Goal: Task Accomplishment & Management: Complete application form

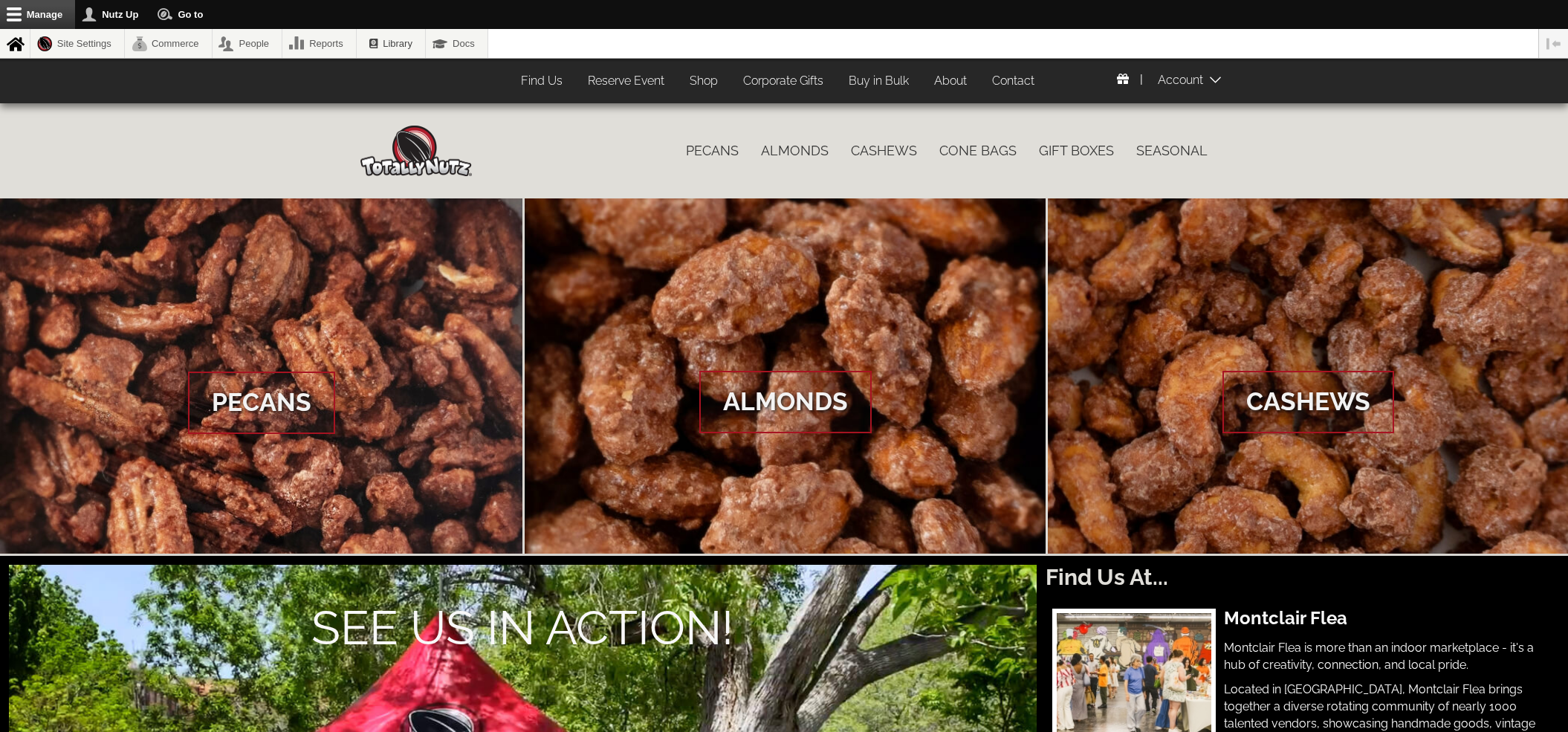
click at [1205, 77] on span at bounding box center [1195, 79] width 74 height 30
click at [644, 128] on nav "Catalog menu Pecans Almonds Cashews Cone Bags Gift Boxes Seasonal" at bounding box center [845, 151] width 746 height 51
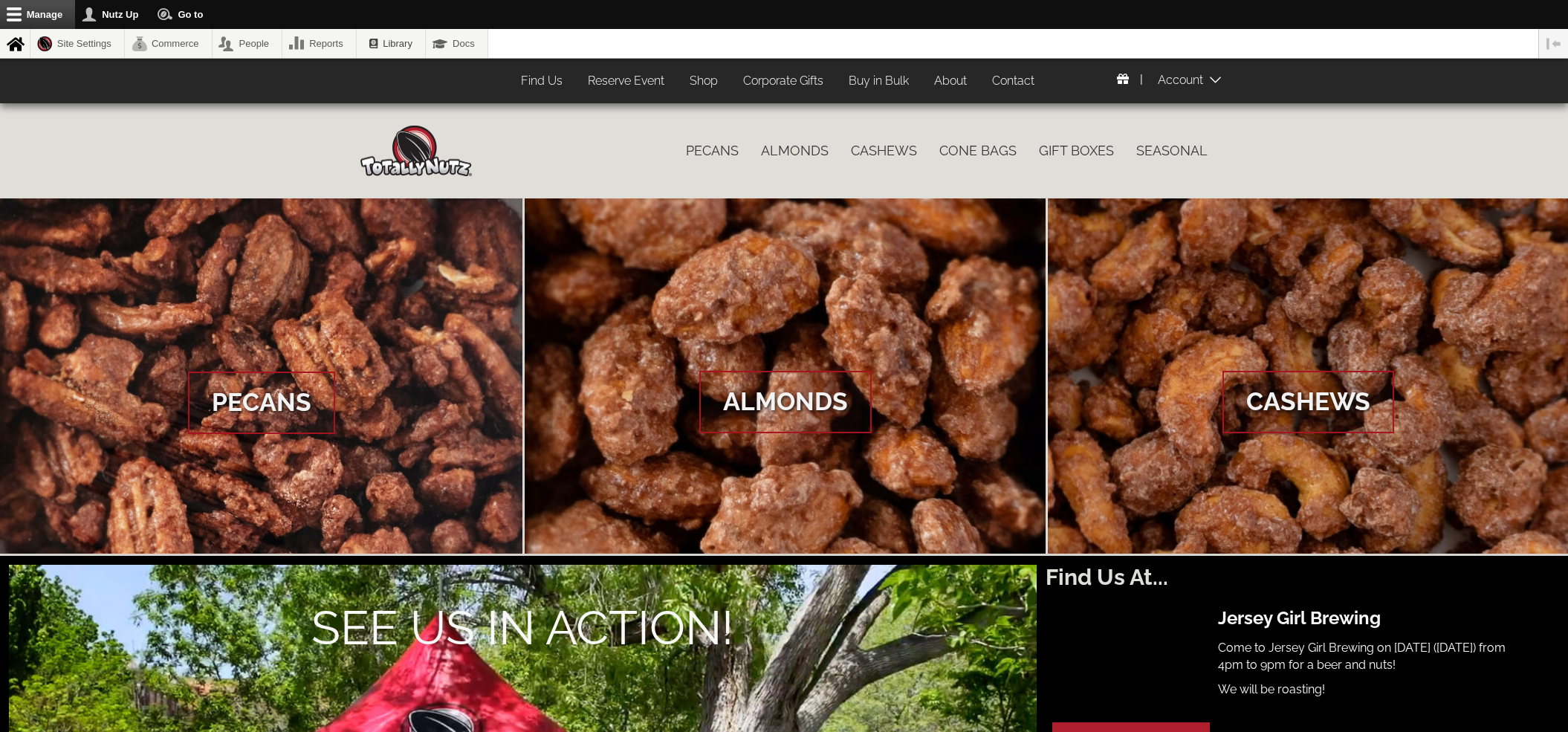
drag, startPoint x: 538, startPoint y: 84, endPoint x: 83, endPoint y: 45, distance: 456.7
click at [83, 45] on link "Site Settings" at bounding box center [77, 44] width 94 height 29
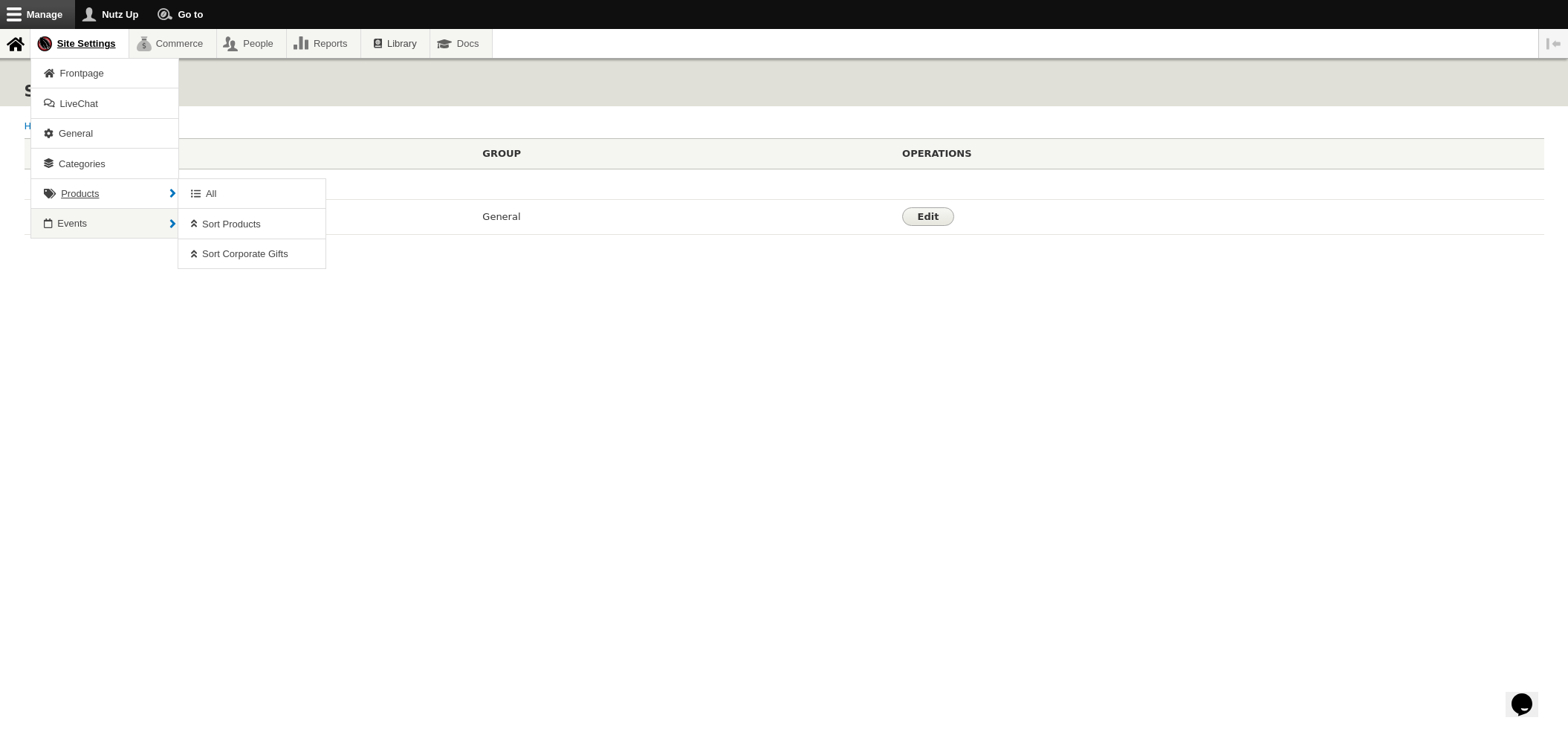
scroll to position [1, 0]
click at [214, 249] on span "New" at bounding box center [214, 253] width 19 height 11
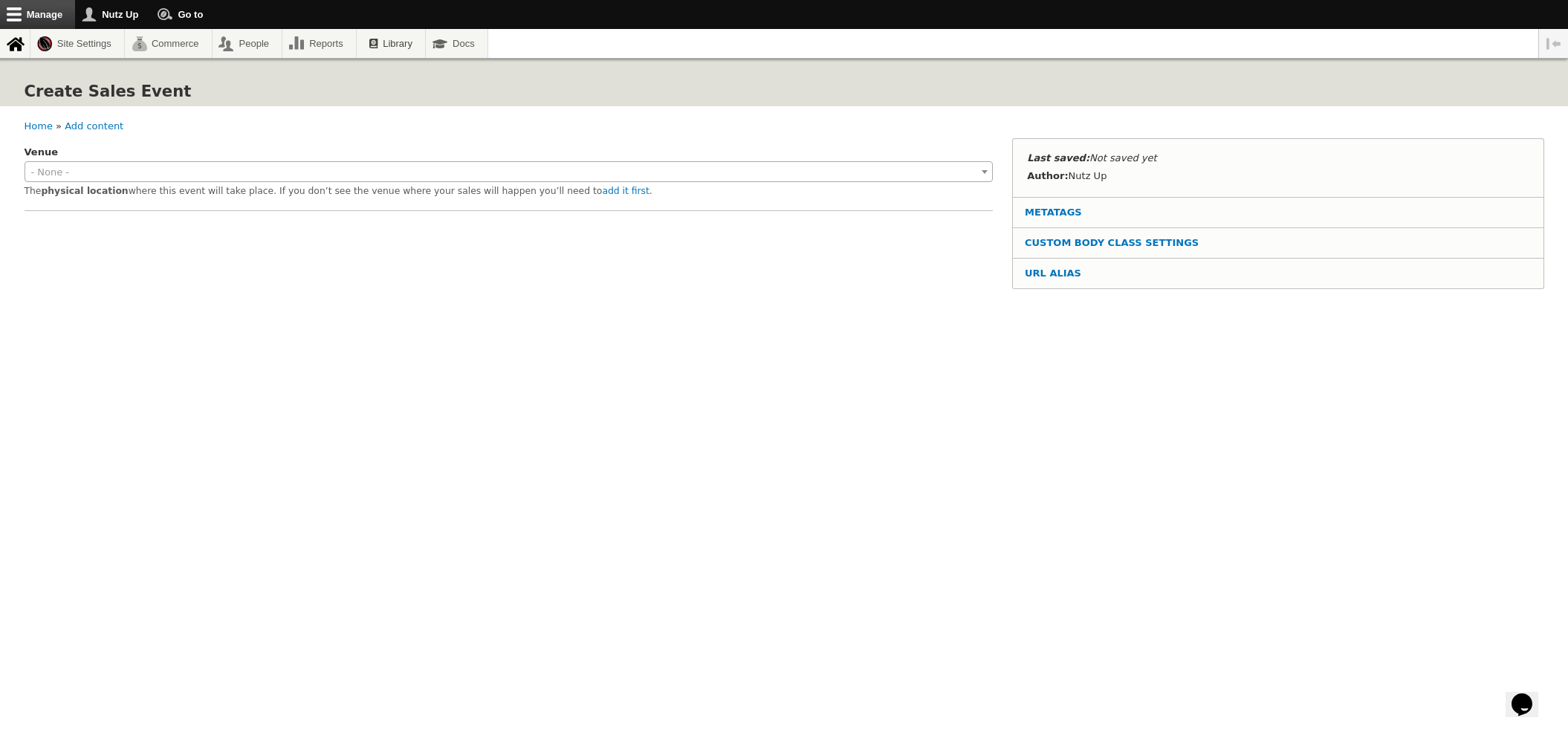
click at [305, 176] on span "- None -" at bounding box center [509, 172] width 967 height 20
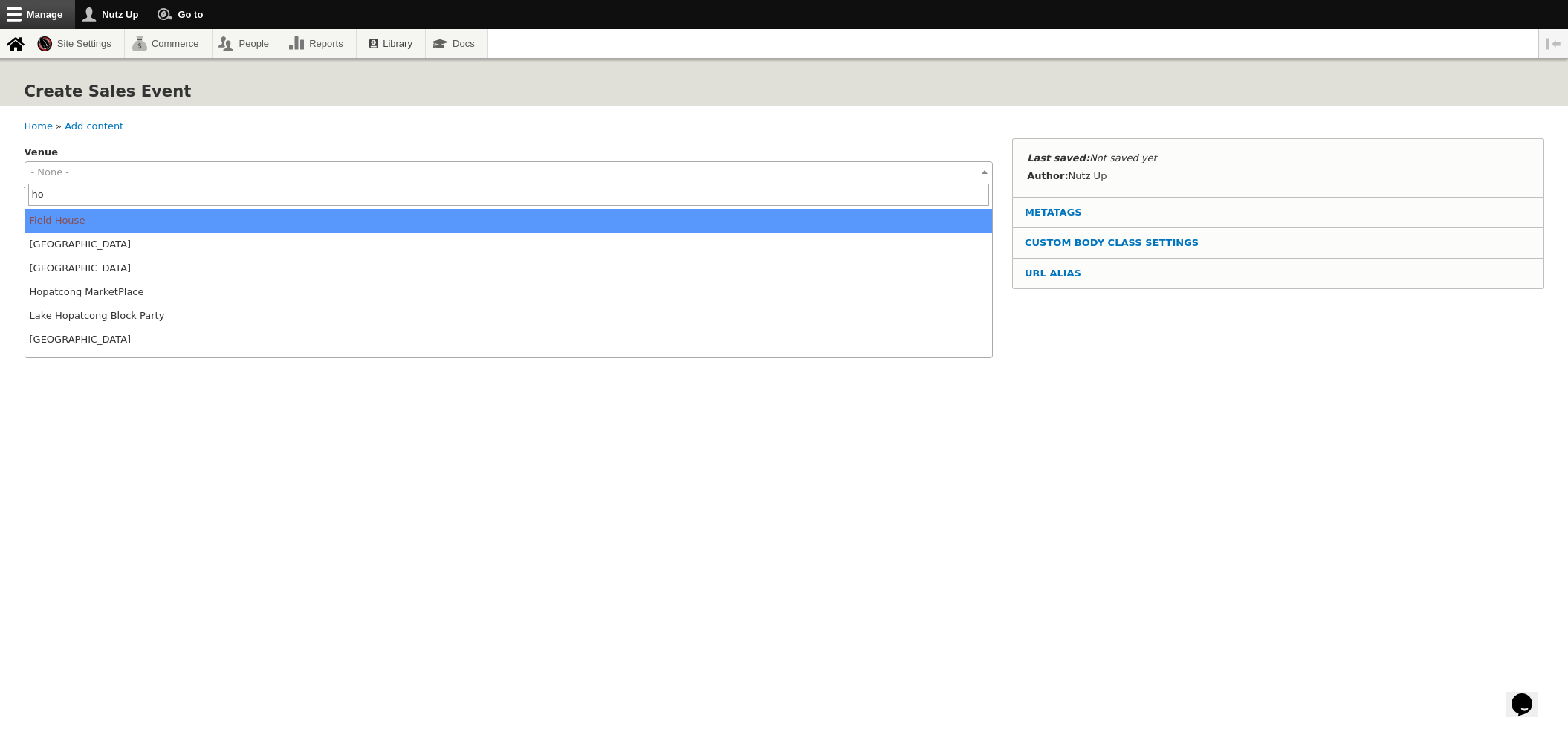
type input "hol"
select select "1570"
type input "40.1658707"
type input "-74.504621"
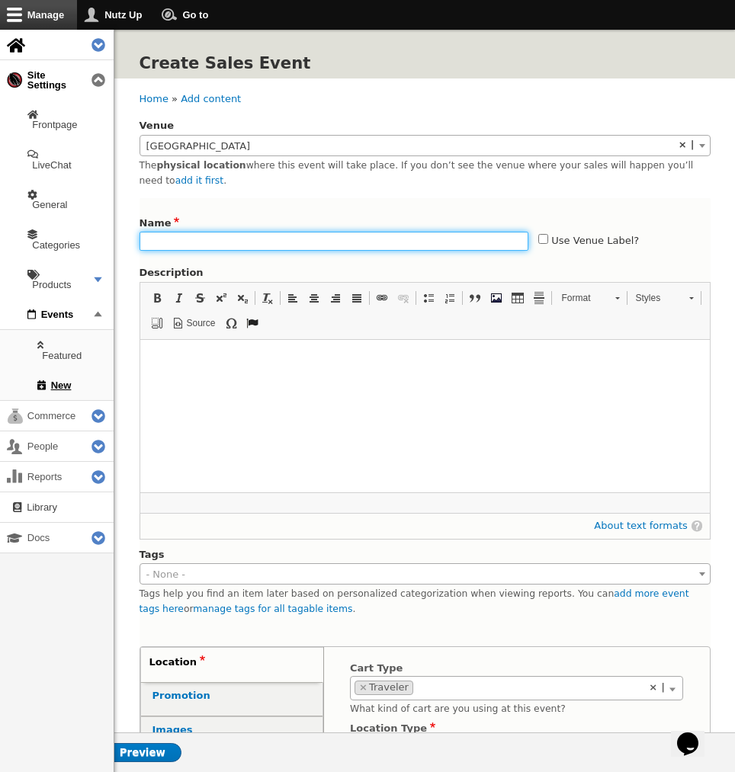
click at [212, 241] on input "Name" at bounding box center [335, 241] width 390 height 19
type input "2025 Holland Ridge Farms Fall Flower Festival"
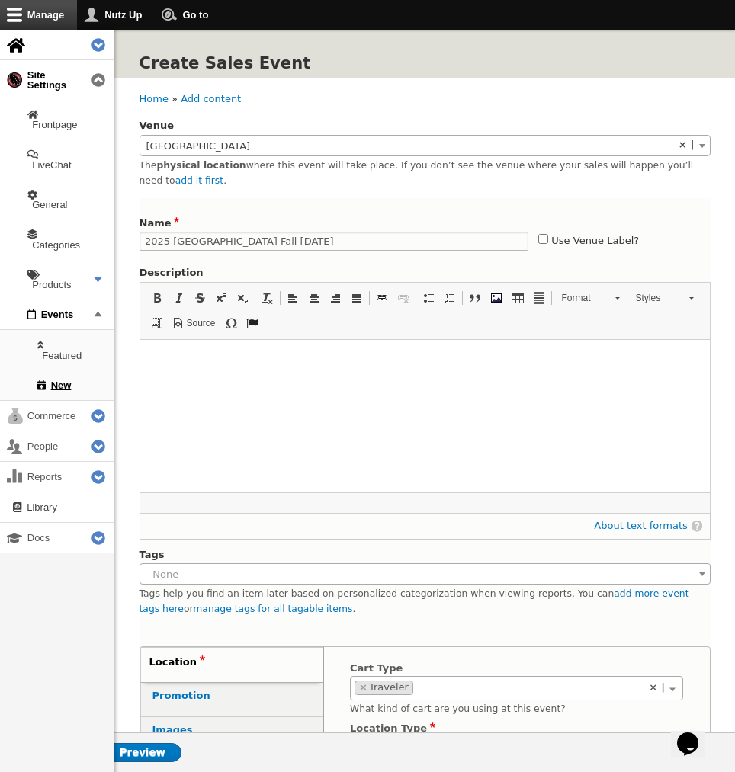
click at [286, 375] on html at bounding box center [425, 357] width 570 height 36
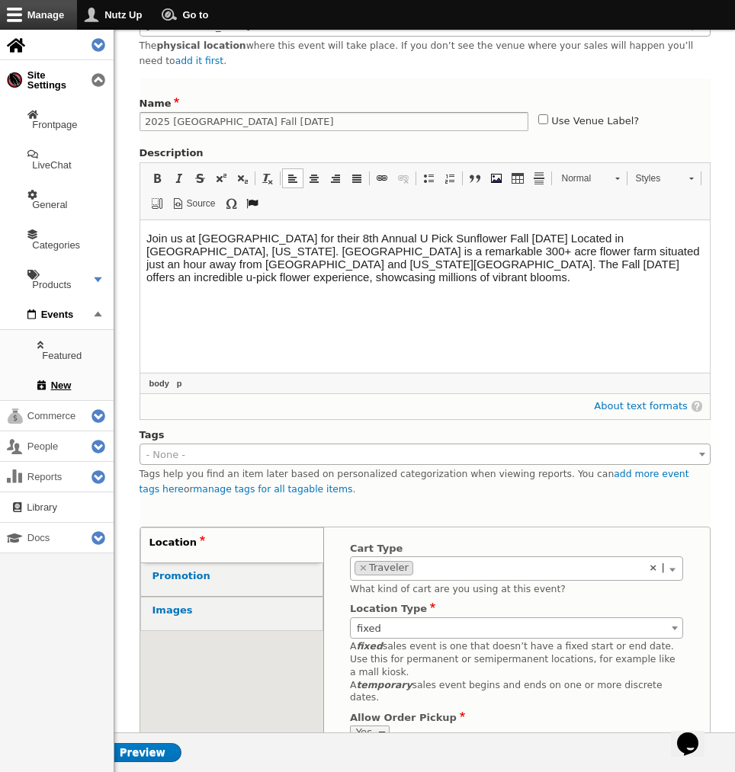
scroll to position [156, 0]
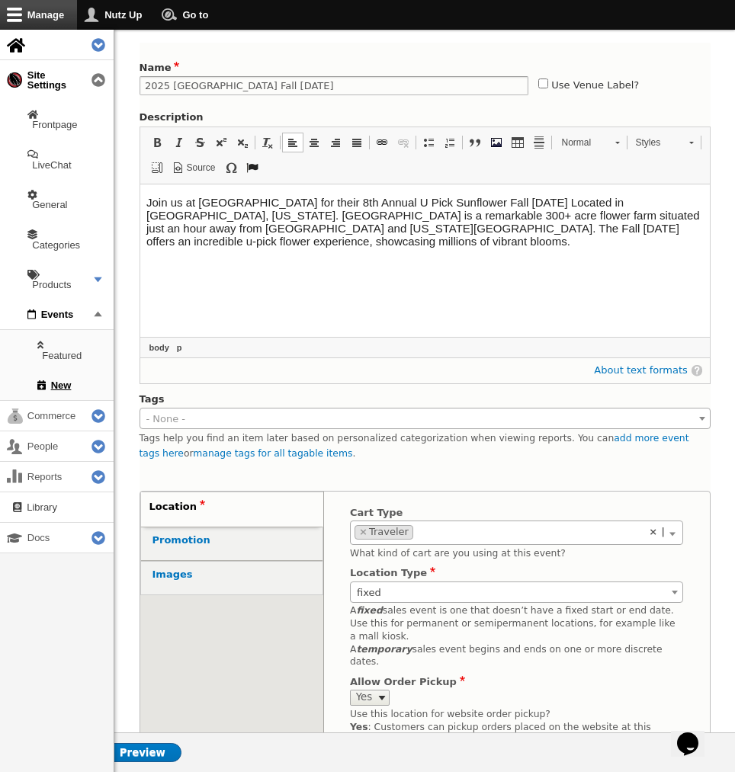
click at [412, 586] on span "fixed" at bounding box center [517, 593] width 332 height 21
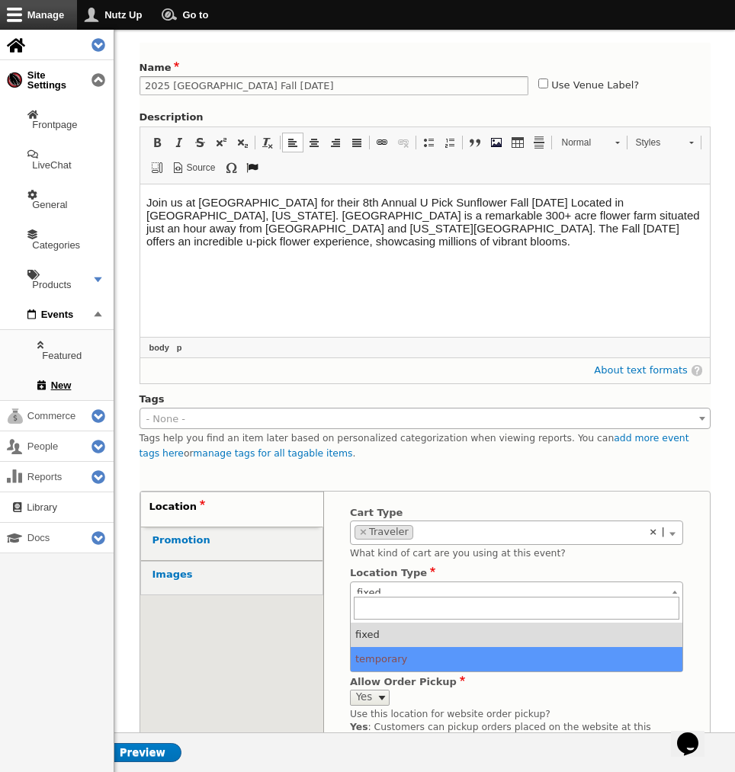
drag, startPoint x: 383, startPoint y: 653, endPoint x: 427, endPoint y: 653, distance: 44.2
select select "temporary"
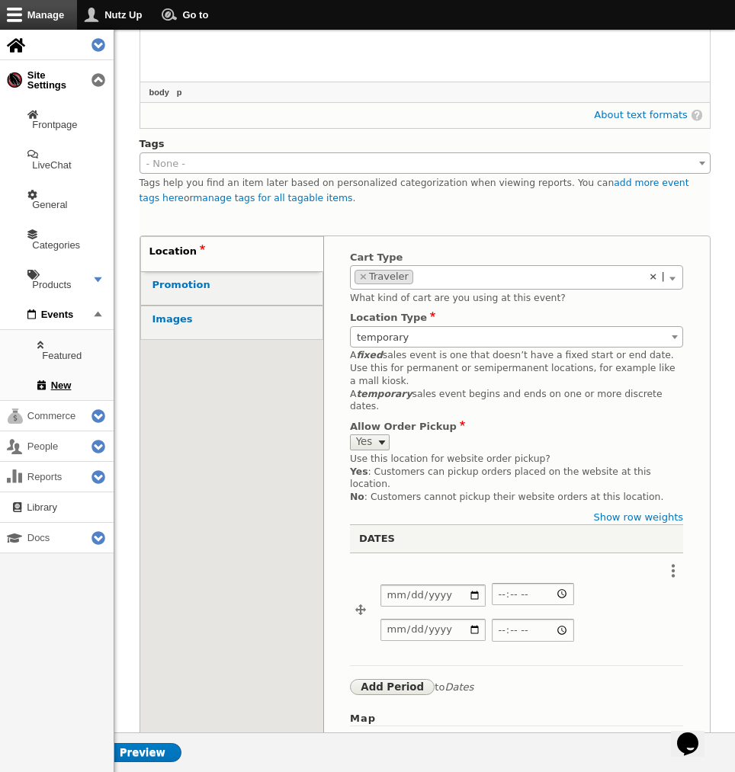
scroll to position [422, 0]
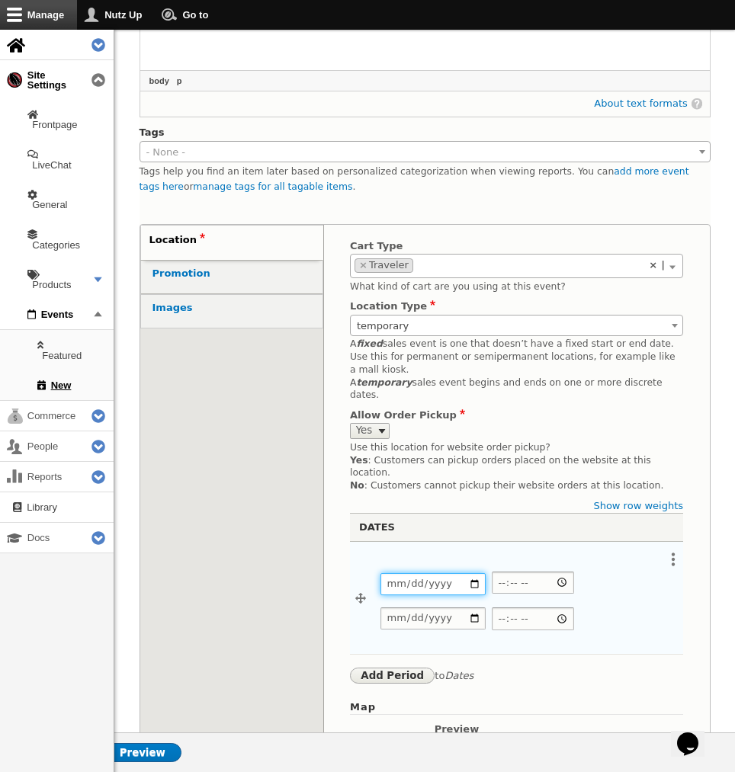
drag, startPoint x: 402, startPoint y: 565, endPoint x: 393, endPoint y: 565, distance: 8.4
click at [402, 573] on input "Date" at bounding box center [433, 584] width 105 height 22
type input "2025-09-27"
click at [508, 572] on input "Start time" at bounding box center [533, 583] width 82 height 22
click at [496, 572] on input "Start time" at bounding box center [533, 583] width 82 height 22
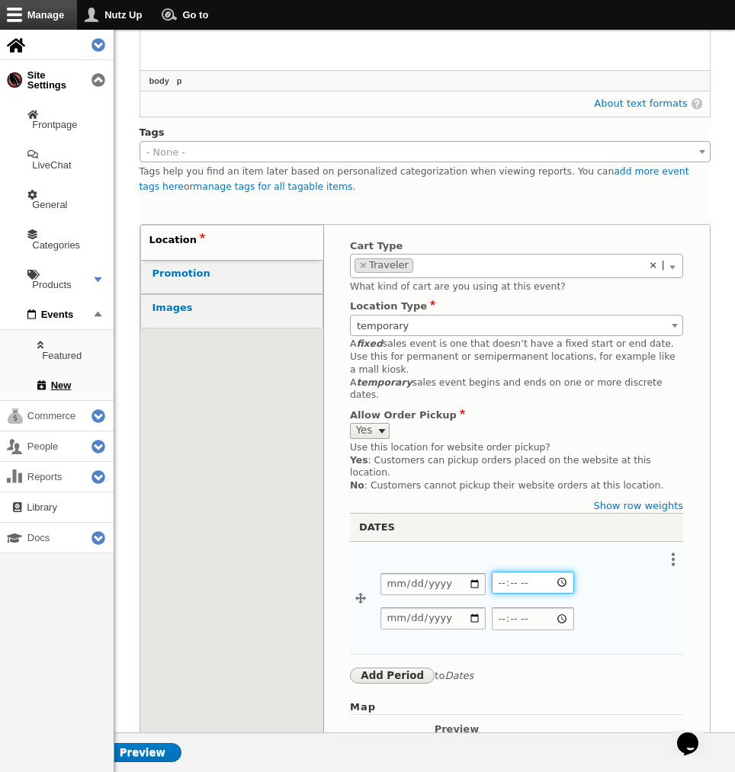
type input "09:00"
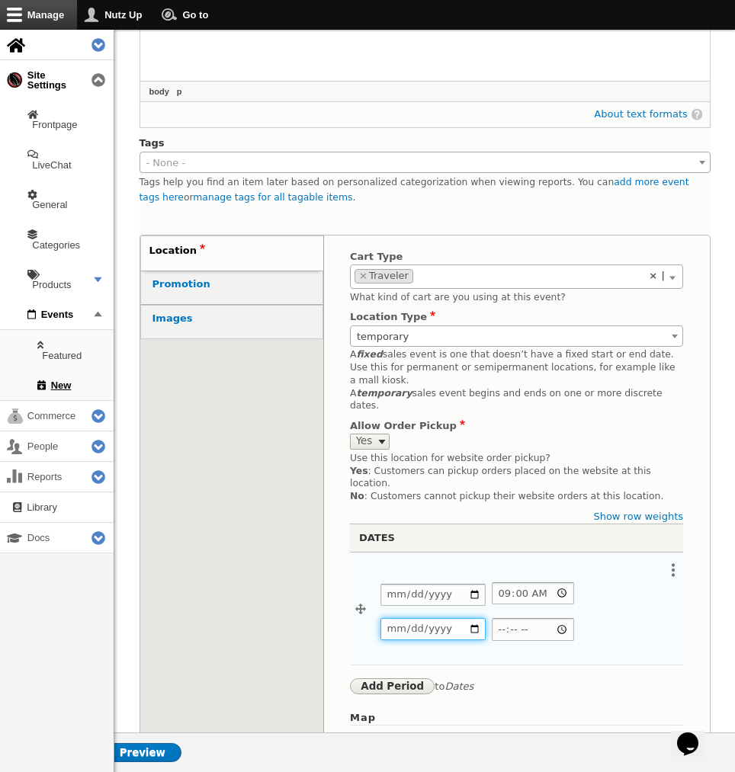
click at [390, 618] on input "Date" at bounding box center [433, 629] width 105 height 22
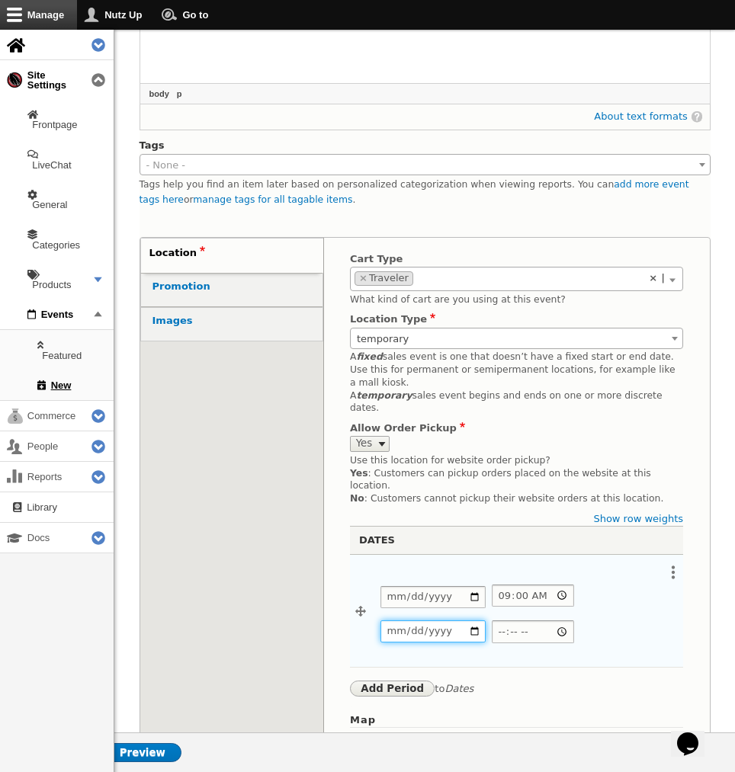
click at [410, 621] on input "Date" at bounding box center [433, 632] width 105 height 22
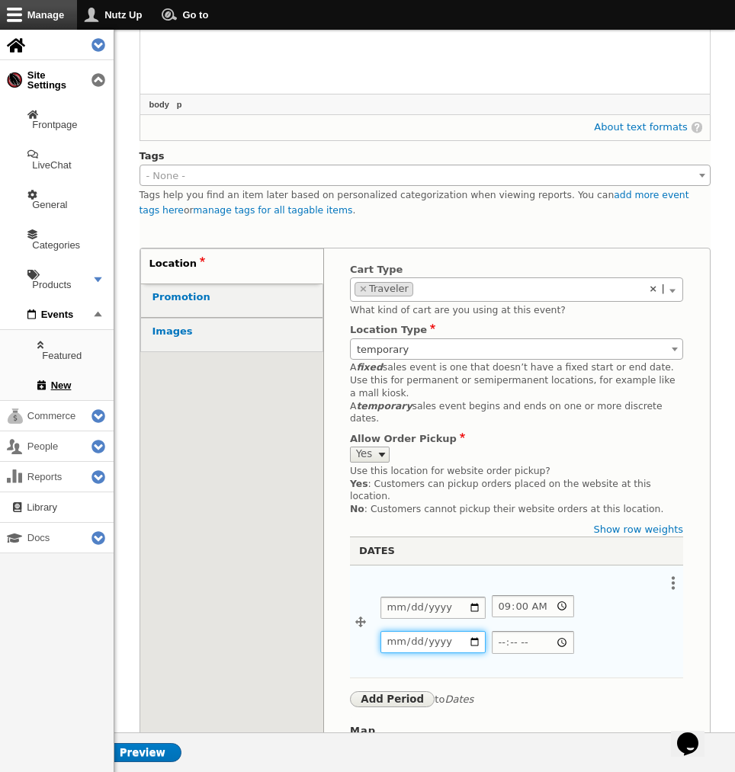
click at [393, 631] on input "Date" at bounding box center [433, 642] width 105 height 22
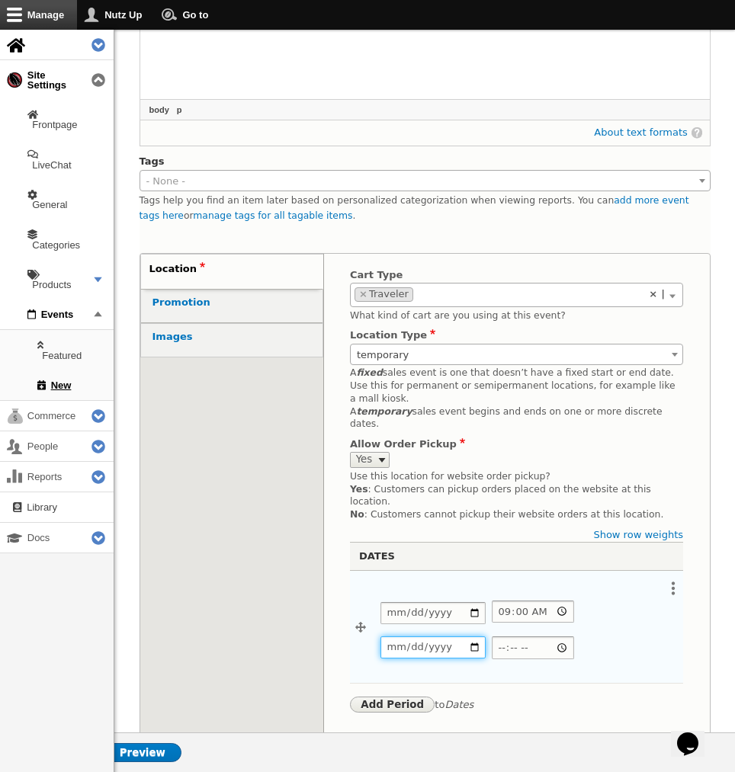
click at [437, 637] on input "Date" at bounding box center [433, 648] width 105 height 22
type input "2025-09-27"
click at [492, 636] on input "End time" at bounding box center [533, 647] width 82 height 22
type input "17:00"
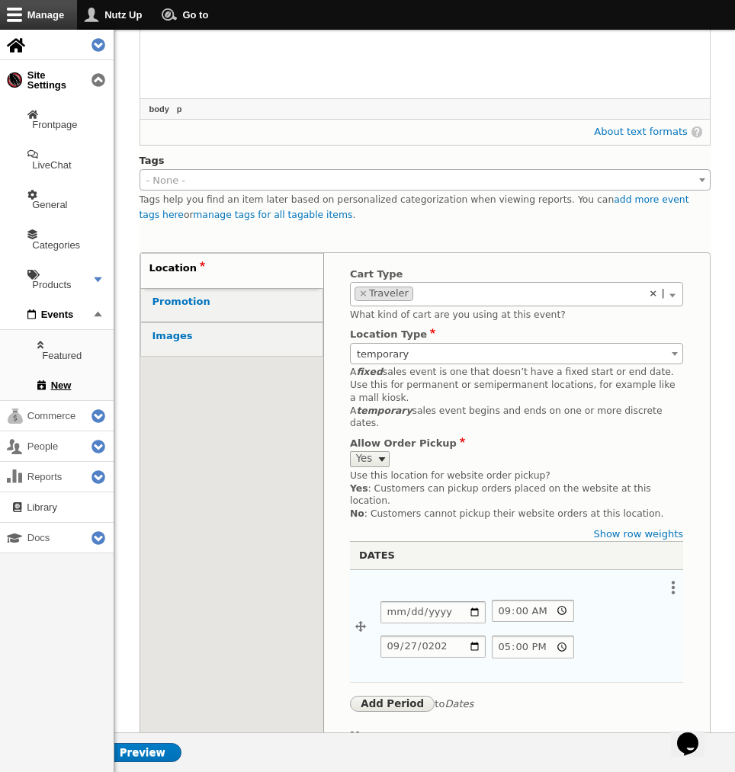
click at [576, 636] on div "Period Collapse Toggle Actions Remove Duplicate Date Start date Date 2025-09-27…" at bounding box center [532, 626] width 303 height 97
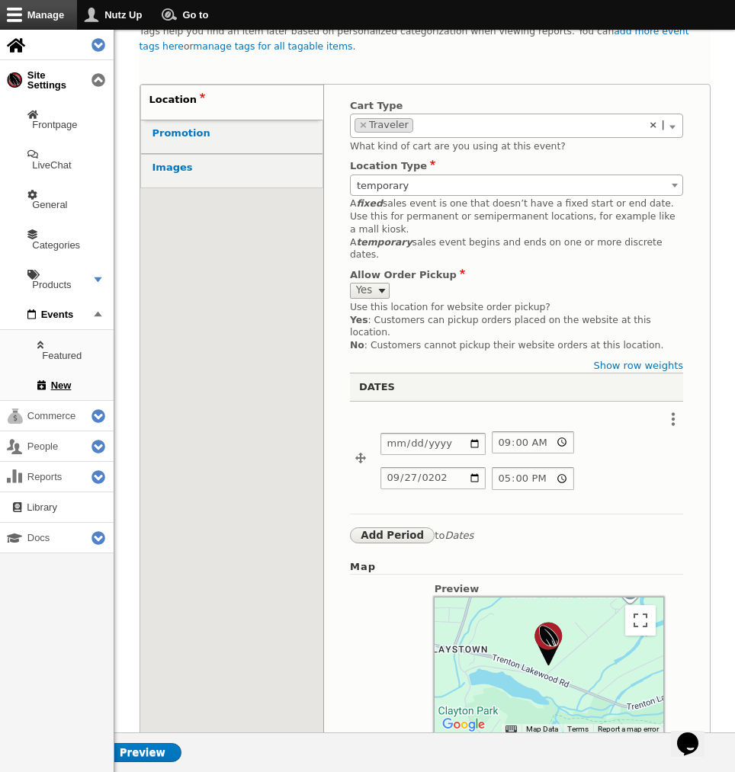
scroll to position [567, 0]
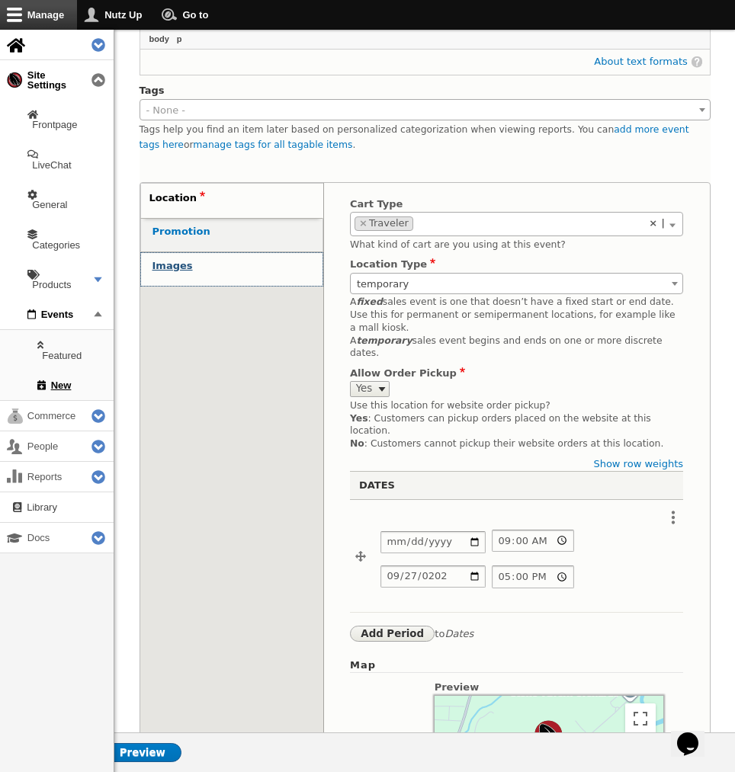
click at [172, 260] on strong "Images" at bounding box center [173, 265] width 40 height 11
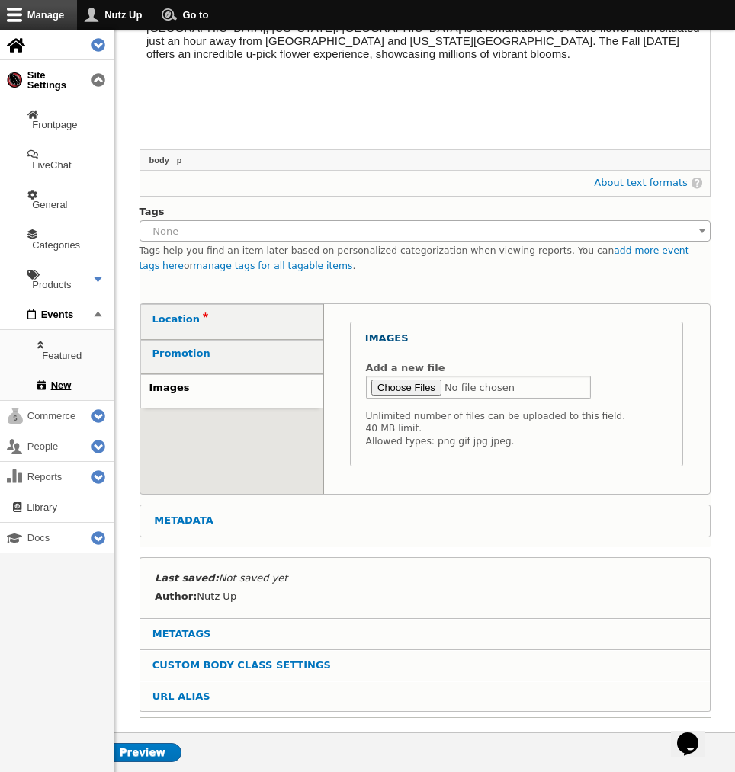
click at [408, 382] on input "Add a new file" at bounding box center [479, 388] width 226 height 24
type input "C:\fakepath\6wxnaj39tgg2n8urfynsha1vftmw.png"
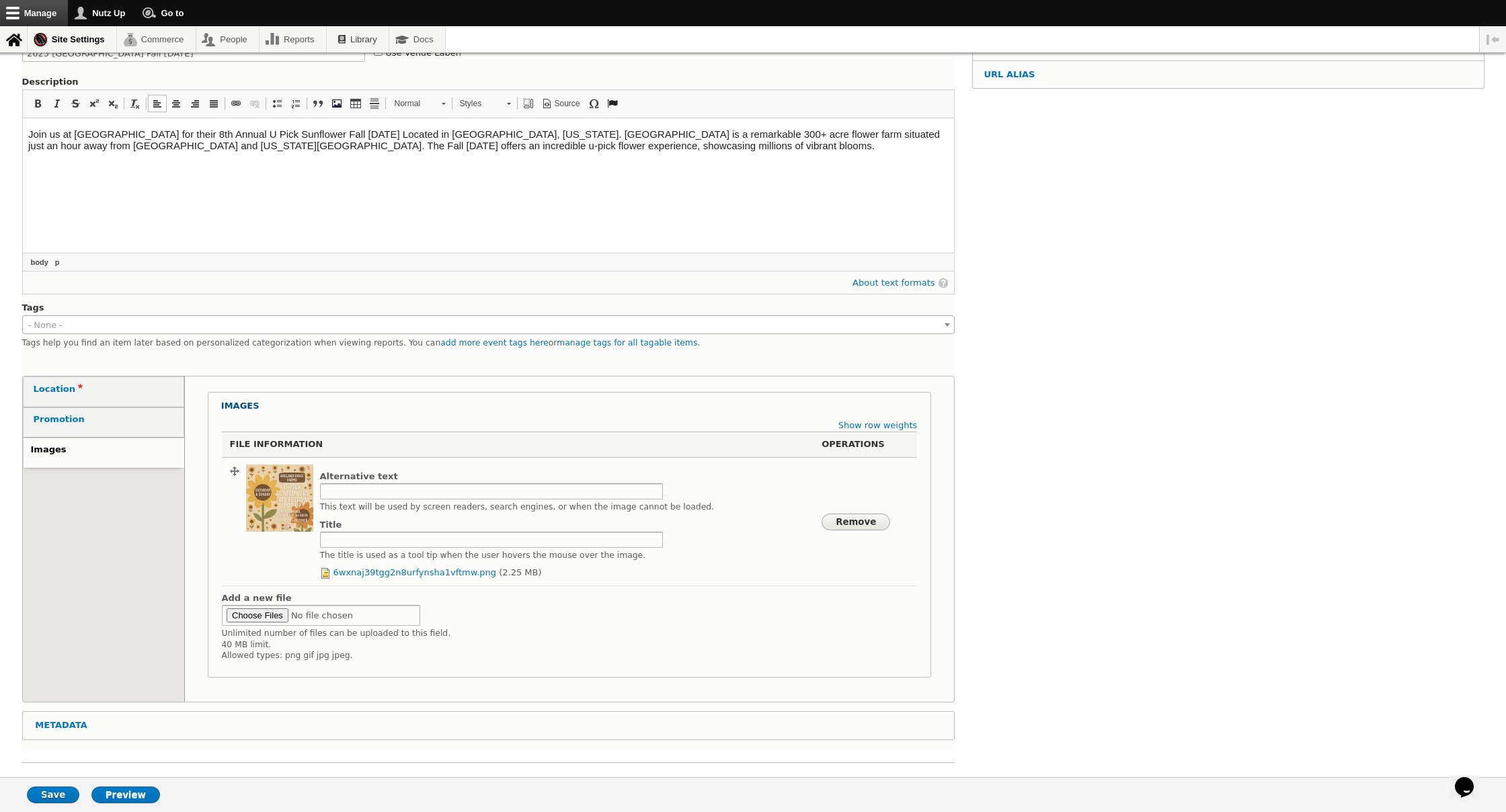
scroll to position [172, 0]
click at [65, 386] on strong "Location" at bounding box center [59, 389] width 52 height 10
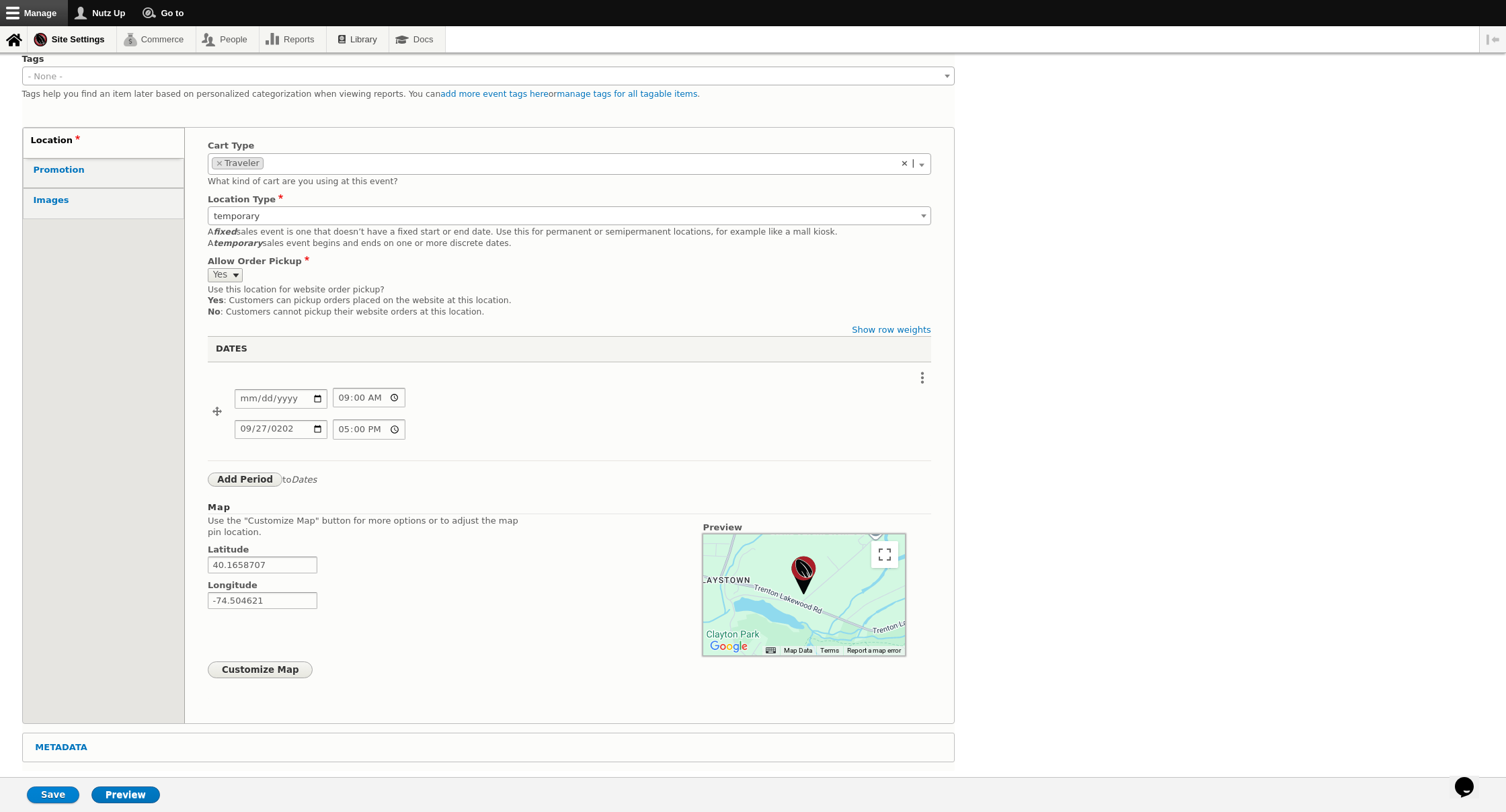
scroll to position [421, 0]
click at [45, 661] on input "Save" at bounding box center [53, 794] width 52 height 17
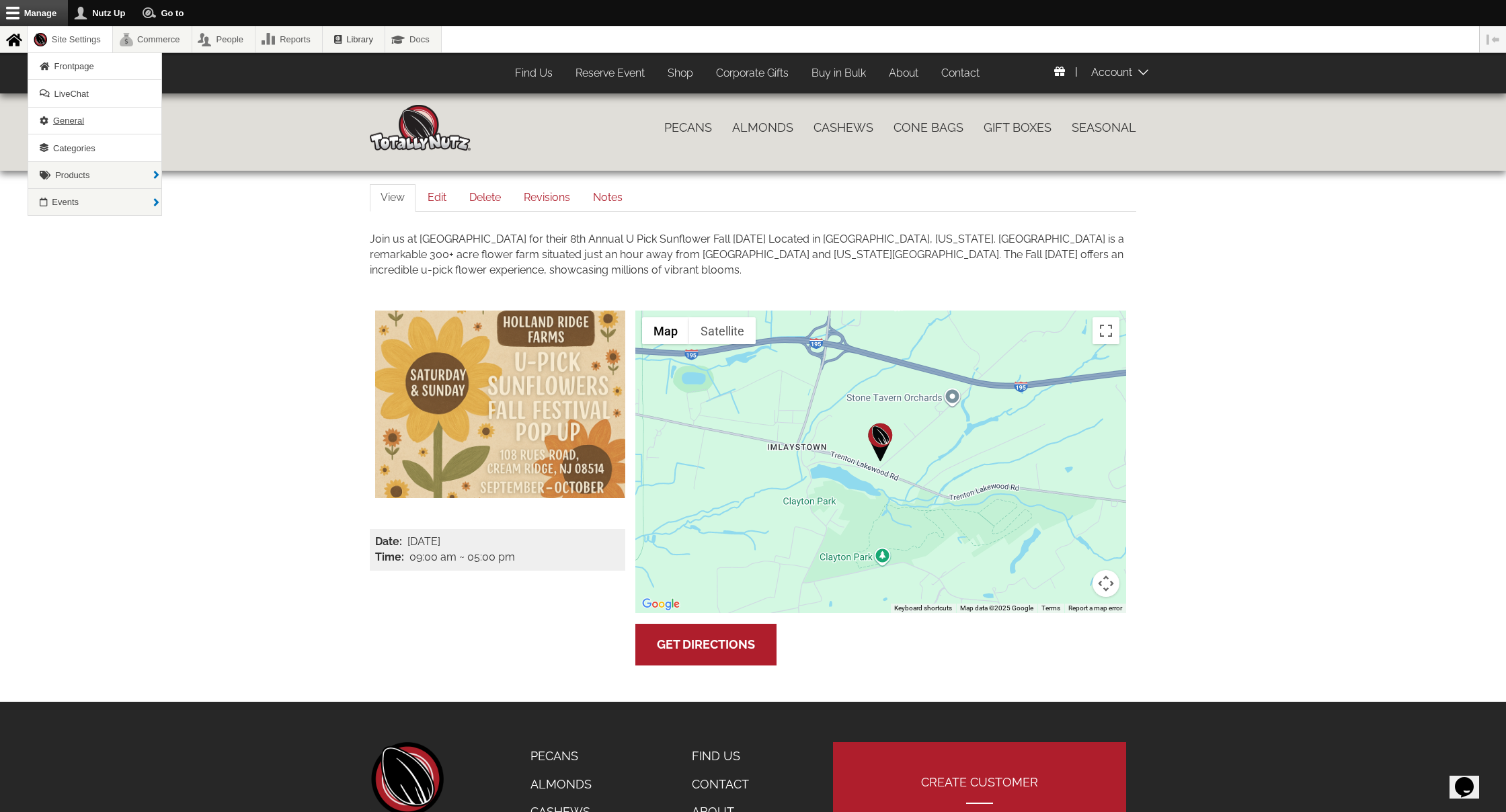
scroll to position [7, 0]
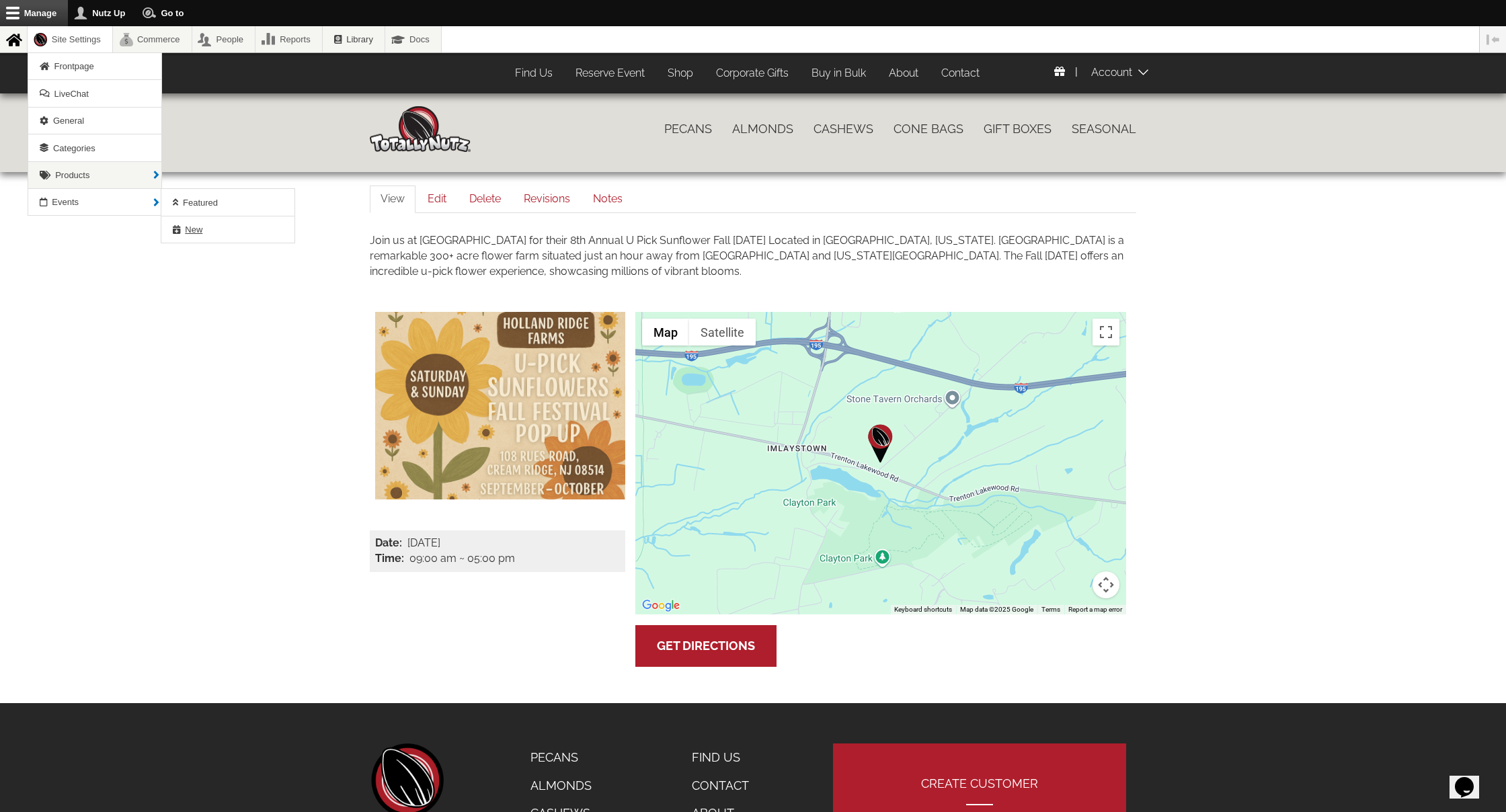
click at [190, 229] on span "New" at bounding box center [194, 229] width 18 height 10
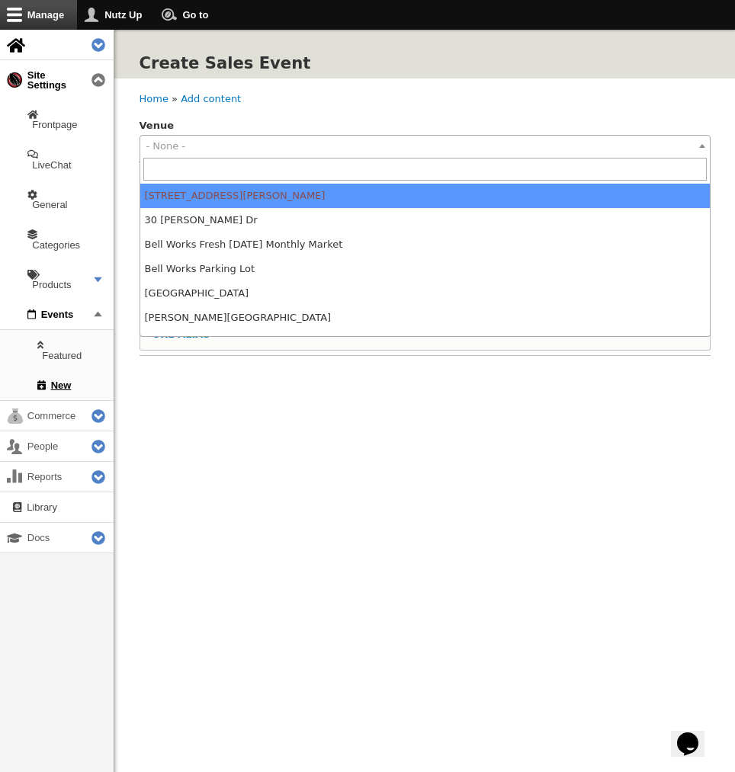
click at [188, 153] on span "- None -" at bounding box center [425, 146] width 570 height 21
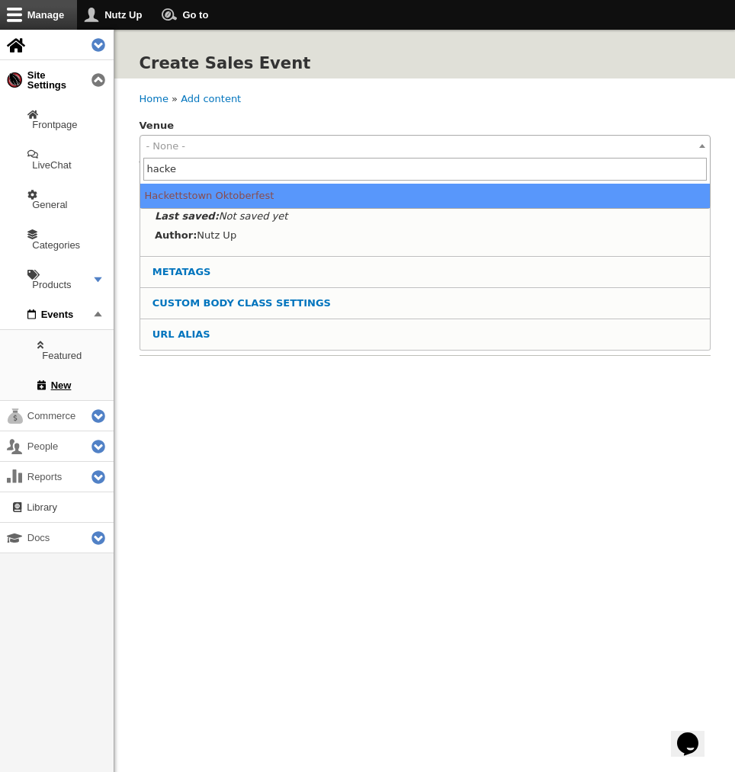
type input "hacke"
select select "1549"
type input "40.8541855"
type input "-74.8295112"
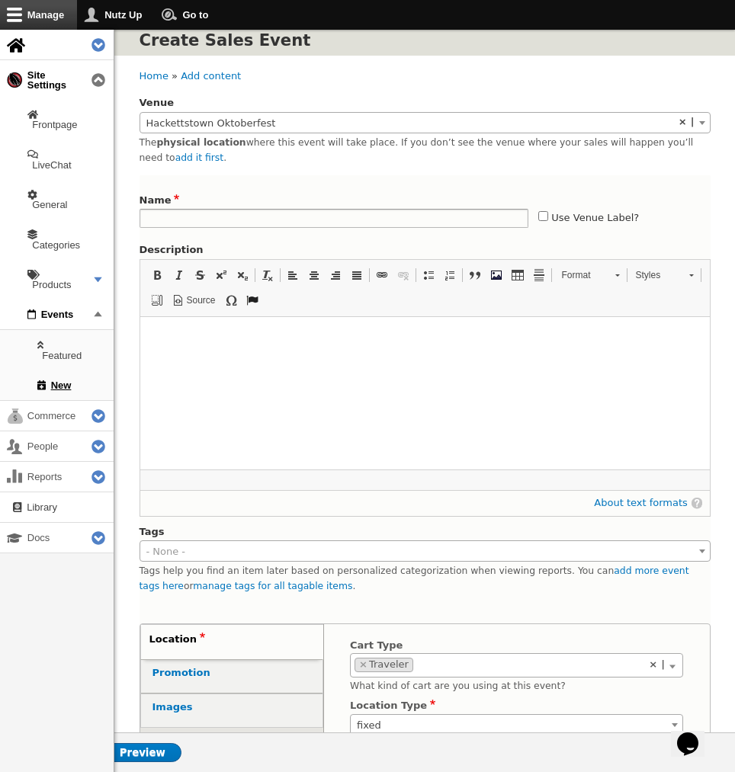
click at [200, 242] on div "Description Rich Text Editor, Description field Editor toolbars Formatting Bold…" at bounding box center [425, 366] width 571 height 248
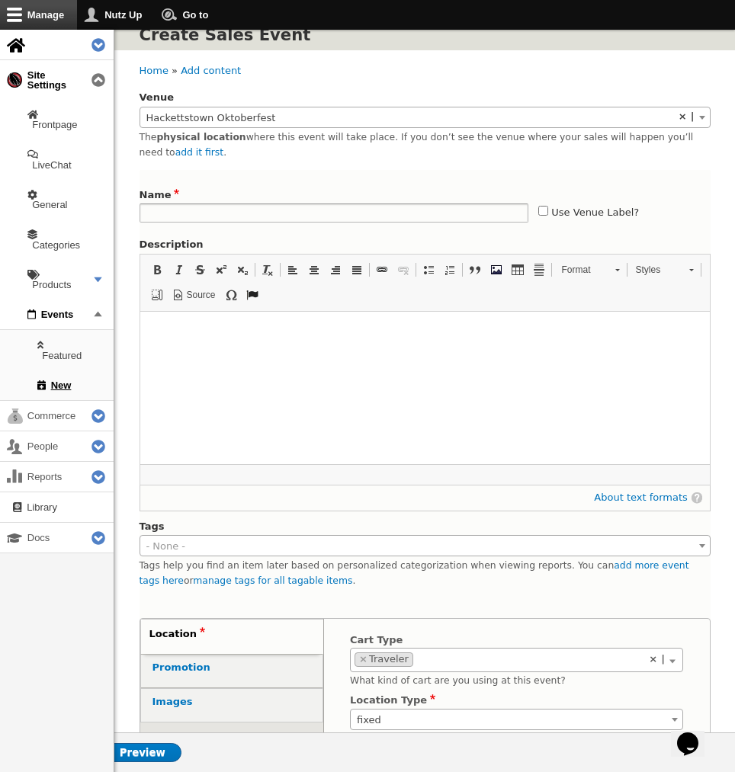
scroll to position [27, 0]
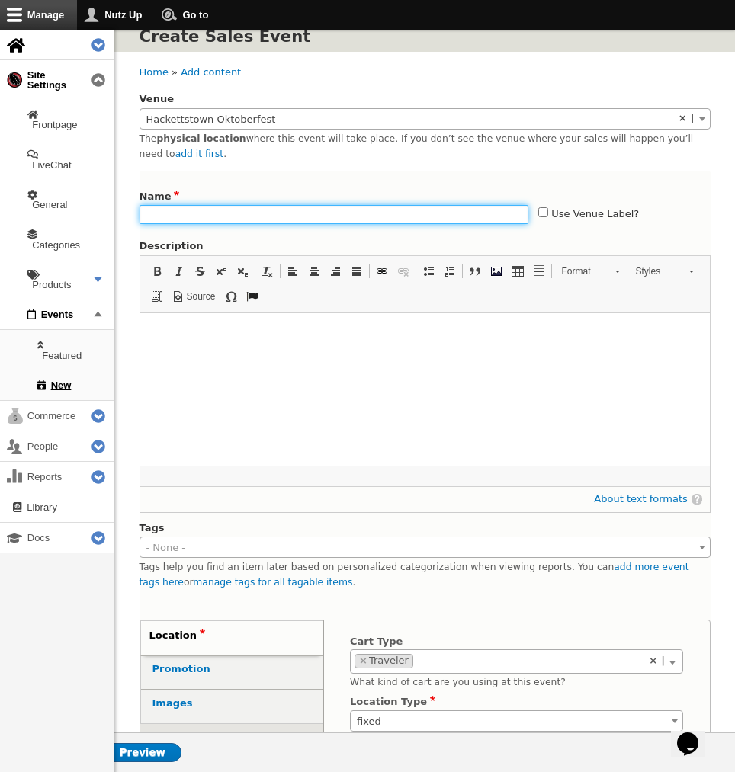
click at [186, 217] on input "Name" at bounding box center [335, 214] width 390 height 19
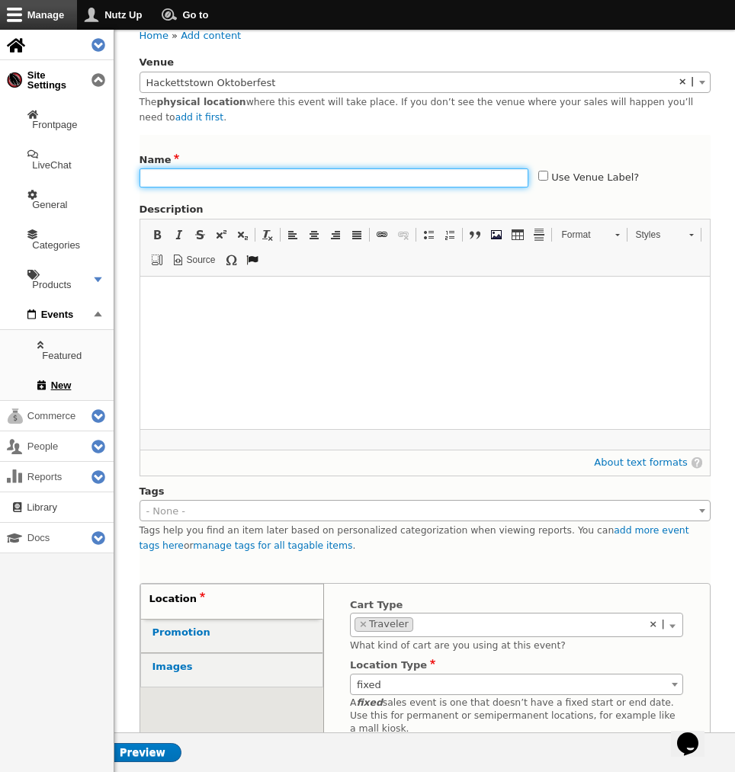
scroll to position [73, 0]
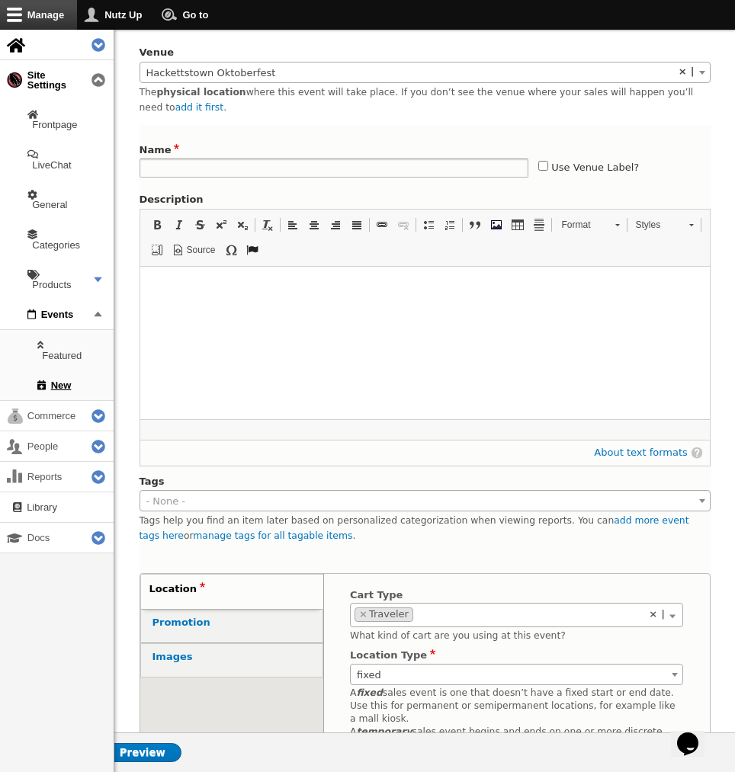
drag, startPoint x: 453, startPoint y: 165, endPoint x: 353, endPoint y: 237, distance: 122.9
click at [538, 165] on input "Use Venue Label?" at bounding box center [543, 166] width 10 height 10
checkbox input "true"
type input "Hackettstown Oktoberfest"
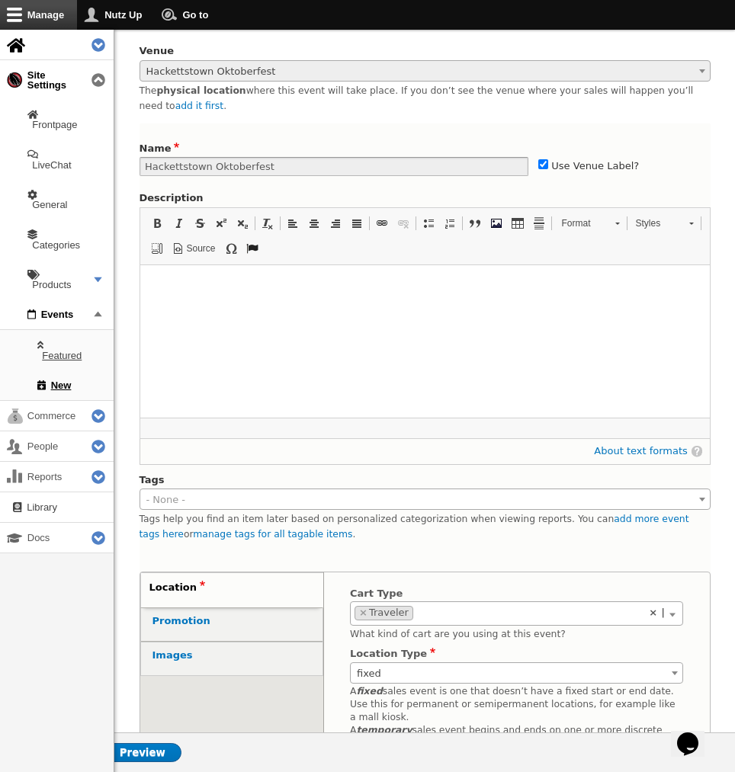
scroll to position [75, 0]
click at [257, 300] on html at bounding box center [425, 283] width 570 height 36
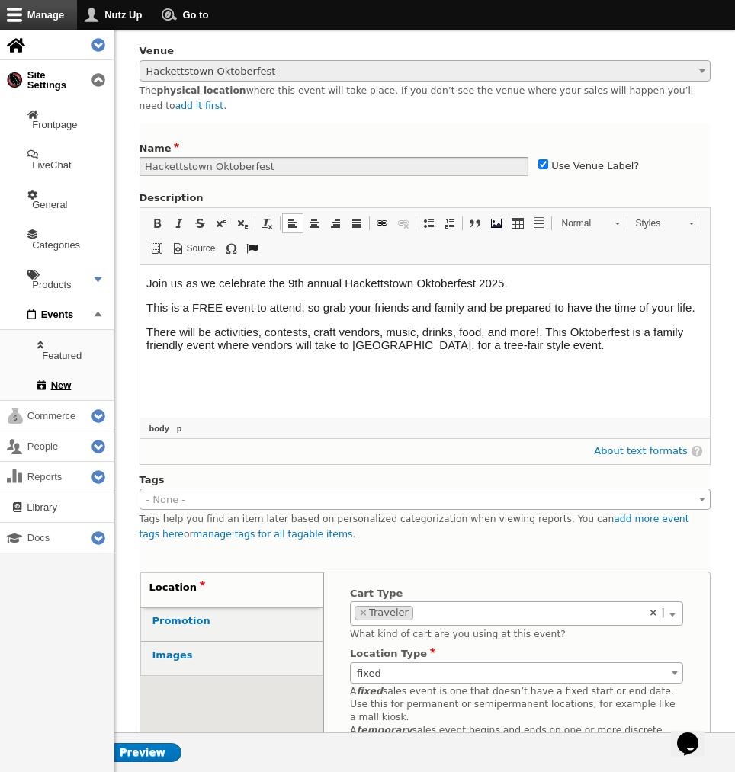
click at [406, 670] on span "fixed" at bounding box center [517, 673] width 332 height 21
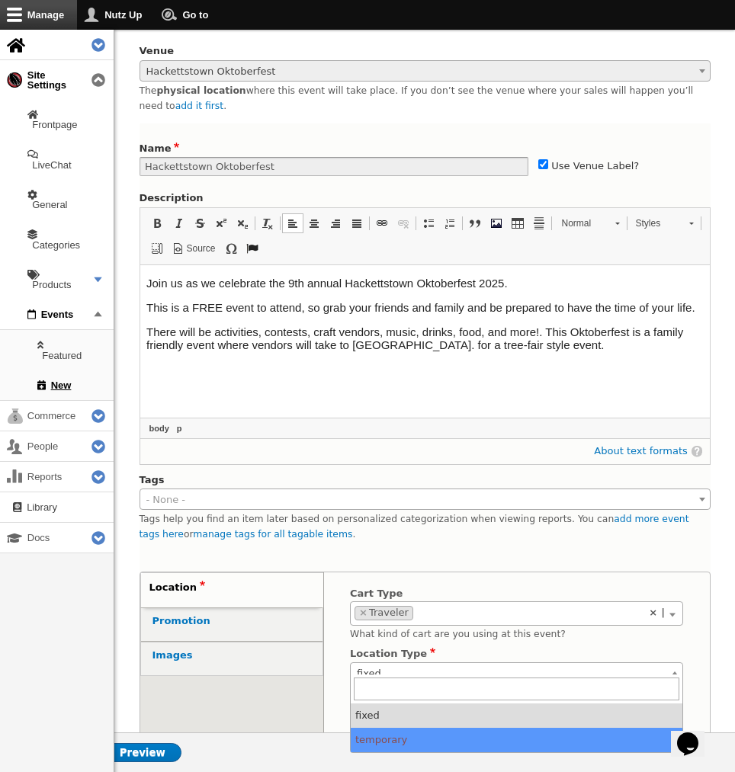
drag, startPoint x: 388, startPoint y: 736, endPoint x: 406, endPoint y: 714, distance: 28.1
select select "temporary"
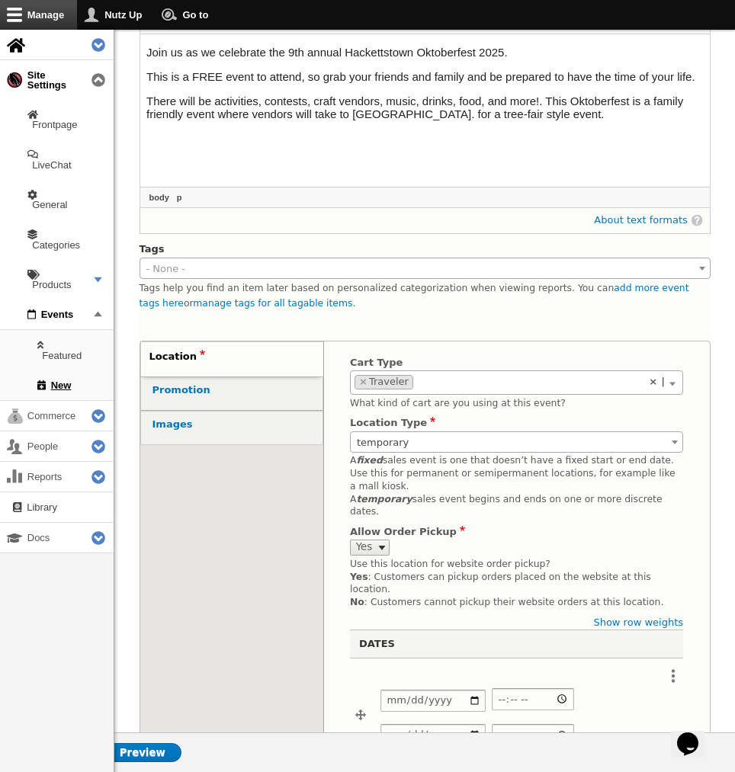
scroll to position [315, 0]
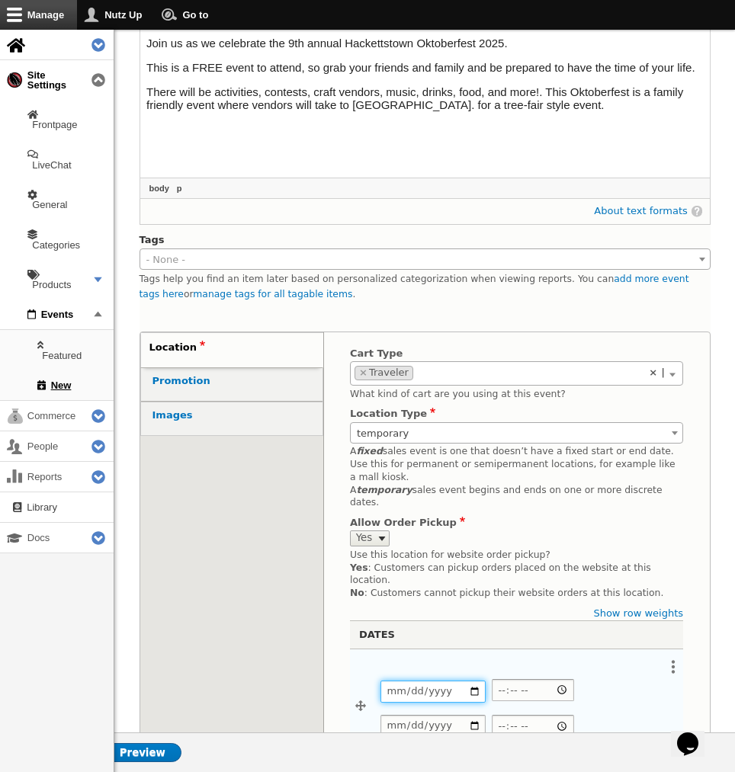
drag, startPoint x: 409, startPoint y: 670, endPoint x: 418, endPoint y: 673, distance: 9.2
click at [409, 681] on input "Date" at bounding box center [433, 692] width 105 height 22
type input "2025-09-27"
click at [396, 681] on input "2025-09-27" at bounding box center [433, 692] width 105 height 22
click at [502, 679] on input "Start time" at bounding box center [533, 690] width 82 height 22
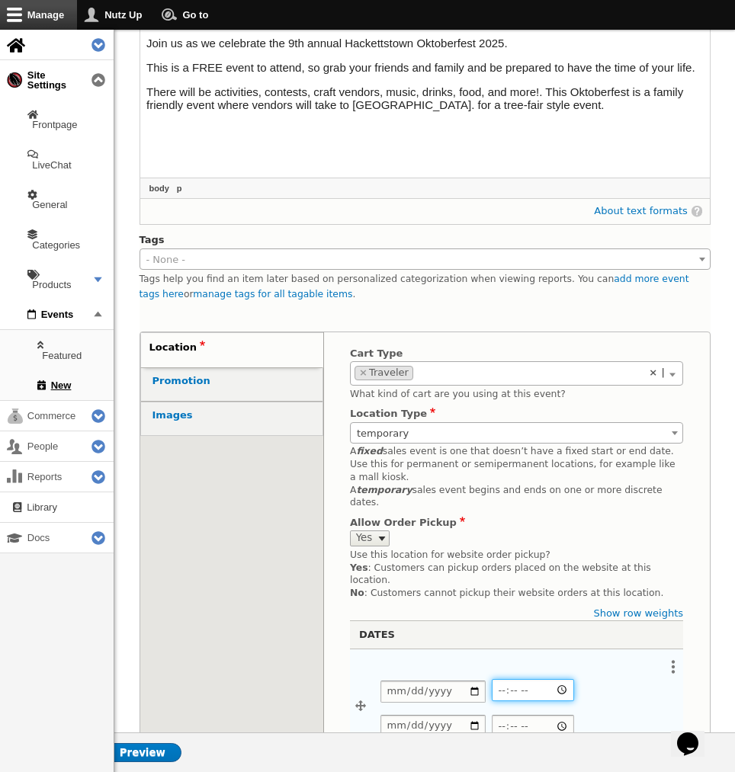
type input "12:00"
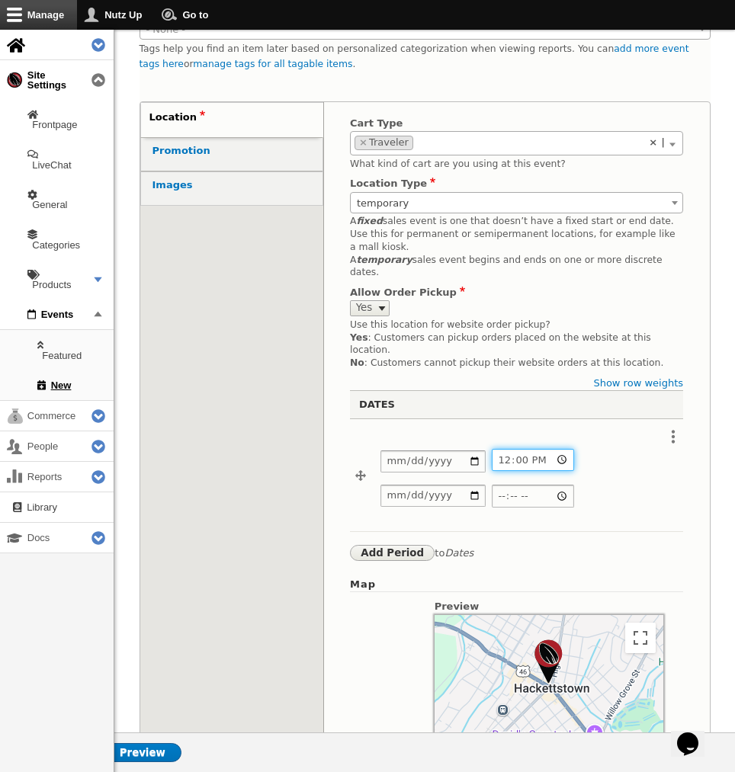
scroll to position [618, 0]
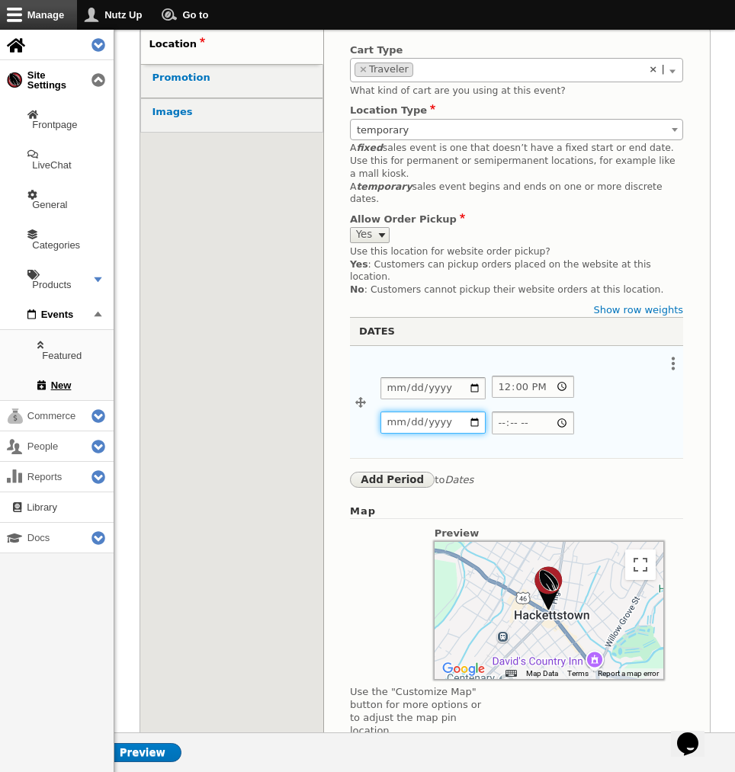
click at [393, 412] on input "Date" at bounding box center [433, 423] width 105 height 22
type input "2025-09-27"
click at [505, 412] on input "End time" at bounding box center [533, 423] width 82 height 22
click at [497, 412] on input "End time" at bounding box center [533, 423] width 82 height 22
type input "18:00"
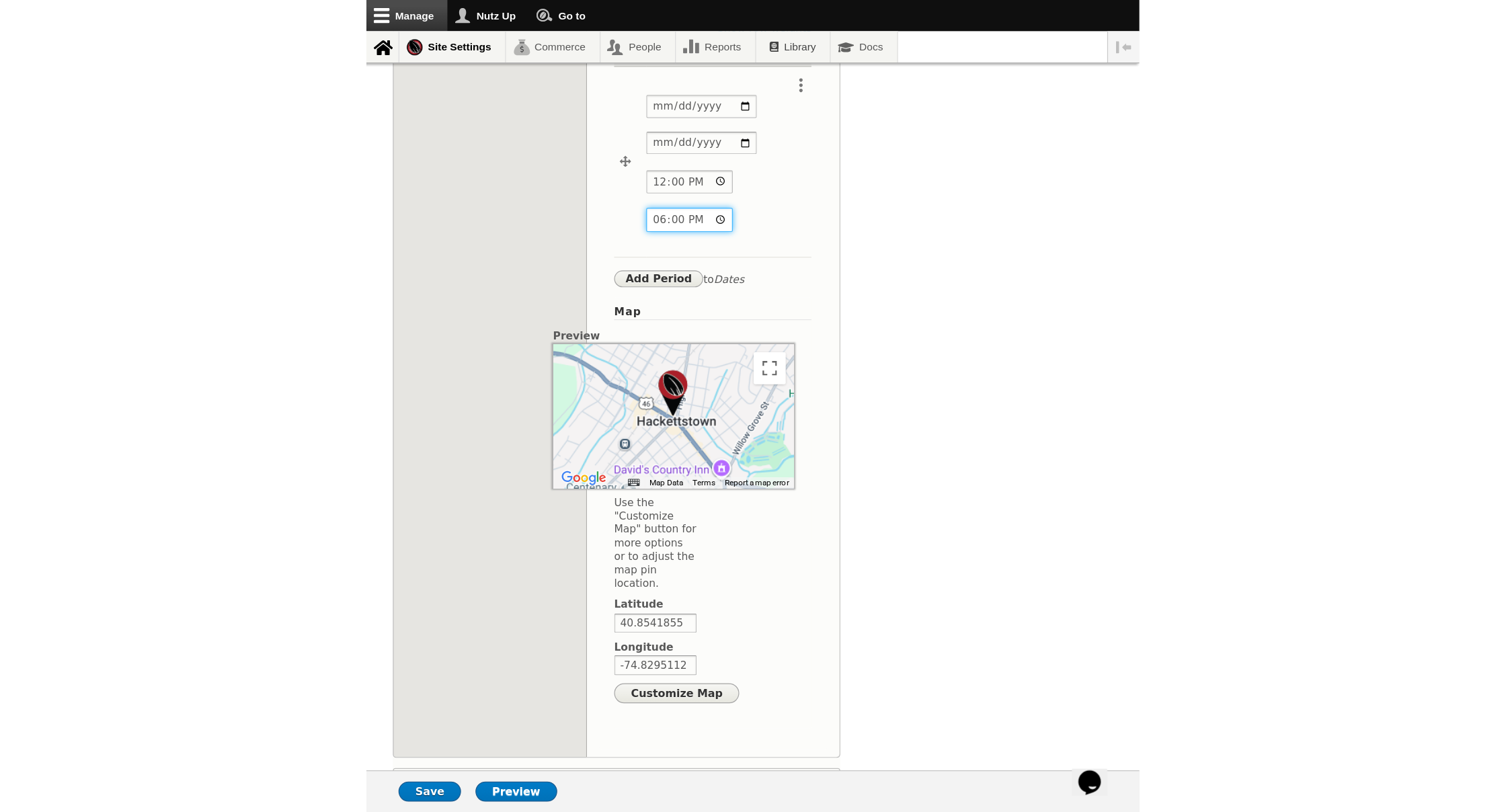
scroll to position [409, 0]
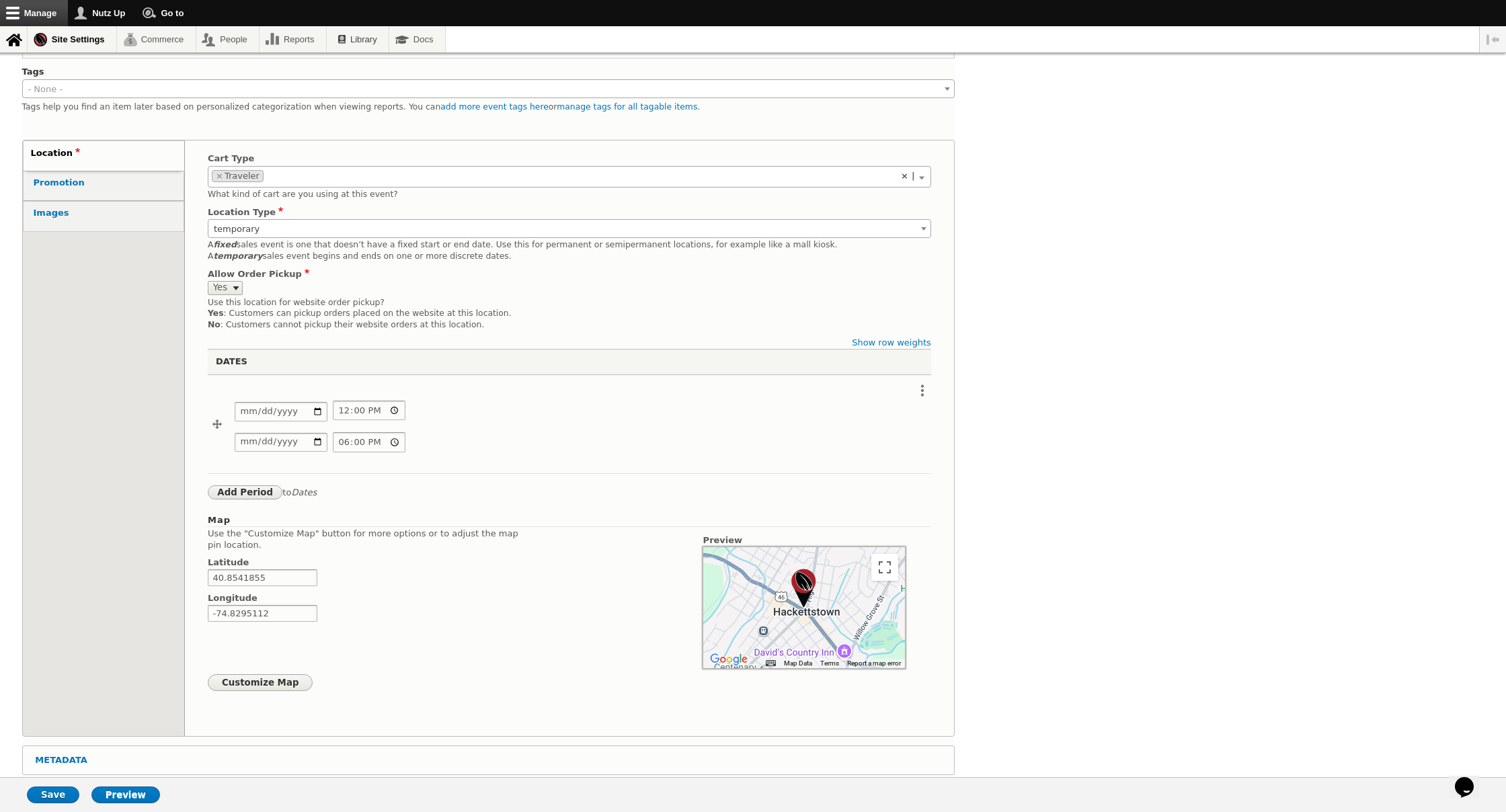
click at [63, 202] on link "Images" at bounding box center [103, 216] width 160 height 29
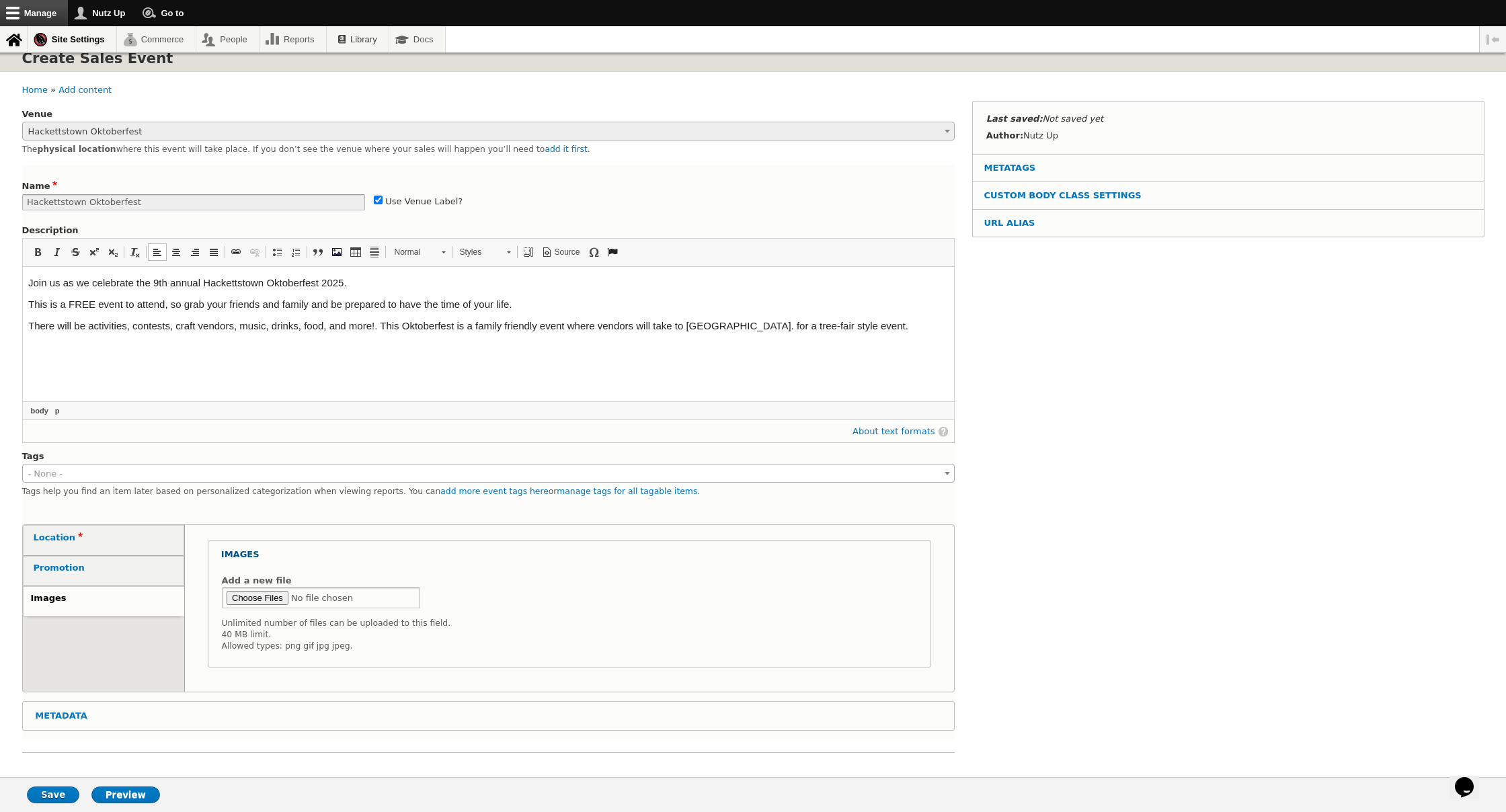
scroll to position [17, 0]
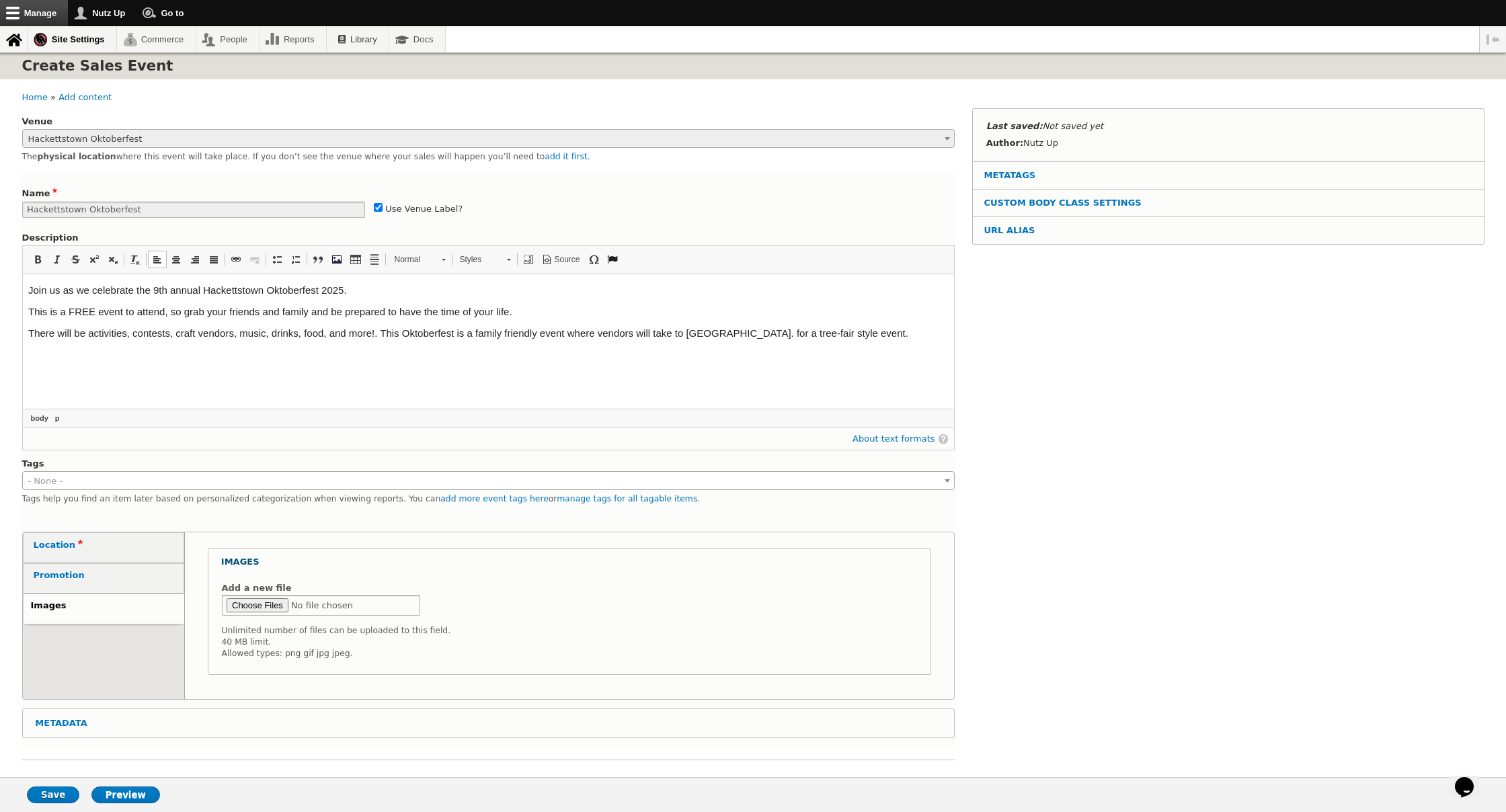
click at [249, 602] on input "Add a new file" at bounding box center [322, 606] width 199 height 21
type input "C:\fakepath\527904072_18522535084002053_4739772109399247769_n.jpg"
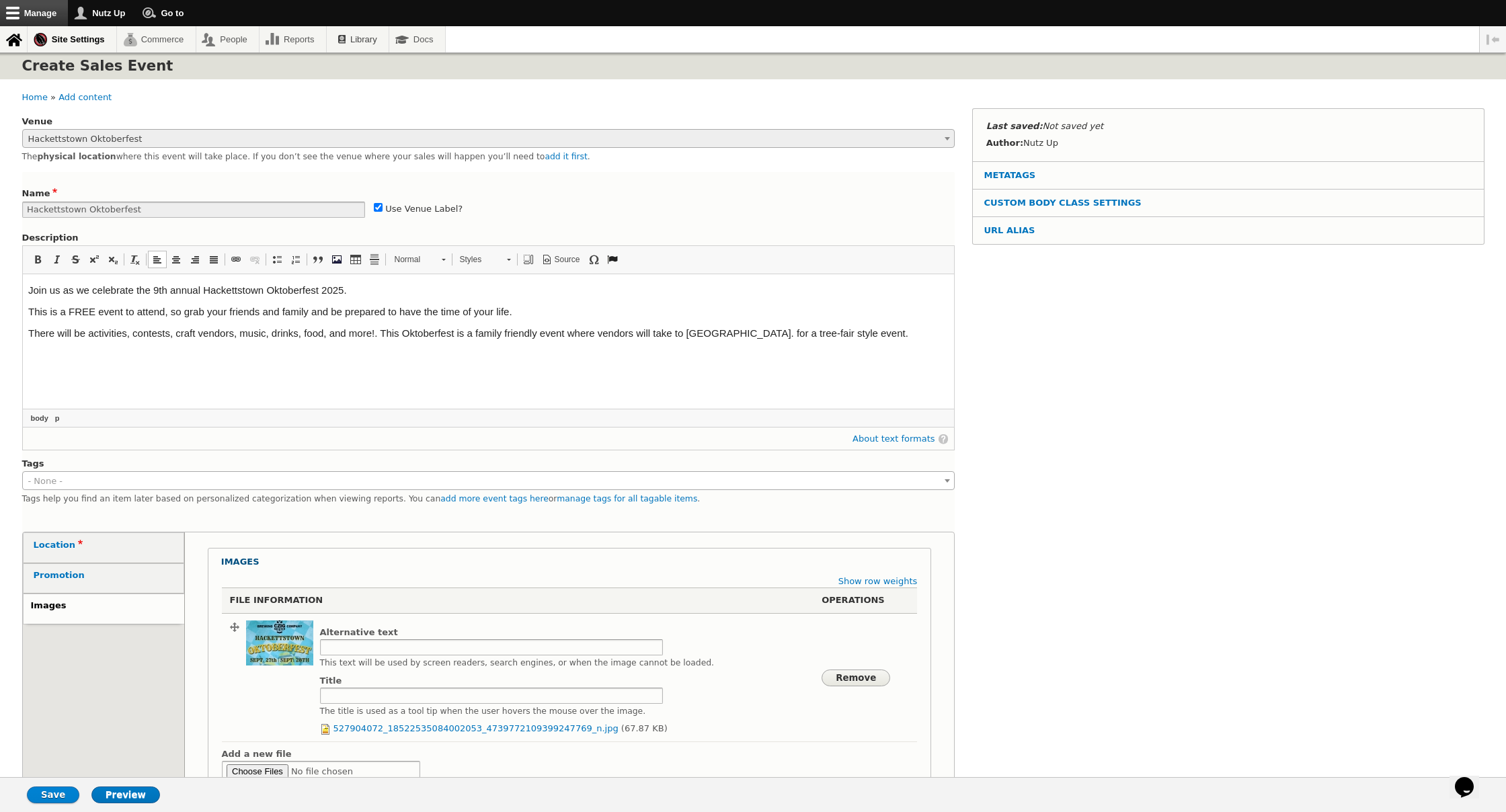
click at [49, 681] on input "Save" at bounding box center [53, 794] width 52 height 17
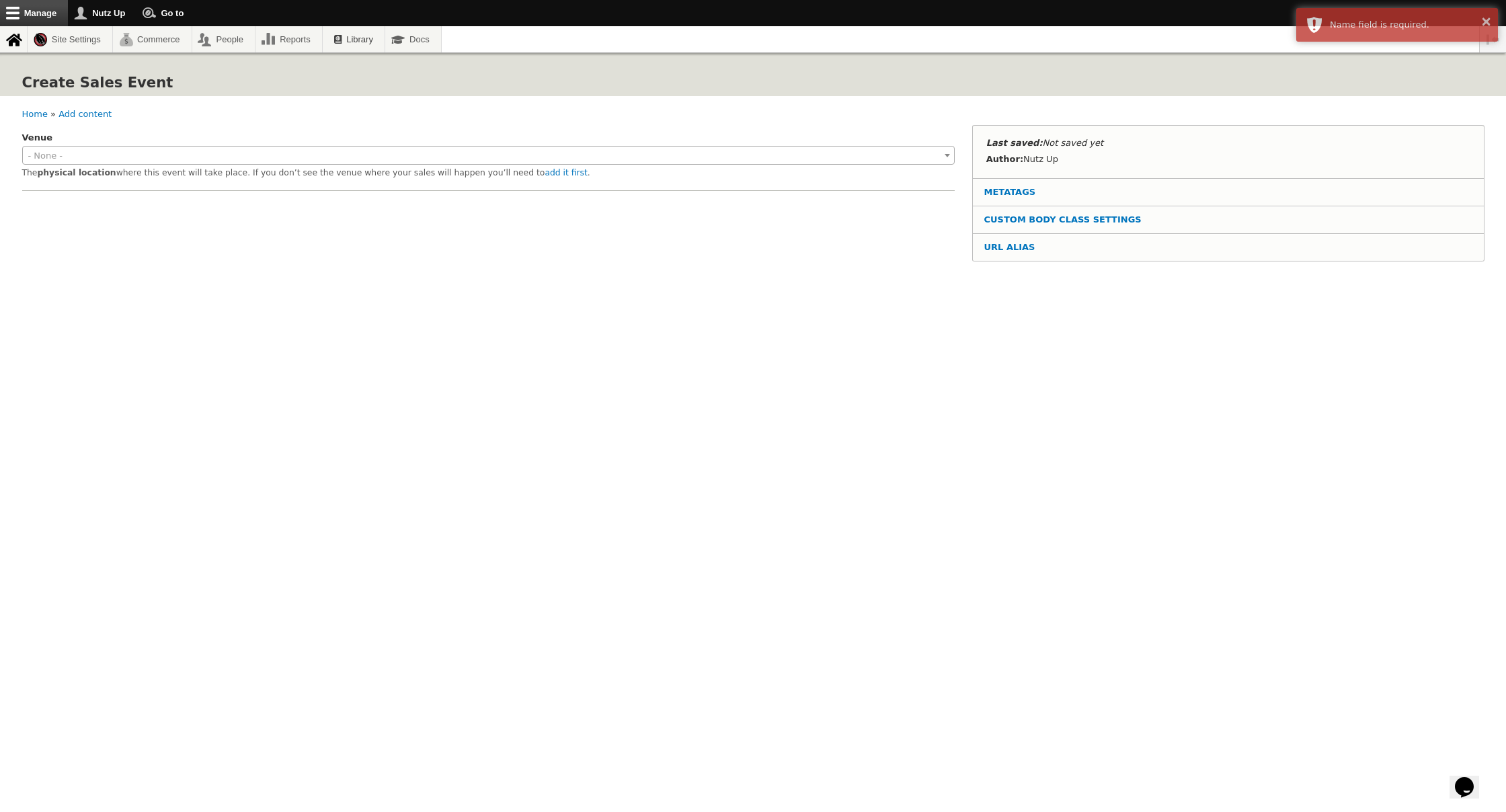
click at [183, 121] on nav "Breadcrumb Home Add content" at bounding box center [753, 110] width 1463 height 29
click at [200, 205] on span "Featured" at bounding box center [200, 202] width 35 height 10
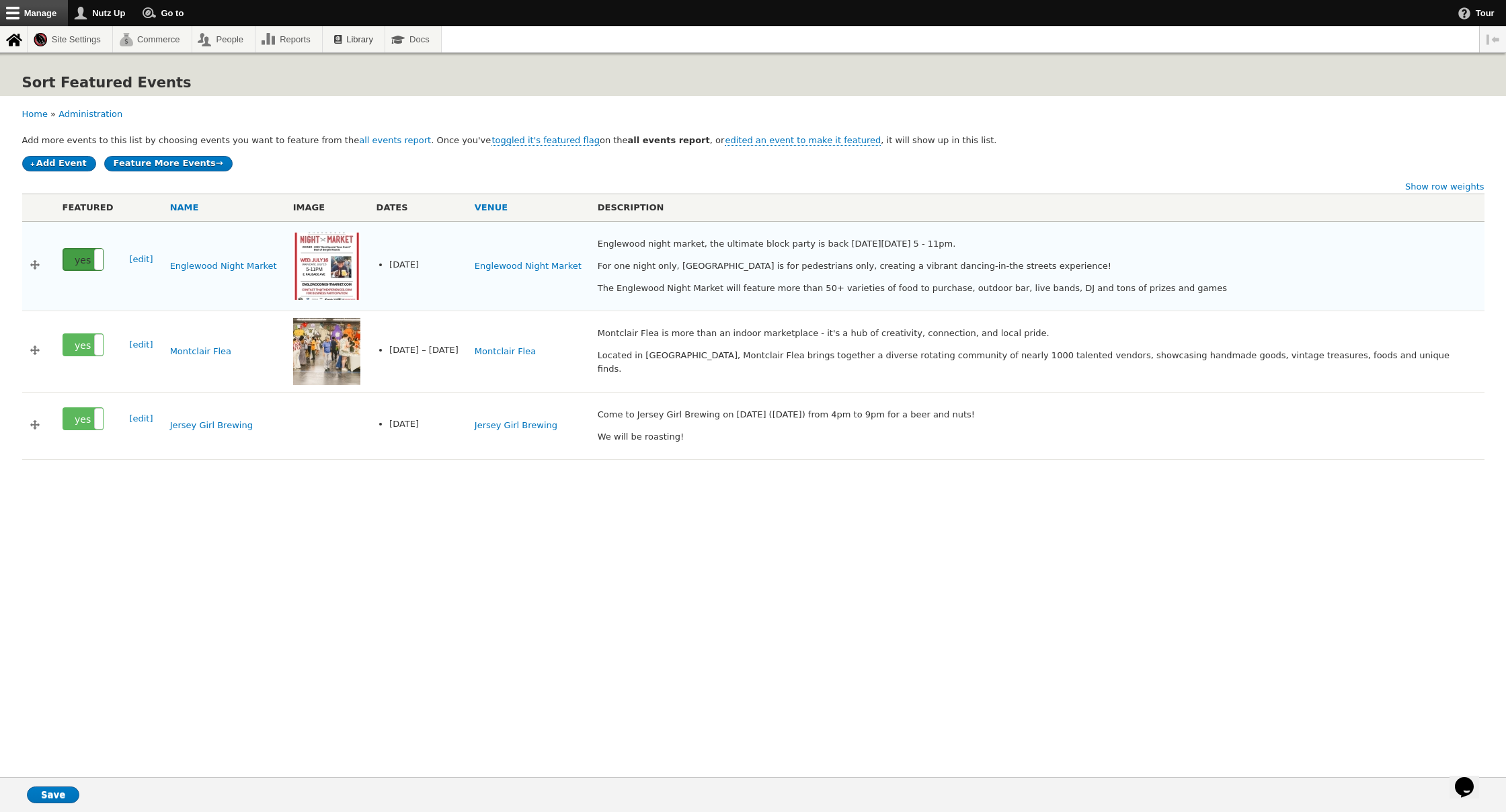
click at [85, 259] on label "yes" at bounding box center [83, 259] width 40 height 21
click at [84, 344] on label "yes" at bounding box center [83, 345] width 40 height 21
click at [82, 419] on label "yes" at bounding box center [83, 419] width 40 height 21
click at [46, 796] on input "Save" at bounding box center [53, 794] width 52 height 17
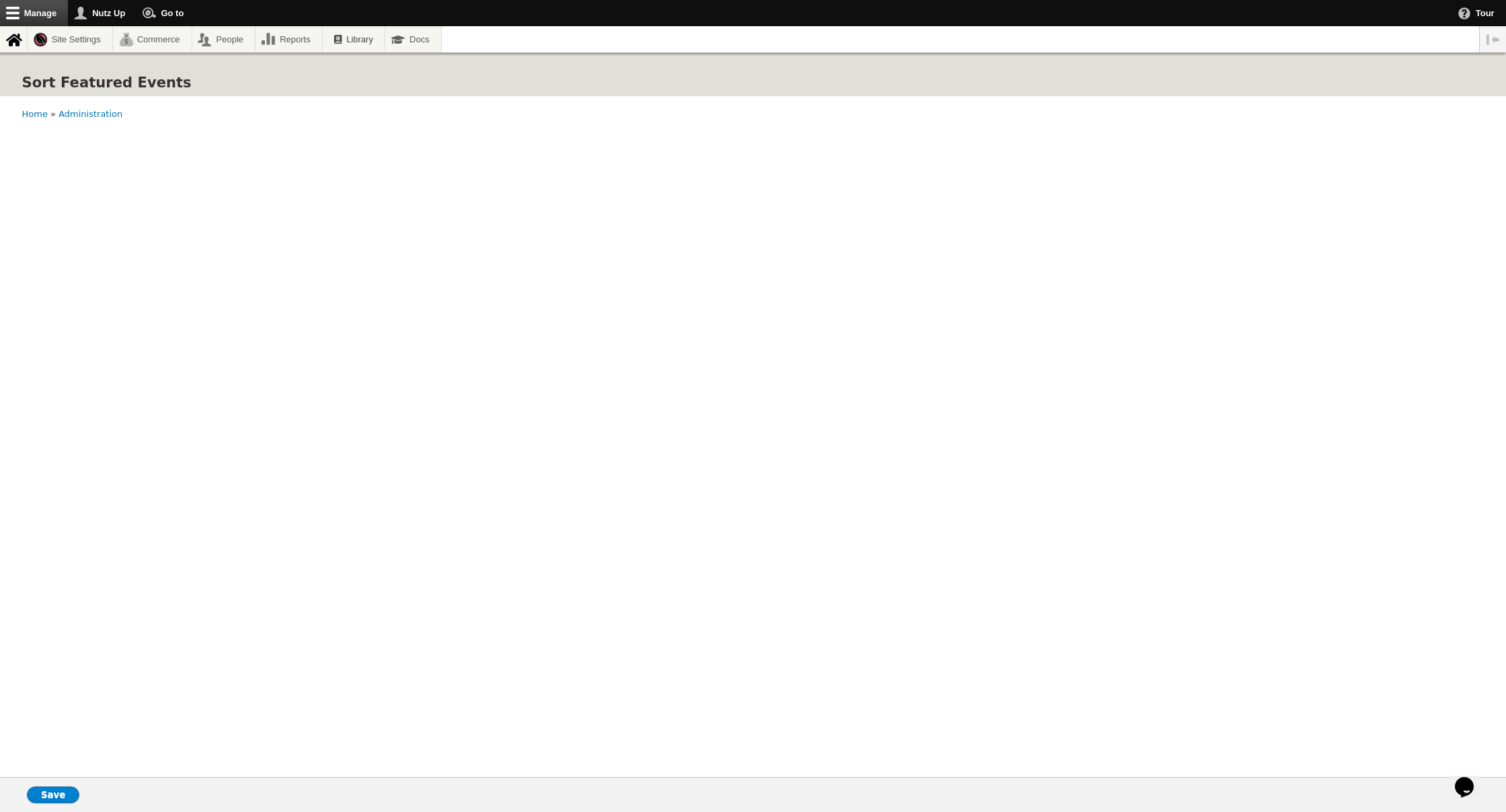
click at [59, 792] on input "Save" at bounding box center [53, 794] width 52 height 17
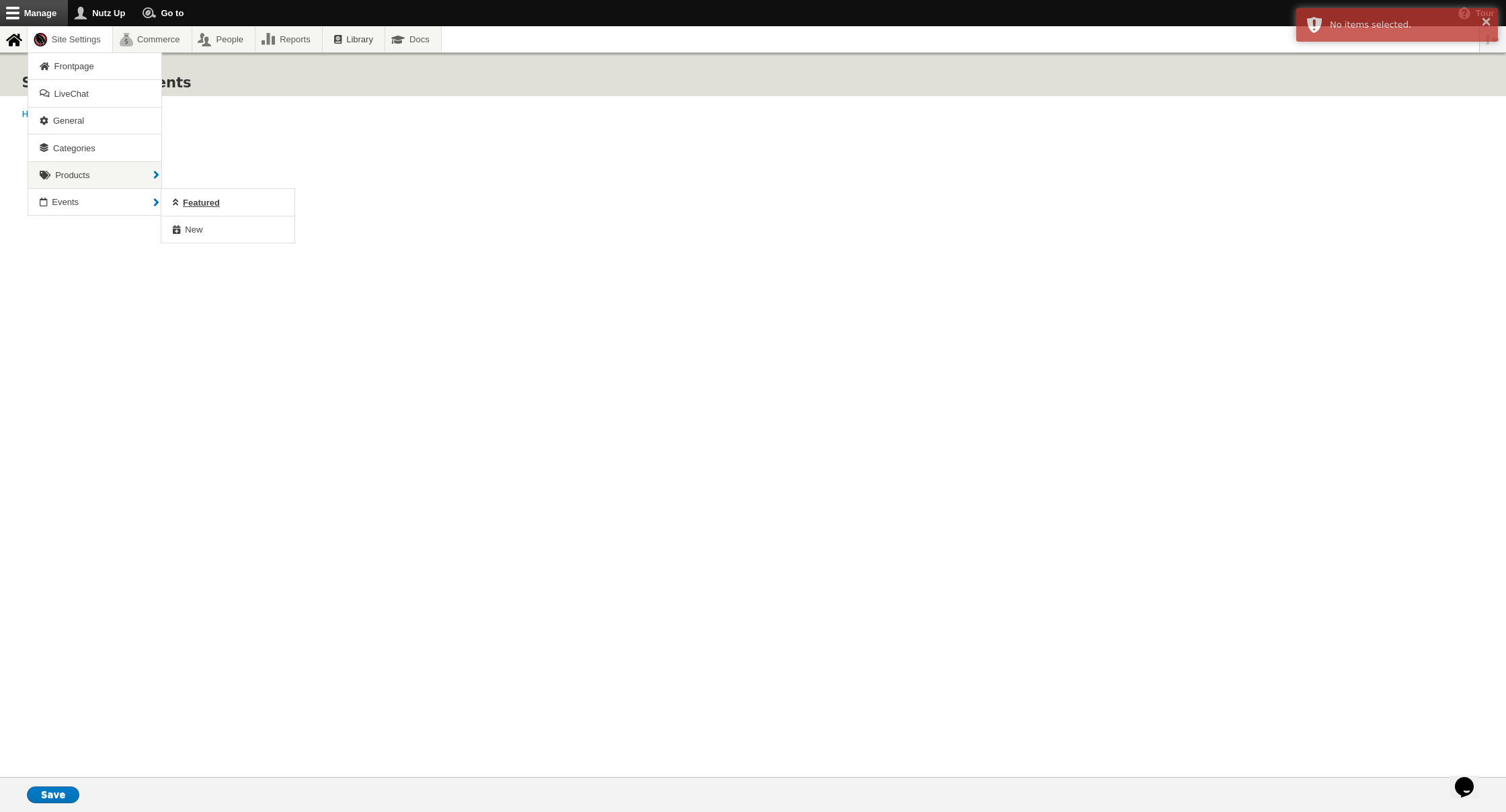
click at [207, 205] on span "Featured" at bounding box center [201, 202] width 37 height 10
click at [191, 228] on span "New" at bounding box center [194, 229] width 18 height 10
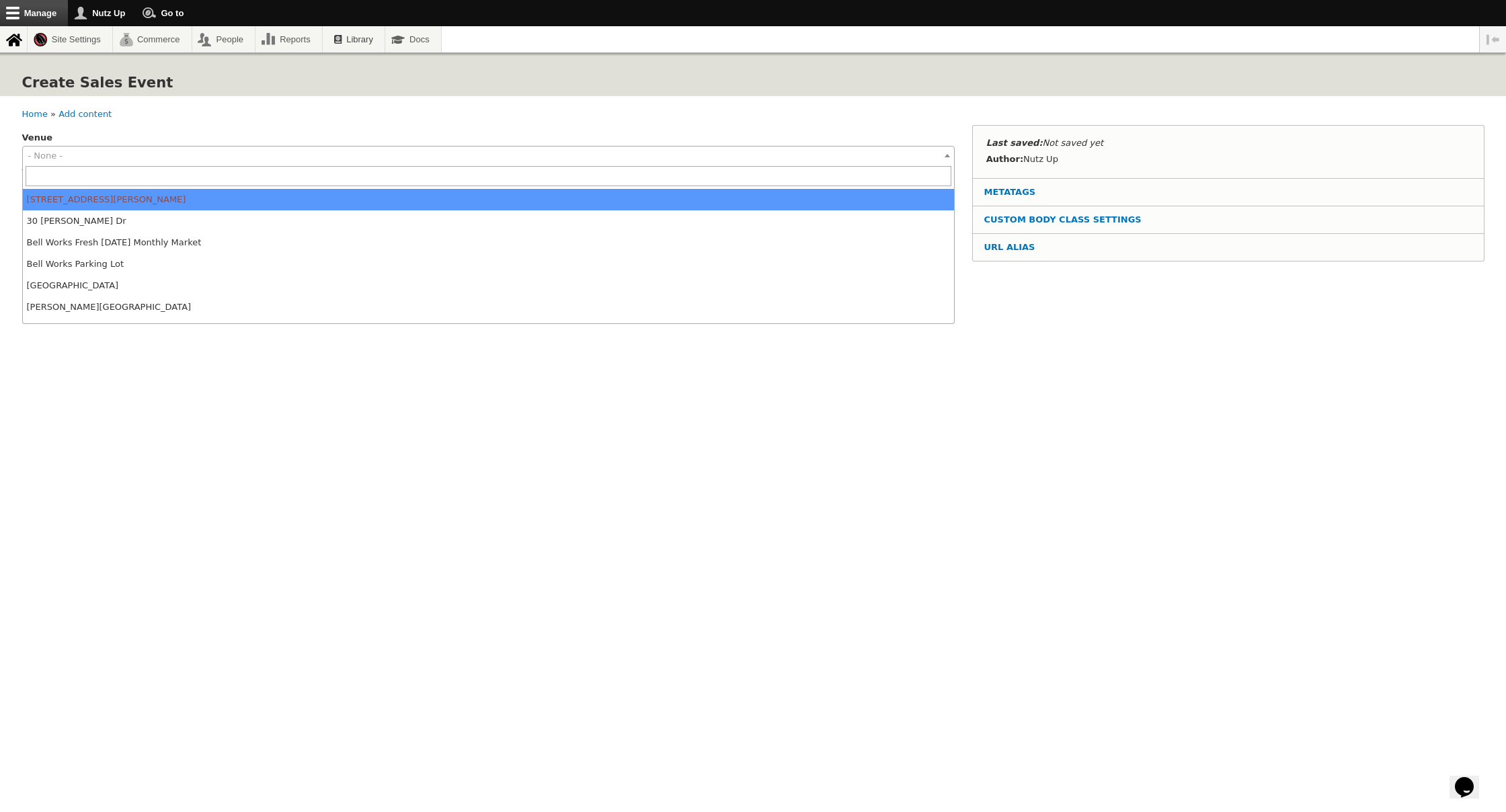
click at [104, 150] on span "- None -" at bounding box center [488, 155] width 932 height 19
type input "fle"
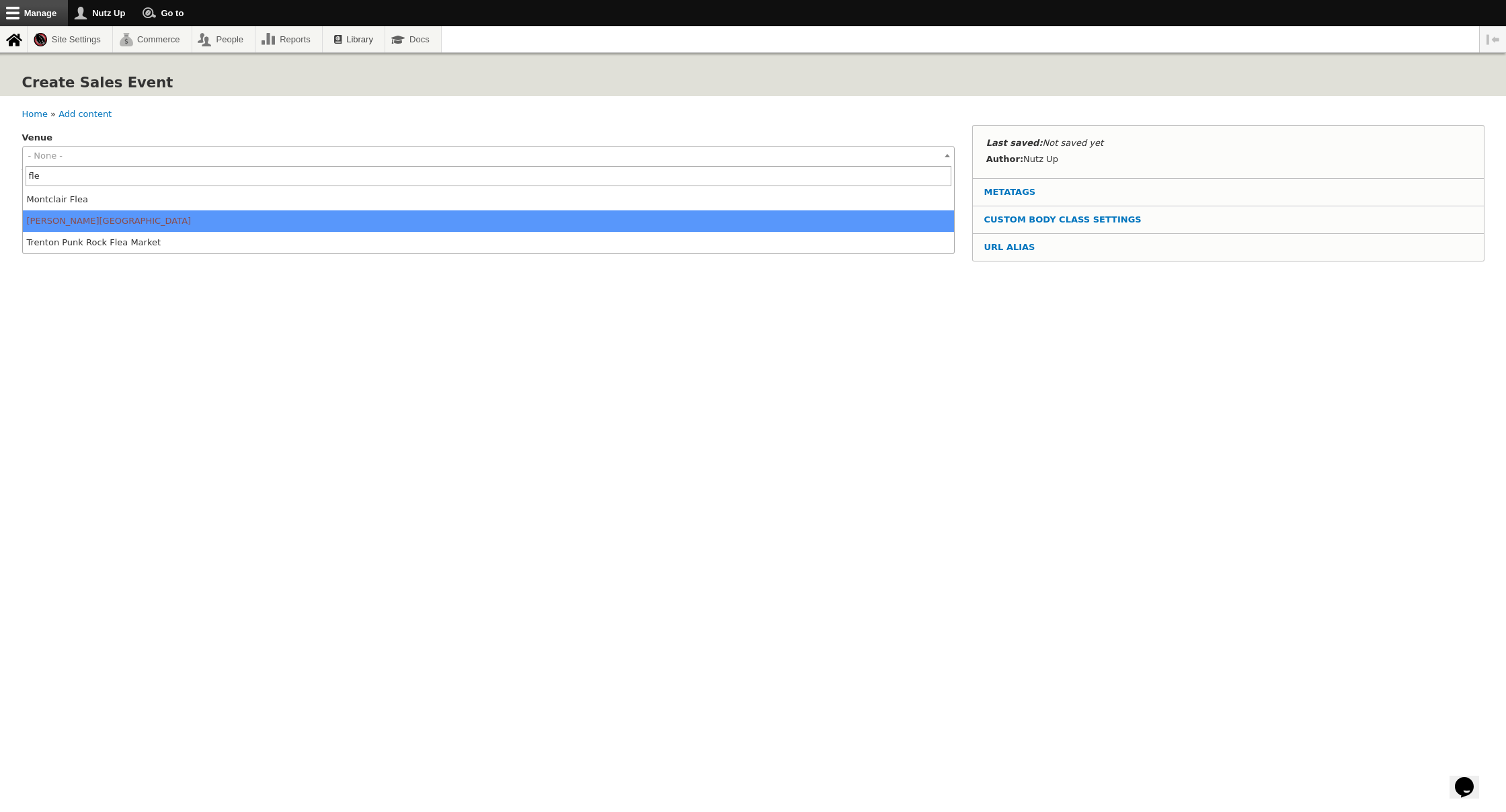
select select "1554"
type input "40.5046315"
type input "-74.8629895"
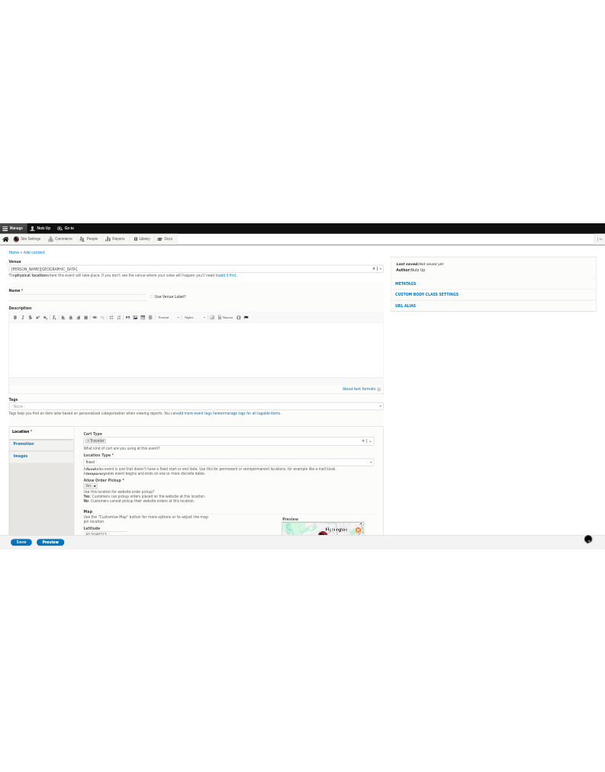
scroll to position [72, 0]
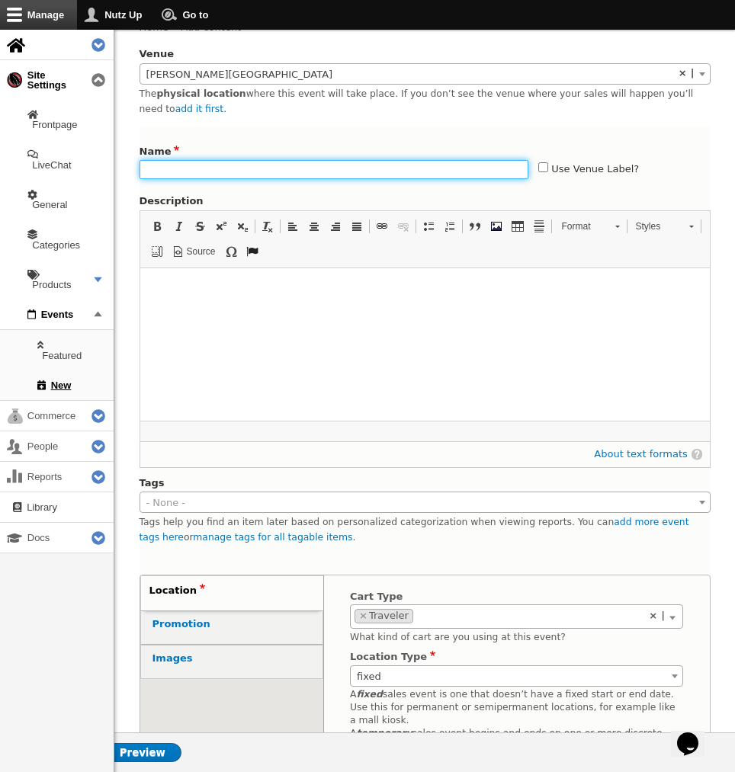
click at [187, 168] on input "Name" at bounding box center [335, 169] width 390 height 19
type input "Hunterdon Harvest Fest"
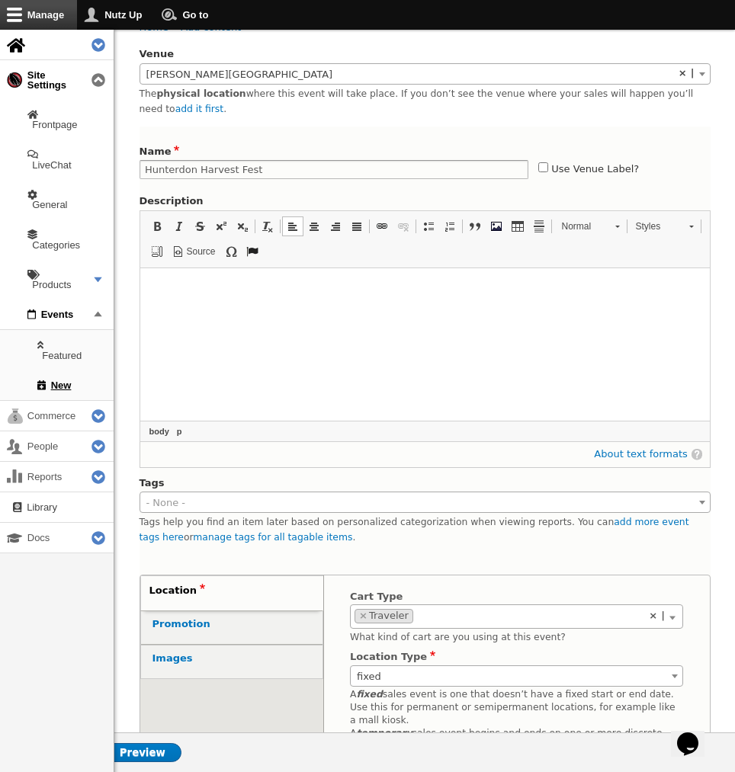
drag, startPoint x: 296, startPoint y: 363, endPoint x: 284, endPoint y: 372, distance: 15.3
click at [296, 303] on html at bounding box center [425, 286] width 570 height 36
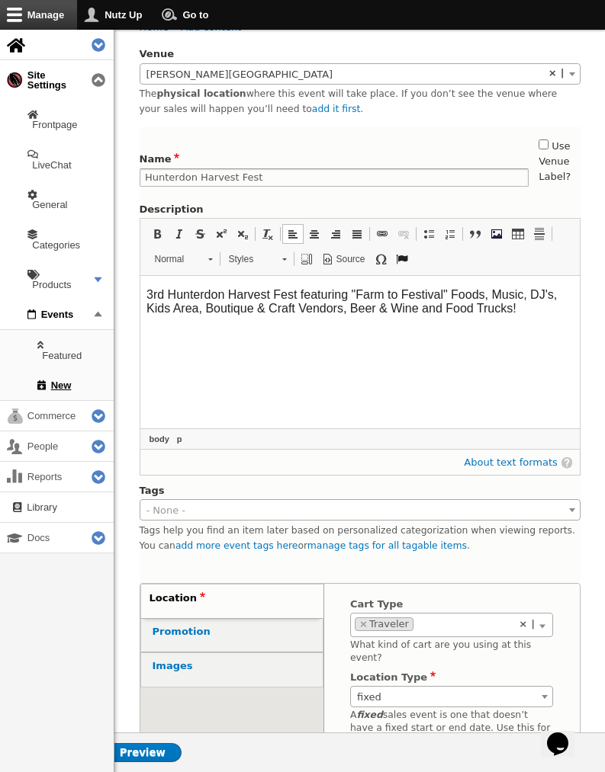
click at [387, 687] on span "fixed" at bounding box center [451, 697] width 201 height 21
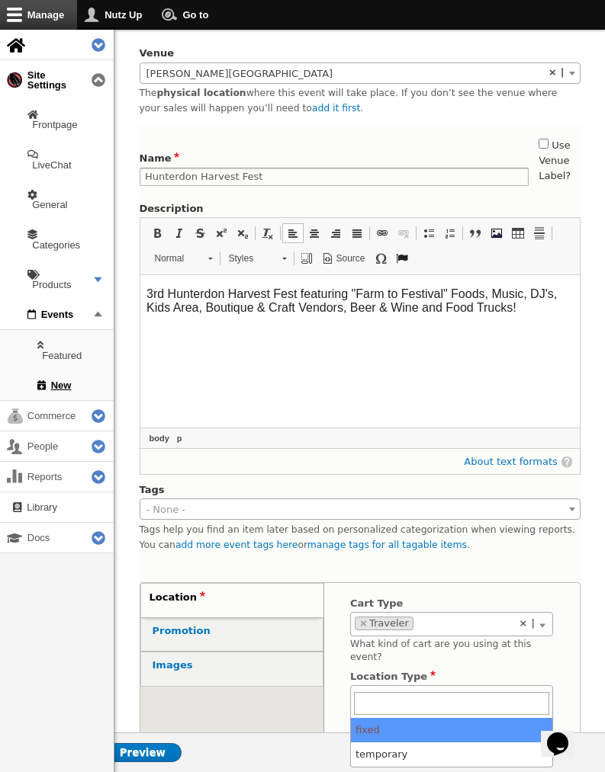
scroll to position [73, 0]
click at [382, 686] on span "fixed" at bounding box center [451, 696] width 201 height 21
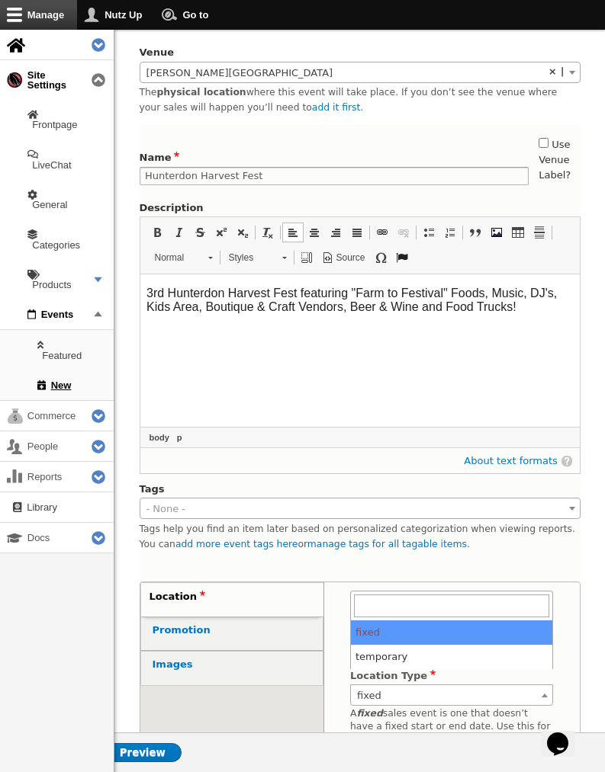
click at [381, 686] on span "fixed" at bounding box center [451, 696] width 201 height 21
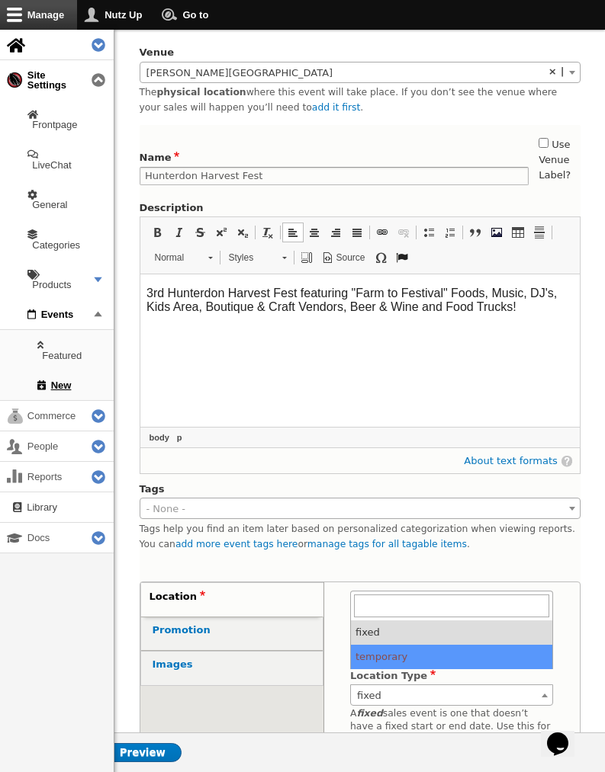
select select "temporary"
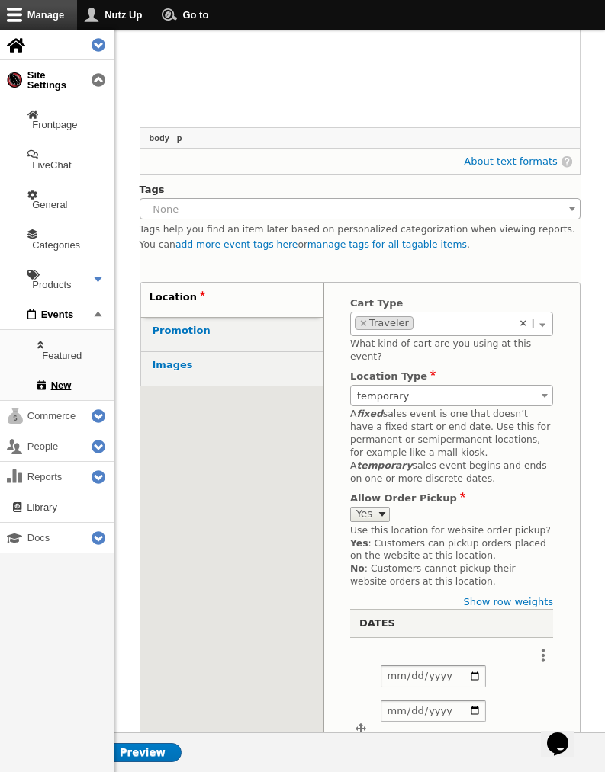
scroll to position [425, 0]
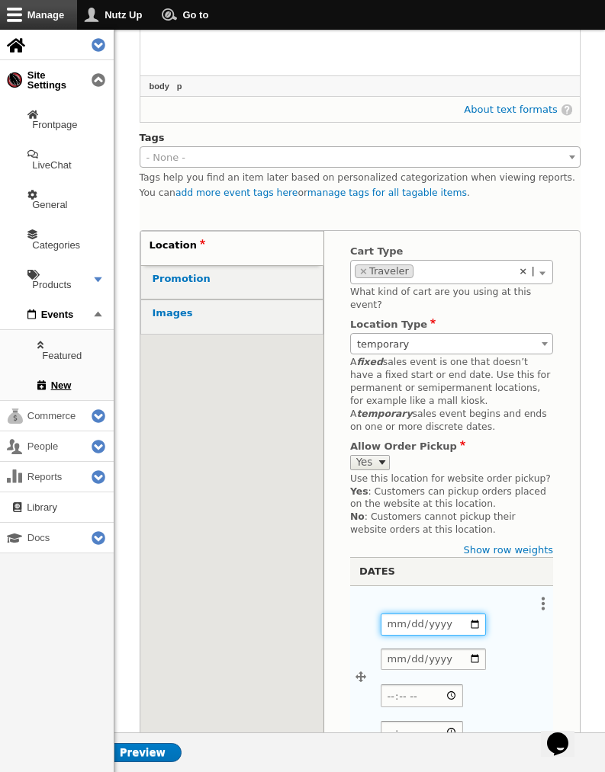
click at [389, 614] on input "Date" at bounding box center [433, 625] width 105 height 22
click at [435, 636] on h4 "End date (optional)" at bounding box center [435, 641] width 108 height 11
click at [437, 614] on input "0005-10-04" at bounding box center [433, 625] width 105 height 22
type input "[DATE]"
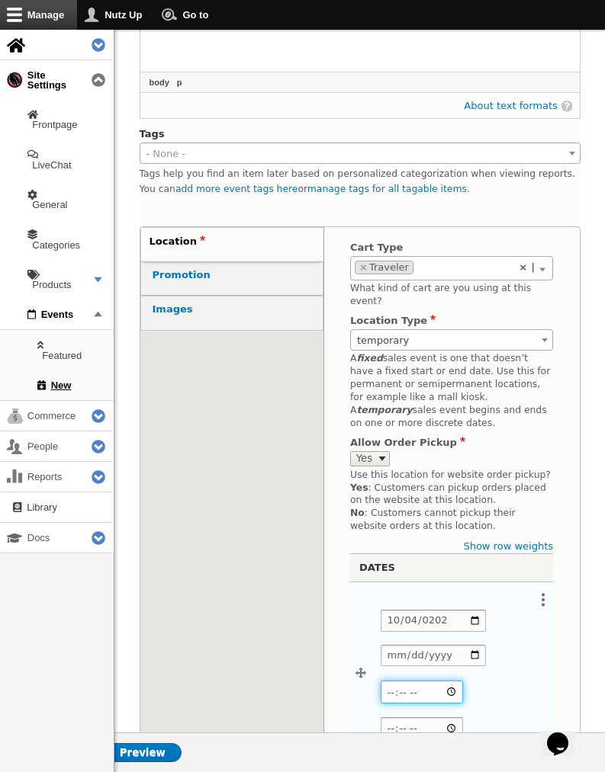
click at [463, 681] on input "Start time" at bounding box center [422, 692] width 82 height 22
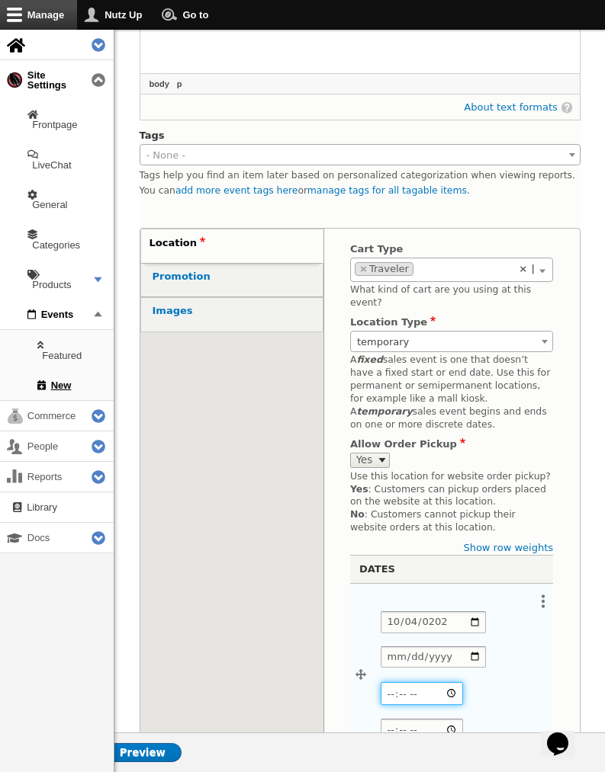
scroll to position [422, 0]
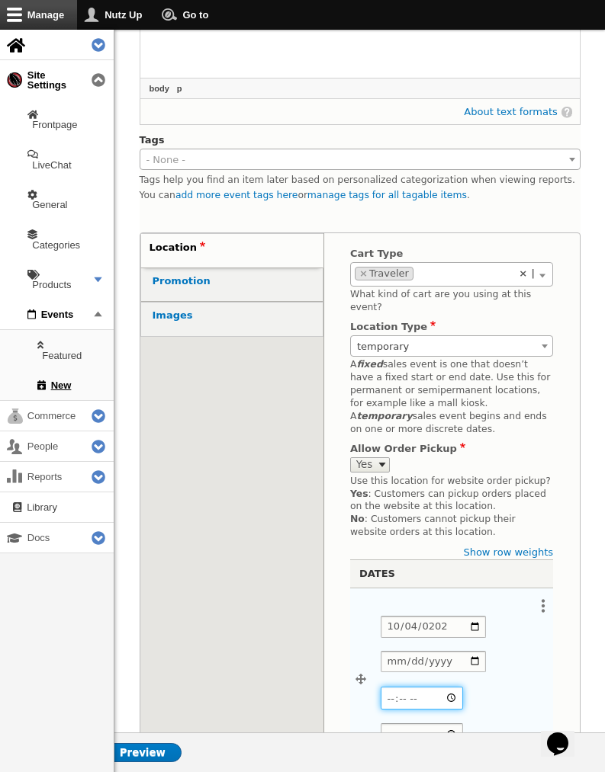
type input "11:00"
click at [396, 651] on input "Date" at bounding box center [433, 662] width 105 height 22
type input "2025-10-04"
drag, startPoint x: 506, startPoint y: 639, endPoint x: 496, endPoint y: 640, distance: 9.2
click at [463, 724] on input "End time" at bounding box center [422, 735] width 82 height 22
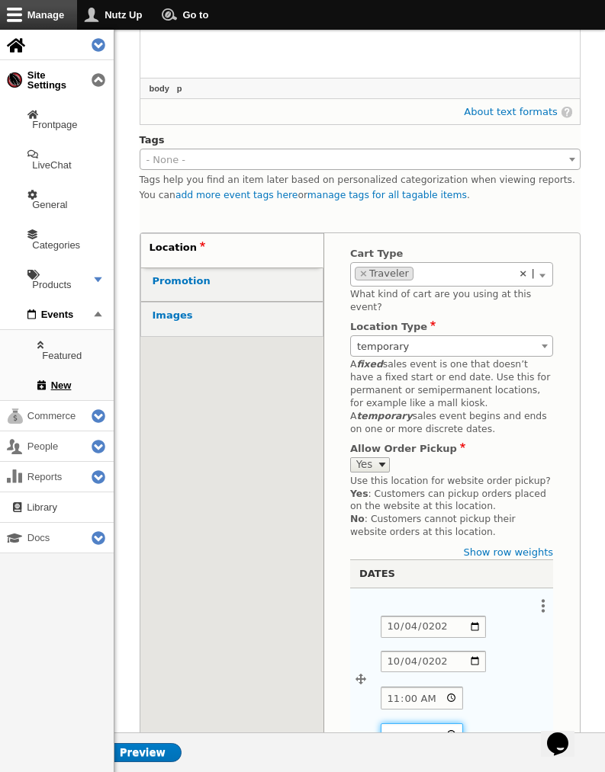
click at [463, 724] on input "End time" at bounding box center [422, 735] width 82 height 22
type input "19:00"
click at [304, 645] on div "Location (active tab) Promotion Images Location Cart Type - None - Traveler Roa…" at bounding box center [360, 740] width 441 height 1014
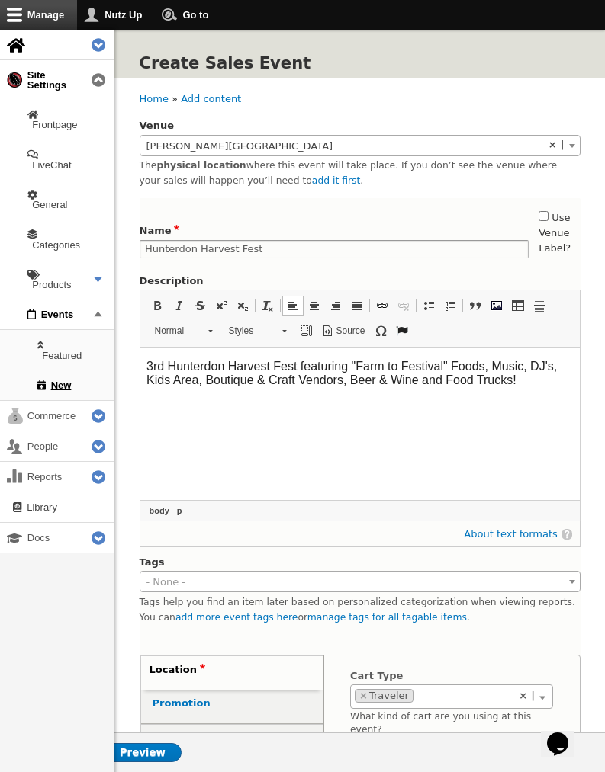
scroll to position [0, 0]
click at [531, 387] on html "3rd Hunterdon Harvest Fest featuring "Farm to Festival" Foods, Music, DJ's, Kid…" at bounding box center [359, 374] width 439 height 52
drag, startPoint x: 148, startPoint y: 364, endPoint x: 178, endPoint y: 377, distance: 32.4
click at [148, 364] on p "3rd Hunterdon Harvest Fest featuring "Farm to Festival" Foods, Music, DJ's, Kid…" at bounding box center [359, 373] width 427 height 27
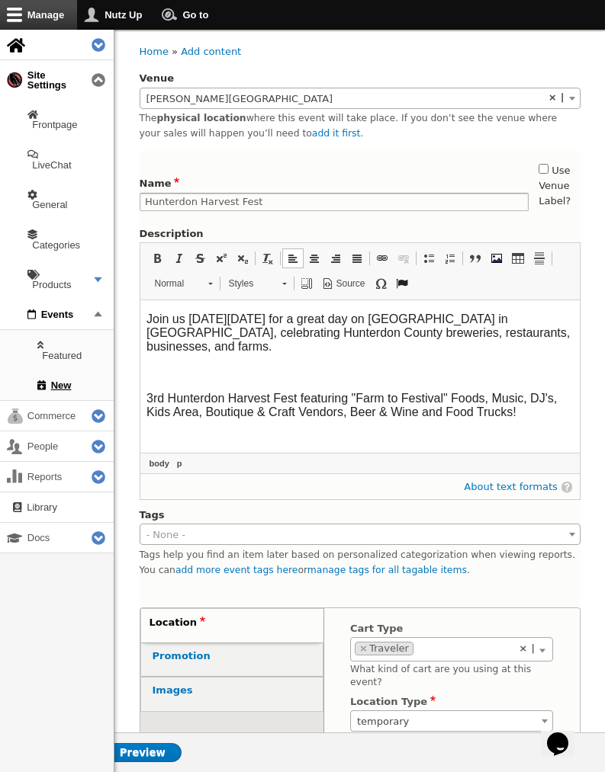
scroll to position [78, 0]
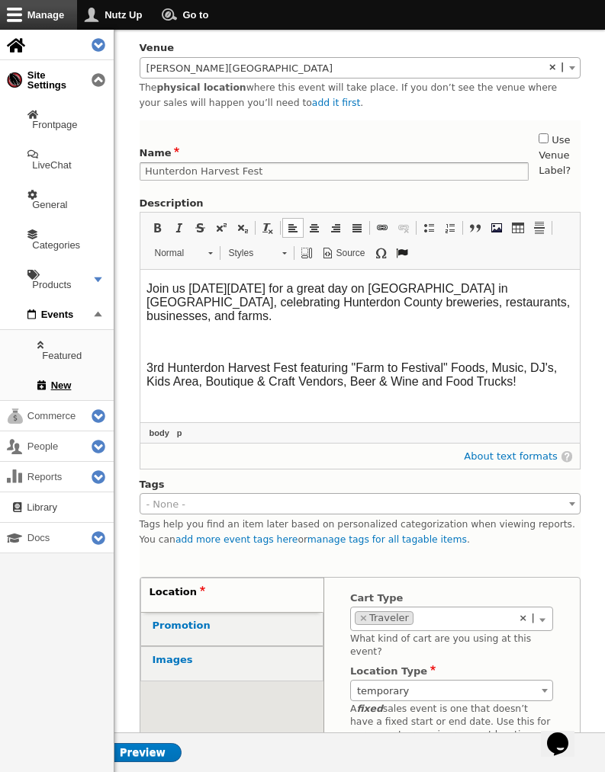
click at [275, 336] on p at bounding box center [359, 343] width 427 height 14
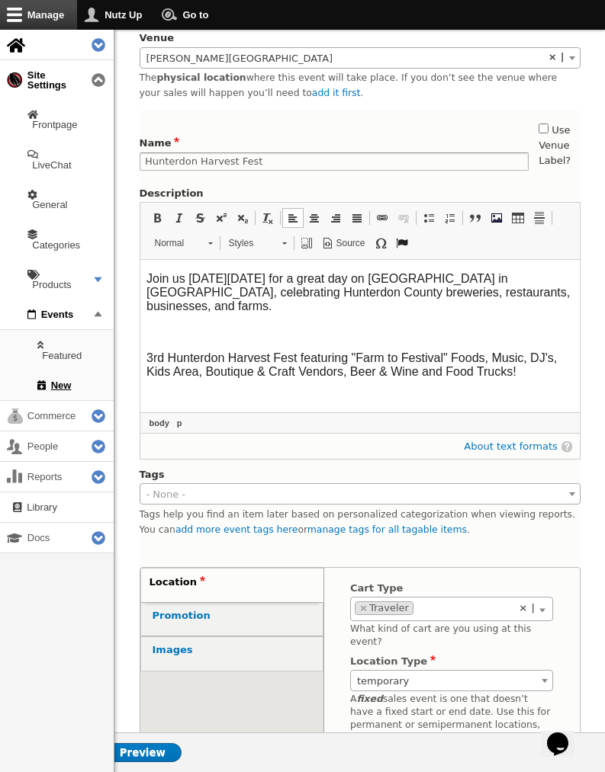
scroll to position [89, 0]
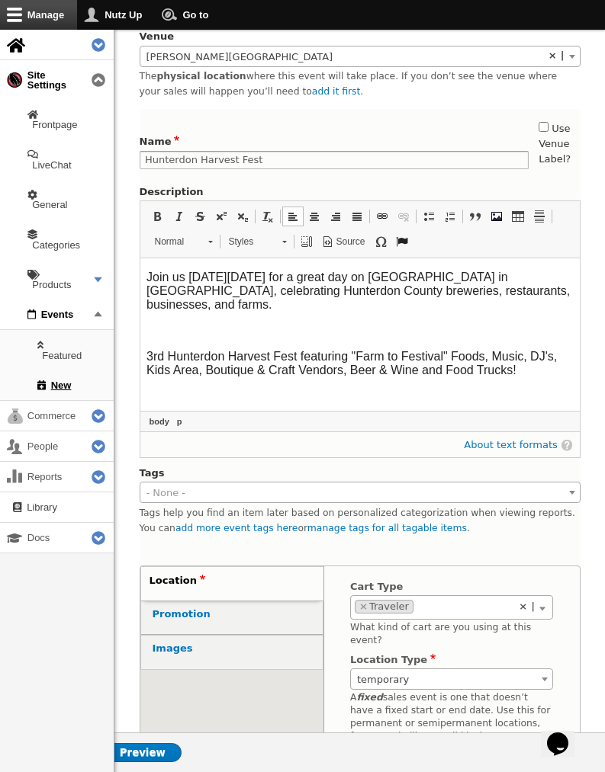
click at [283, 312] on body "Join us on Saturday, 10/4 for a great day on Historic Main Street in Flemington…" at bounding box center [359, 324] width 427 height 107
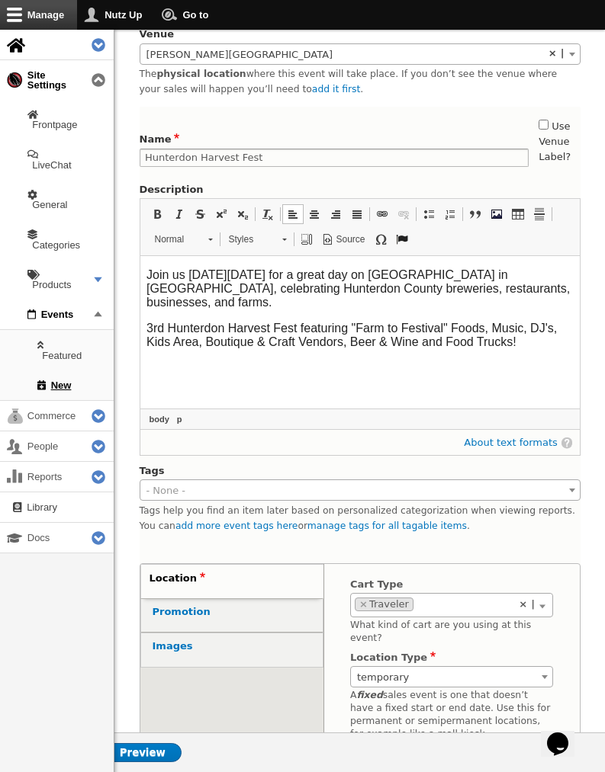
click at [561, 339] on html "Join us on Saturday, 10/4 for a great day on Historic Main Street in Flemington…" at bounding box center [359, 308] width 439 height 105
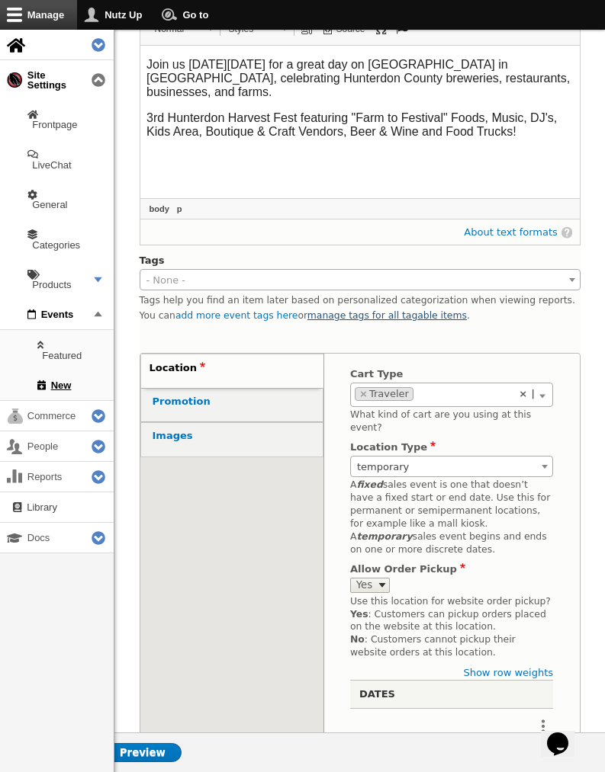
scroll to position [349, 0]
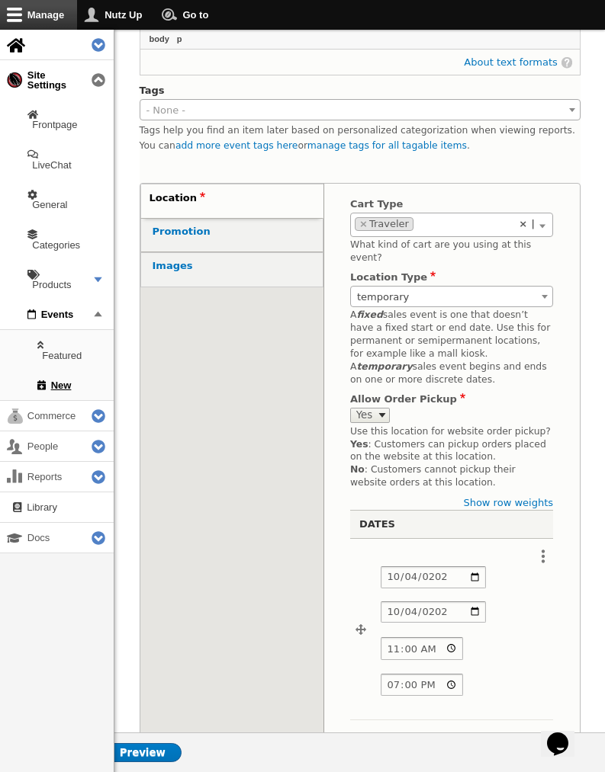
click at [175, 261] on link "Images" at bounding box center [231, 269] width 181 height 33
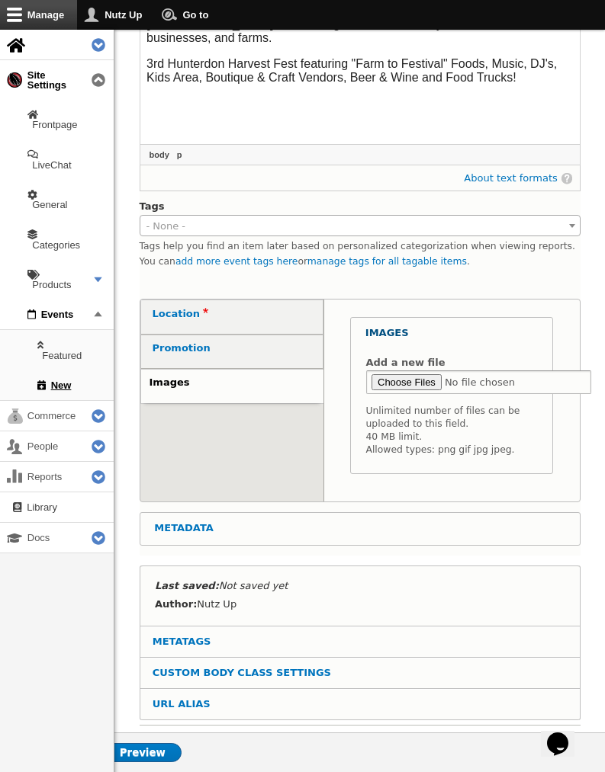
scroll to position [355, 0]
click at [399, 371] on input "Add a new file" at bounding box center [479, 383] width 226 height 24
type input "C:\fakepath\547843305_18383216428133299_5092906293001858217_n.jpg"
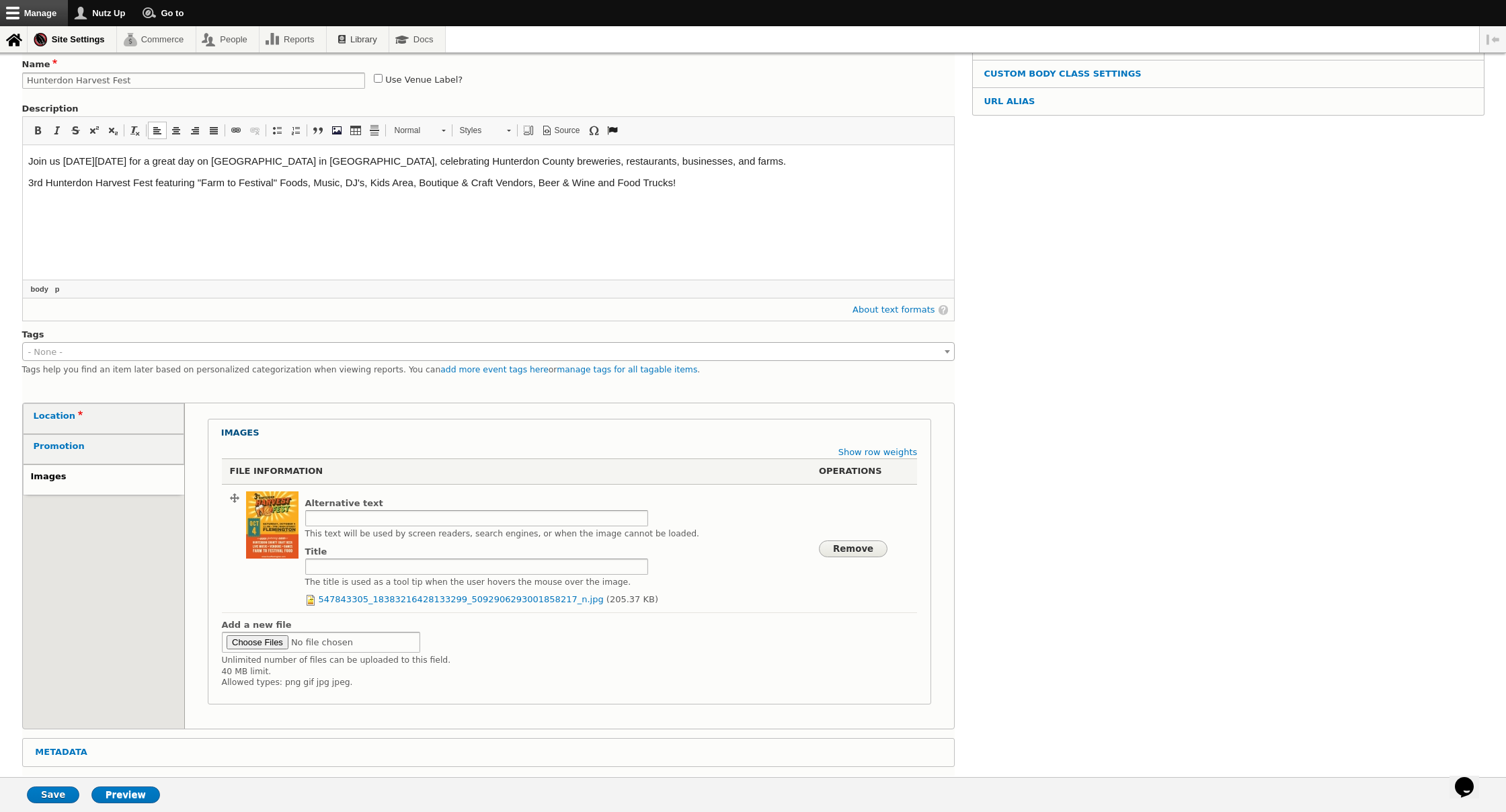
scroll to position [144, 0]
click at [56, 793] on input "Save" at bounding box center [53, 794] width 52 height 17
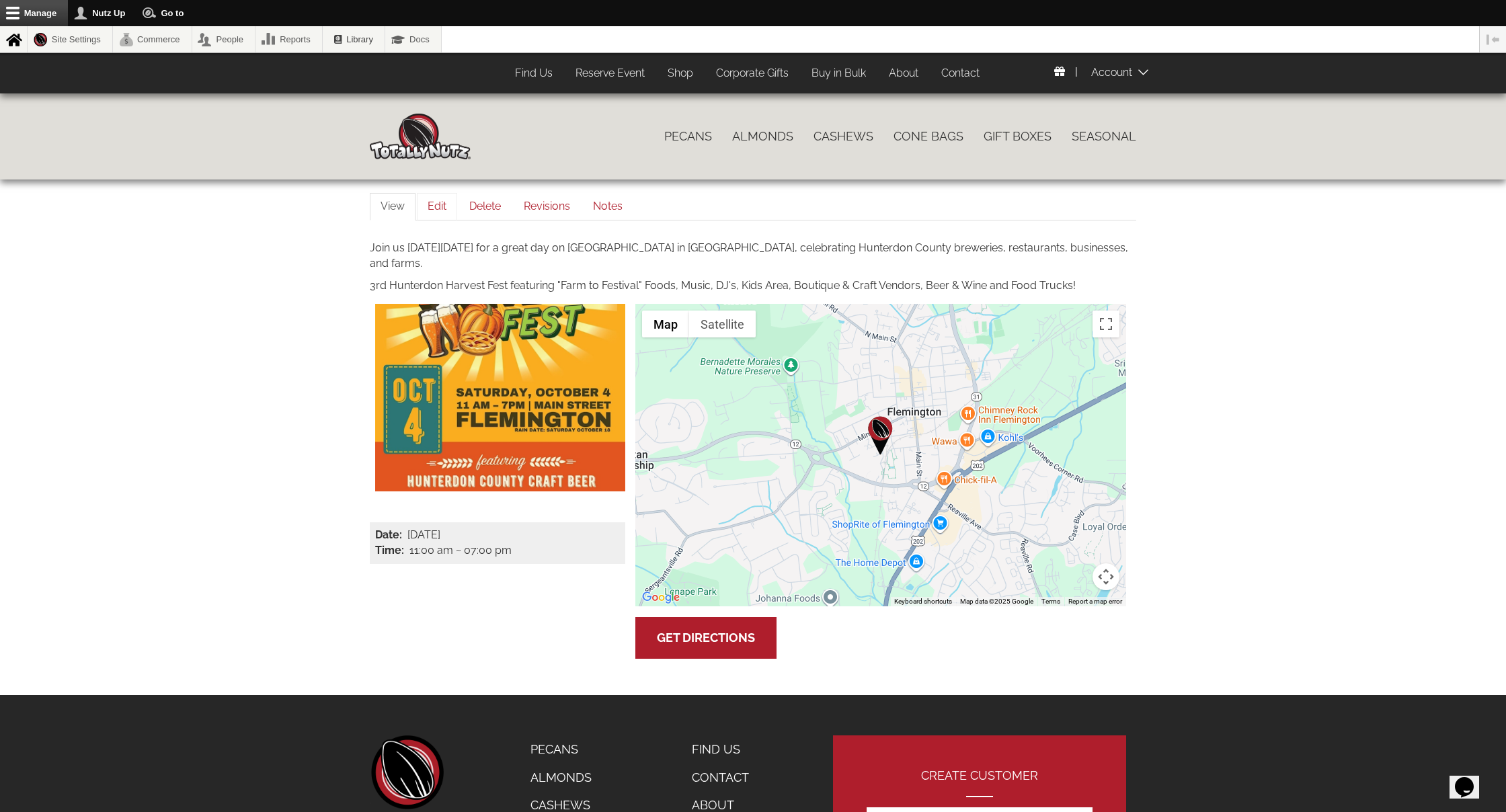
click at [437, 205] on link "Edit" at bounding box center [437, 206] width 41 height 27
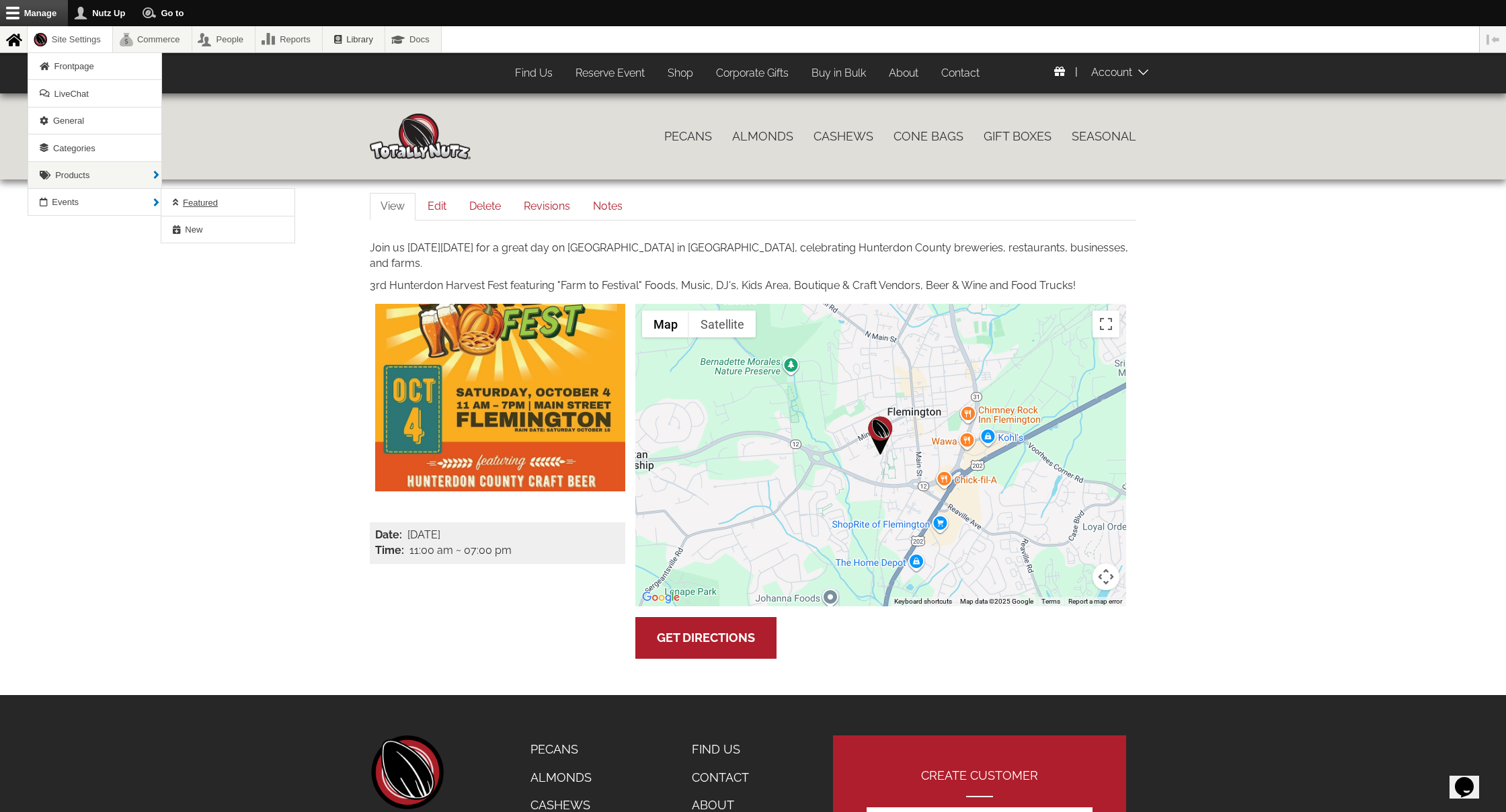
click at [195, 205] on span "Featured" at bounding box center [200, 202] width 35 height 10
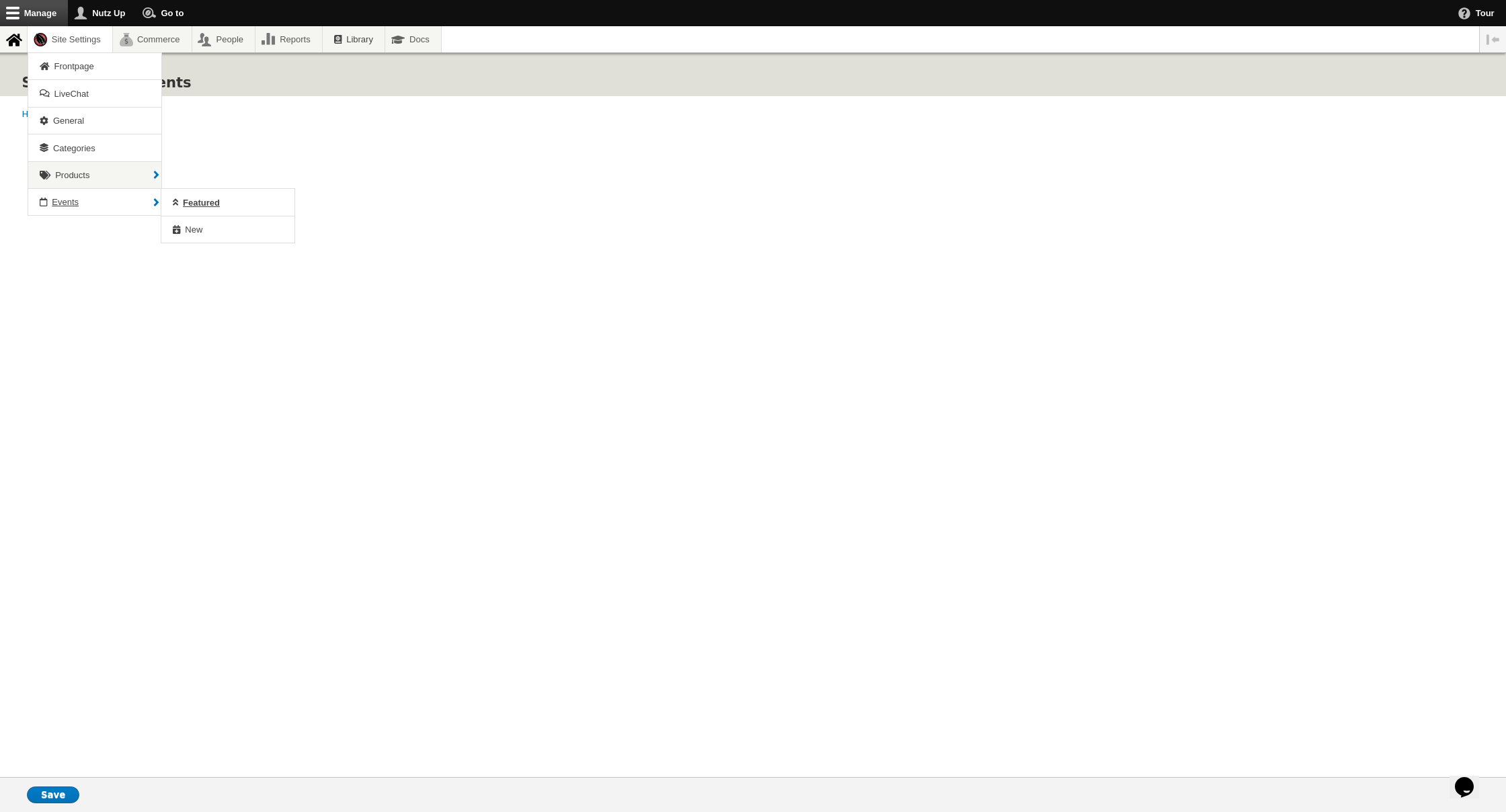
click at [78, 197] on span "Events" at bounding box center [65, 201] width 27 height 10
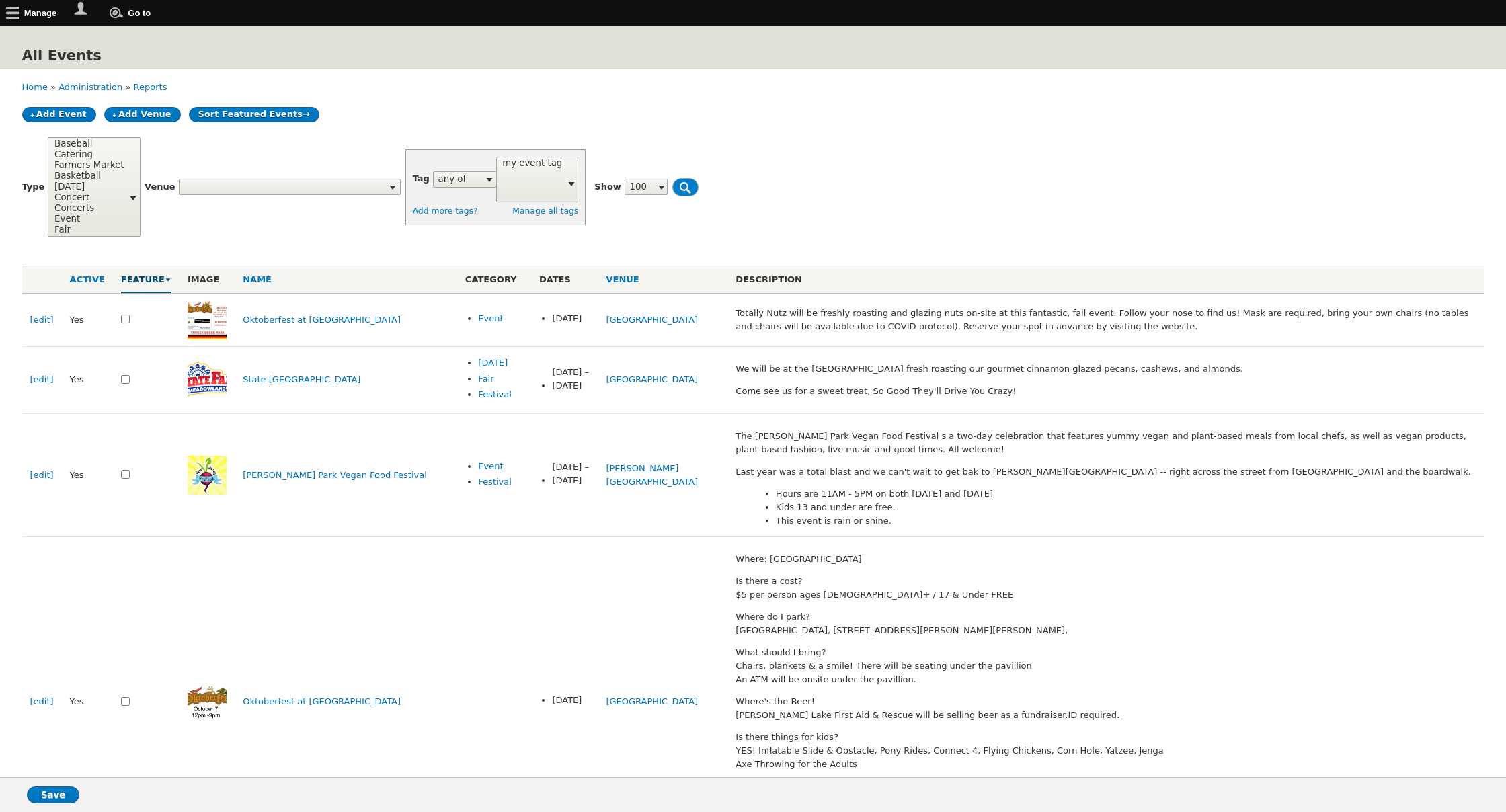
select select
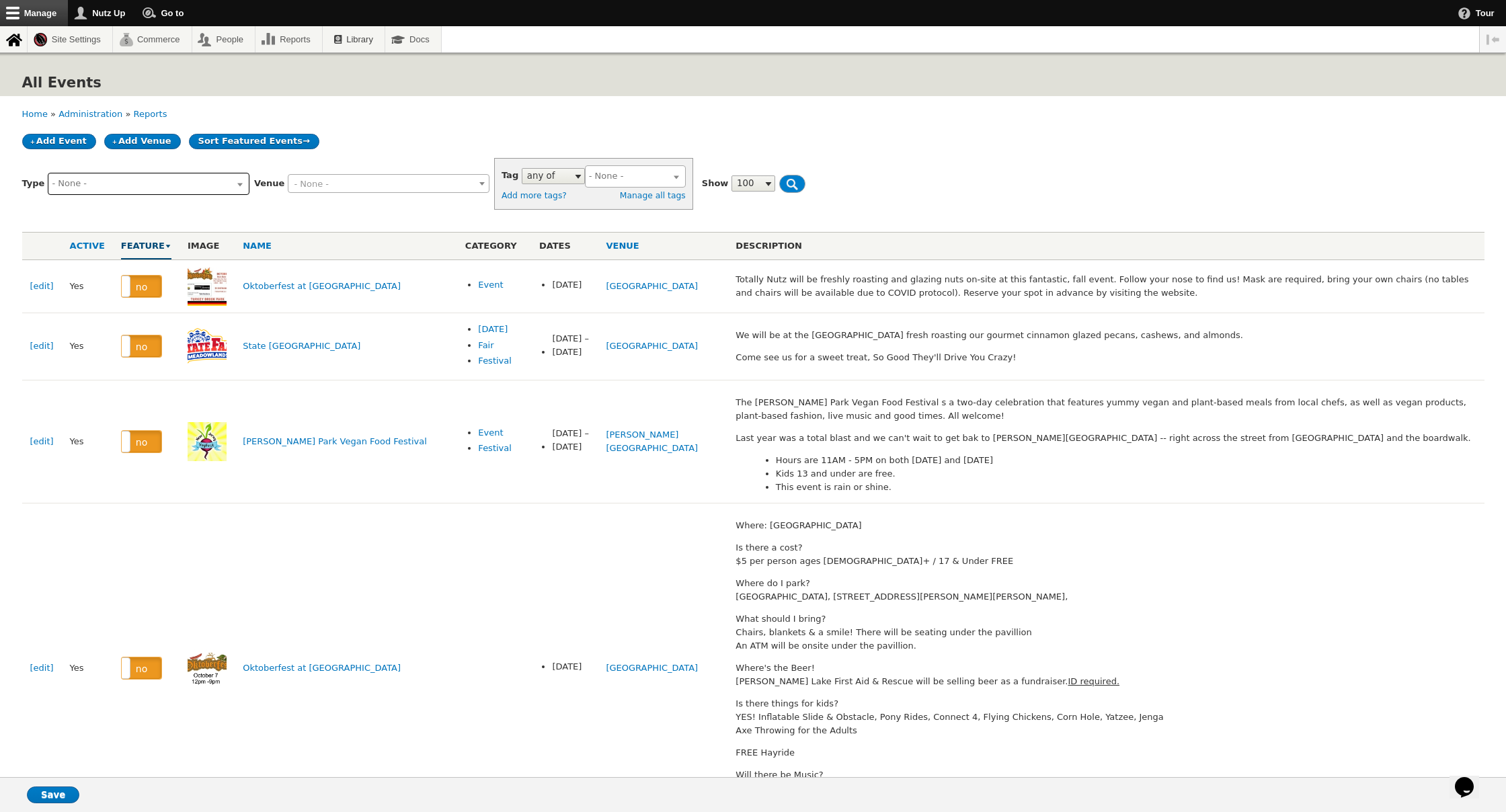
click at [158, 188] on input "search" at bounding box center [146, 183] width 189 height 13
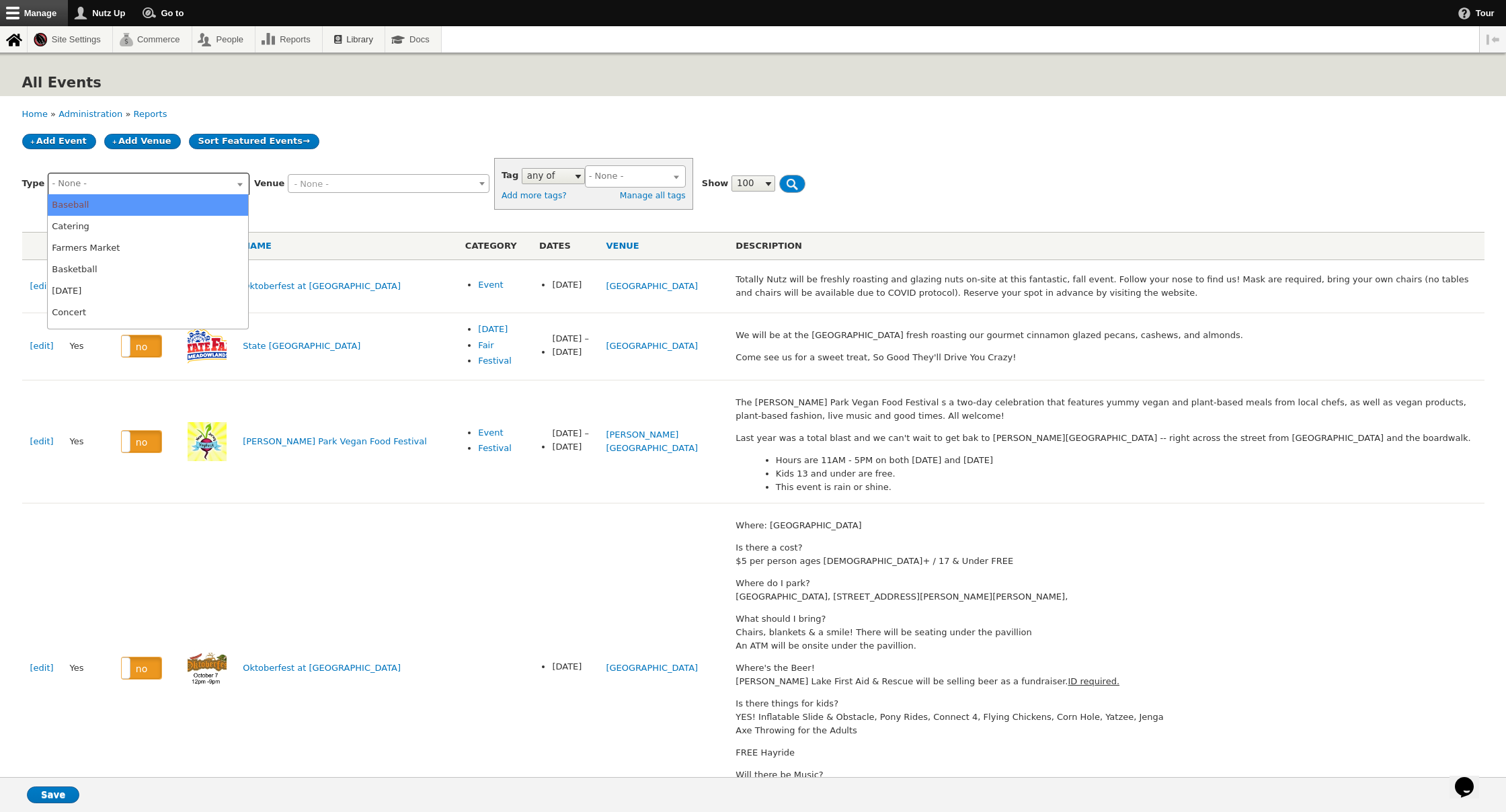
click at [327, 186] on span "- None -" at bounding box center [311, 183] width 35 height 10
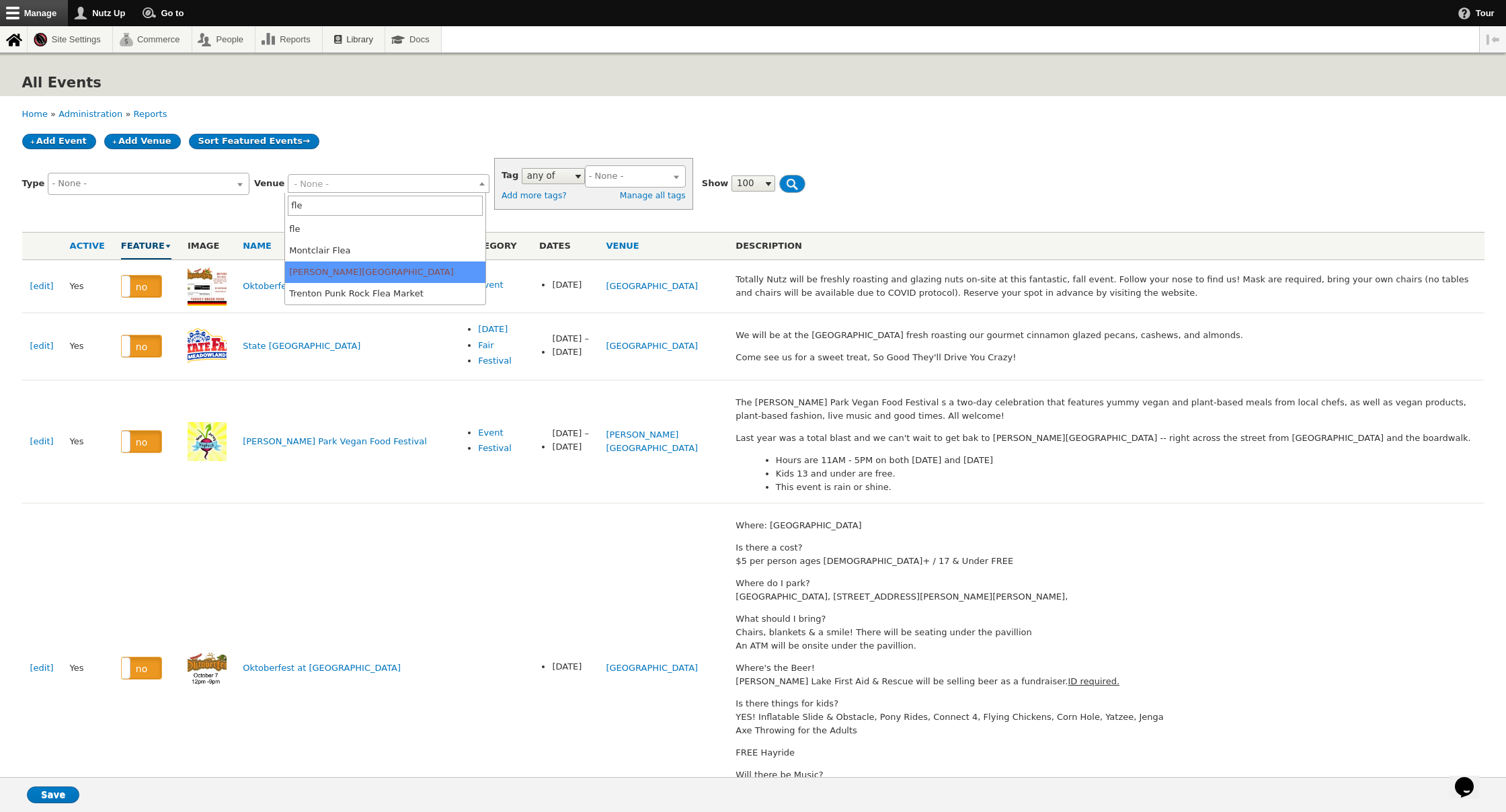
type input "fle"
select select "1554"
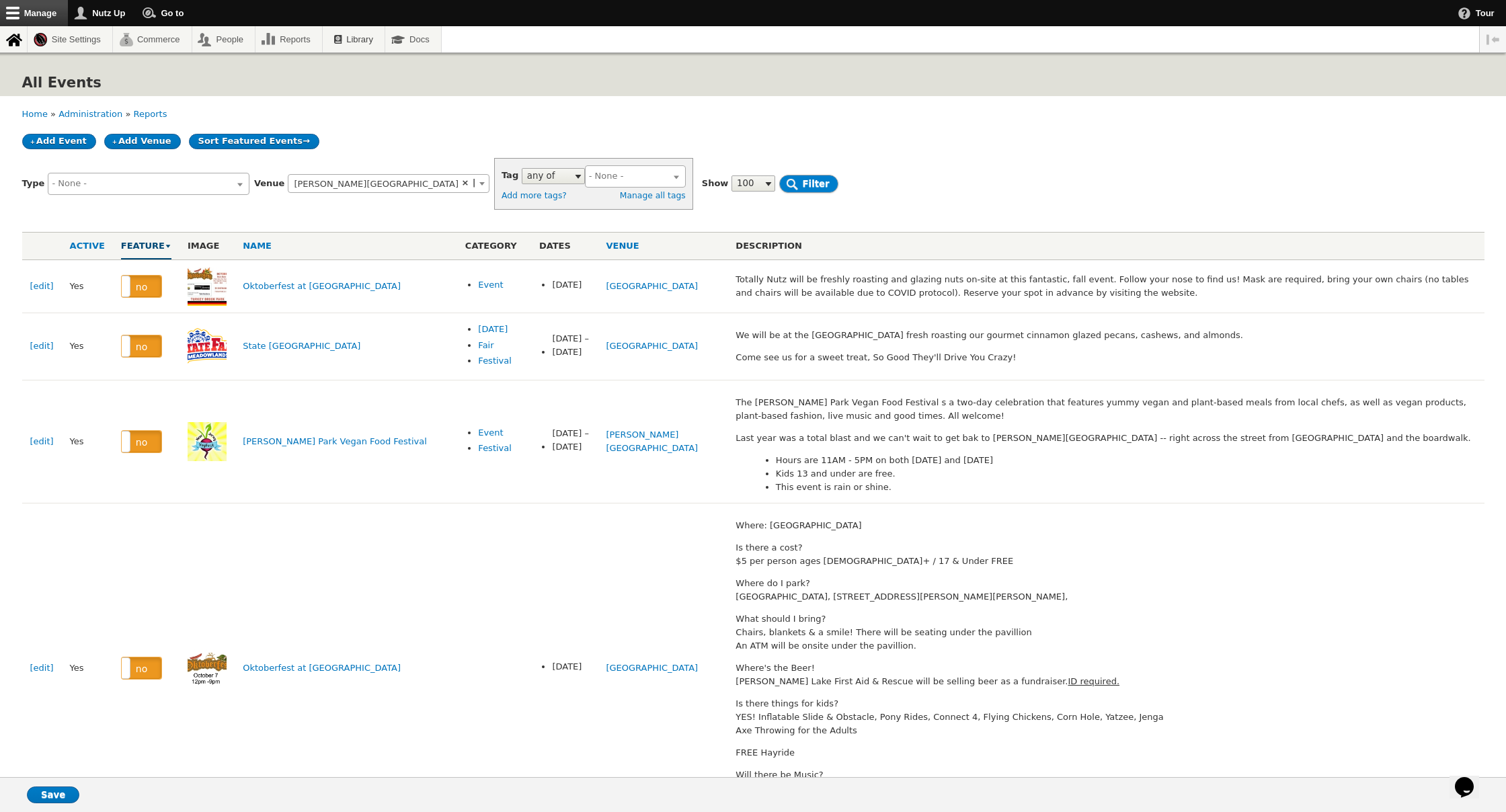
click at [779, 185] on input "Filter" at bounding box center [809, 183] width 58 height 19
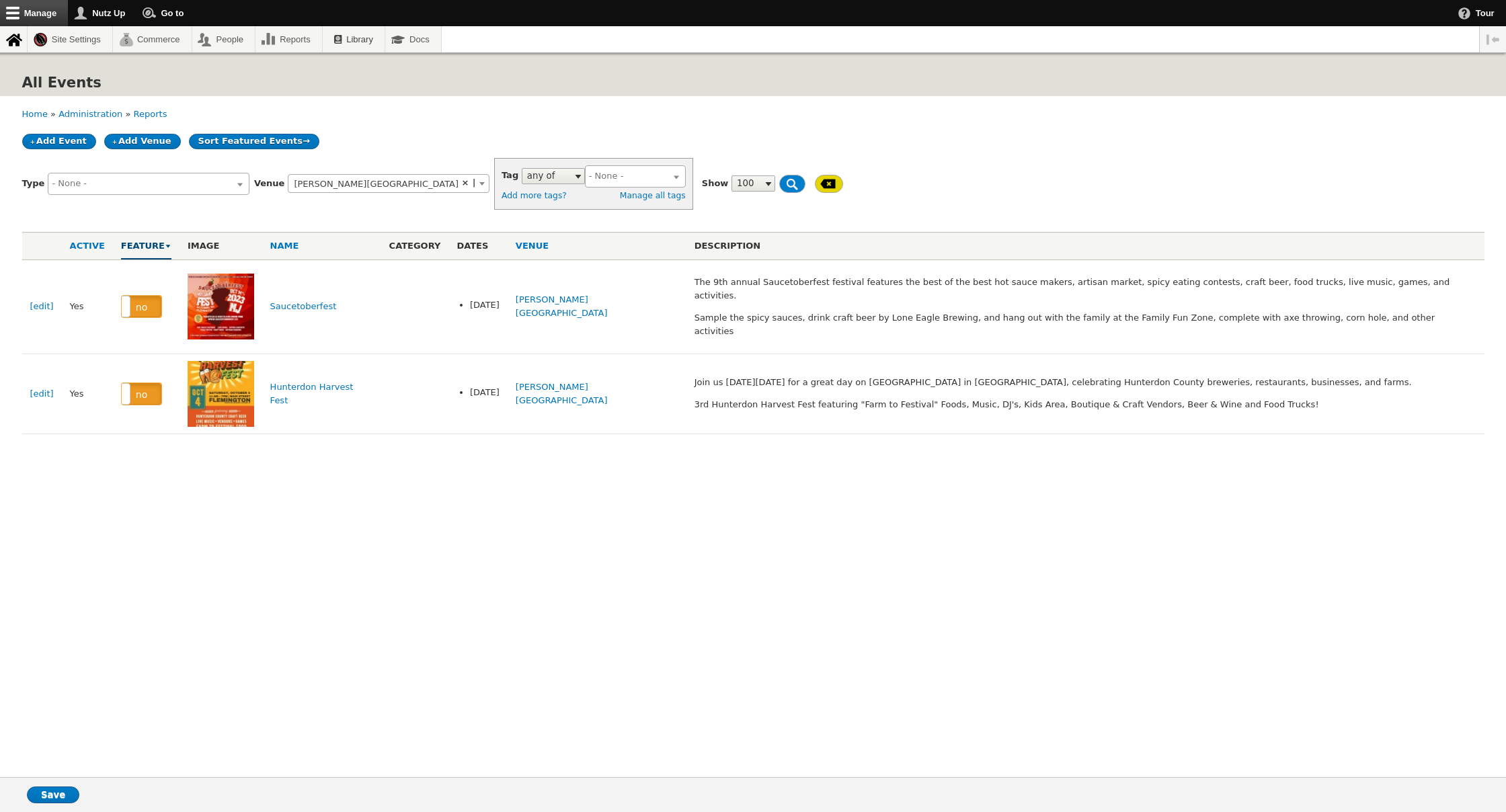
select select
drag, startPoint x: 143, startPoint y: 382, endPoint x: 116, endPoint y: 428, distance: 53.3
click at [143, 384] on label "no" at bounding box center [141, 394] width 40 height 21
click at [45, 788] on input "Save" at bounding box center [53, 794] width 52 height 17
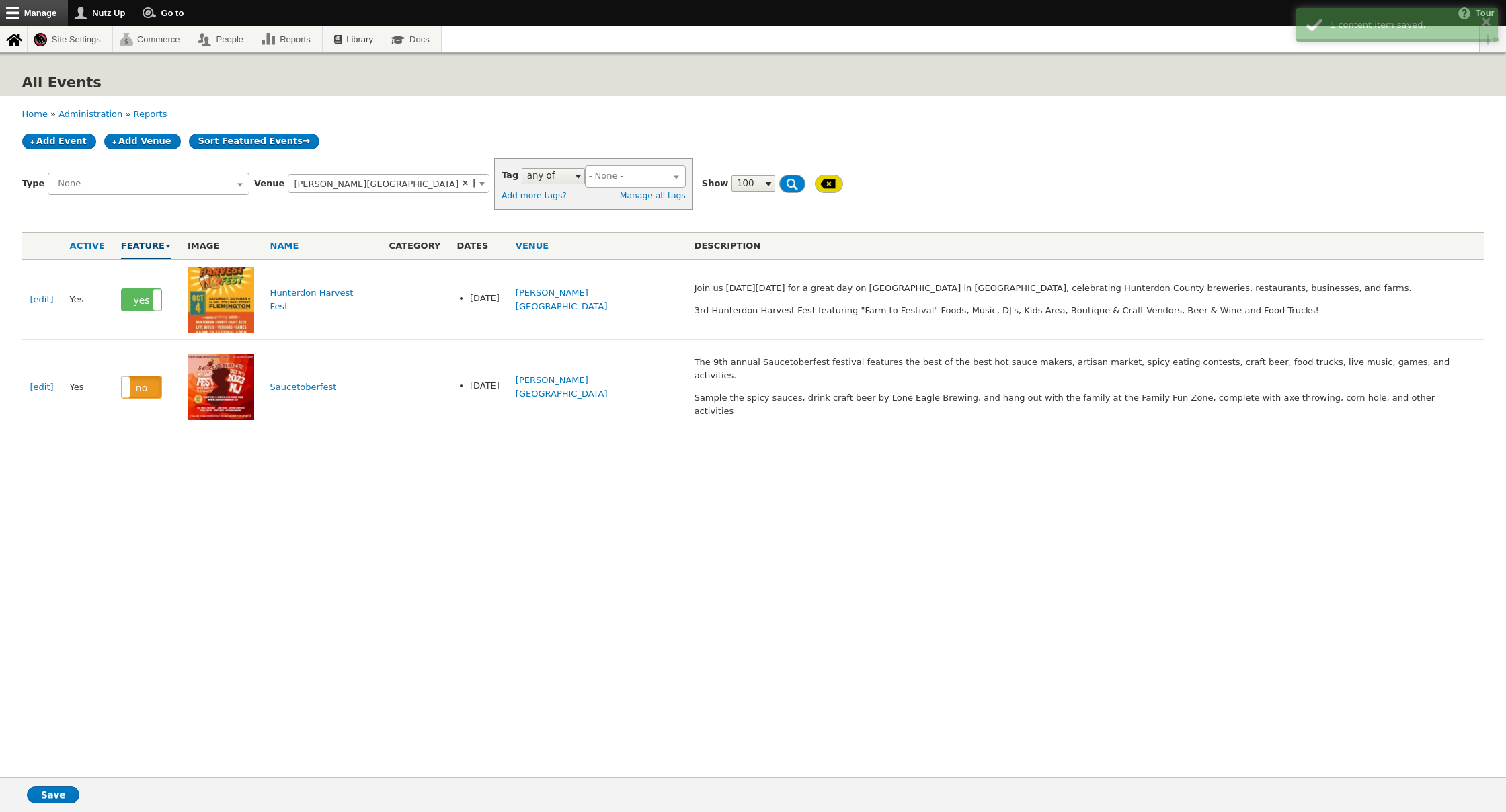
select select
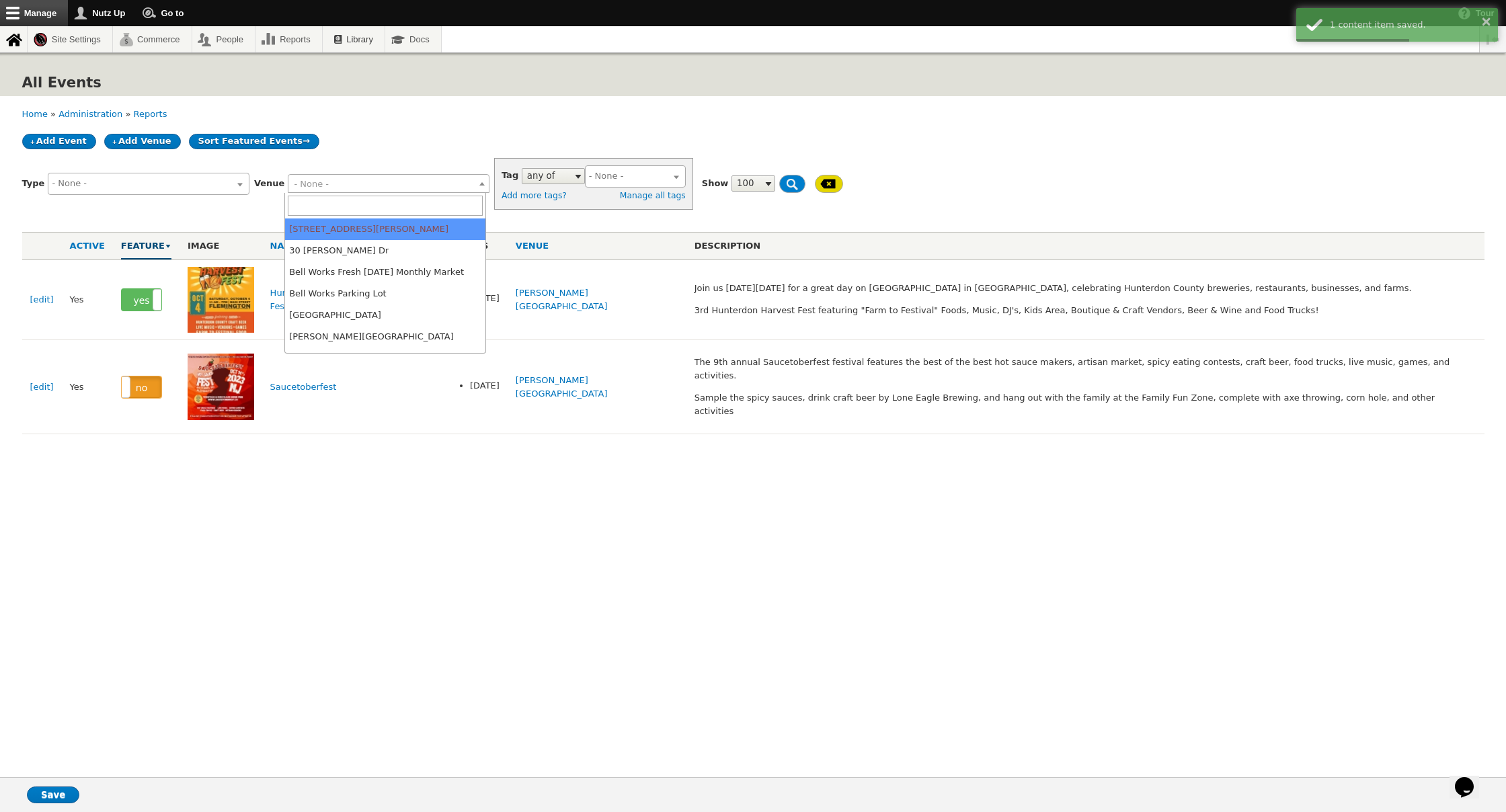
click at [421, 182] on span "- None -" at bounding box center [388, 183] width 200 height 19
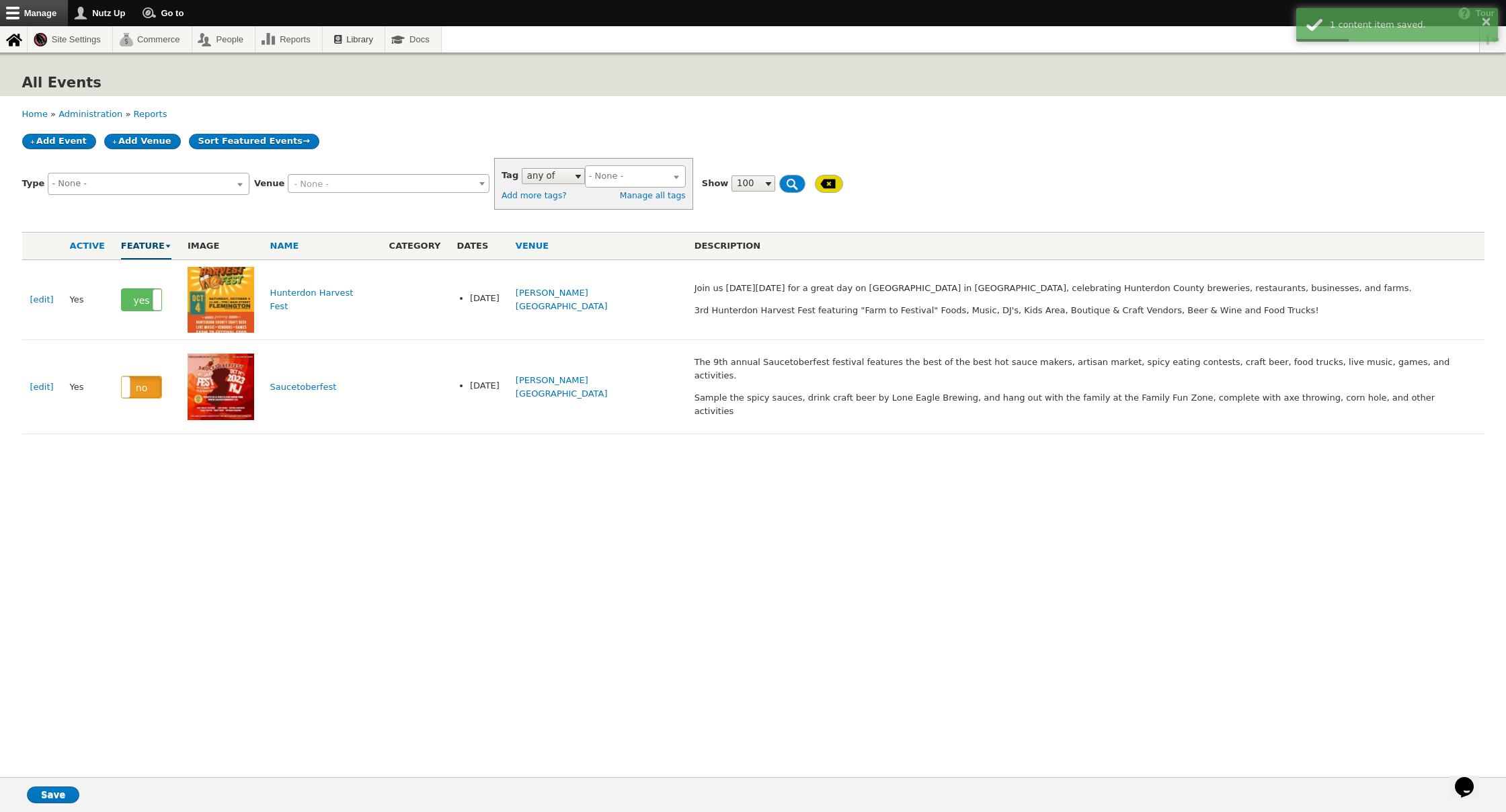
click at [421, 182] on span "- None -" at bounding box center [388, 183] width 200 height 19
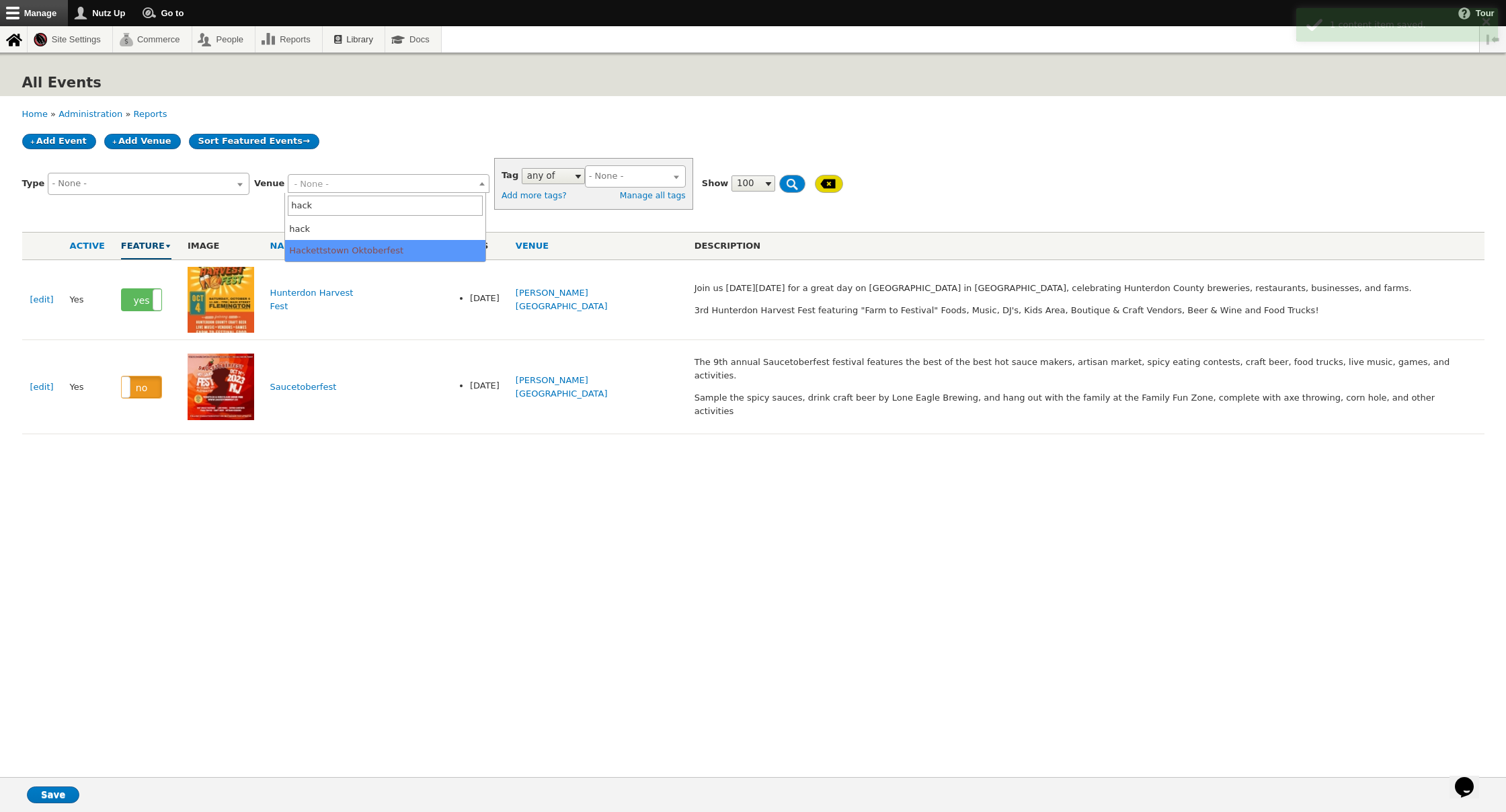
type input "hack"
select select "1549"
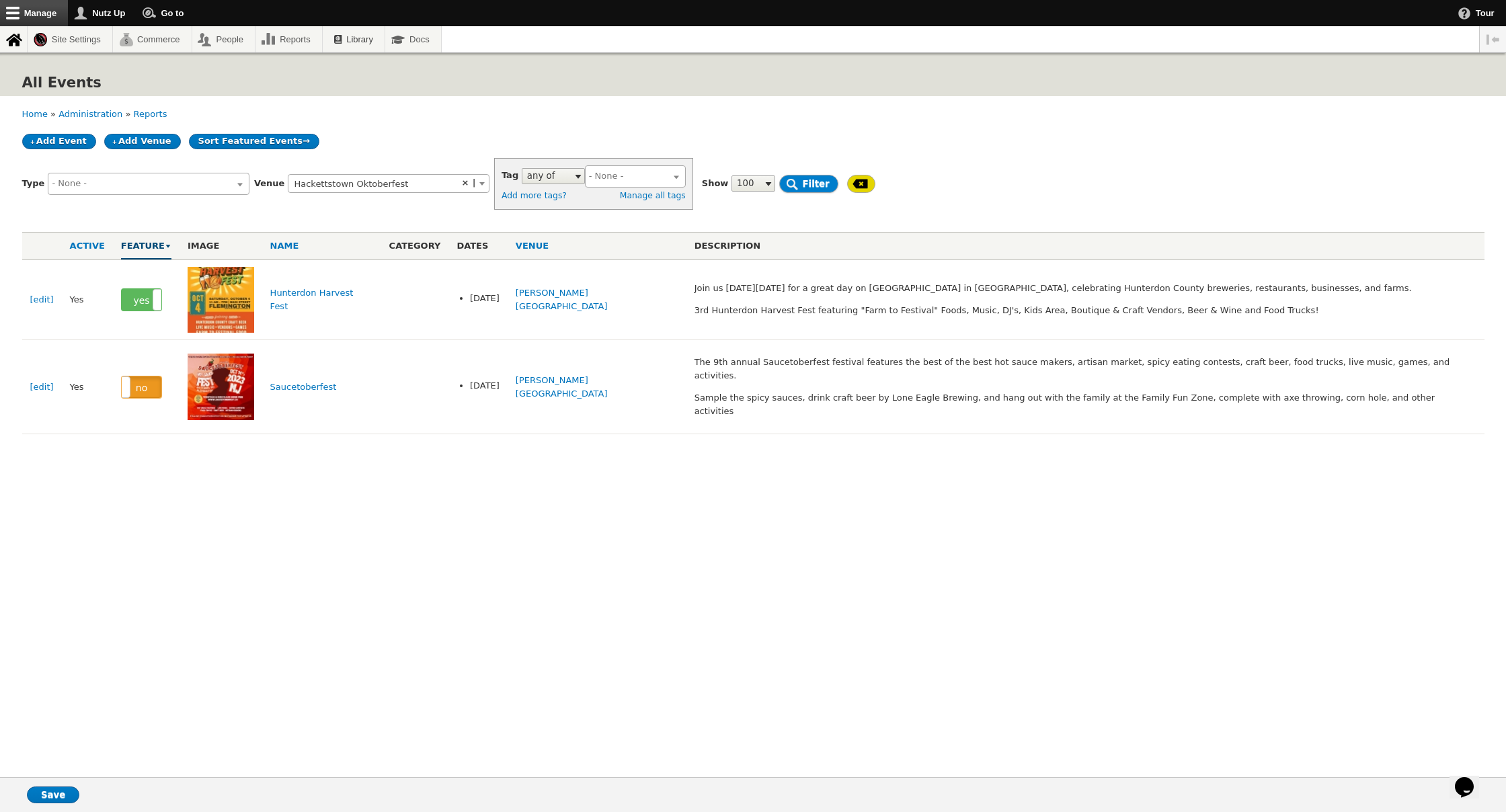
click at [779, 183] on input "Filter" at bounding box center [809, 183] width 58 height 19
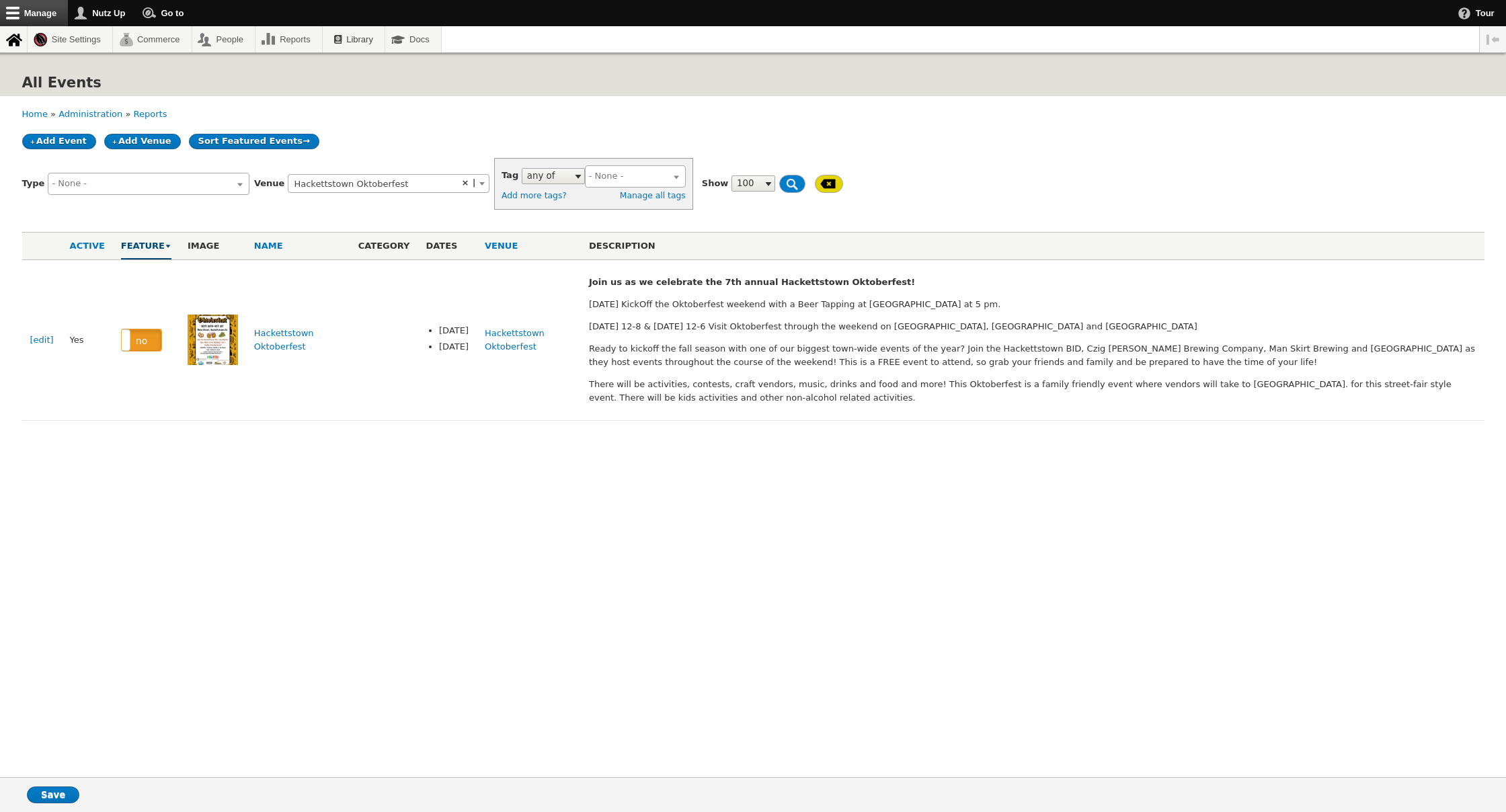
select select
click at [168, 189] on span at bounding box center [148, 183] width 202 height 22
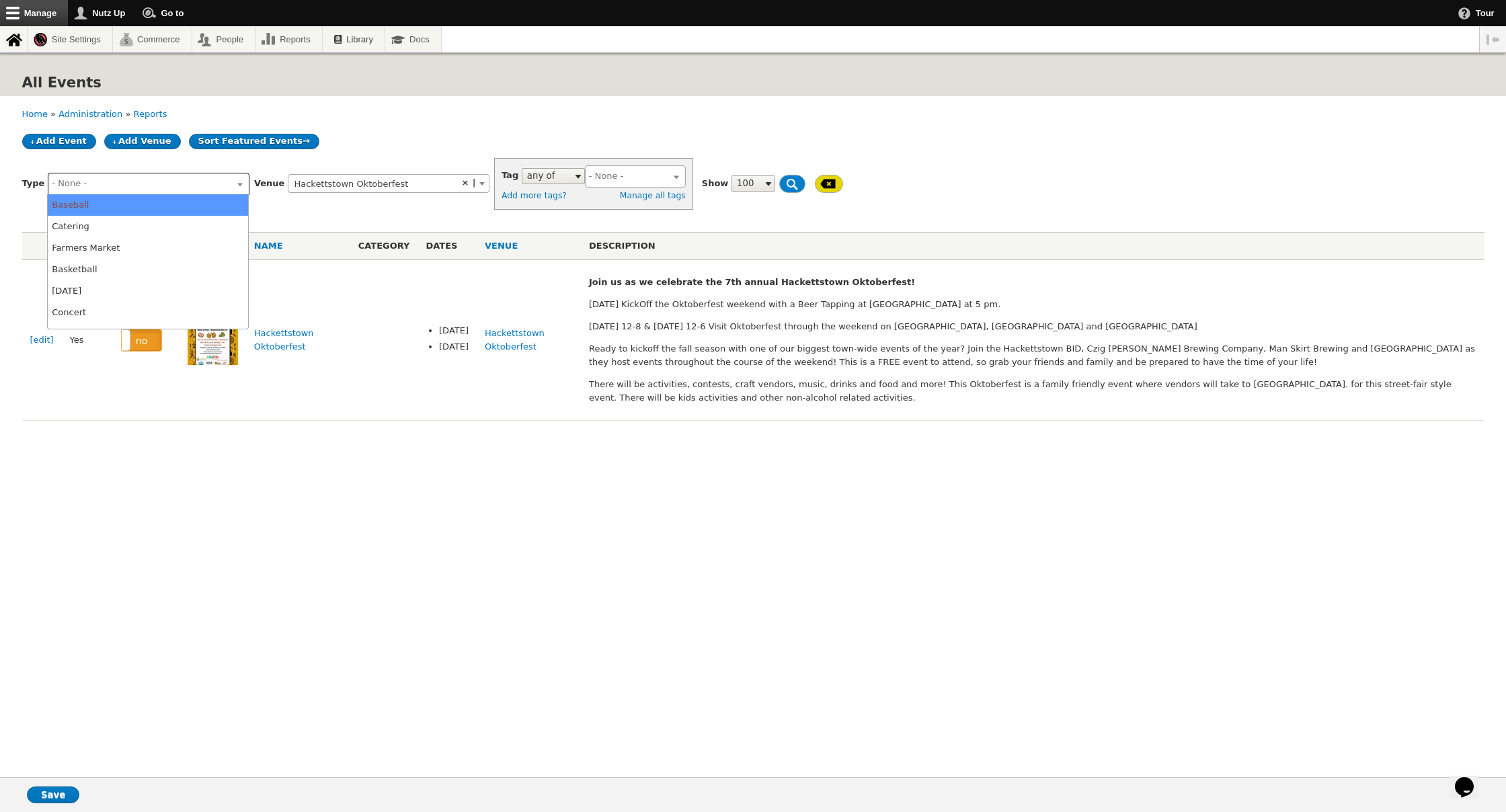
click at [165, 187] on input "search" at bounding box center [146, 183] width 189 height 13
click at [350, 197] on div "Venue 1500 Brooks Blvd 30 Audrey Zapp Dr Bell Works Fresh Saturday Monthly Mark…" at bounding box center [372, 183] width 236 height 39
click at [426, 185] on span "× Hackettstown Oktoberfest" at bounding box center [388, 183] width 200 height 19
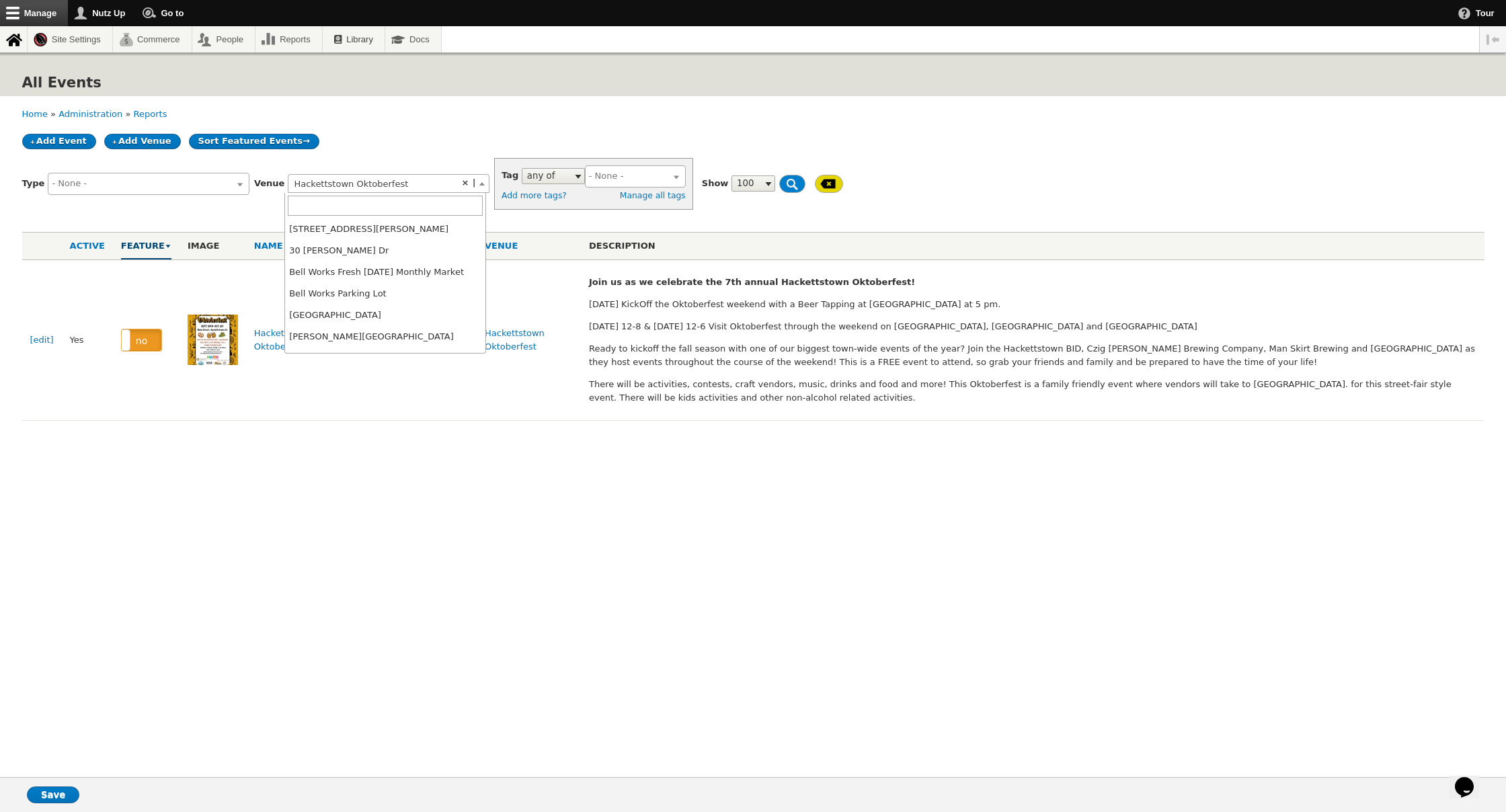
scroll to position [250, 0]
select select
click at [426, 182] on span "- None -" at bounding box center [388, 183] width 200 height 19
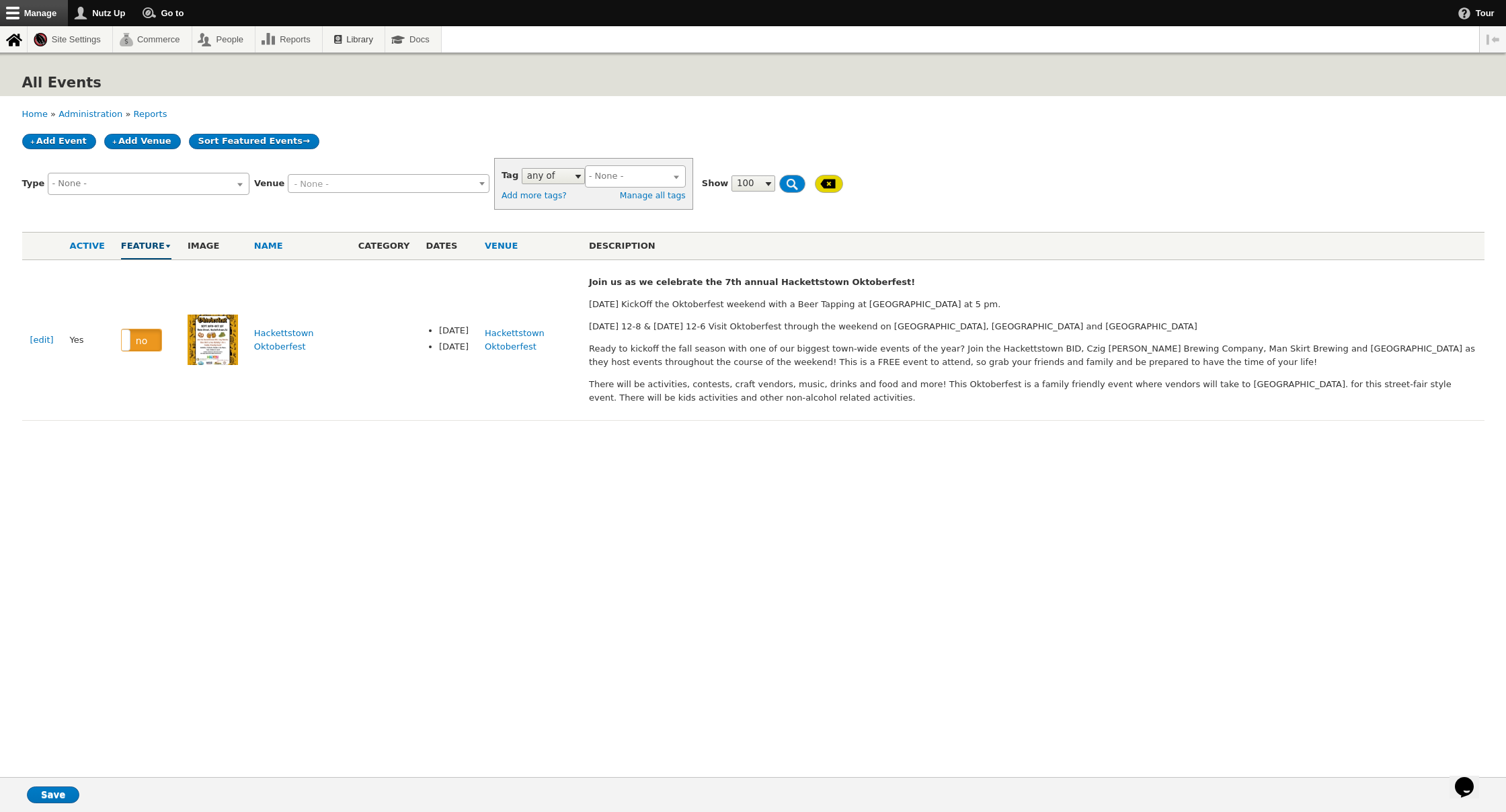
click at [422, 183] on span "- None -" at bounding box center [388, 183] width 200 height 19
type input "d"
type input "holl"
select select "1570"
click at [779, 183] on input "Filter" at bounding box center [809, 183] width 58 height 19
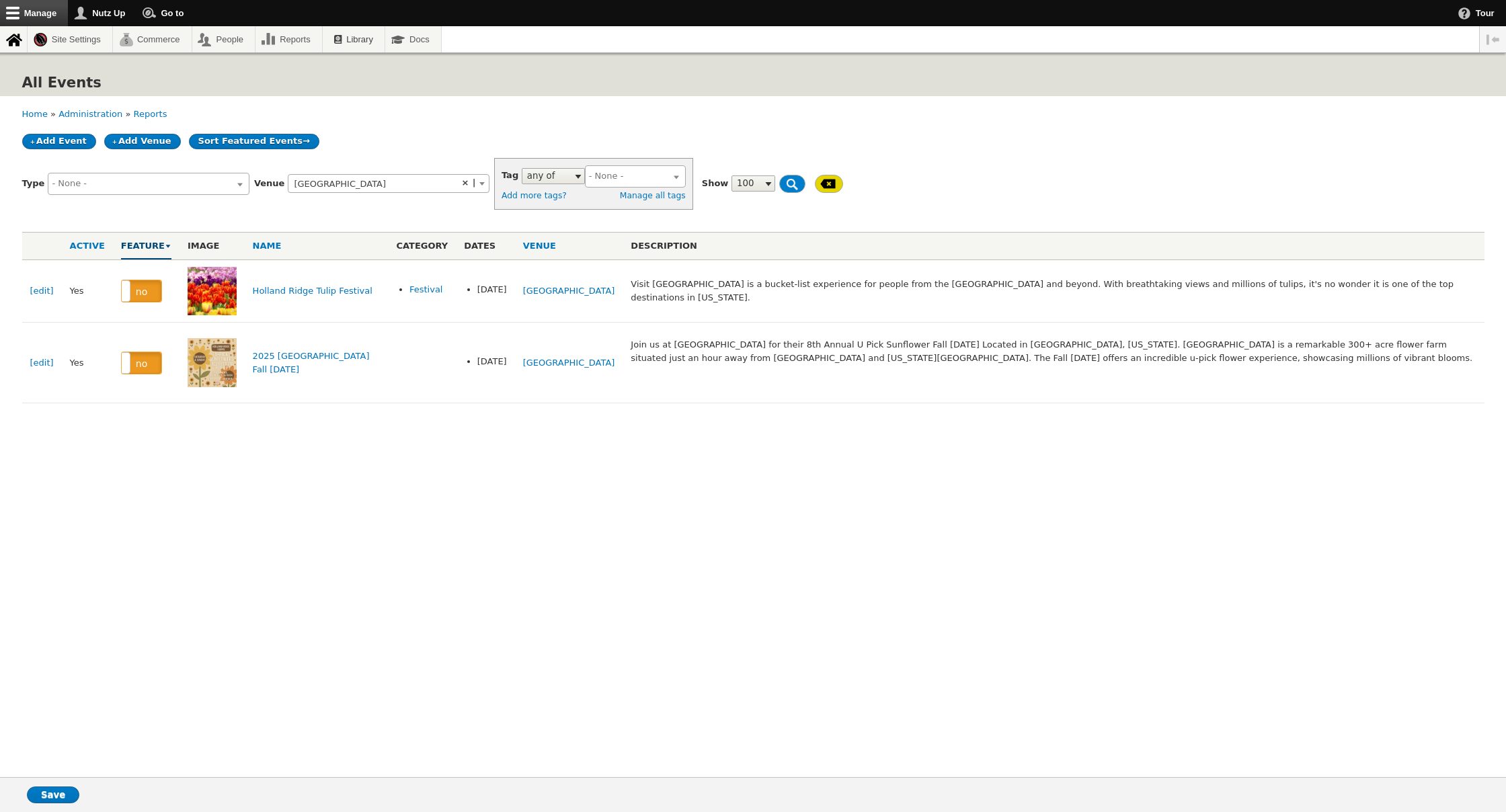
select select
click at [145, 353] on label "no" at bounding box center [141, 363] width 40 height 21
click at [47, 793] on input "Save" at bounding box center [53, 794] width 52 height 17
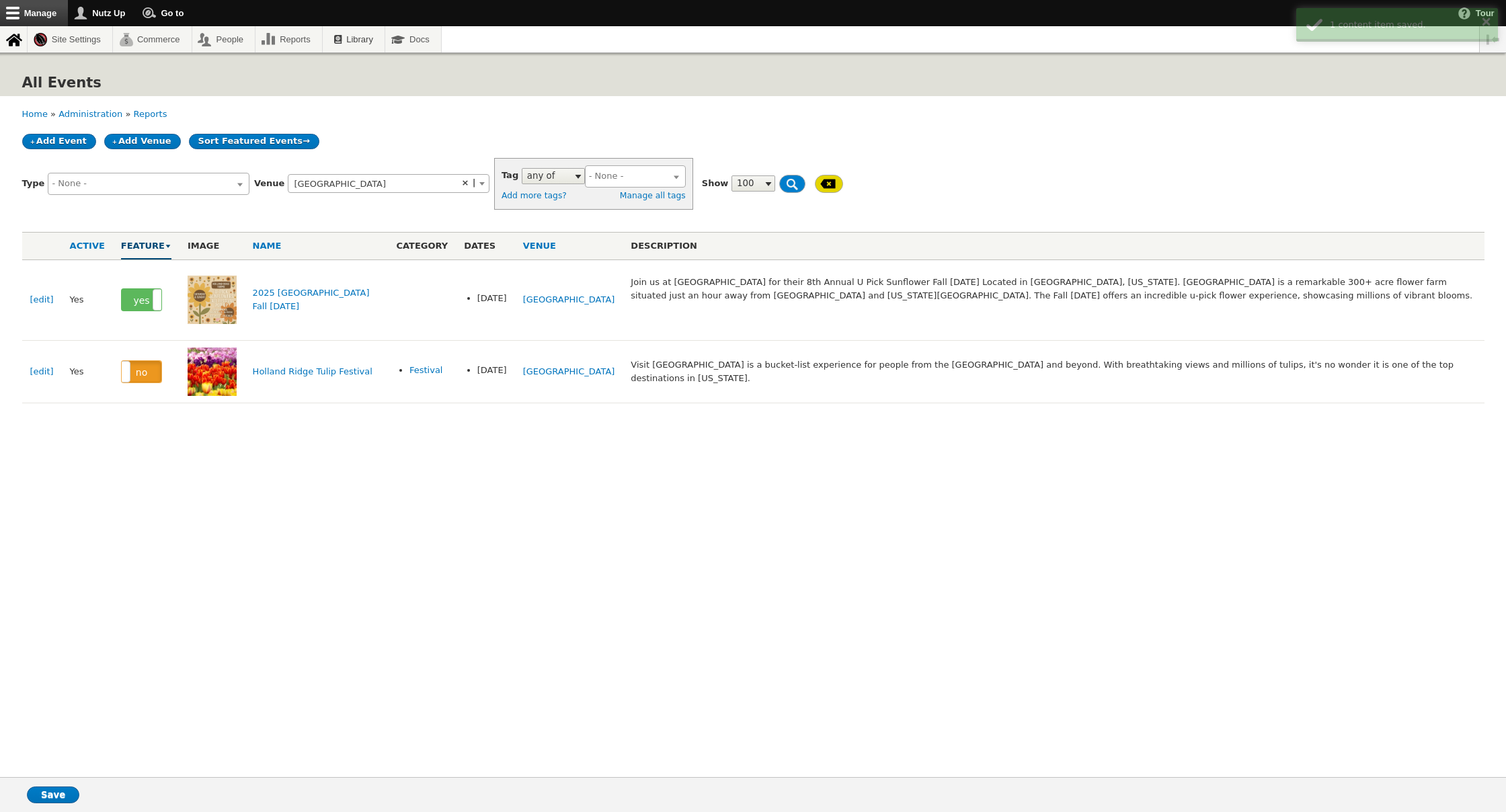
select select
click at [64, 141] on link "Add Event" at bounding box center [59, 142] width 74 height 16
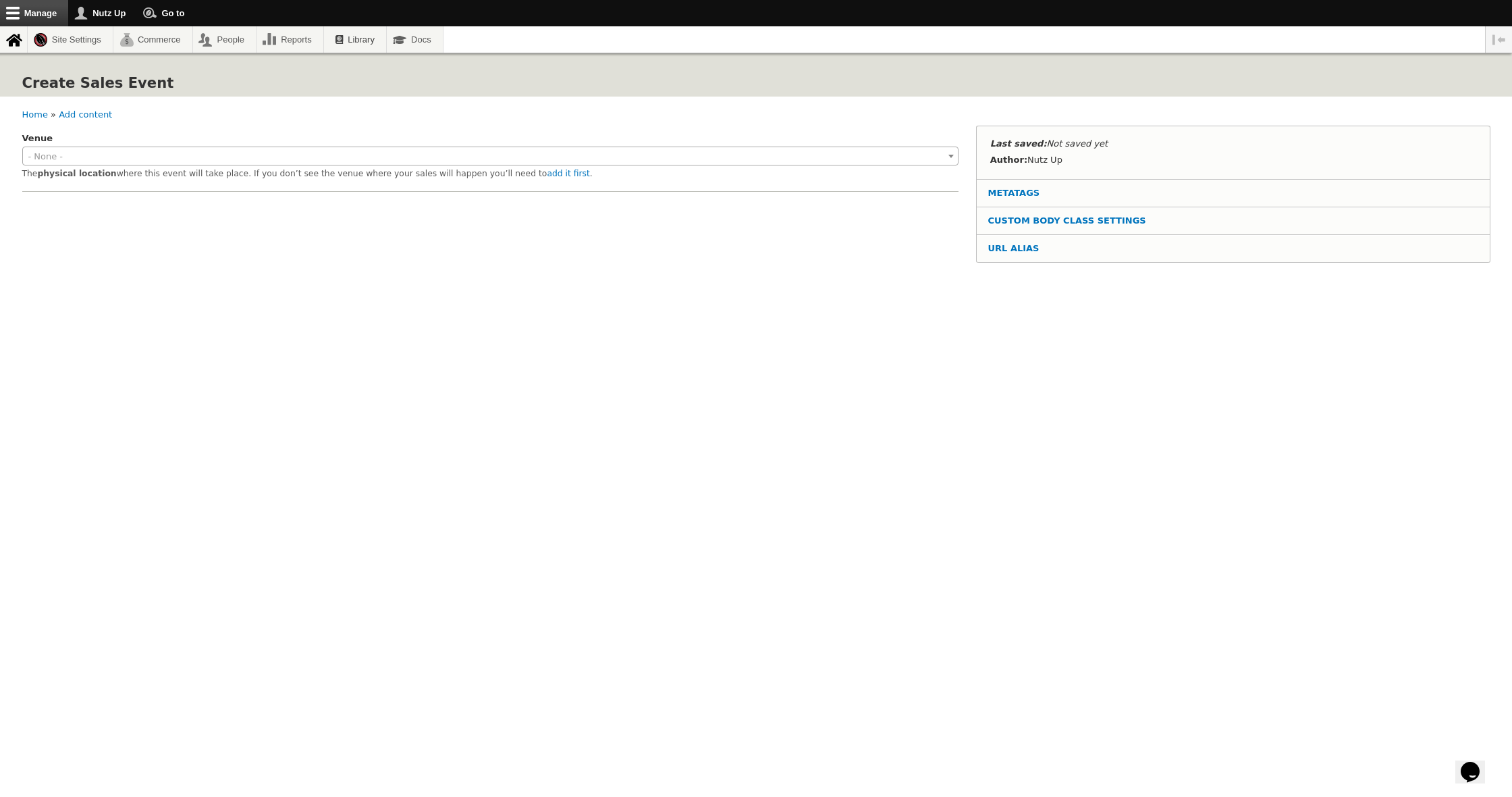
click at [116, 158] on span "- None -" at bounding box center [490, 156] width 936 height 19
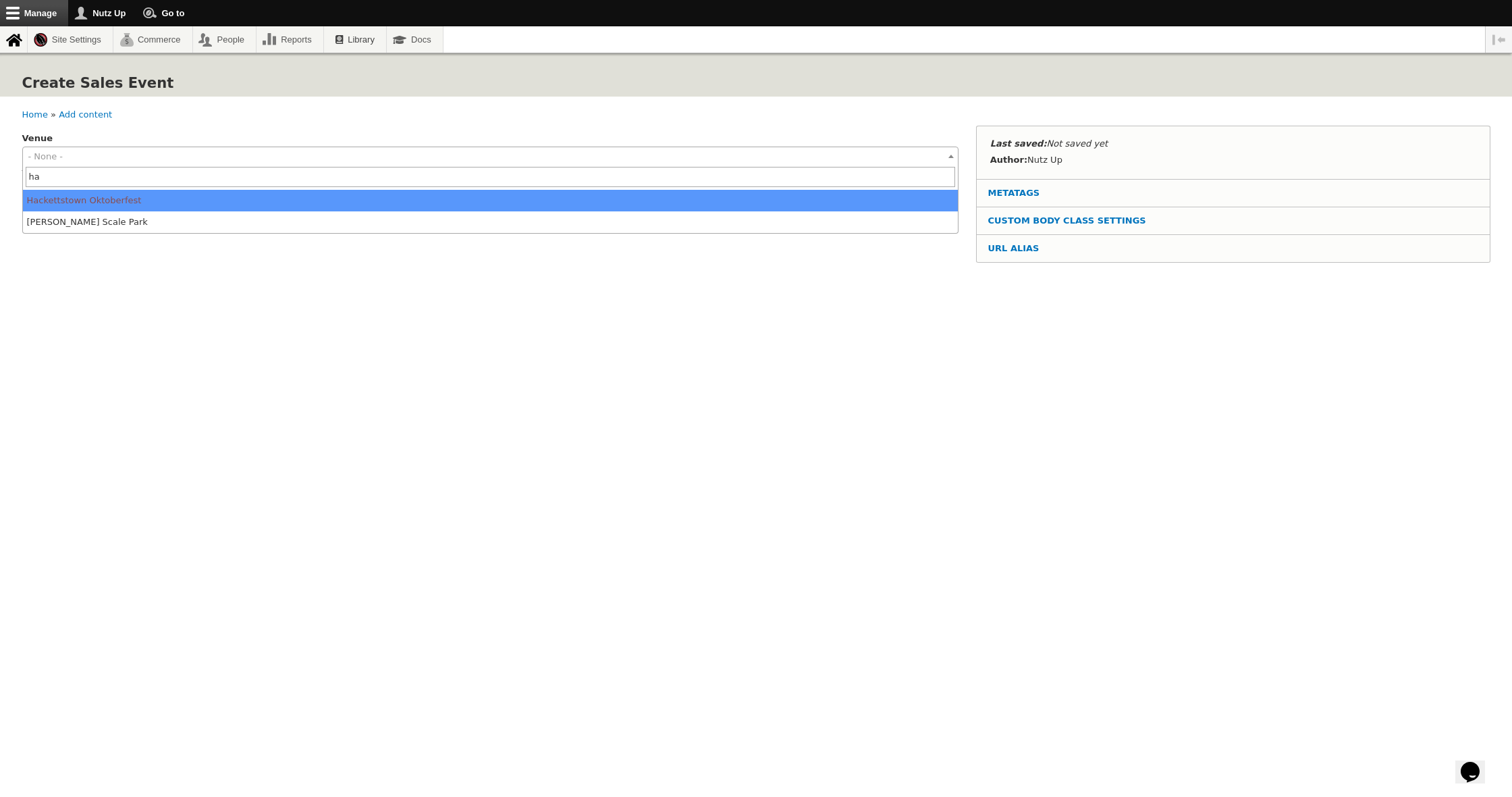
type input "hac"
select select "1549"
type input "40.8541855"
type input "-74.8295112"
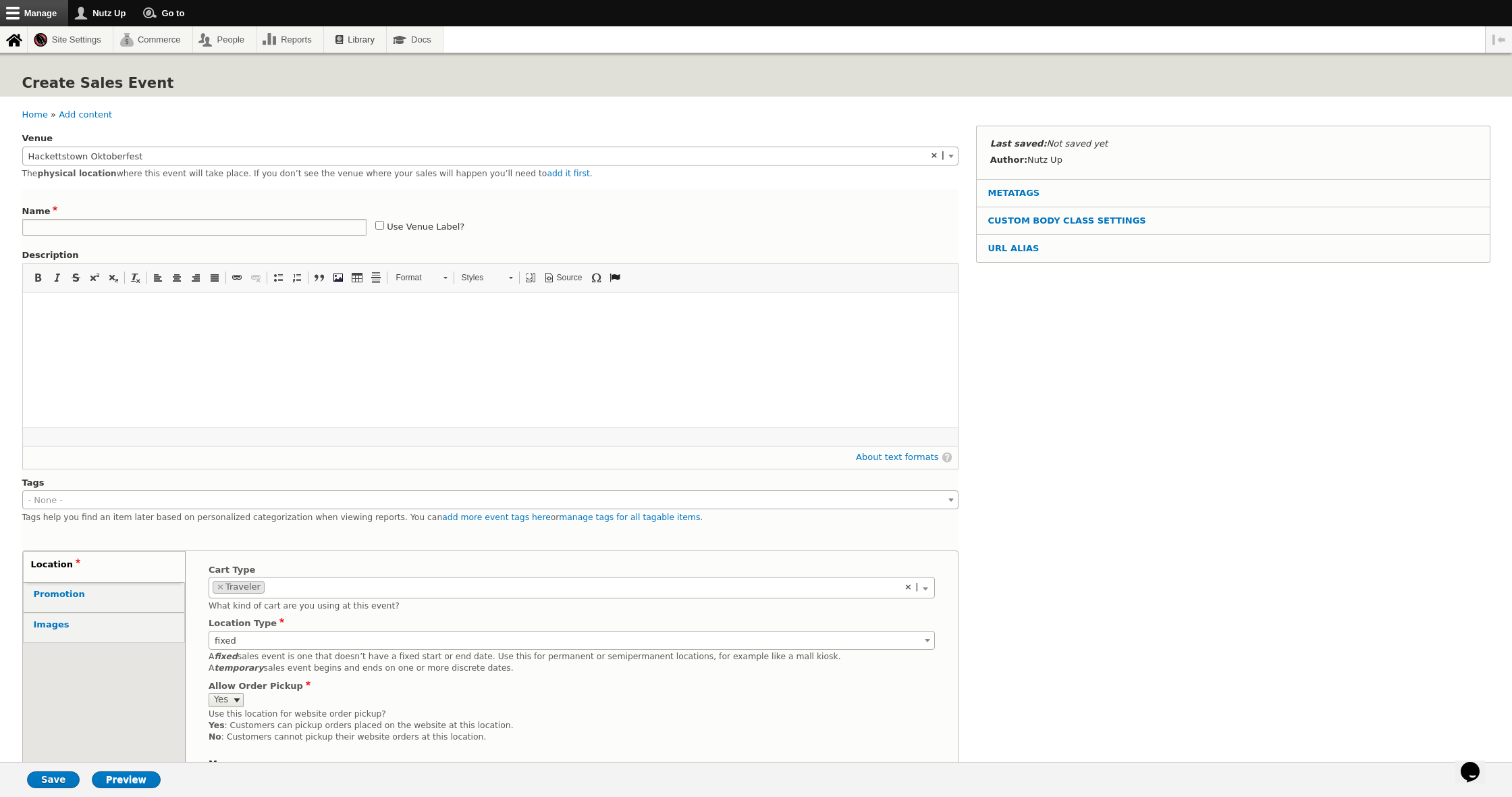
click at [375, 225] on input "Use Venue Label?" at bounding box center [380, 225] width 9 height 9
checkbox input "true"
type input "Hackettstown Oktoberfest"
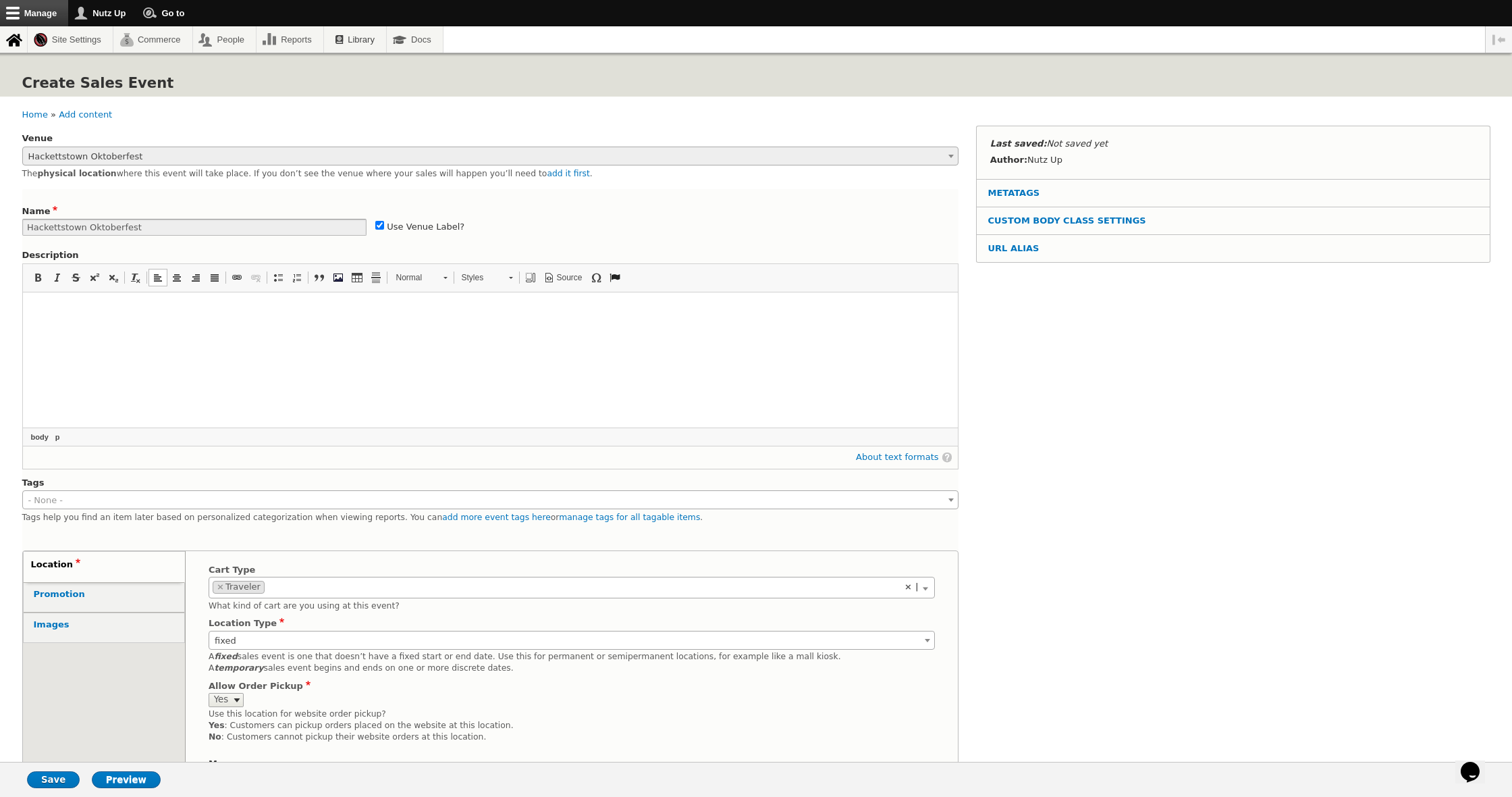
click at [221, 304] on p at bounding box center [490, 307] width 925 height 12
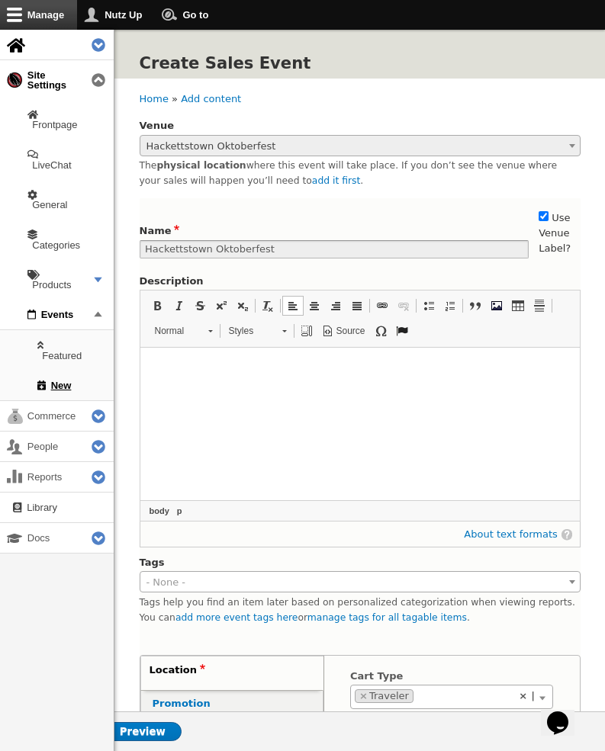
click at [244, 386] on html at bounding box center [359, 367] width 439 height 38
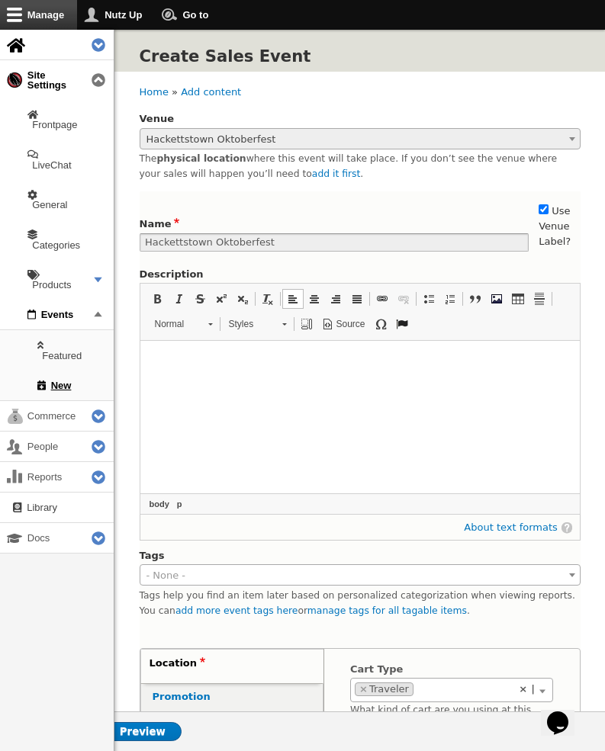
scroll to position [8, 0]
click at [224, 378] on html at bounding box center [359, 359] width 439 height 38
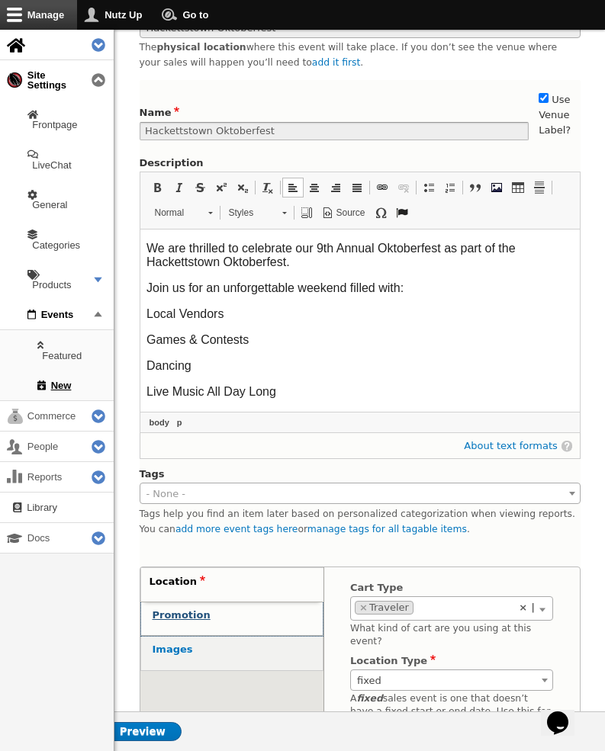
scroll to position [125, 1]
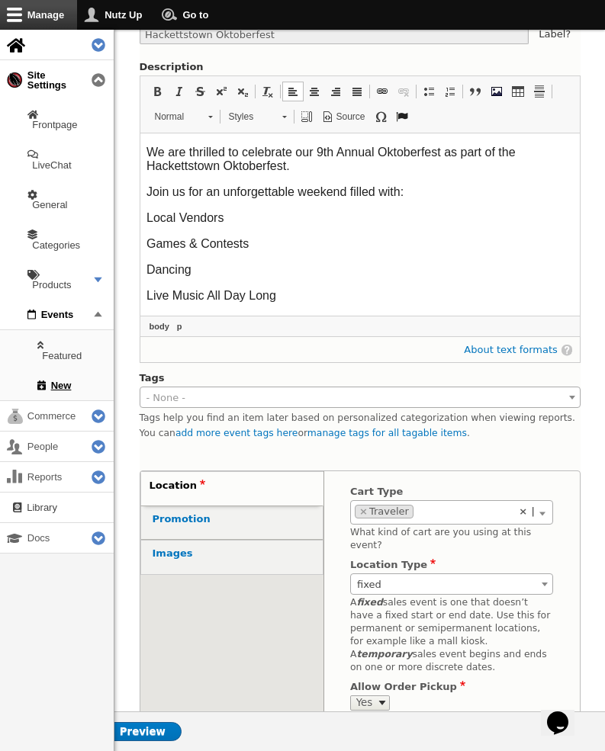
click at [377, 574] on span "fixed" at bounding box center [451, 584] width 201 height 21
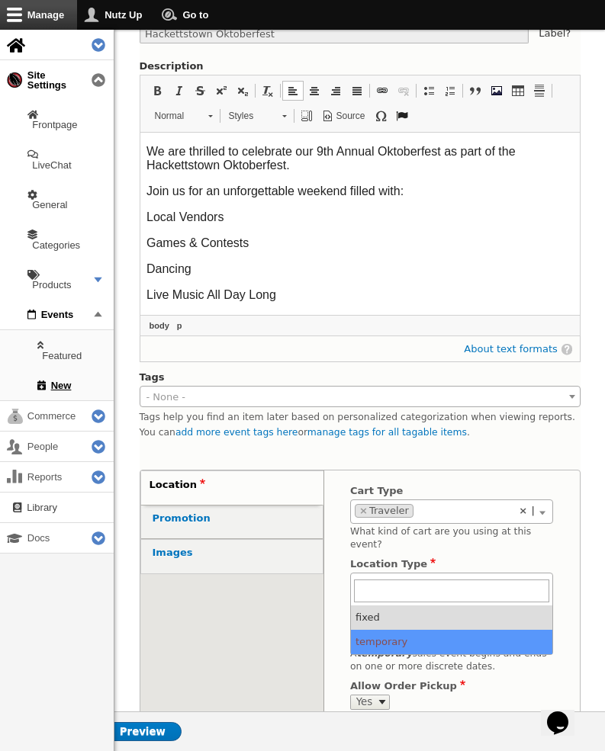
scroll to position [217, 1]
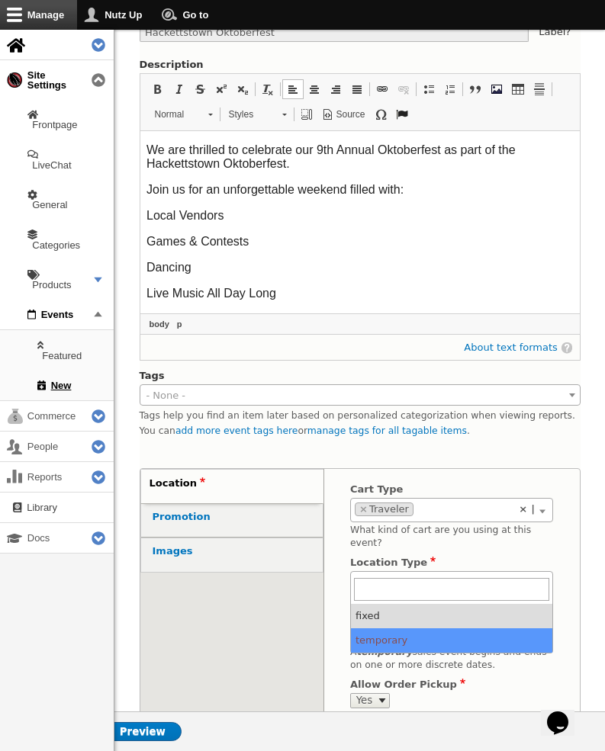
select select "temporary"
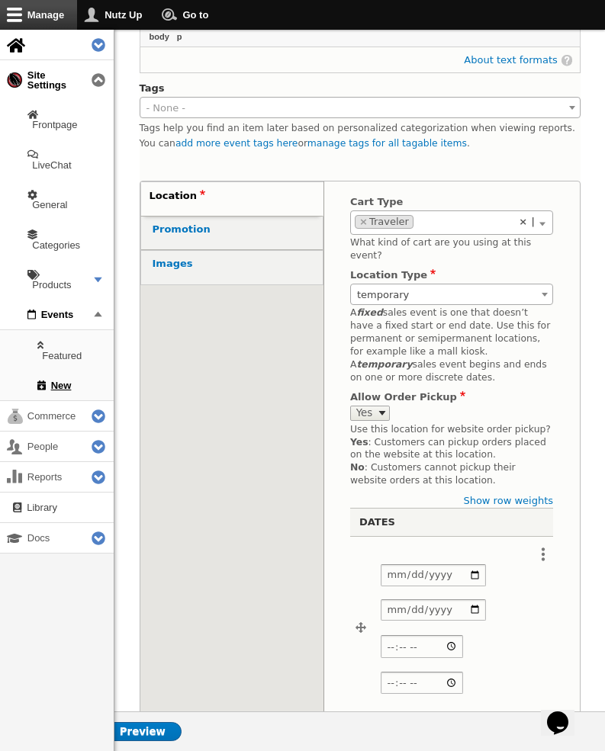
scroll to position [525, 0]
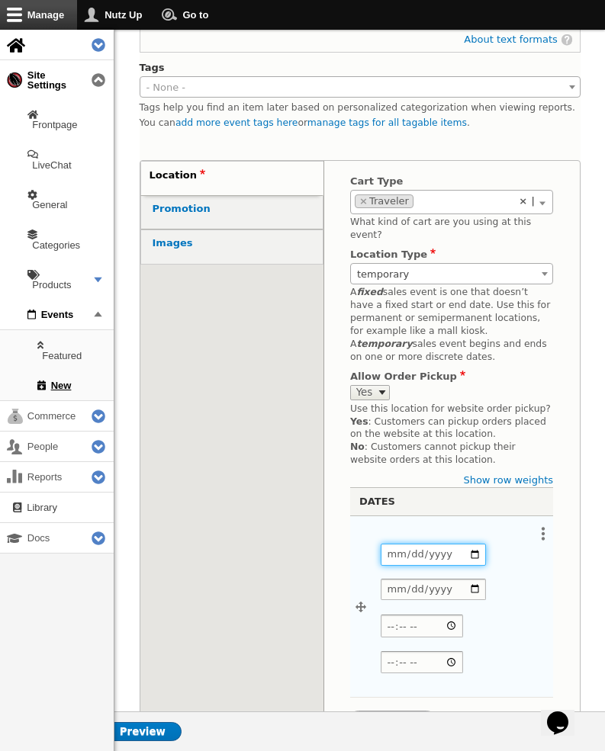
drag, startPoint x: 389, startPoint y: 530, endPoint x: 408, endPoint y: 531, distance: 19.1
click at [391, 544] on input "Date" at bounding box center [433, 555] width 105 height 22
type input "2025-09-27"
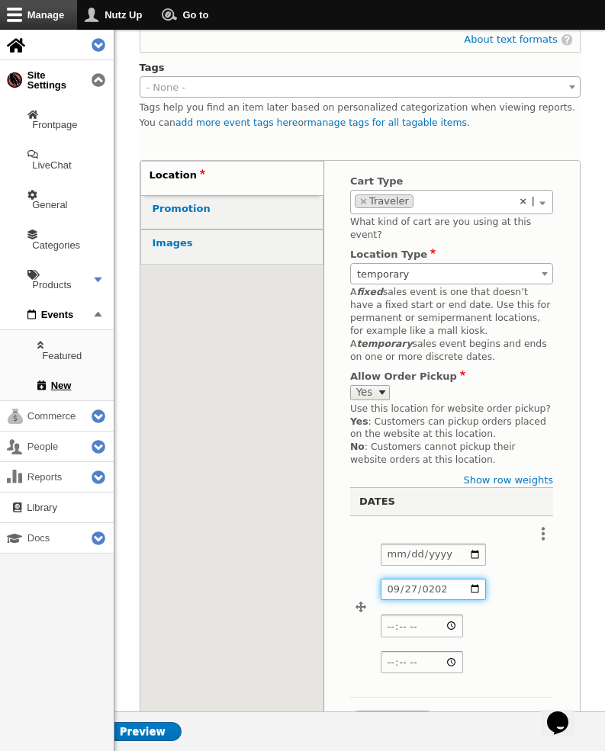
type input "2025-09-27"
click at [463, 615] on input "Start time" at bounding box center [422, 626] width 82 height 22
type input "12:00"
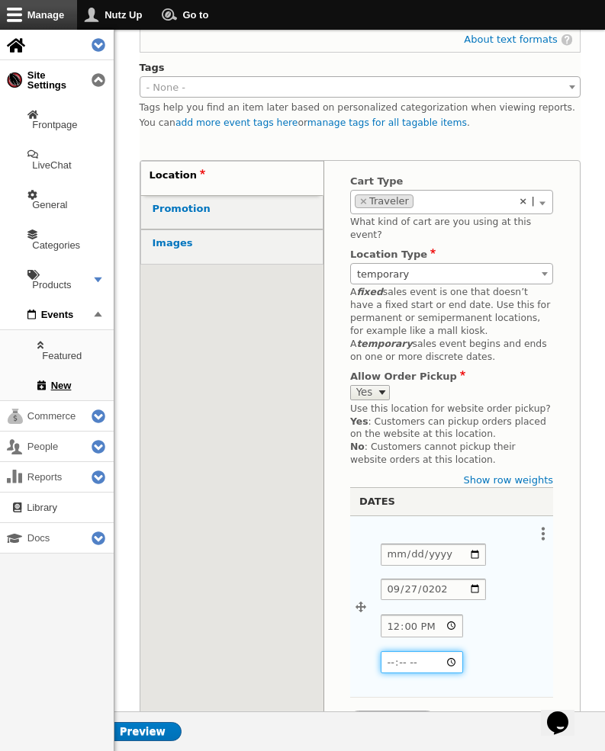
click at [463, 651] on input "End time" at bounding box center [422, 662] width 82 height 22
type input "18:00"
click at [236, 553] on div "Location (active tab) Promotion Images Location Cart Type - None - Traveler Roa…" at bounding box center [360, 667] width 441 height 1014
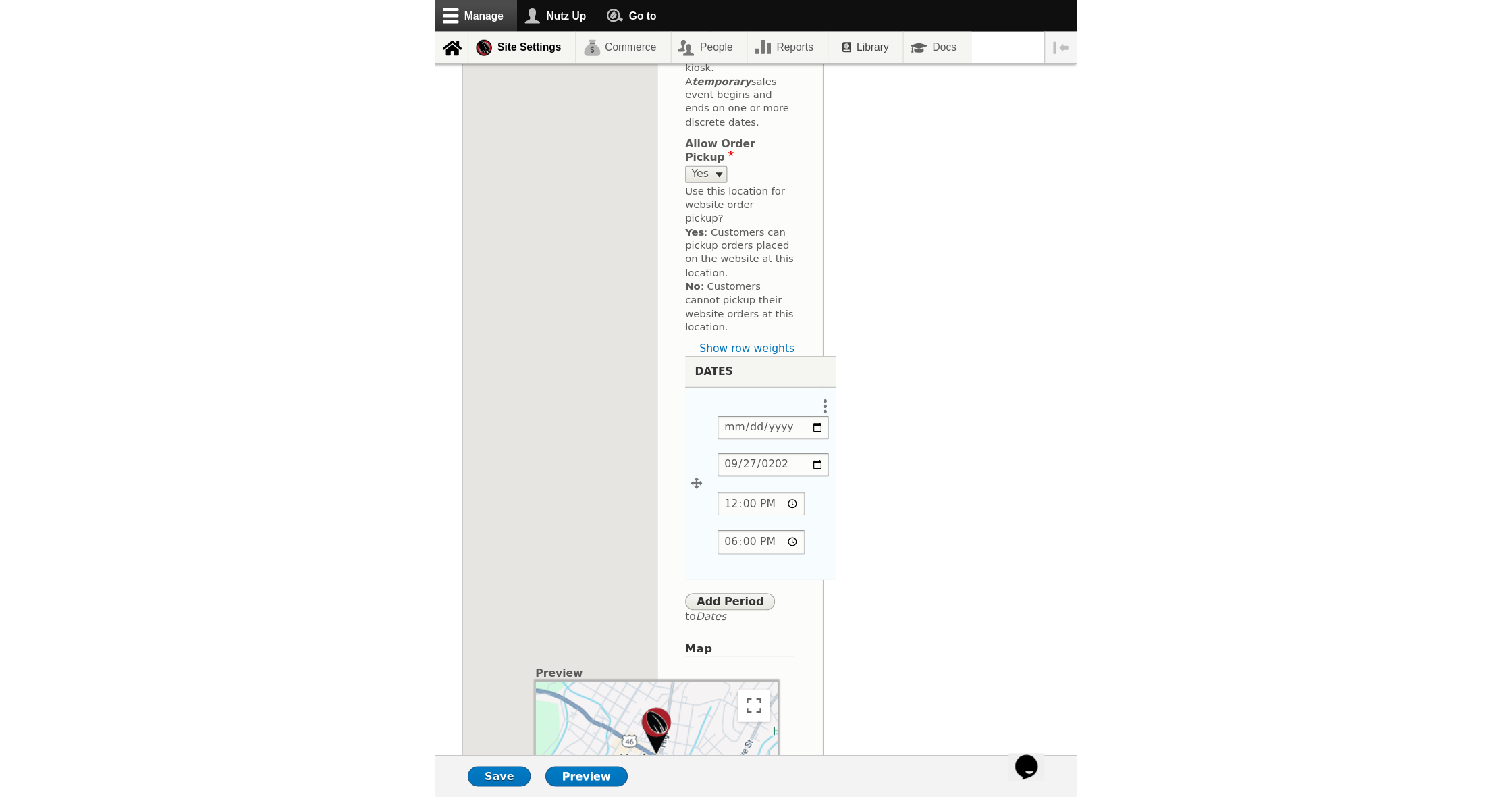
scroll to position [456, 0]
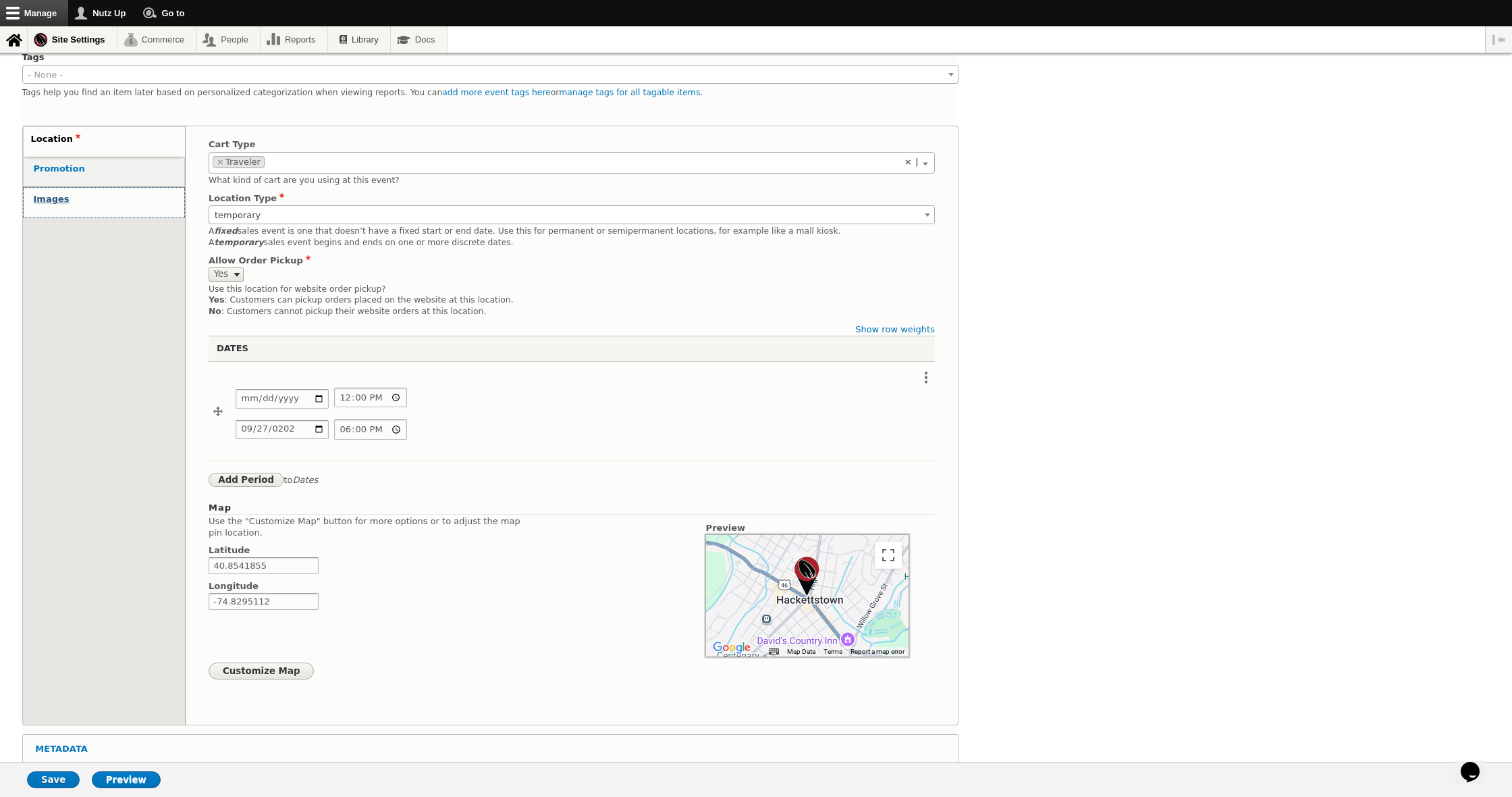
click at [70, 204] on span at bounding box center [104, 205] width 141 height 4
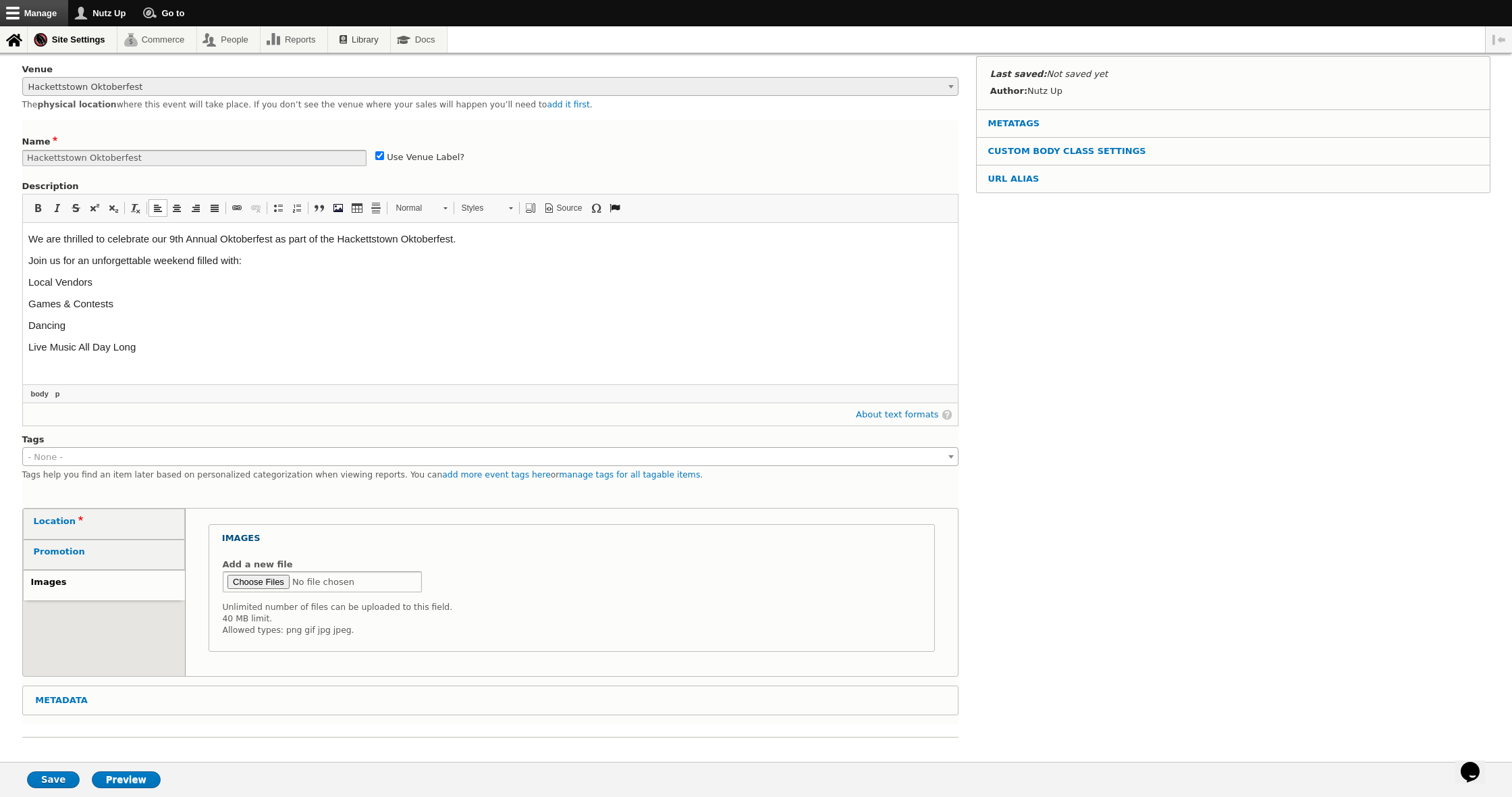
scroll to position [62, 0]
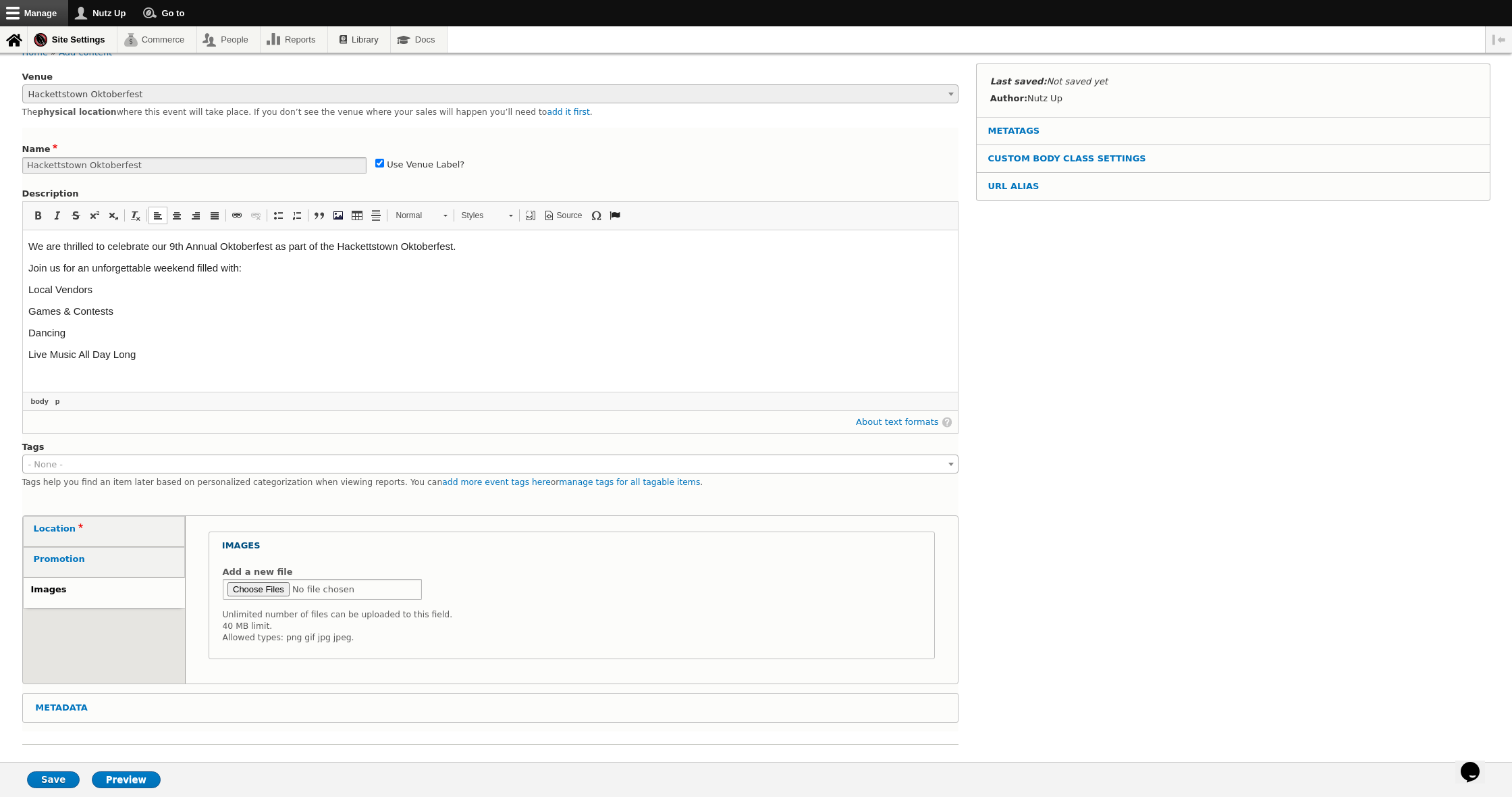
click at [260, 589] on input "Add a new file" at bounding box center [323, 589] width 200 height 21
type input "C:\fakepath\527904072_18522535084002053_4739772109399247769_n.jpg"
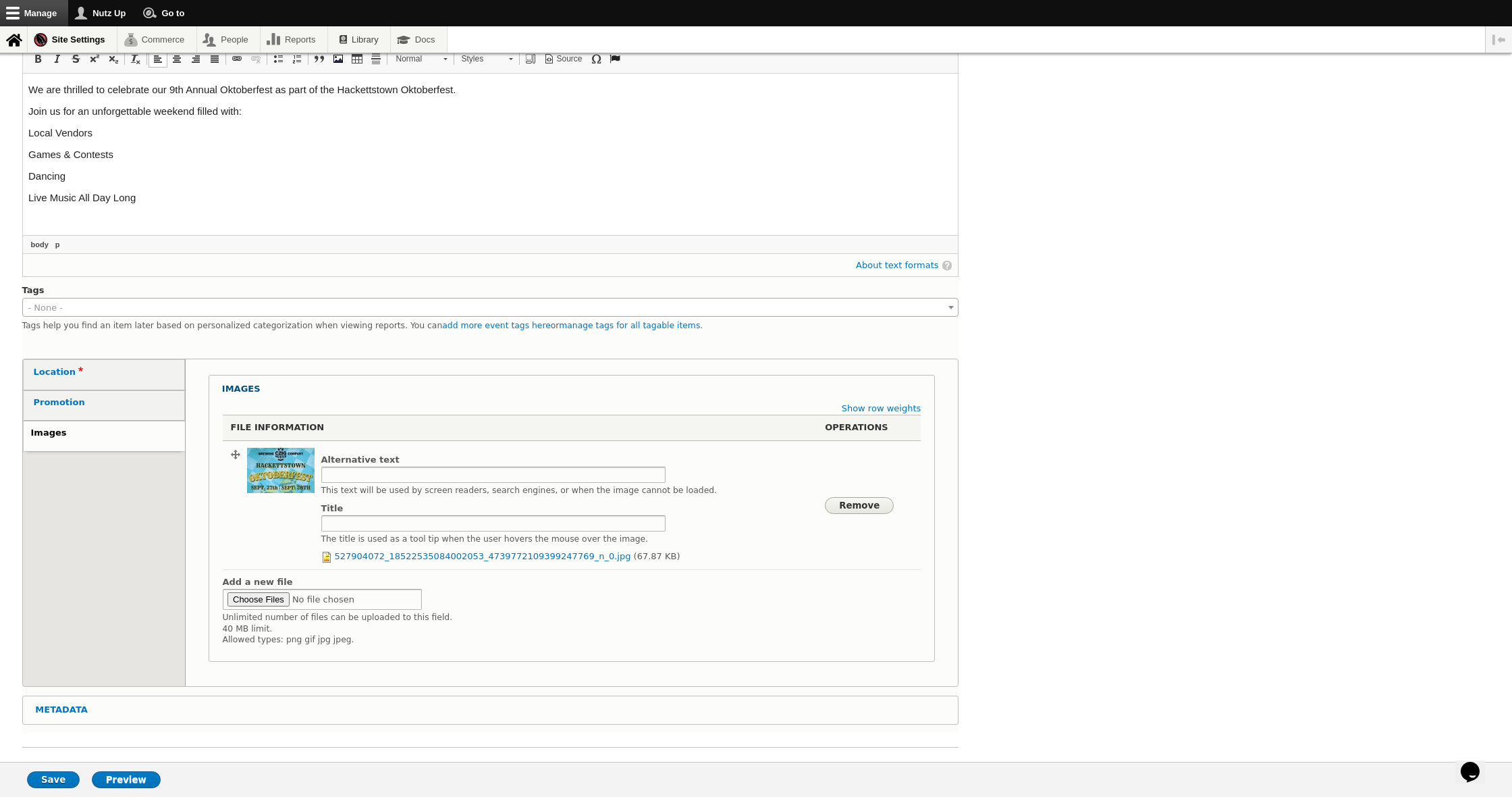
scroll to position [218, 0]
click at [48, 780] on input "Save" at bounding box center [53, 779] width 52 height 17
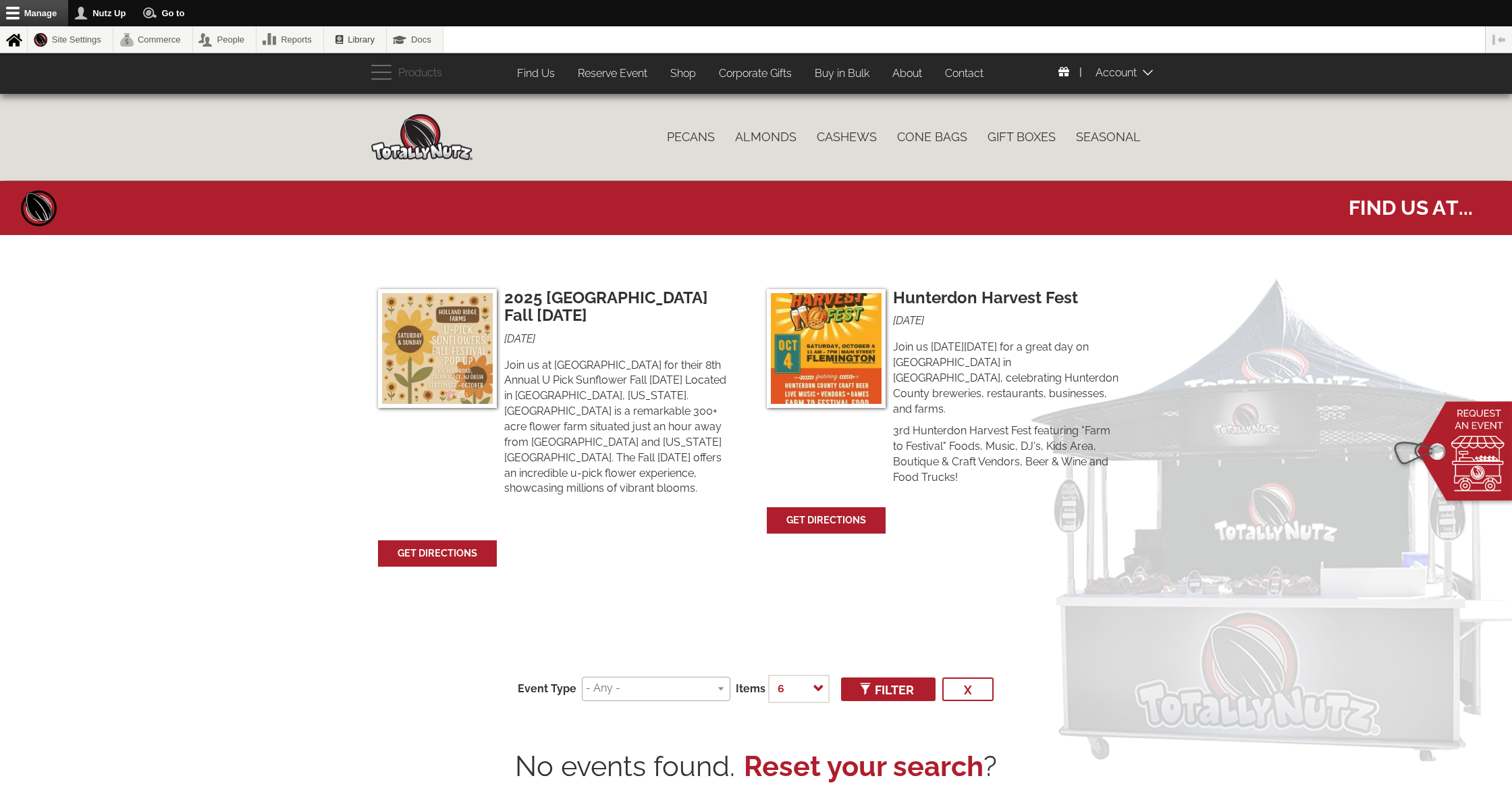
select select
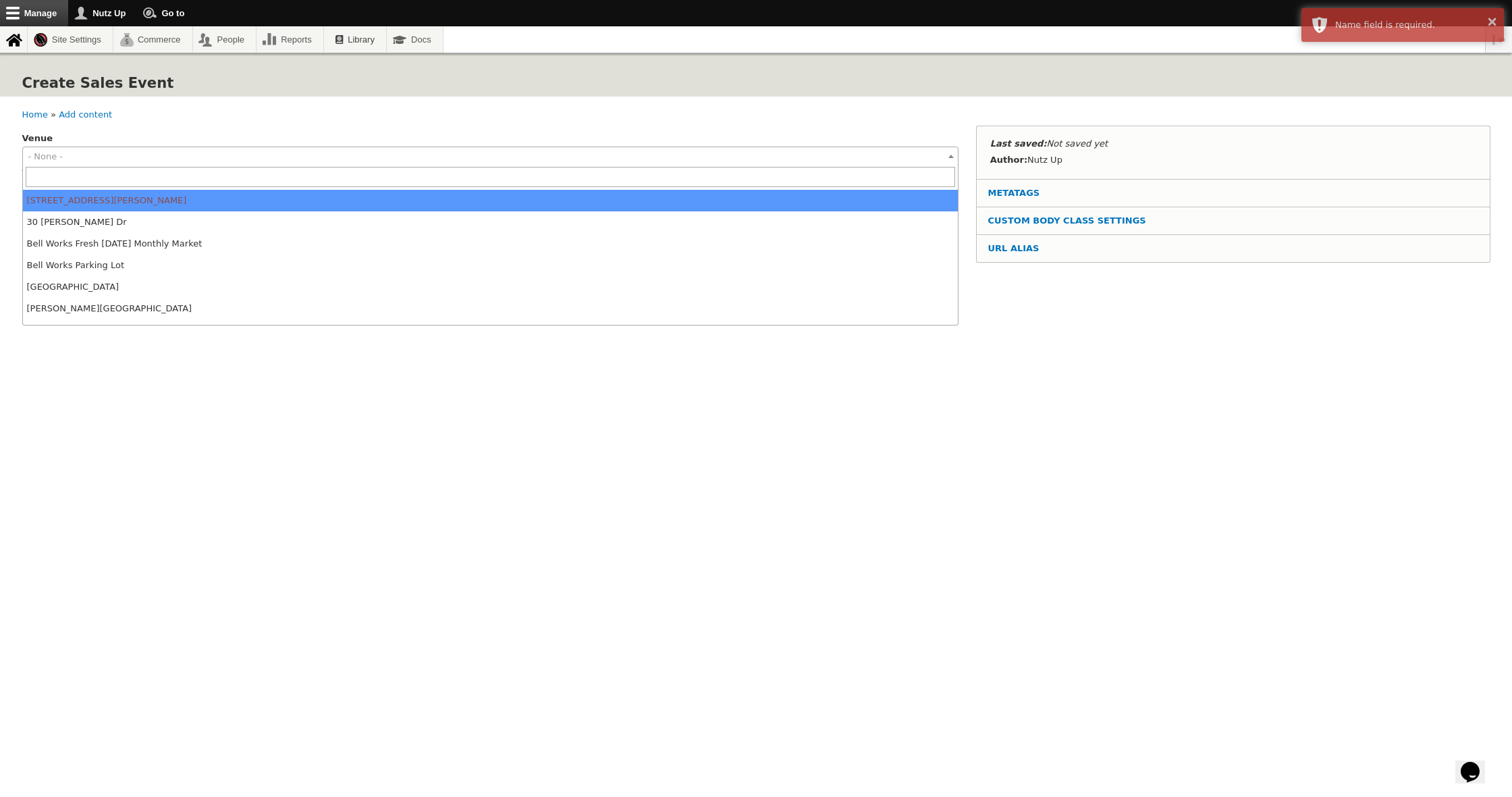
click at [166, 159] on span "- None -" at bounding box center [490, 156] width 936 height 19
type input "hack"
select select "1549"
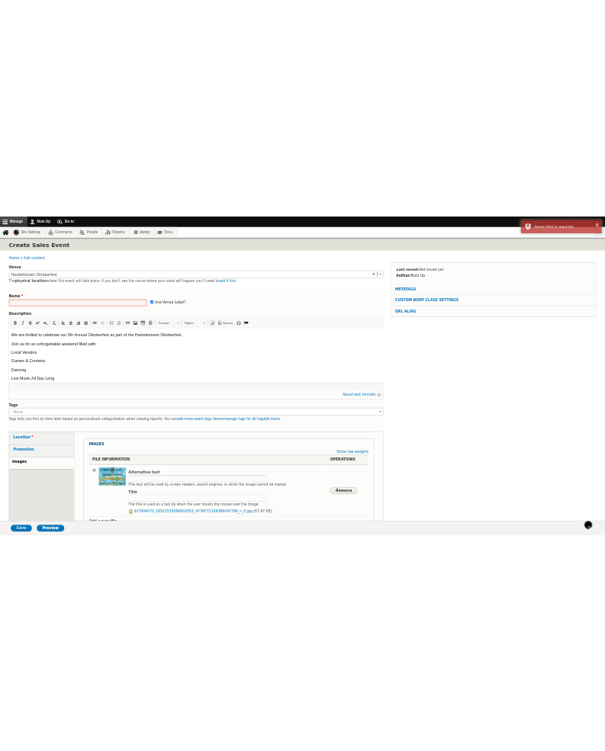
scroll to position [11, 0]
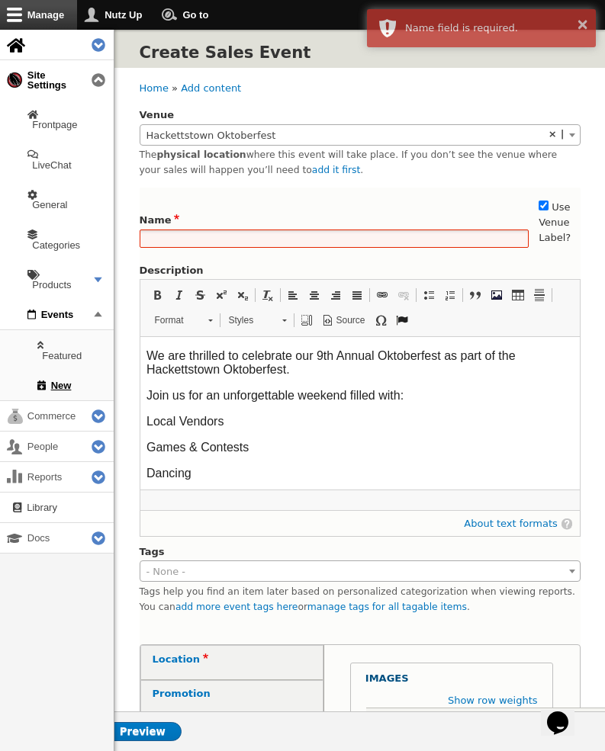
drag, startPoint x: 178, startPoint y: 217, endPoint x: 185, endPoint y: 227, distance: 12.3
click at [179, 217] on label "Name" at bounding box center [161, 220] width 43 height 15
click at [179, 230] on input "Name" at bounding box center [335, 239] width 390 height 19
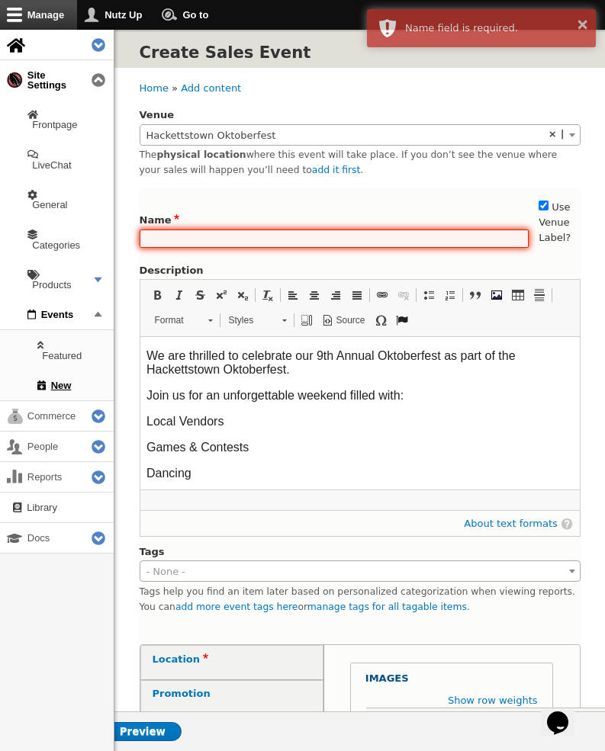
scroll to position [11, 1]
click at [185, 229] on input "Name" at bounding box center [334, 238] width 390 height 19
type input "e"
type input "O"
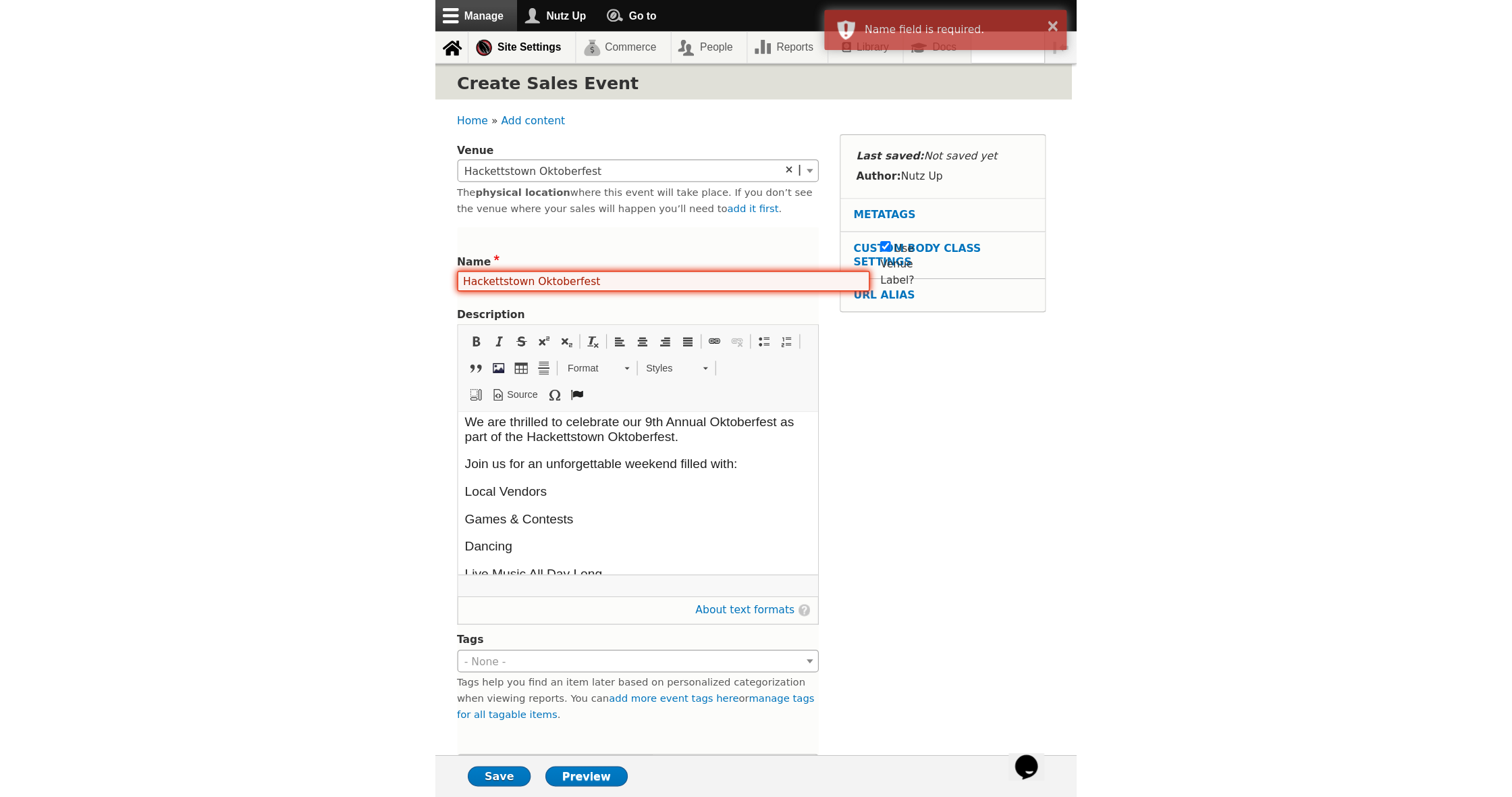
scroll to position [4, 0]
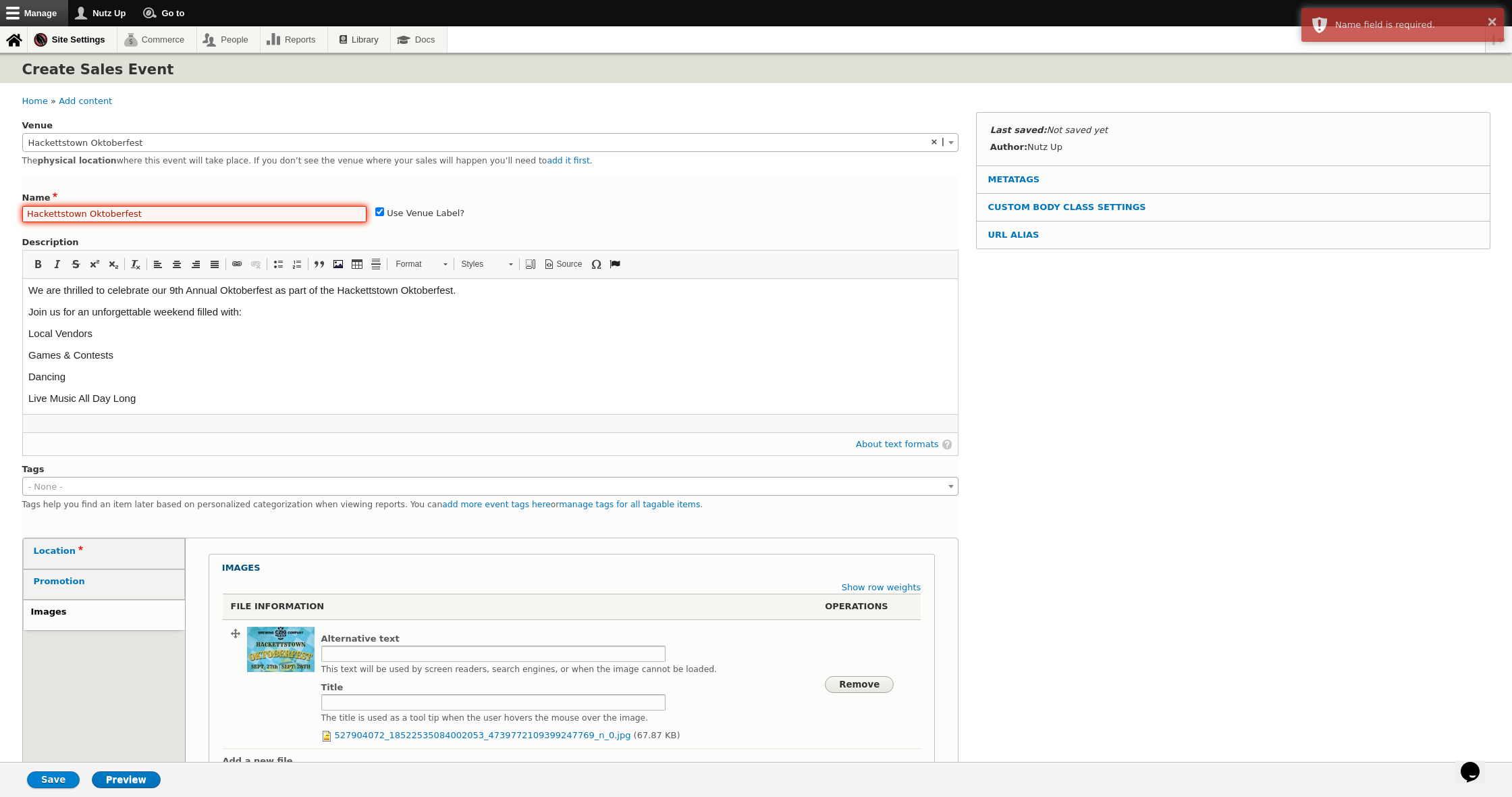
type input "Hackettstown Oktoberfest"
click at [52, 780] on input "Save" at bounding box center [53, 779] width 52 height 17
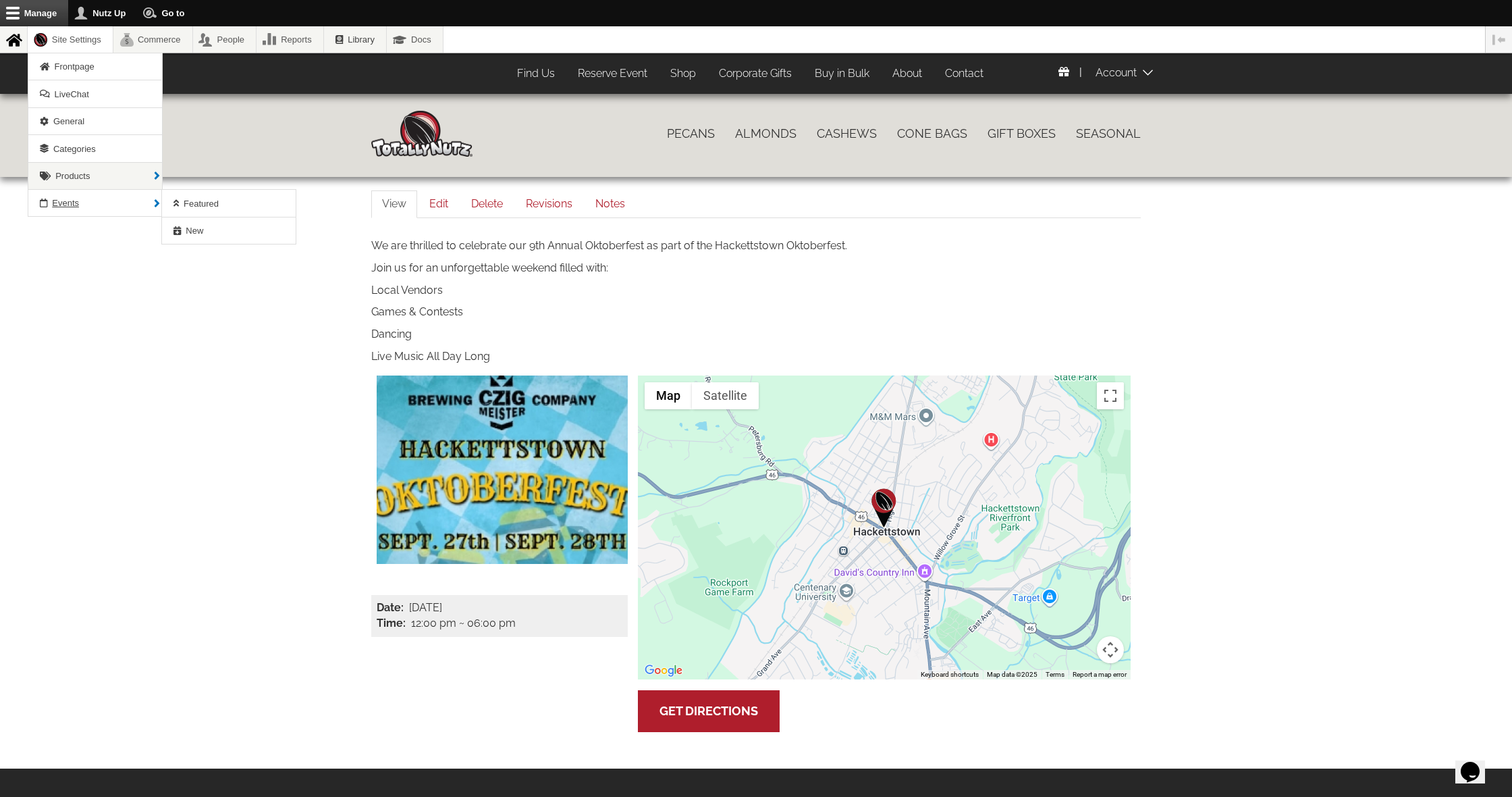
scroll to position [4, 0]
click at [103, 206] on link "Events" at bounding box center [95, 203] width 134 height 27
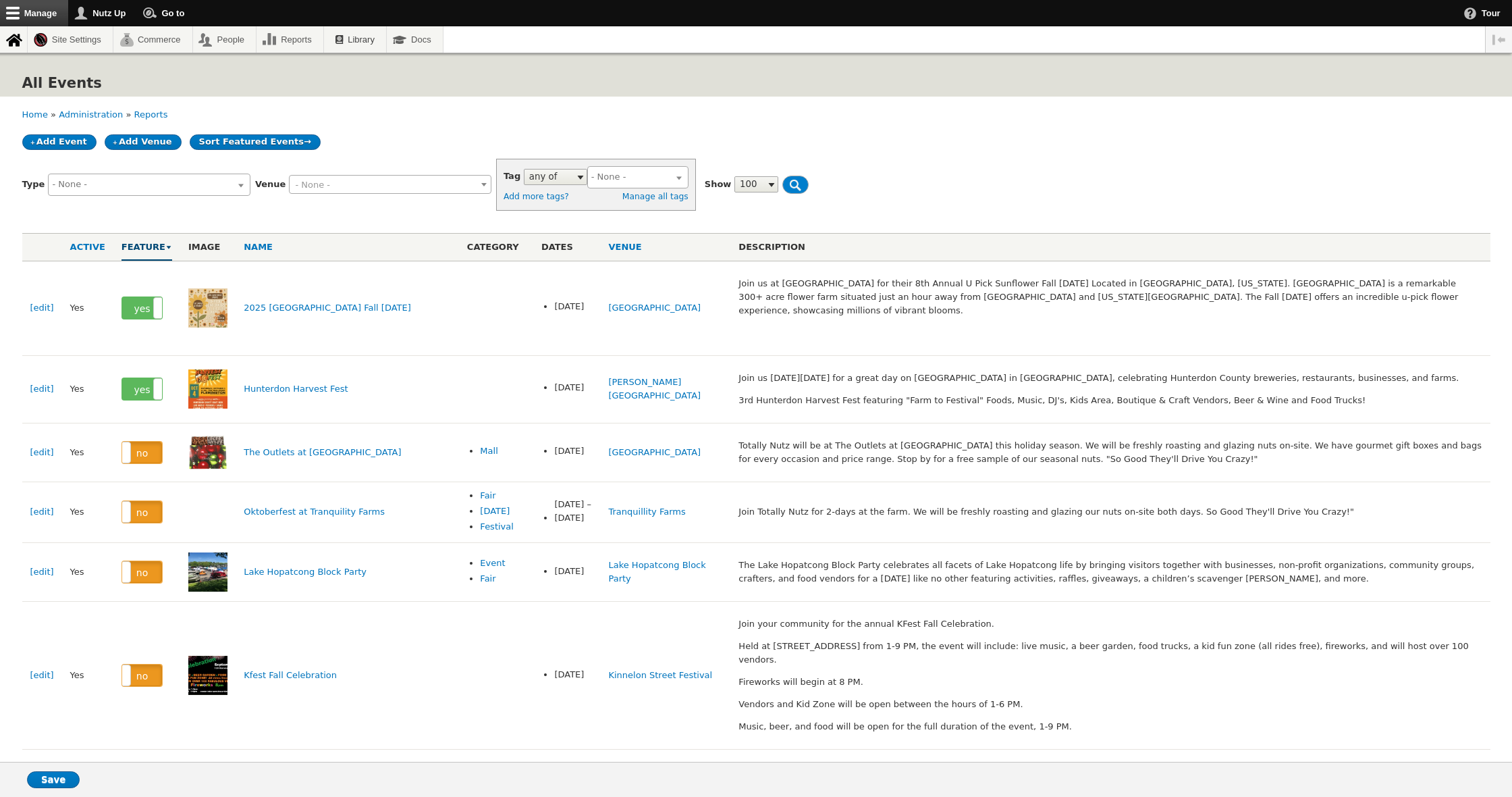
select select
click at [331, 183] on span "- None -" at bounding box center [390, 184] width 201 height 19
type input "hack"
select select "1549"
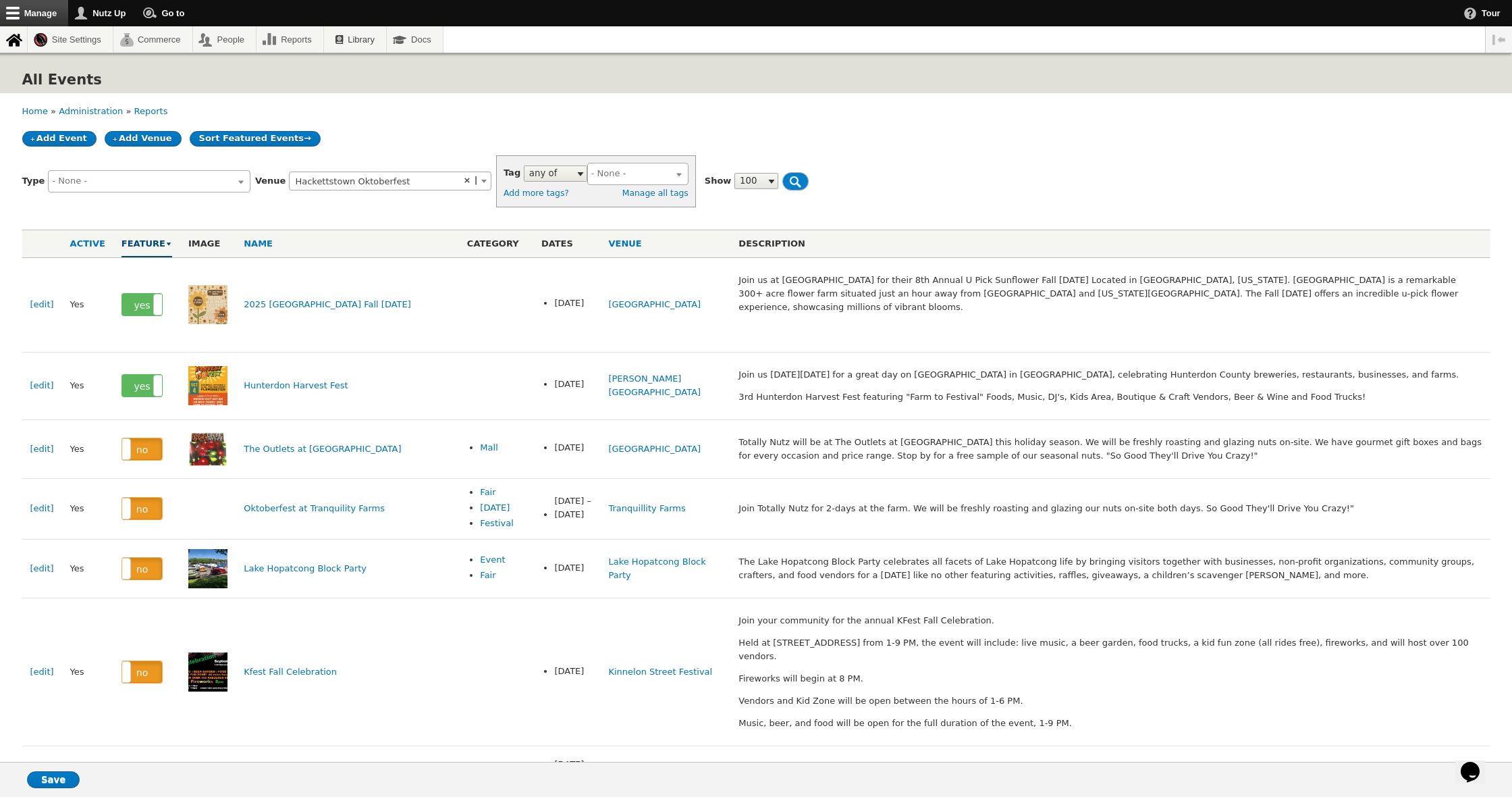
scroll to position [4, 0]
click at [783, 185] on input "Filter" at bounding box center [812, 181] width 58 height 19
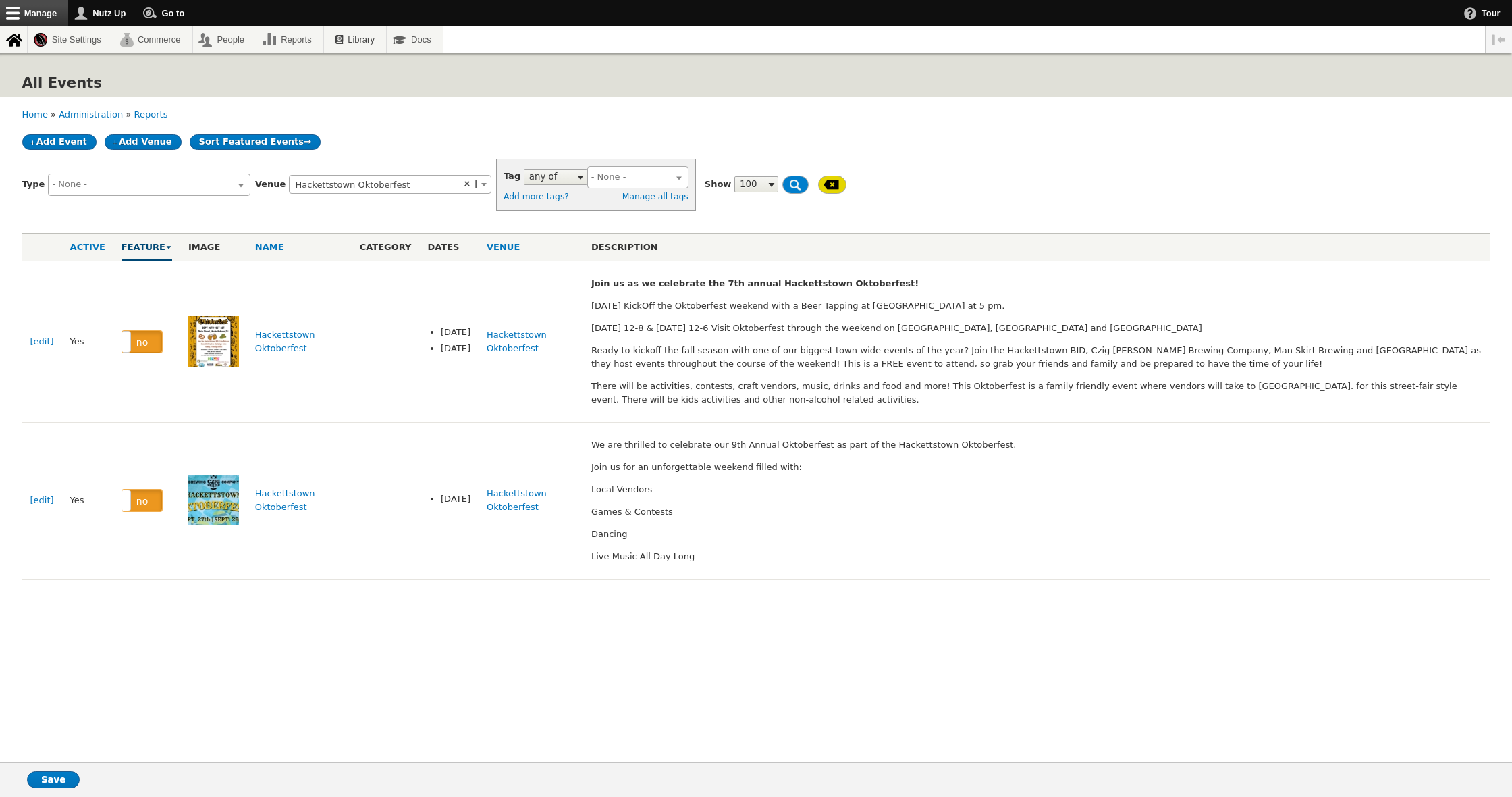
select select
click at [143, 496] on label "no" at bounding box center [142, 500] width 40 height 21
click at [57, 783] on input "Save" at bounding box center [53, 779] width 52 height 17
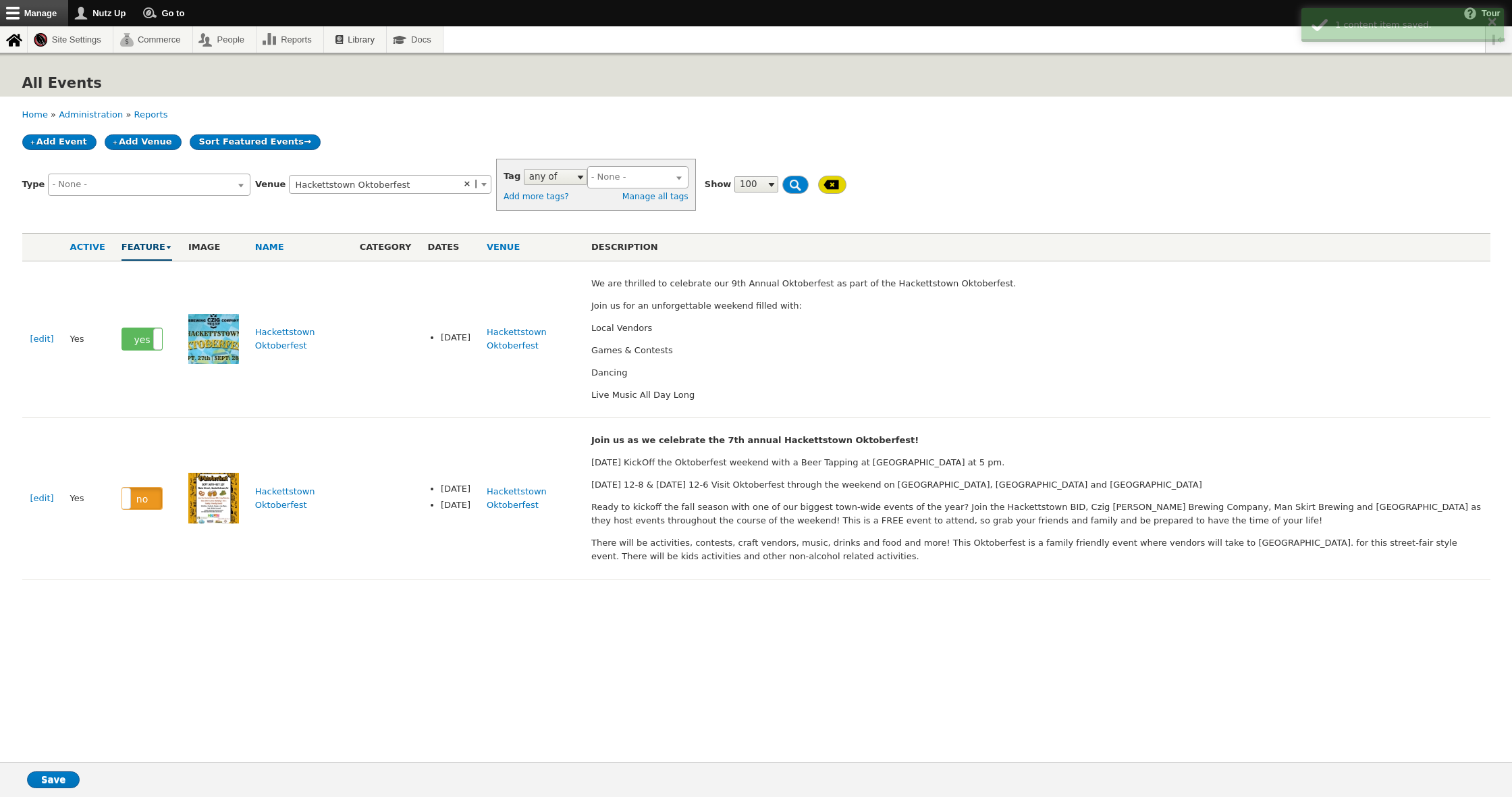
select select
click at [58, 146] on link "Add Event" at bounding box center [59, 143] width 74 height 16
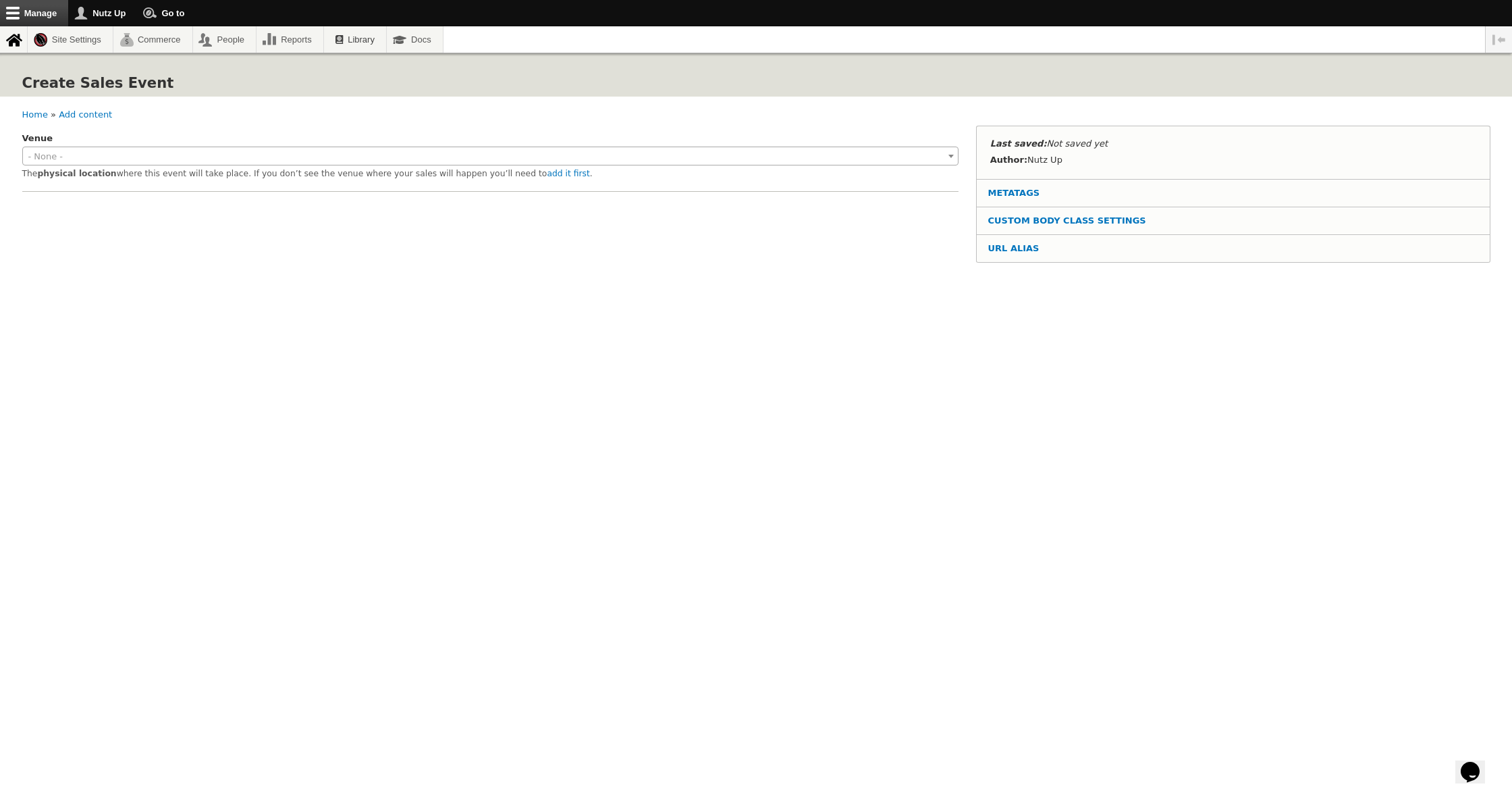
click at [94, 153] on span "- None -" at bounding box center [490, 156] width 936 height 19
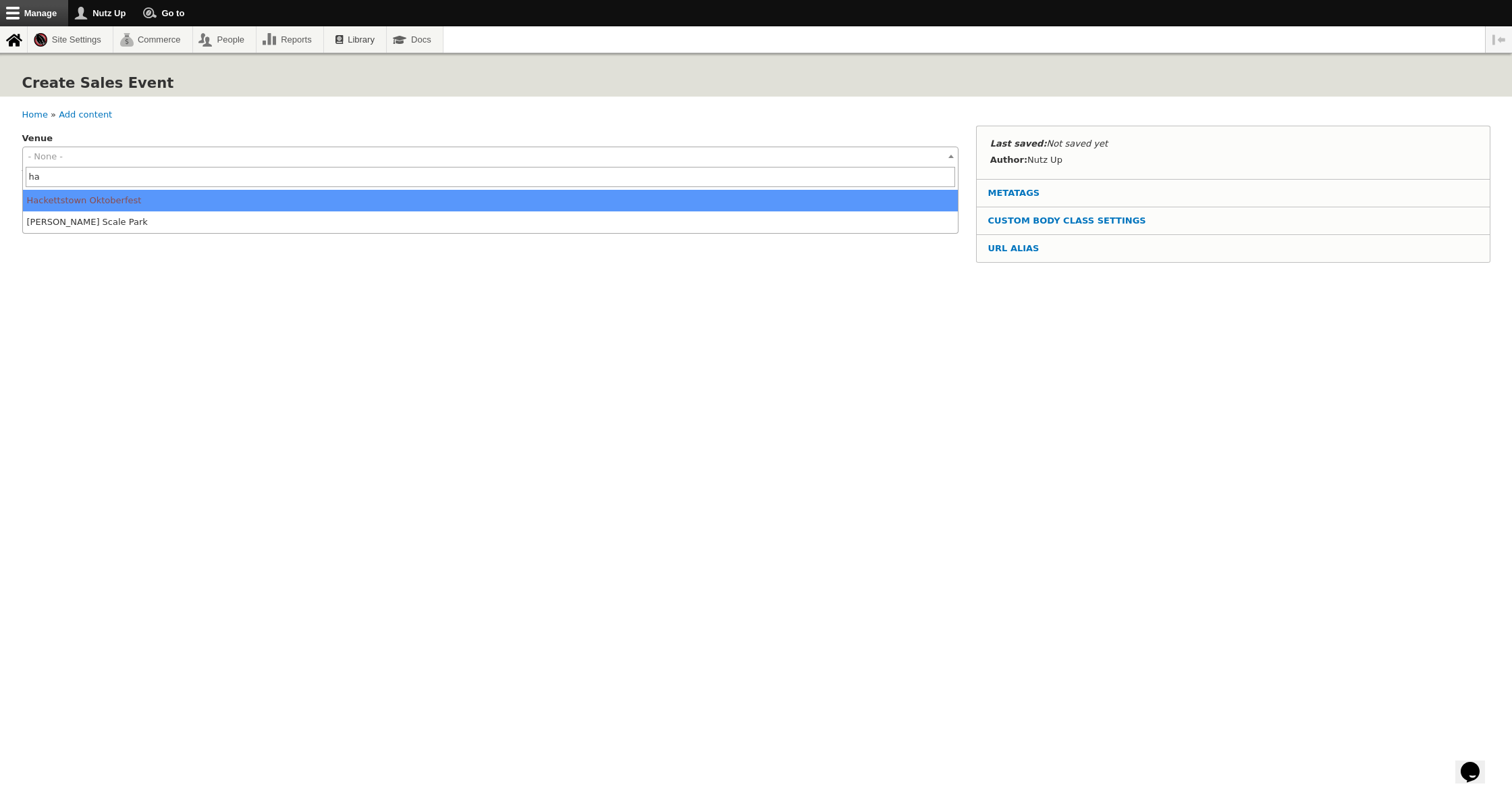
type input "h"
type input "j"
type input "holla"
select select "1570"
type input "40.1658707"
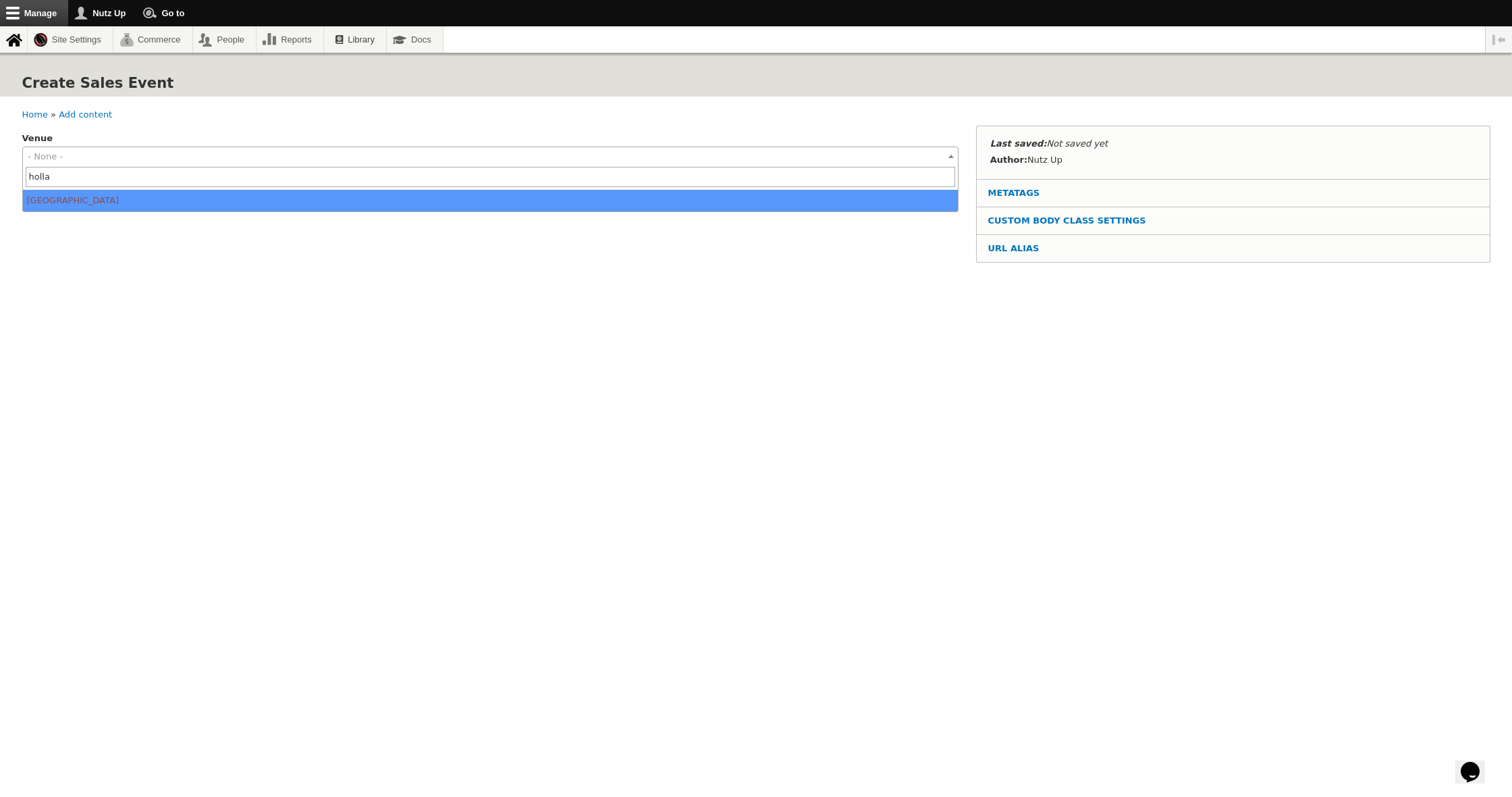
type input "-74.504621"
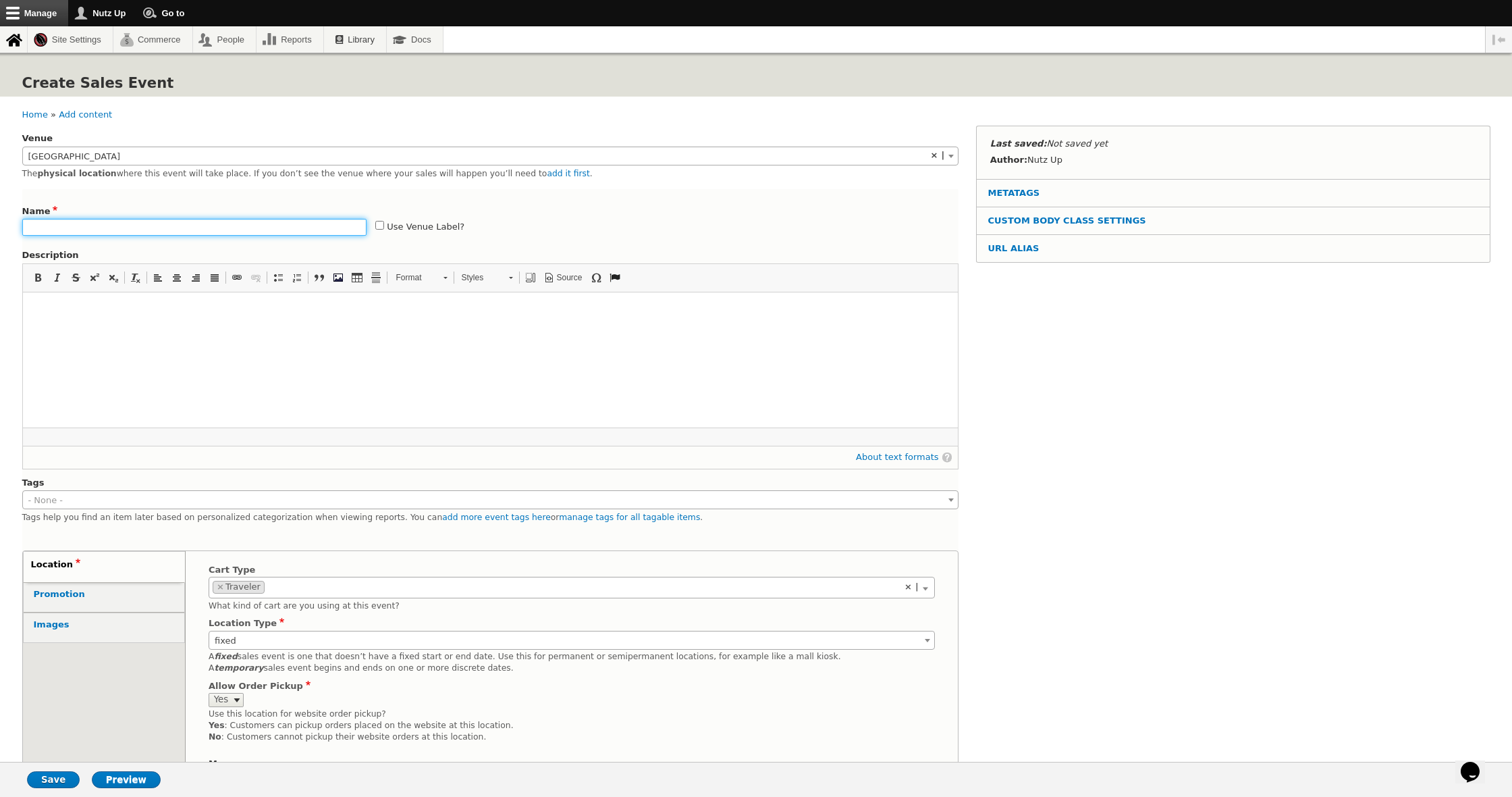
click at [169, 226] on input "Name" at bounding box center [195, 227] width 345 height 17
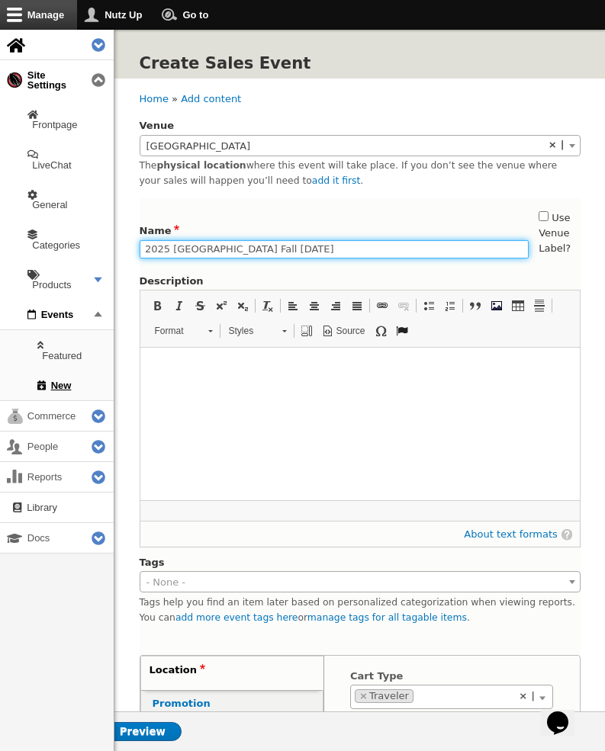
type input "2025 [GEOGRAPHIC_DATA] Fall [DATE]"
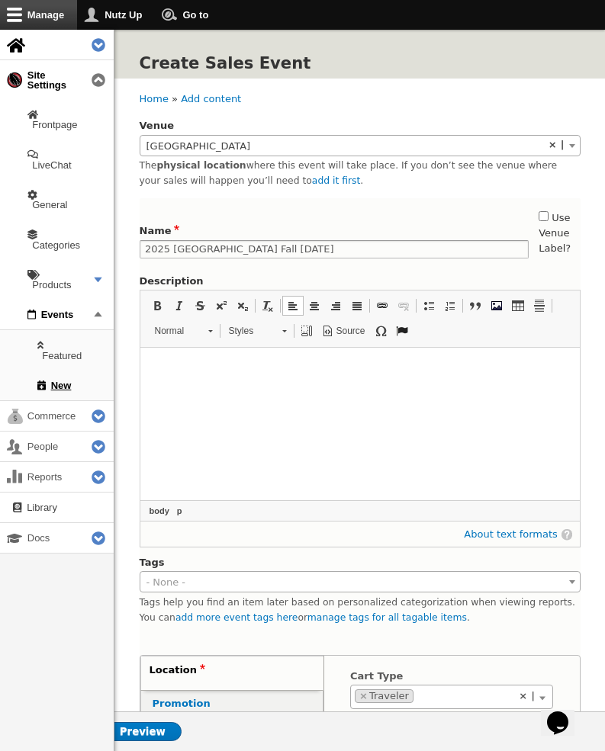
click at [226, 386] on html at bounding box center [359, 367] width 439 height 38
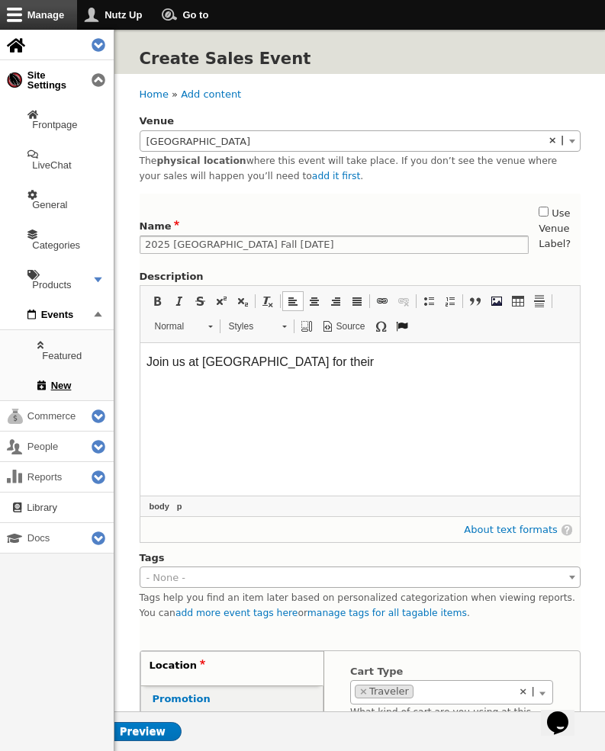
click at [376, 371] on html "Join us at [GEOGRAPHIC_DATA] for their" at bounding box center [359, 362] width 439 height 38
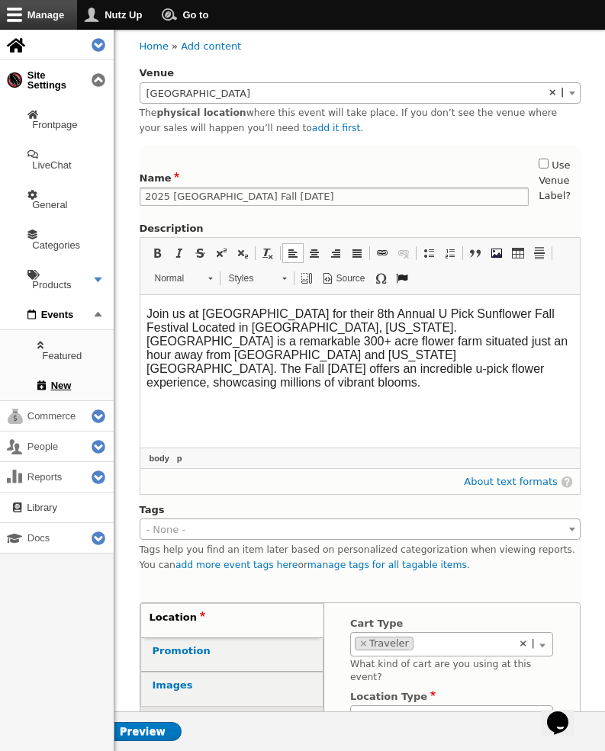
scroll to position [218, 0]
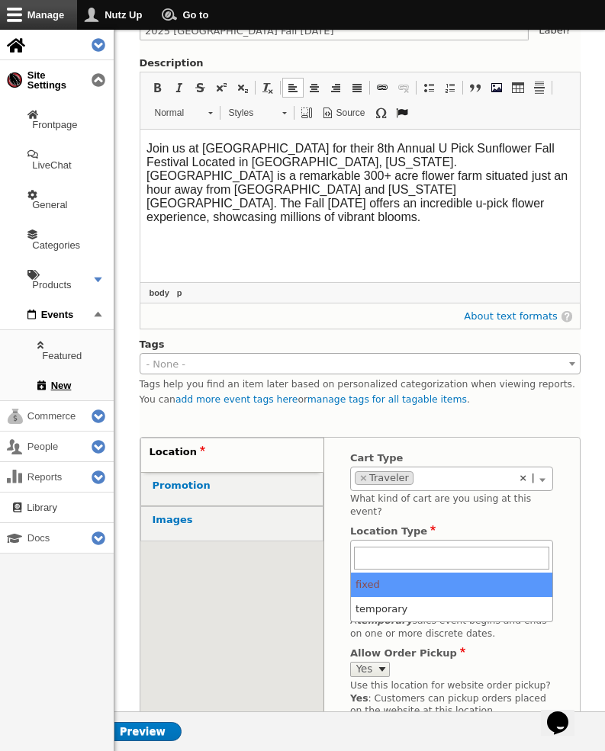
click at [406, 541] on span "fixed" at bounding box center [451, 551] width 201 height 21
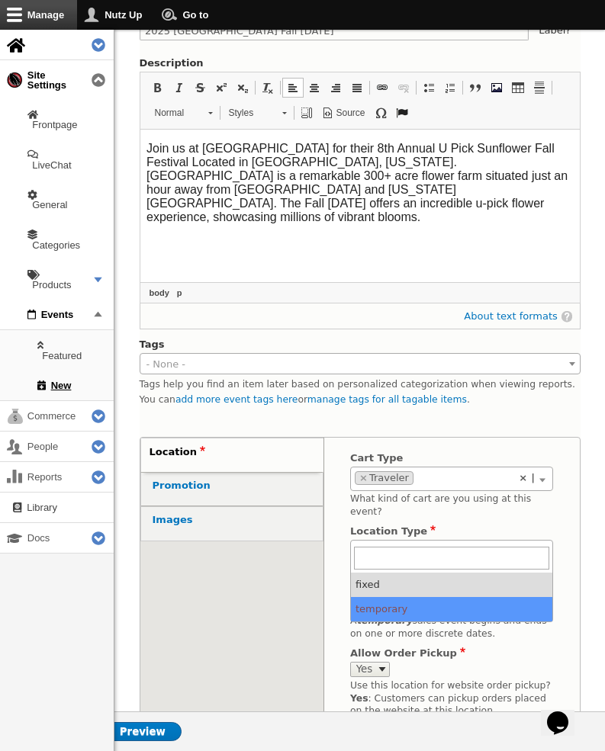
select select "temporary"
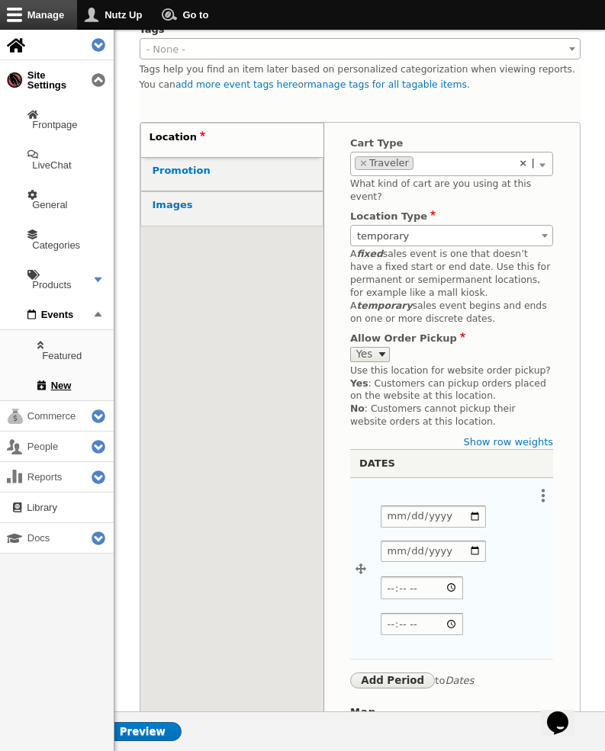
scroll to position [538, 0]
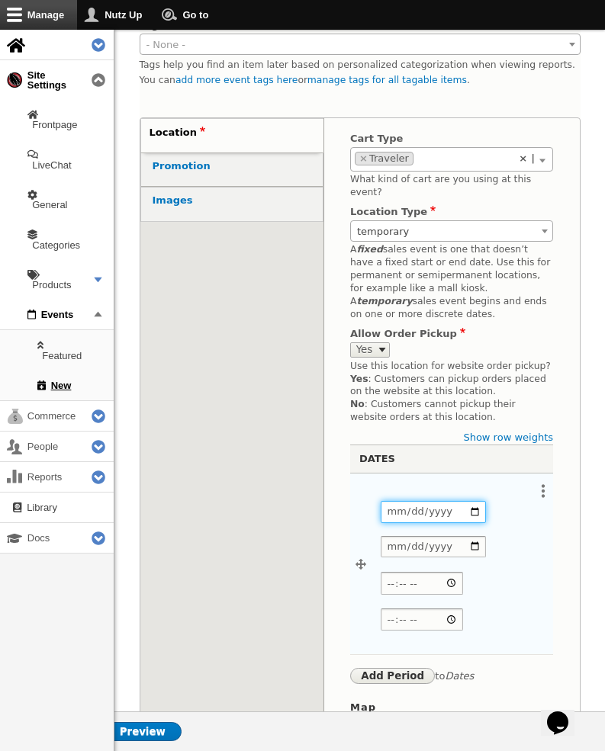
click at [396, 501] on input "Date" at bounding box center [433, 512] width 105 height 22
type input "2025-10-04"
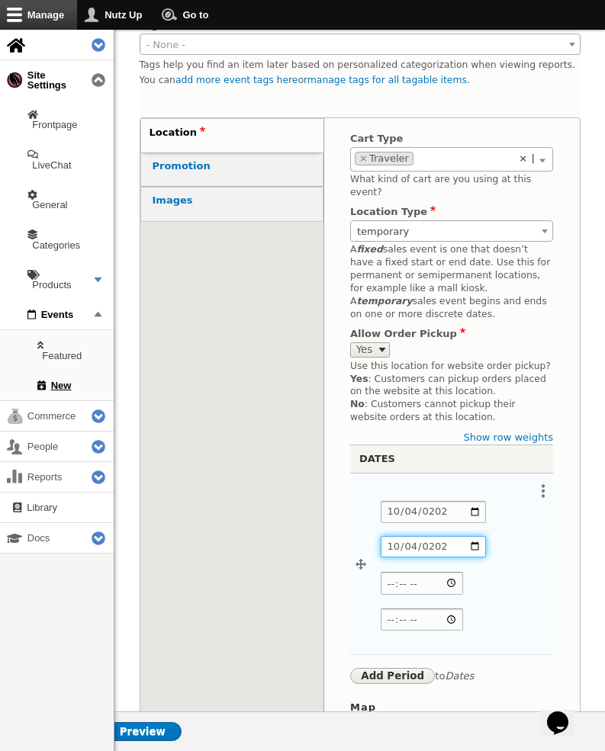
type input "2025-10-04"
click at [463, 572] on input "Start time" at bounding box center [422, 583] width 82 height 22
type input "09:00"
click at [463, 609] on input "End time" at bounding box center [422, 620] width 82 height 22
type input "17:00"
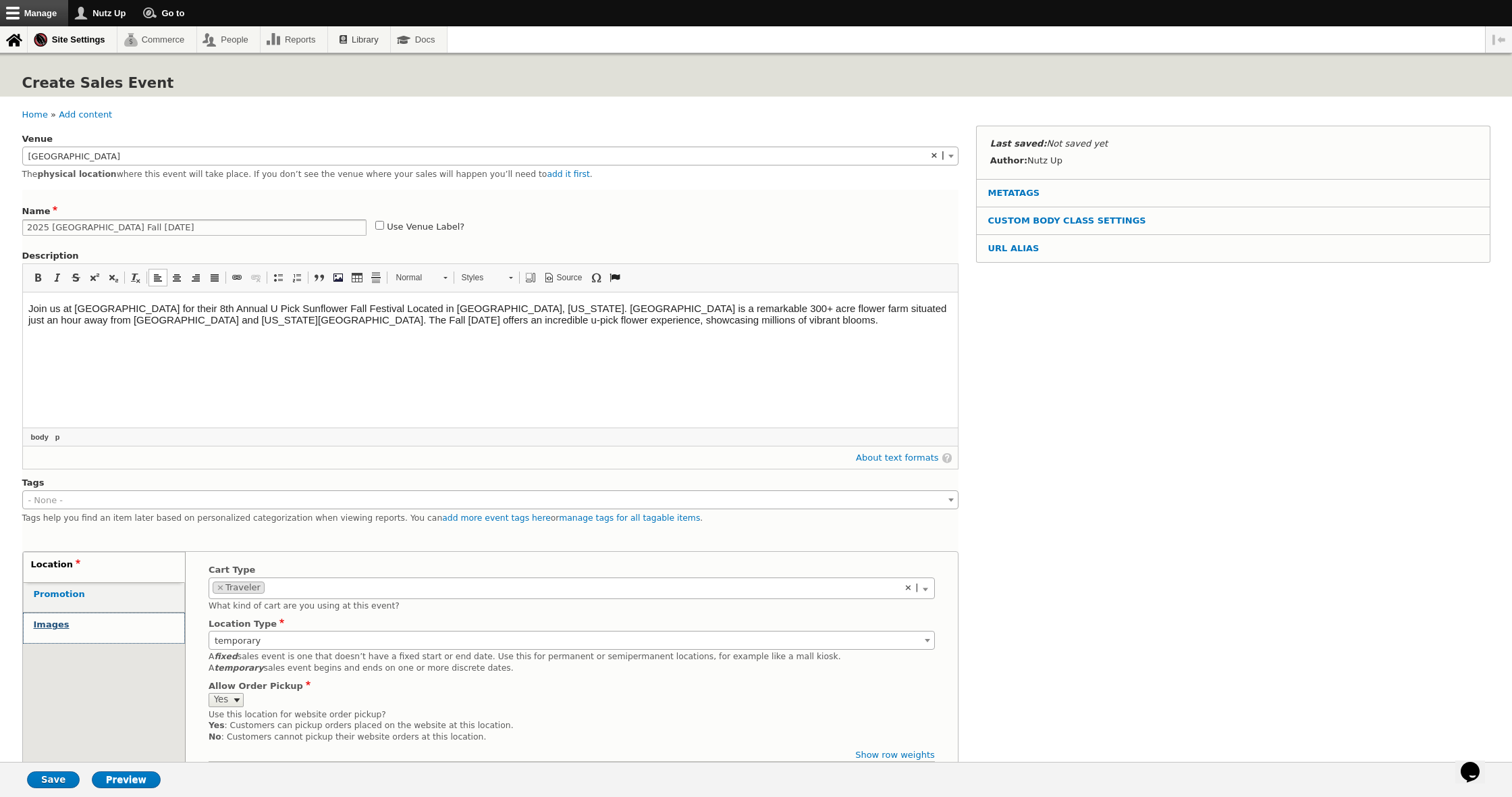
scroll to position [0, 0]
click at [89, 622] on link "Images" at bounding box center [104, 627] width 160 height 29
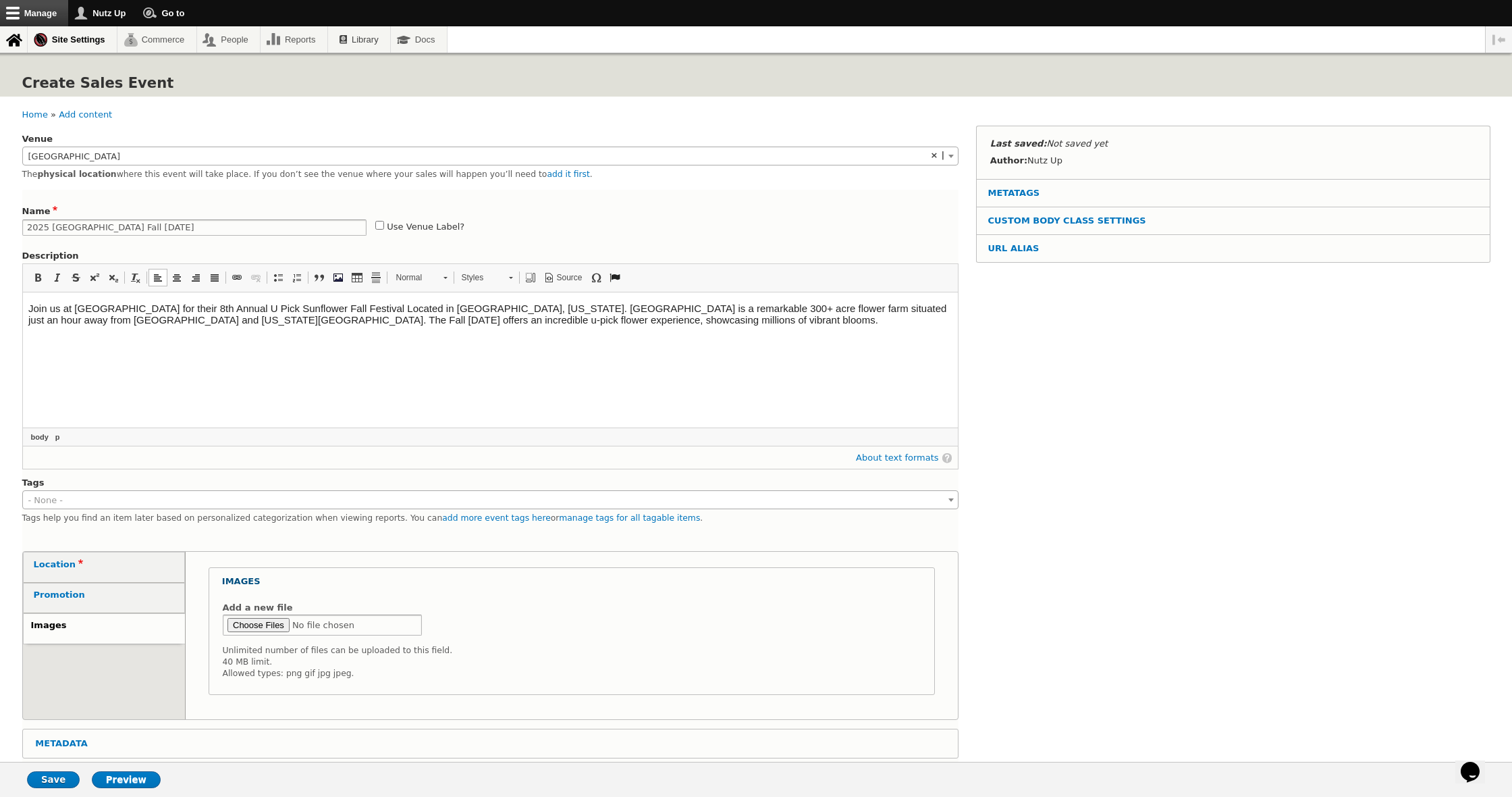
click at [277, 615] on input "Add a new file" at bounding box center [323, 625] width 200 height 21
type input "C:\fakepath\6wxnaj39tgg2n8urfynsha1vftmw.png"
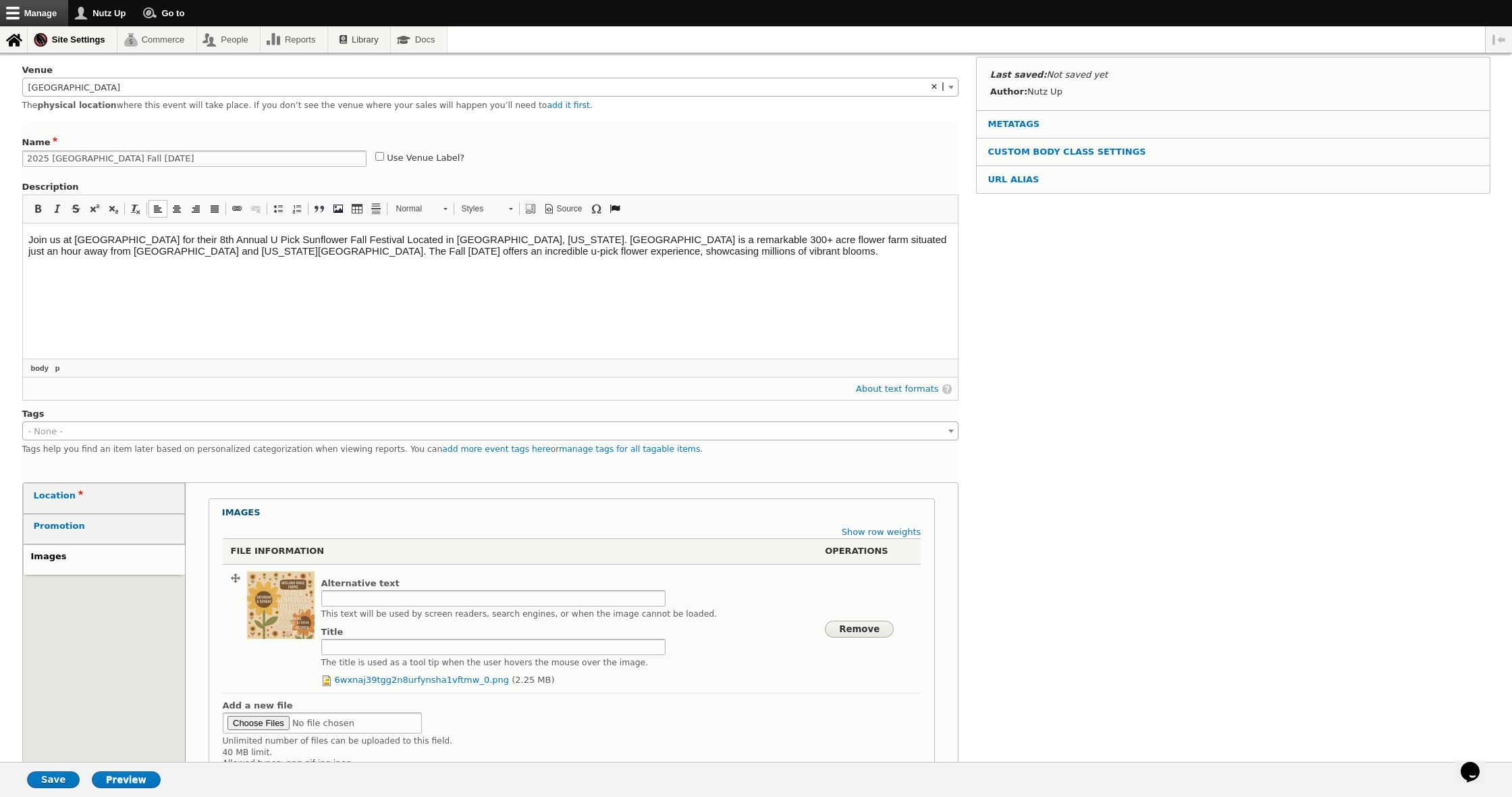
scroll to position [90, 0]
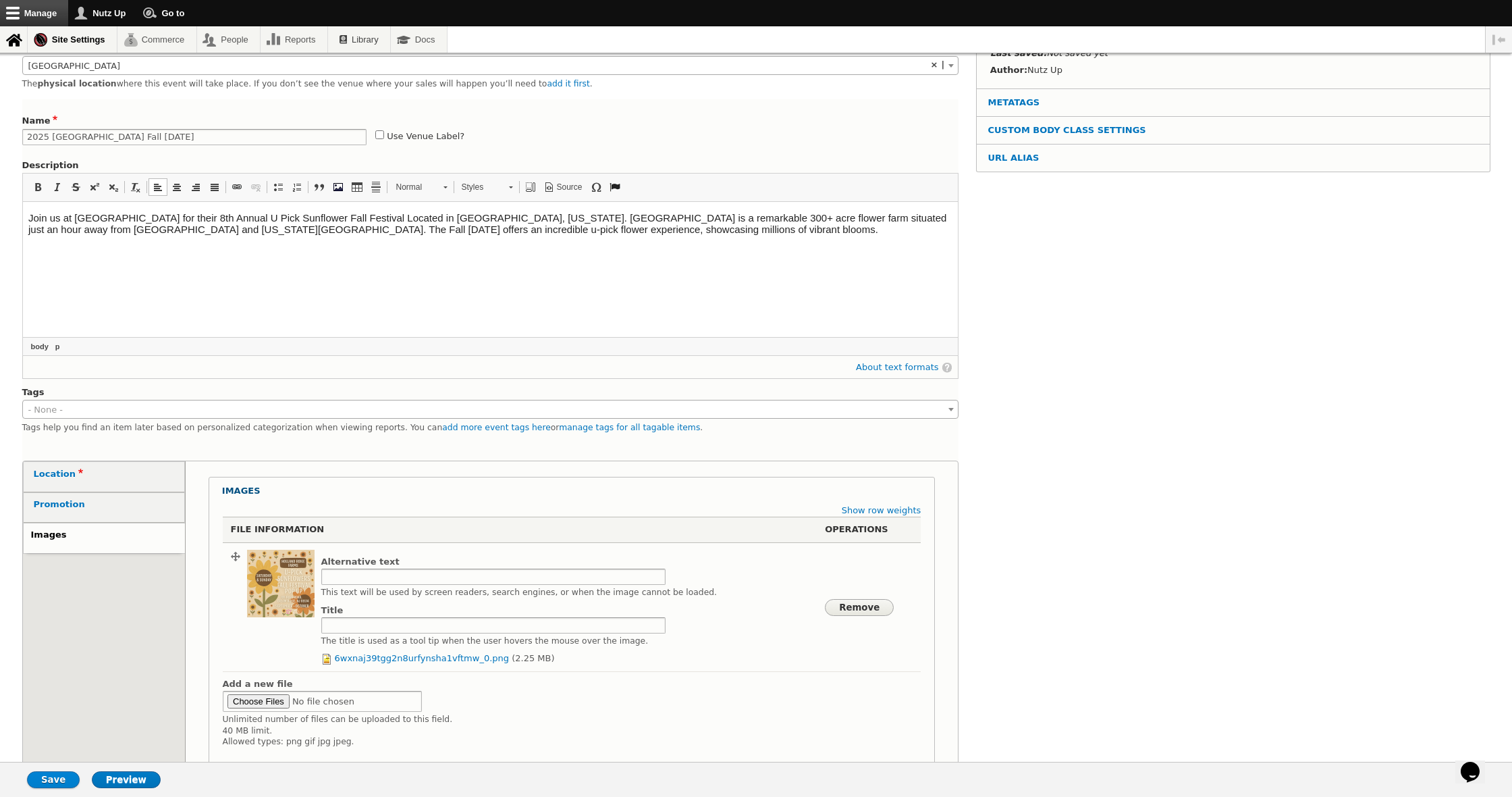
click at [49, 784] on input "Save" at bounding box center [53, 779] width 52 height 17
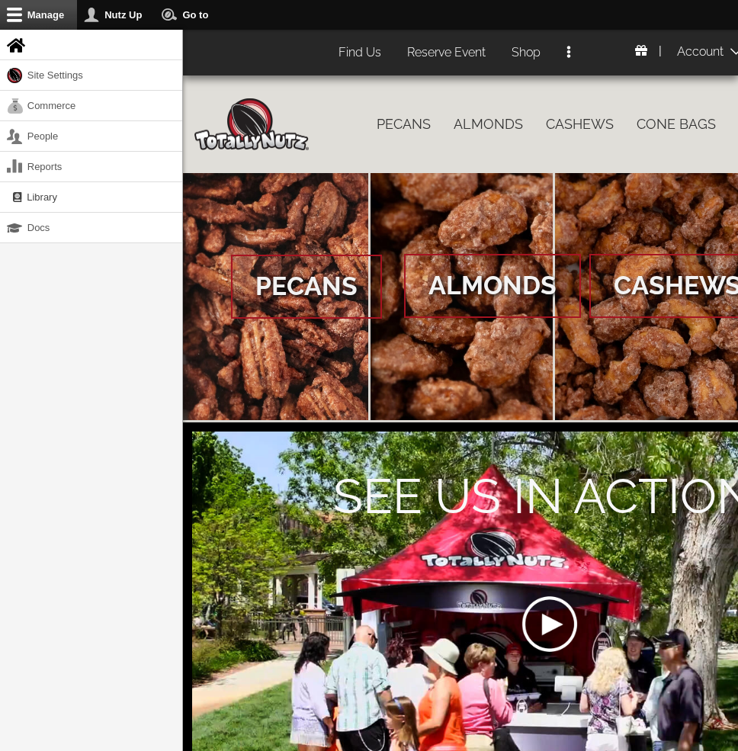
click at [371, 53] on link "Find Us" at bounding box center [360, 53] width 66 height 30
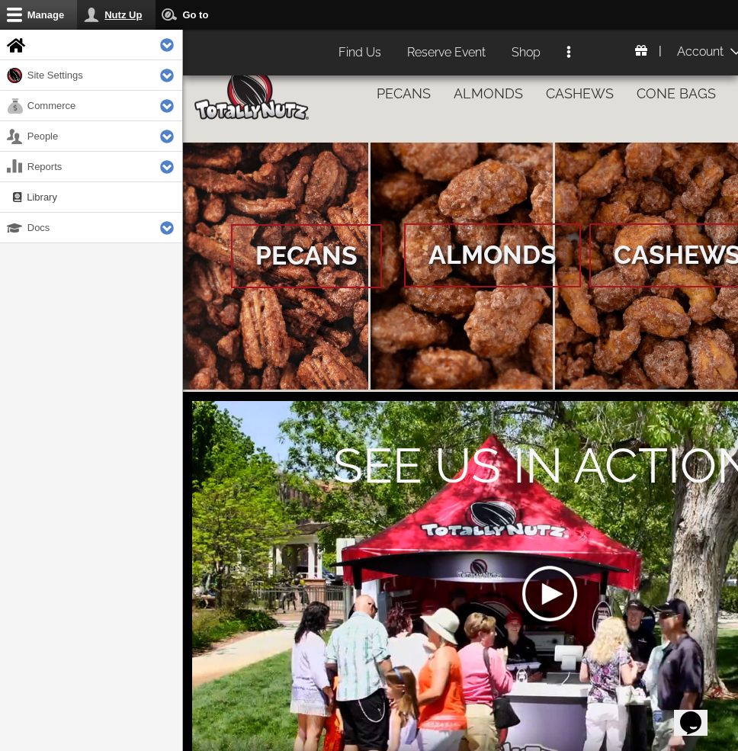
scroll to position [29, 0]
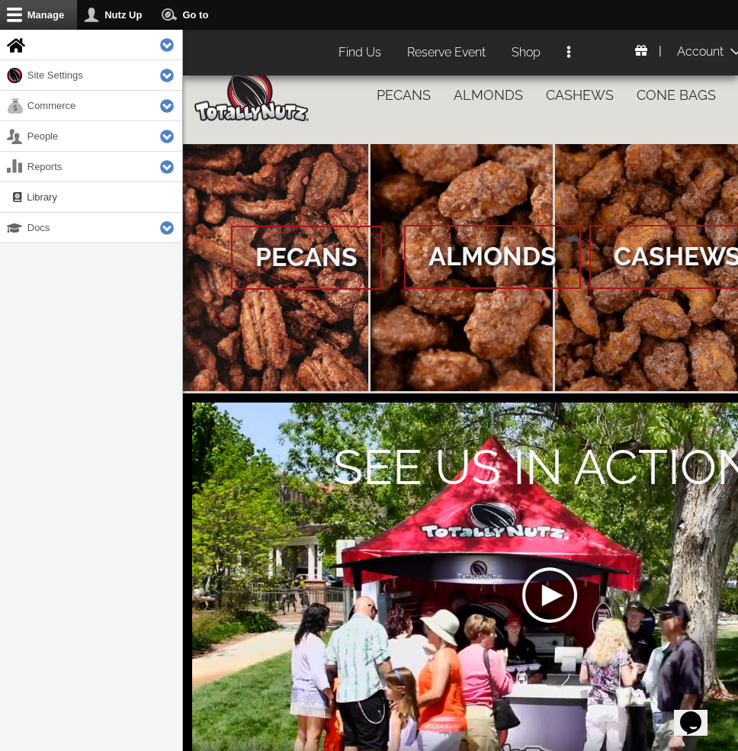
click at [165, 75] on button "Extend Site Settings" at bounding box center [163, 75] width 40 height 30
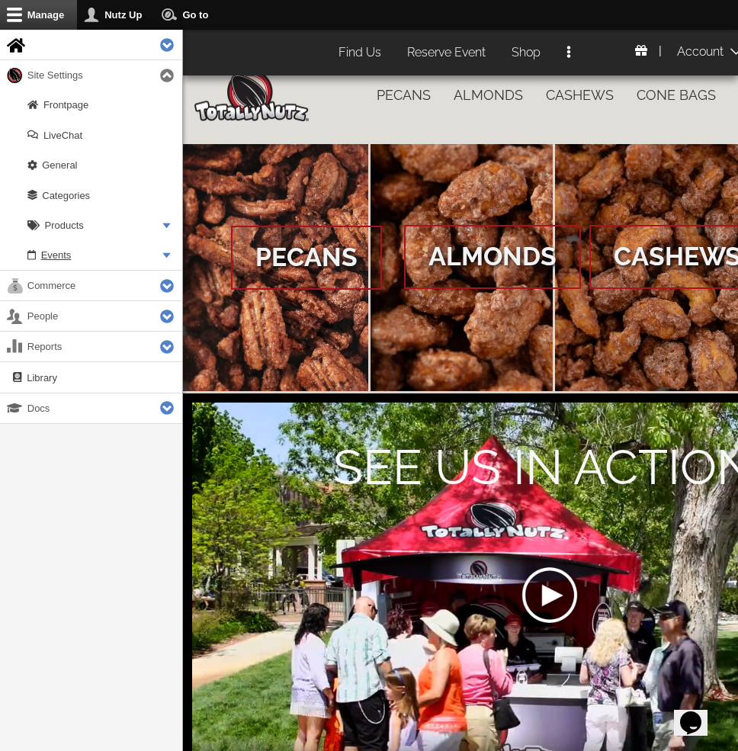
click at [62, 250] on span "Events" at bounding box center [56, 254] width 31 height 11
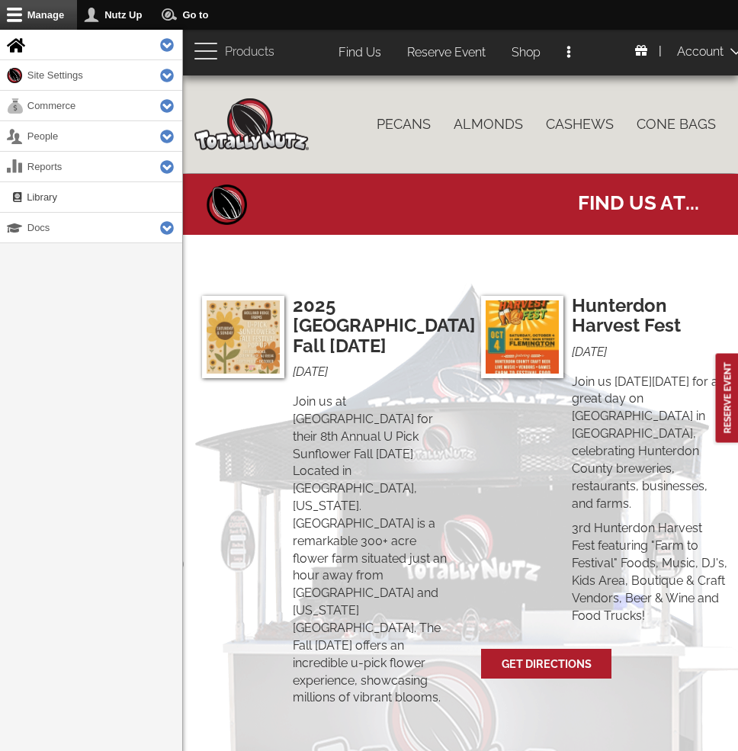
select select
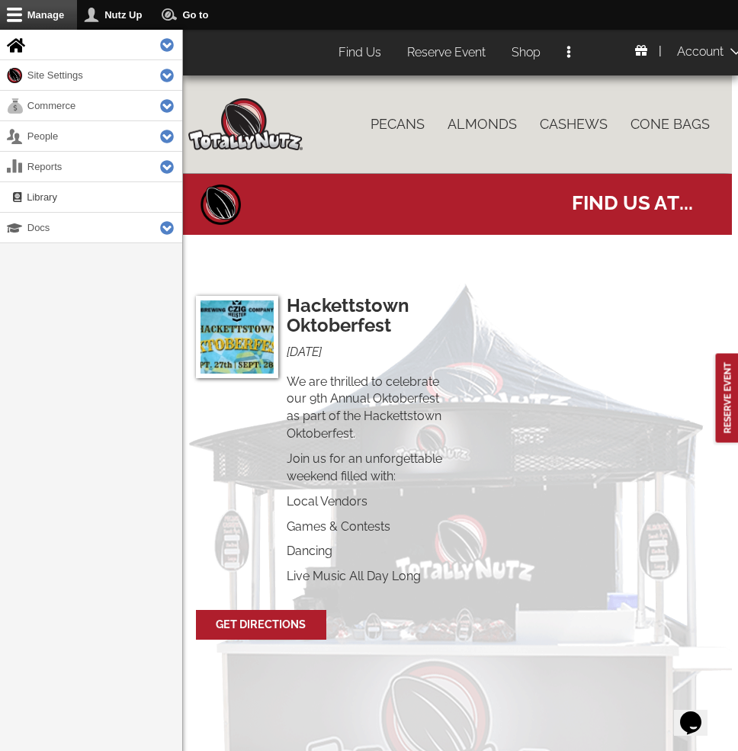
scroll to position [10, 5]
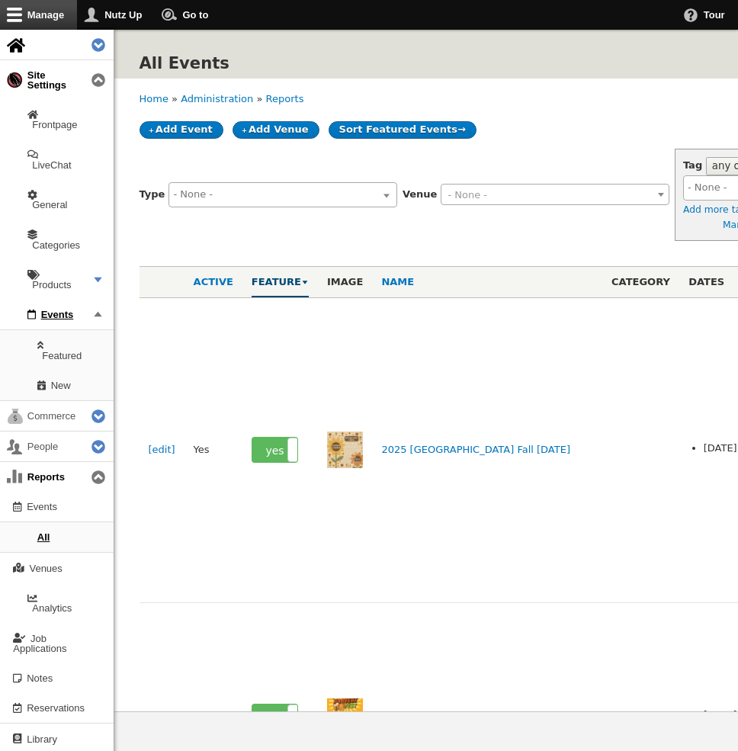
select select
click at [387, 444] on link "2025 [GEOGRAPHIC_DATA] Fall [DATE]" at bounding box center [475, 449] width 189 height 11
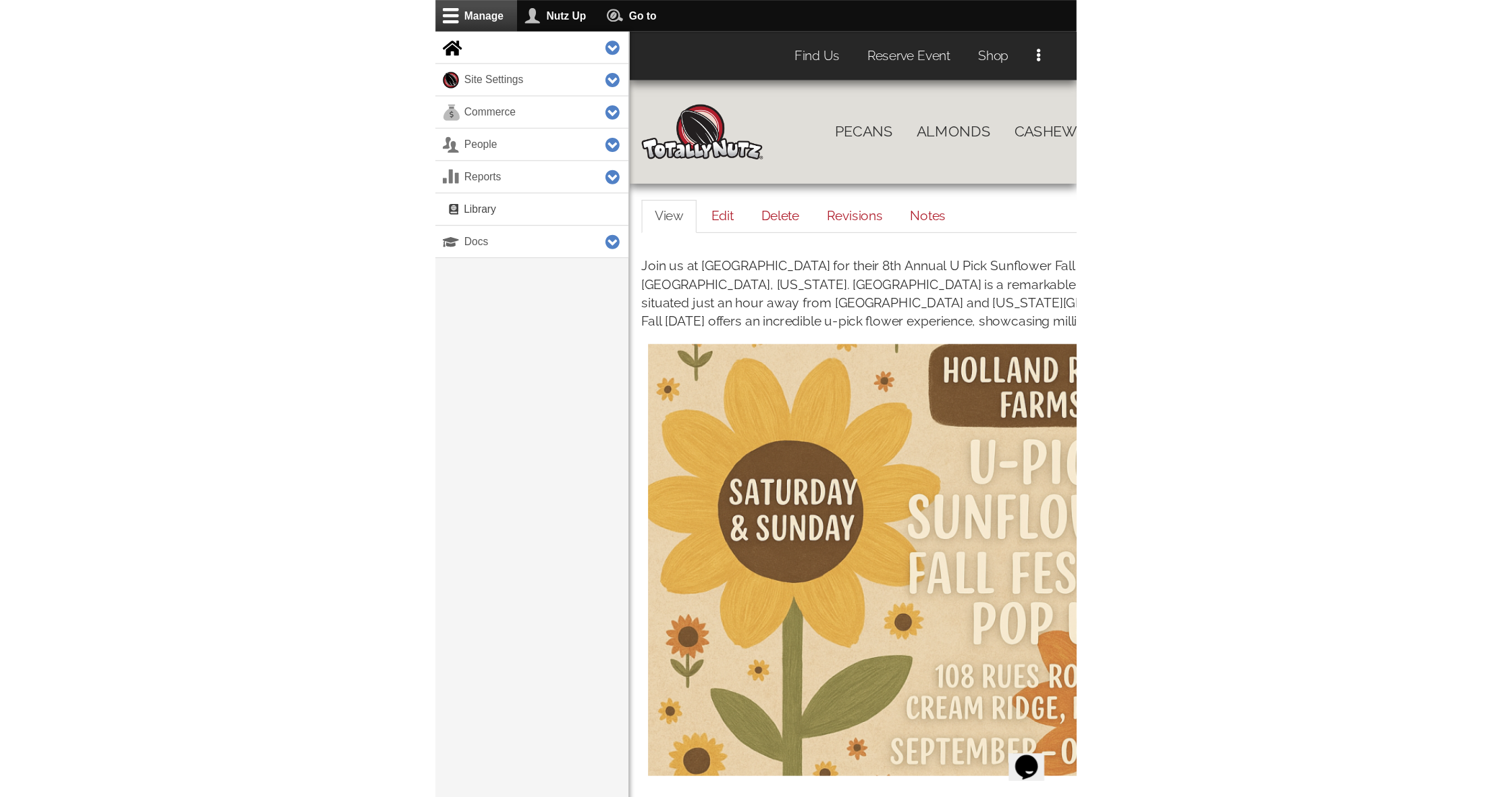
scroll to position [4, 0]
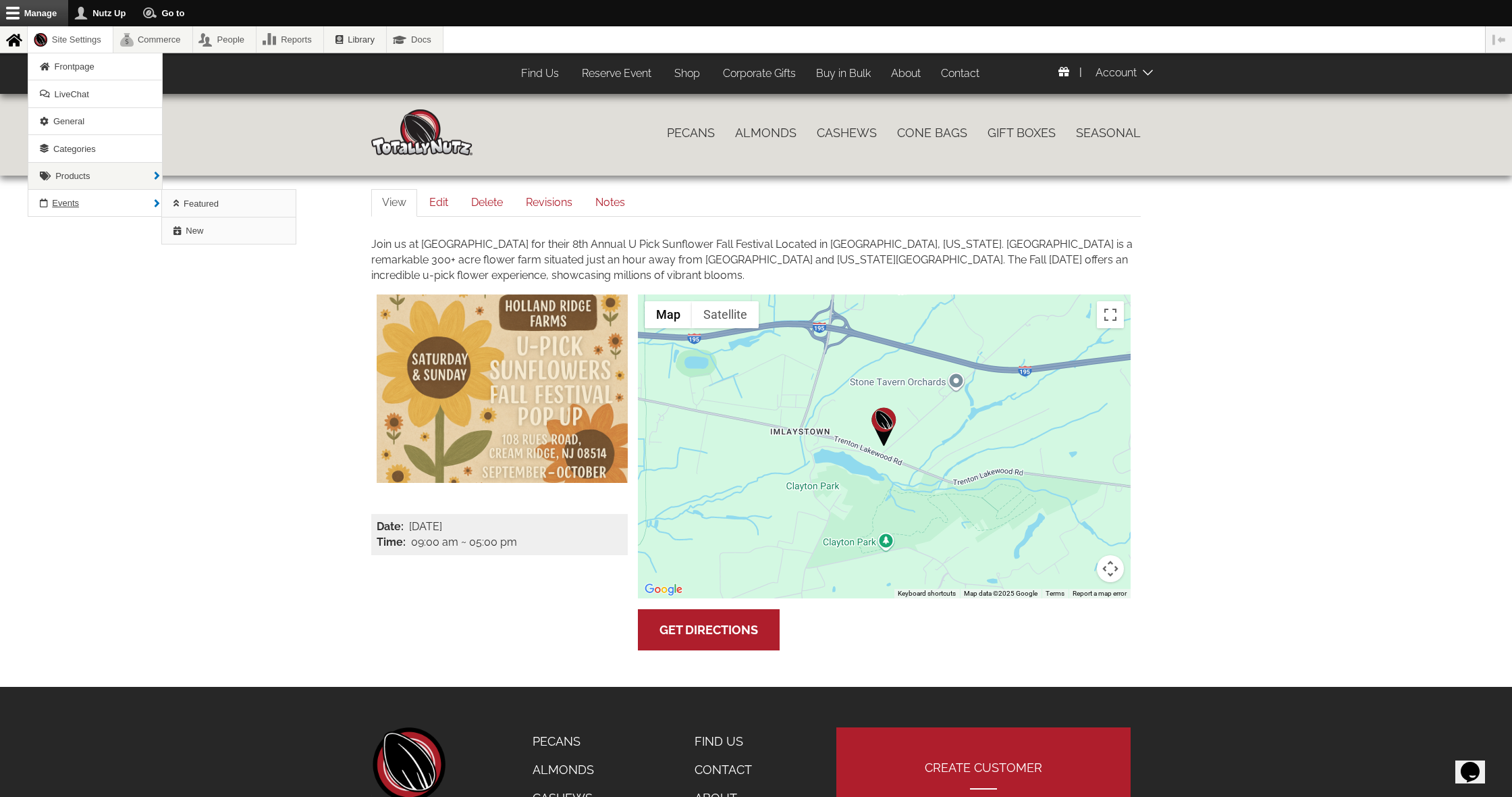
click at [69, 196] on link "Events" at bounding box center [95, 203] width 134 height 27
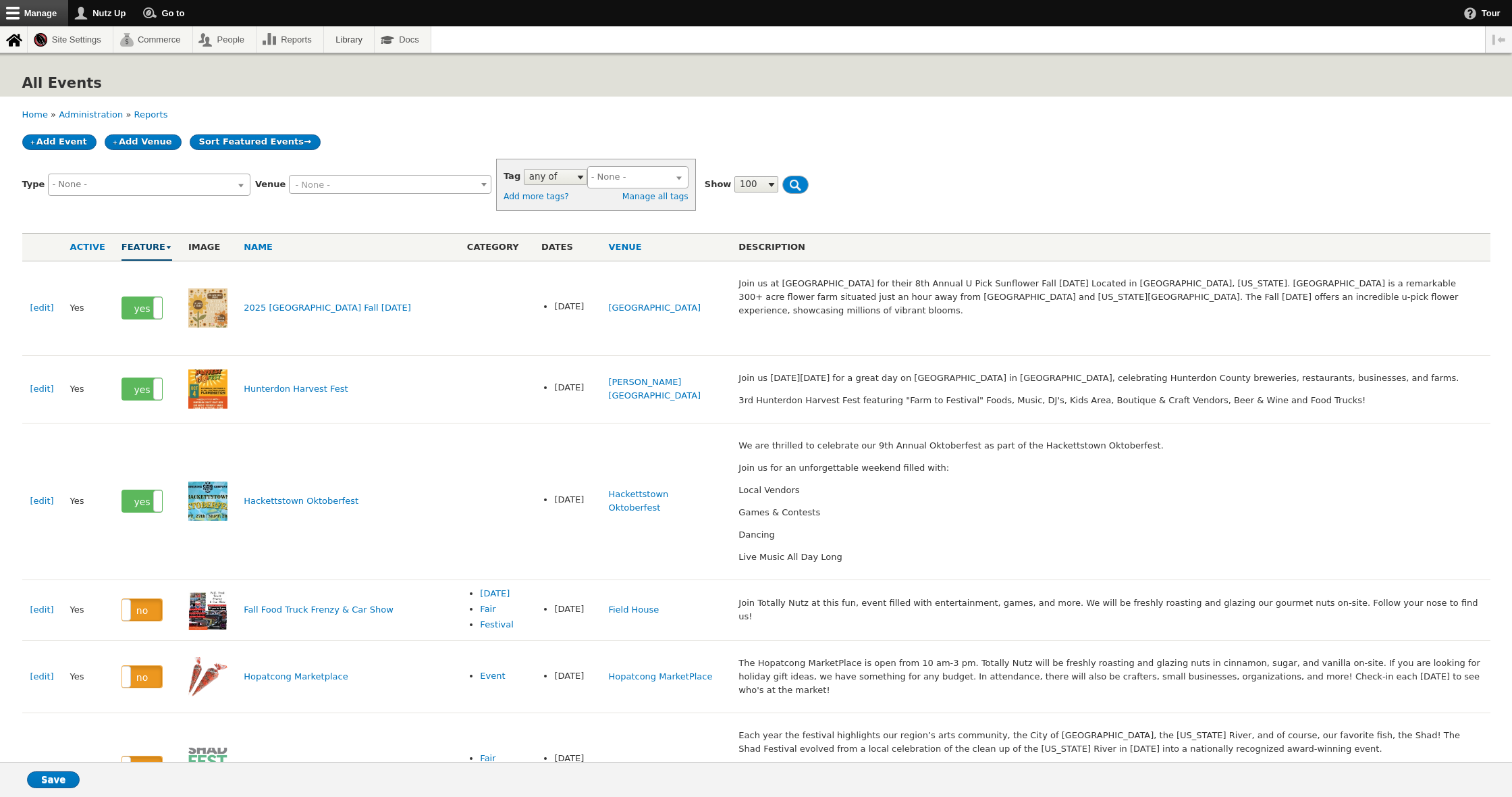
select select
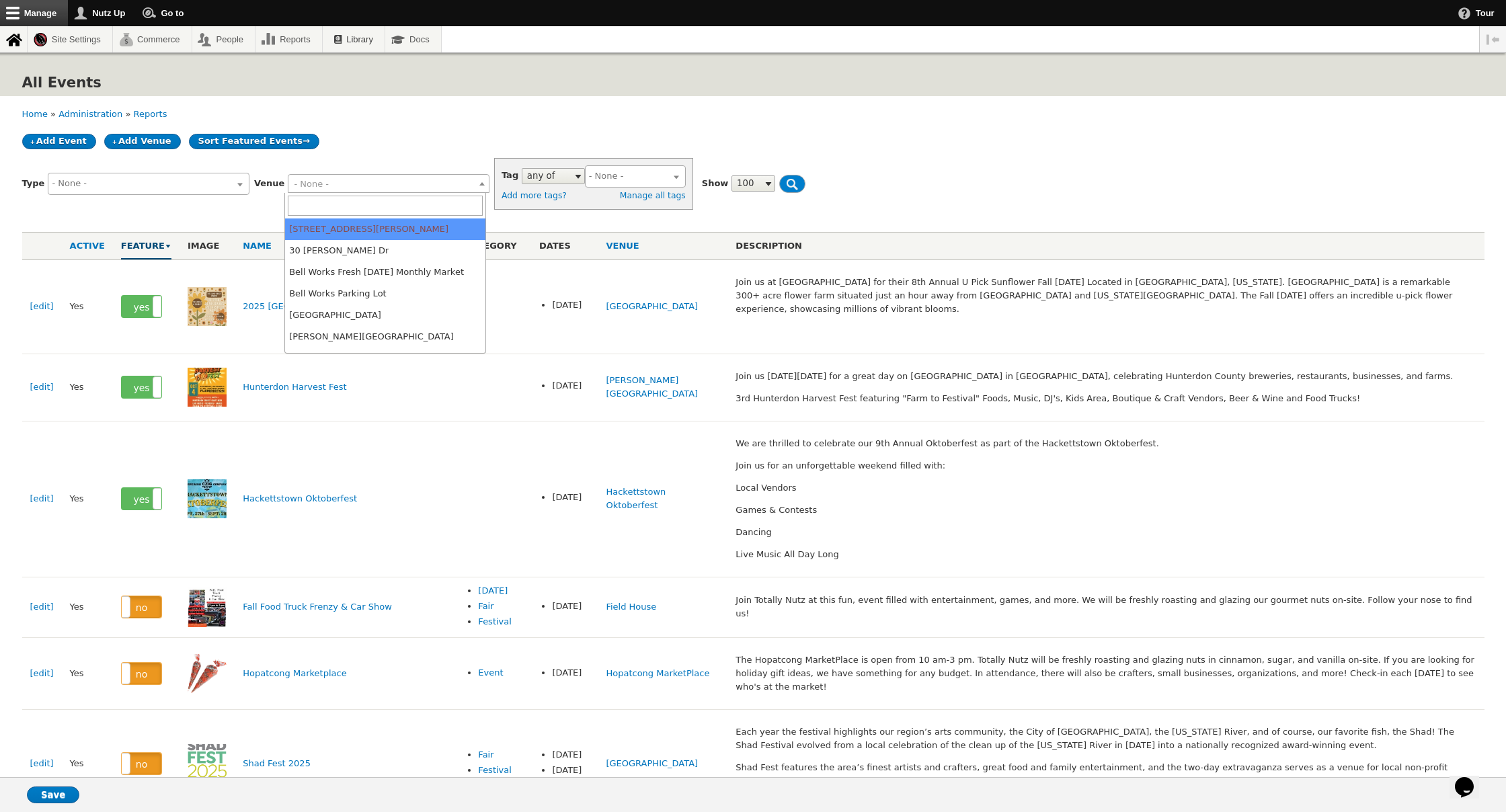
click at [365, 179] on span "- None -" at bounding box center [388, 183] width 200 height 19
type input "f"
type input "h"
type input "holland"
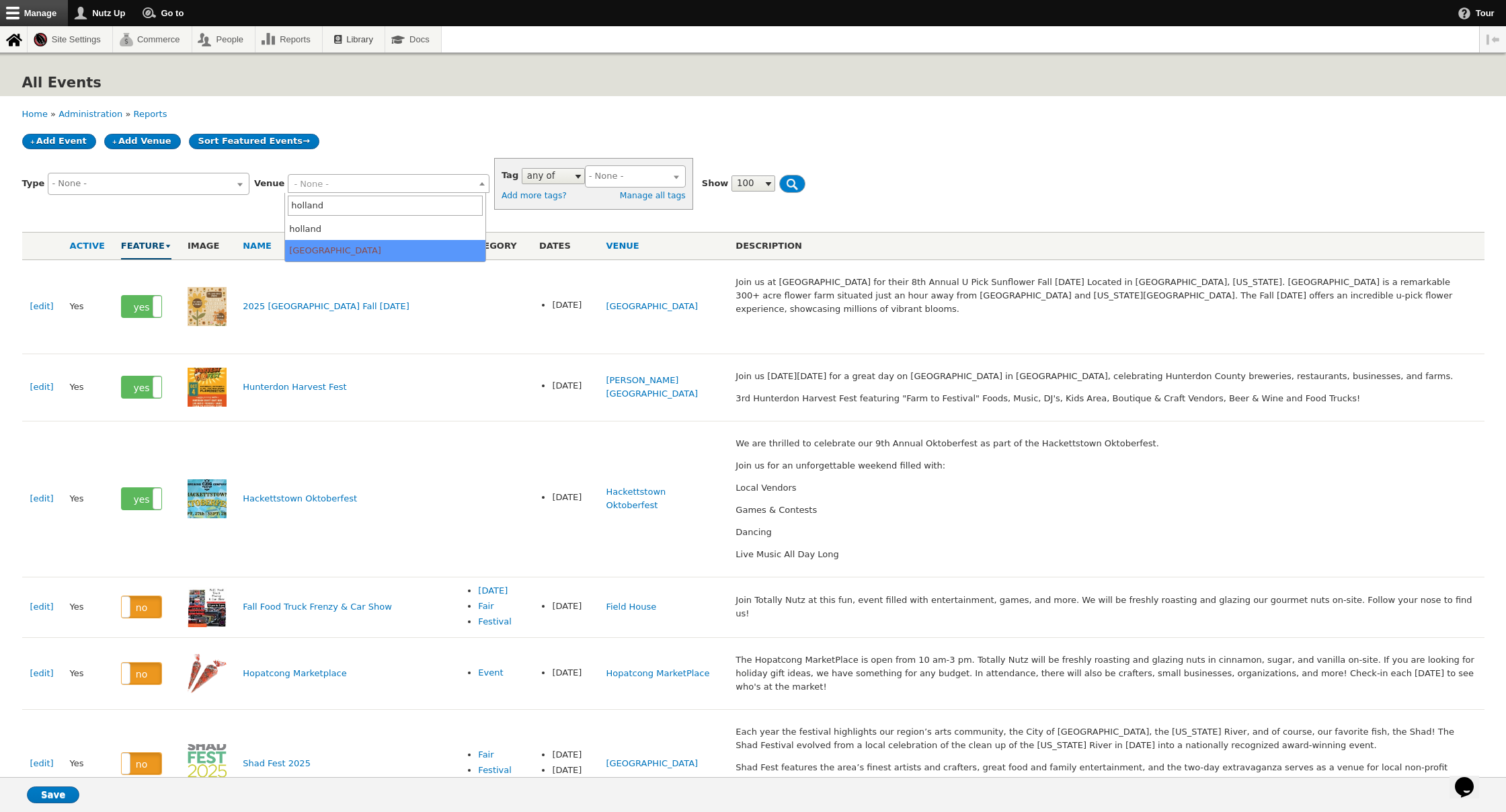
drag, startPoint x: 376, startPoint y: 249, endPoint x: 518, endPoint y: 200, distance: 150.2
select select "1570"
click at [779, 184] on input "Filter" at bounding box center [809, 183] width 58 height 19
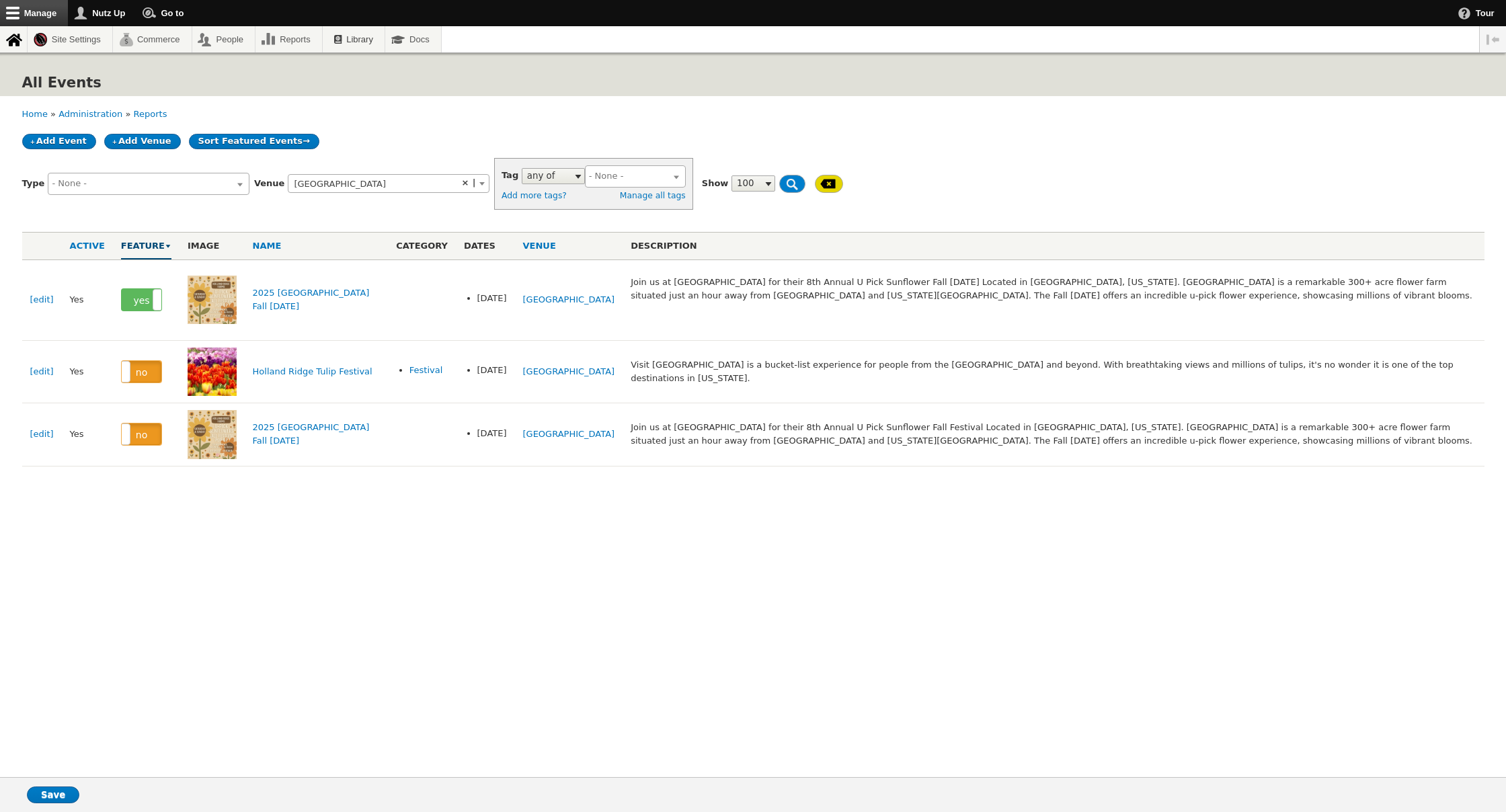
select select
click at [143, 423] on label "no" at bounding box center [141, 434] width 40 height 21
click at [49, 790] on input "Save" at bounding box center [53, 794] width 52 height 17
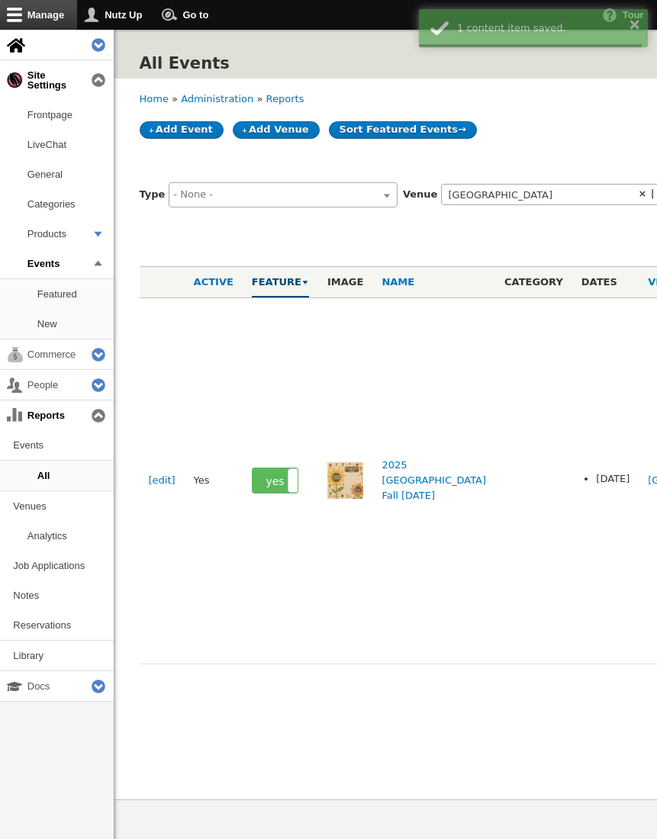
select select
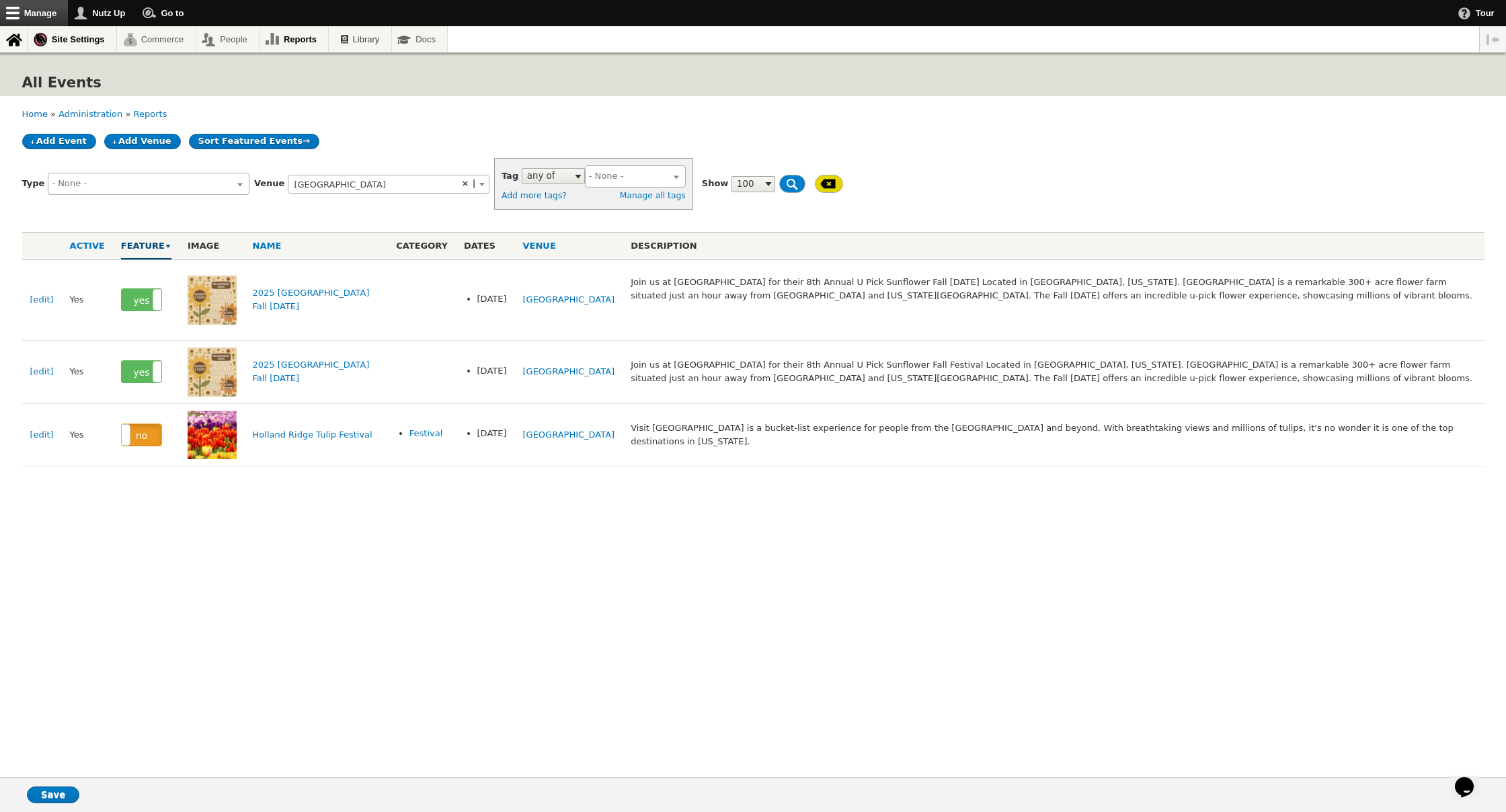
click at [418, 130] on main "Add Event Add Venue Sort Featured Events Type Baseball Catering Farmers Market …" at bounding box center [753, 299] width 1463 height 348
click at [77, 145] on link "Add Event" at bounding box center [59, 142] width 74 height 16
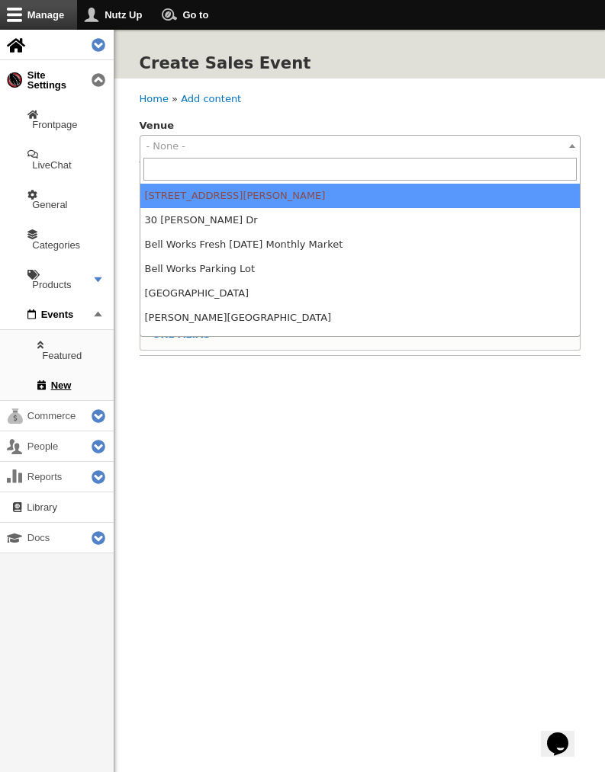
click at [212, 150] on span "- None -" at bounding box center [359, 146] width 439 height 21
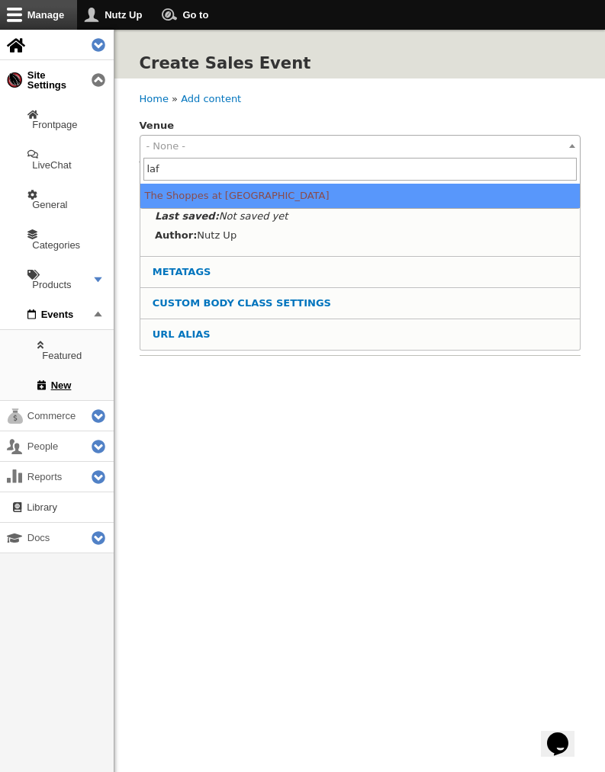
type input "laf"
drag, startPoint x: 193, startPoint y: 193, endPoint x: 210, endPoint y: 197, distance: 17.9
select select "1568"
type input "41.0935338"
type input "-74.68724739999999"
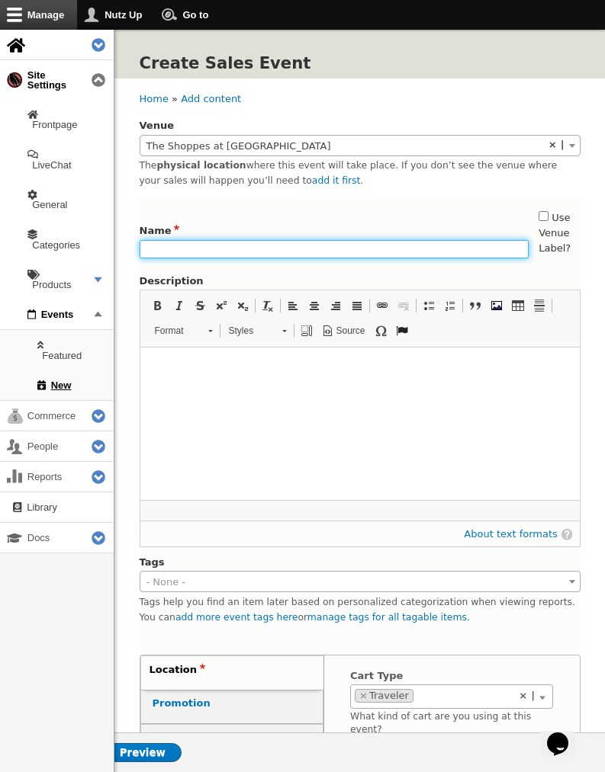
click at [207, 248] on input "Name" at bounding box center [335, 249] width 390 height 19
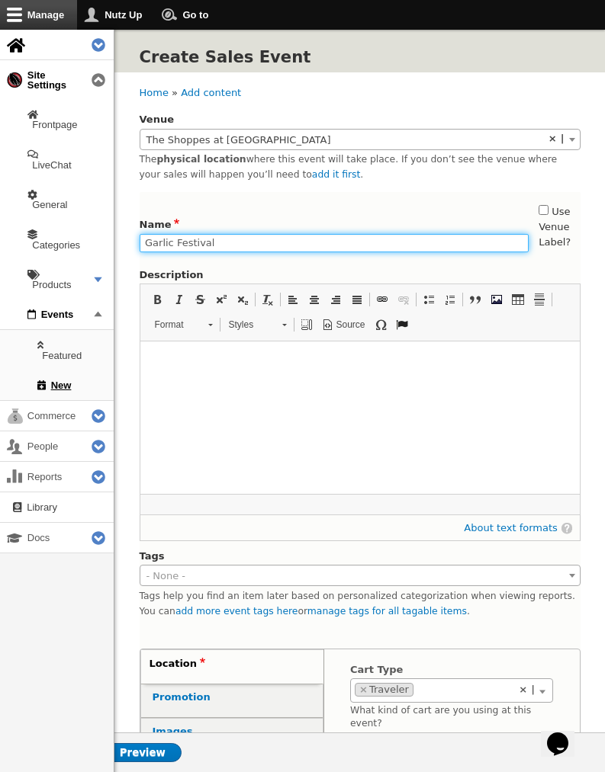
scroll to position [22, 0]
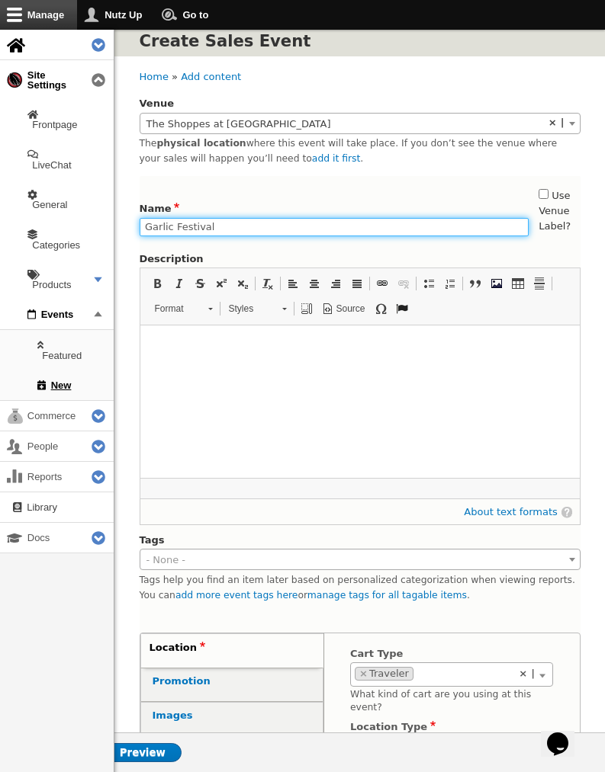
type input "Garlic Festival"
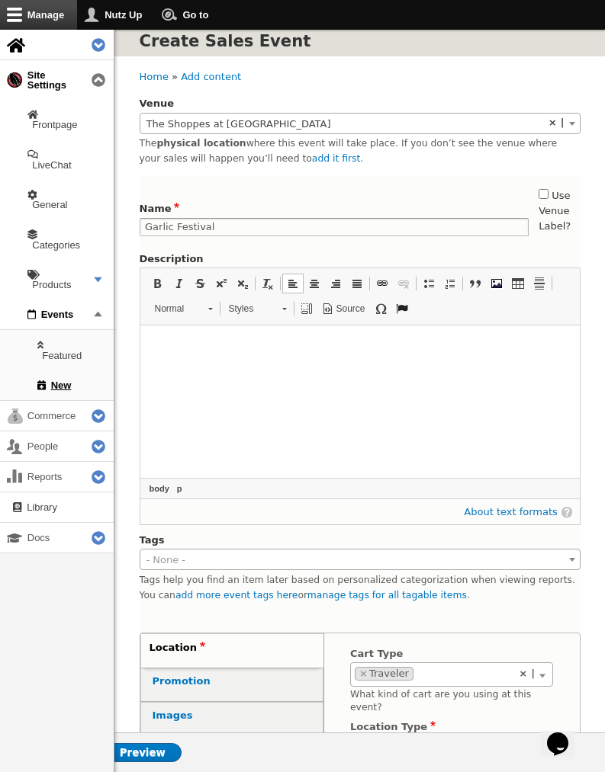
click at [297, 364] on html at bounding box center [359, 345] width 439 height 38
click at [184, 364] on html at bounding box center [359, 345] width 439 height 38
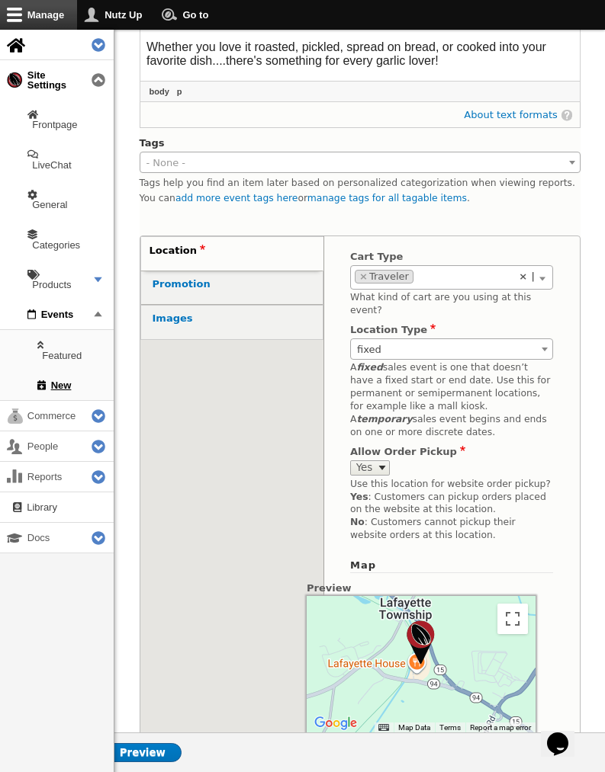
scroll to position [458, 0]
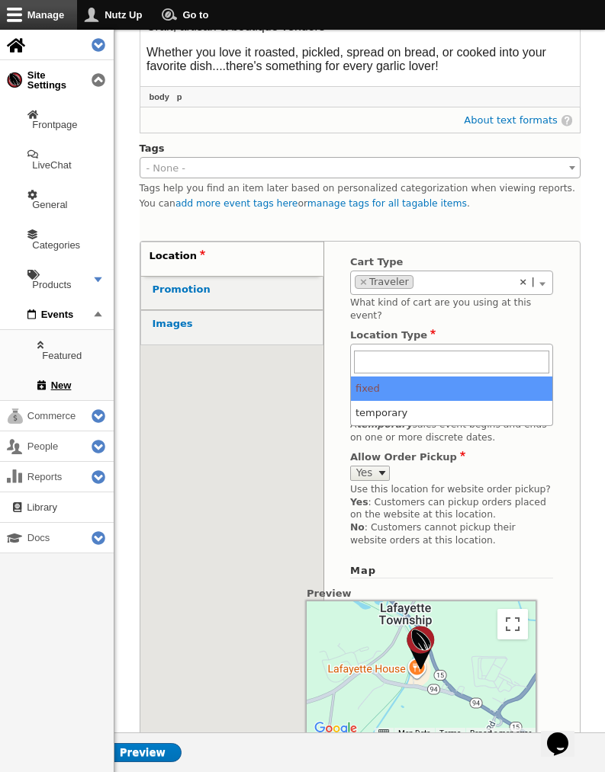
click at [381, 345] on span "fixed" at bounding box center [451, 355] width 201 height 21
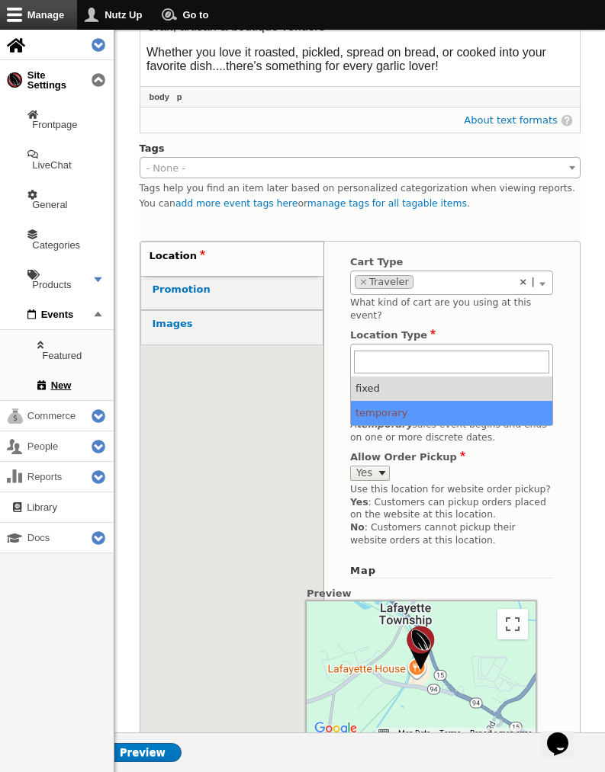
select select "temporary"
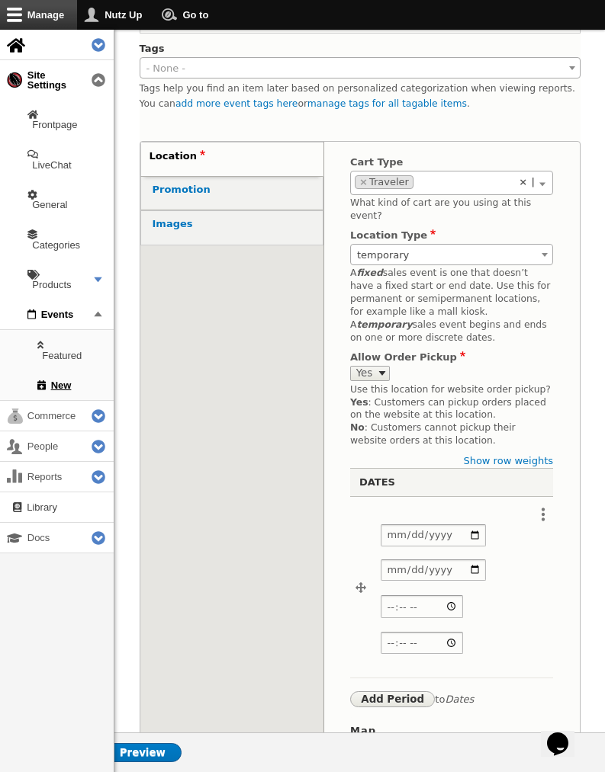
scroll to position [557, 1]
click at [404, 525] on input "Date" at bounding box center [433, 536] width 105 height 22
click at [397, 525] on input "Date" at bounding box center [433, 536] width 105 height 22
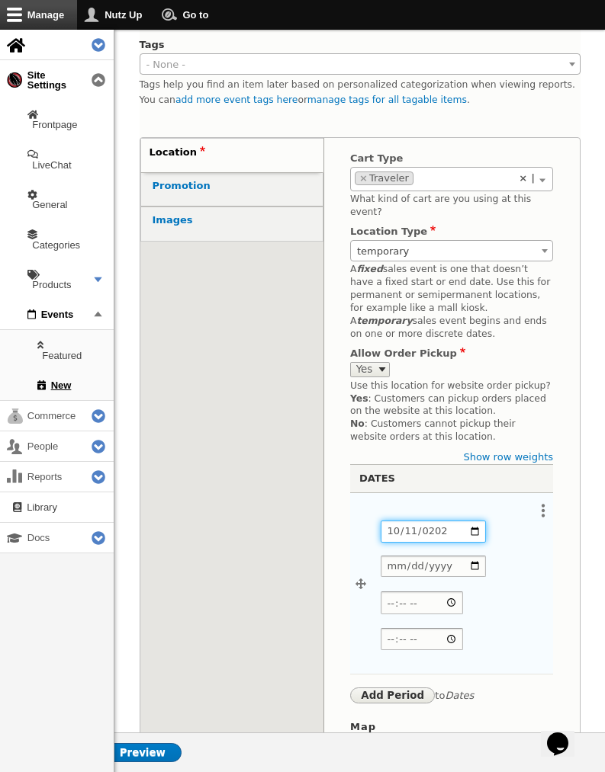
type input "2025-10-11"
type input "2025-10-12"
type input "10:00"
type input "17:00"
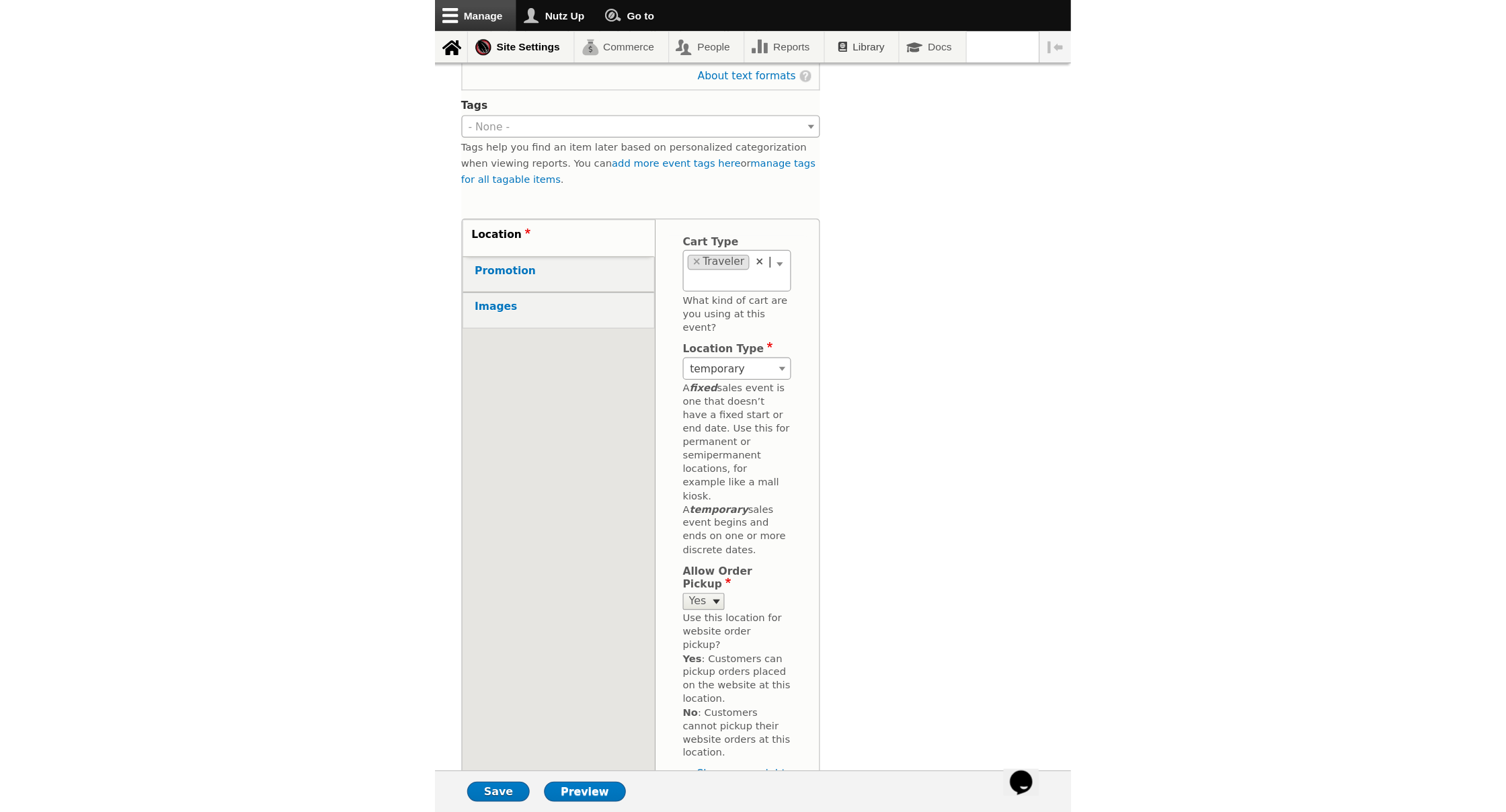
scroll to position [448, 0]
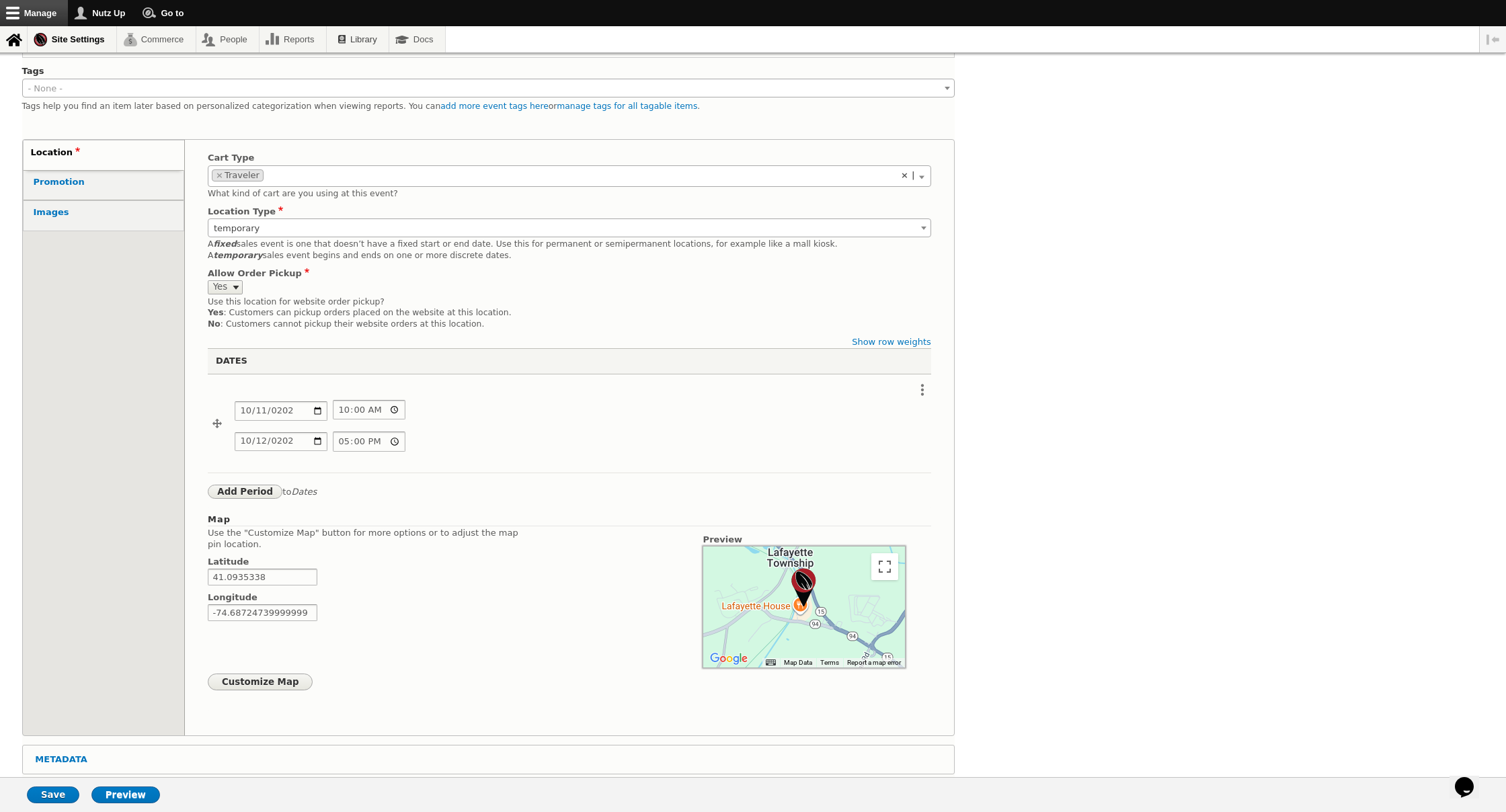
click at [65, 210] on strong "Images" at bounding box center [51, 212] width 35 height 10
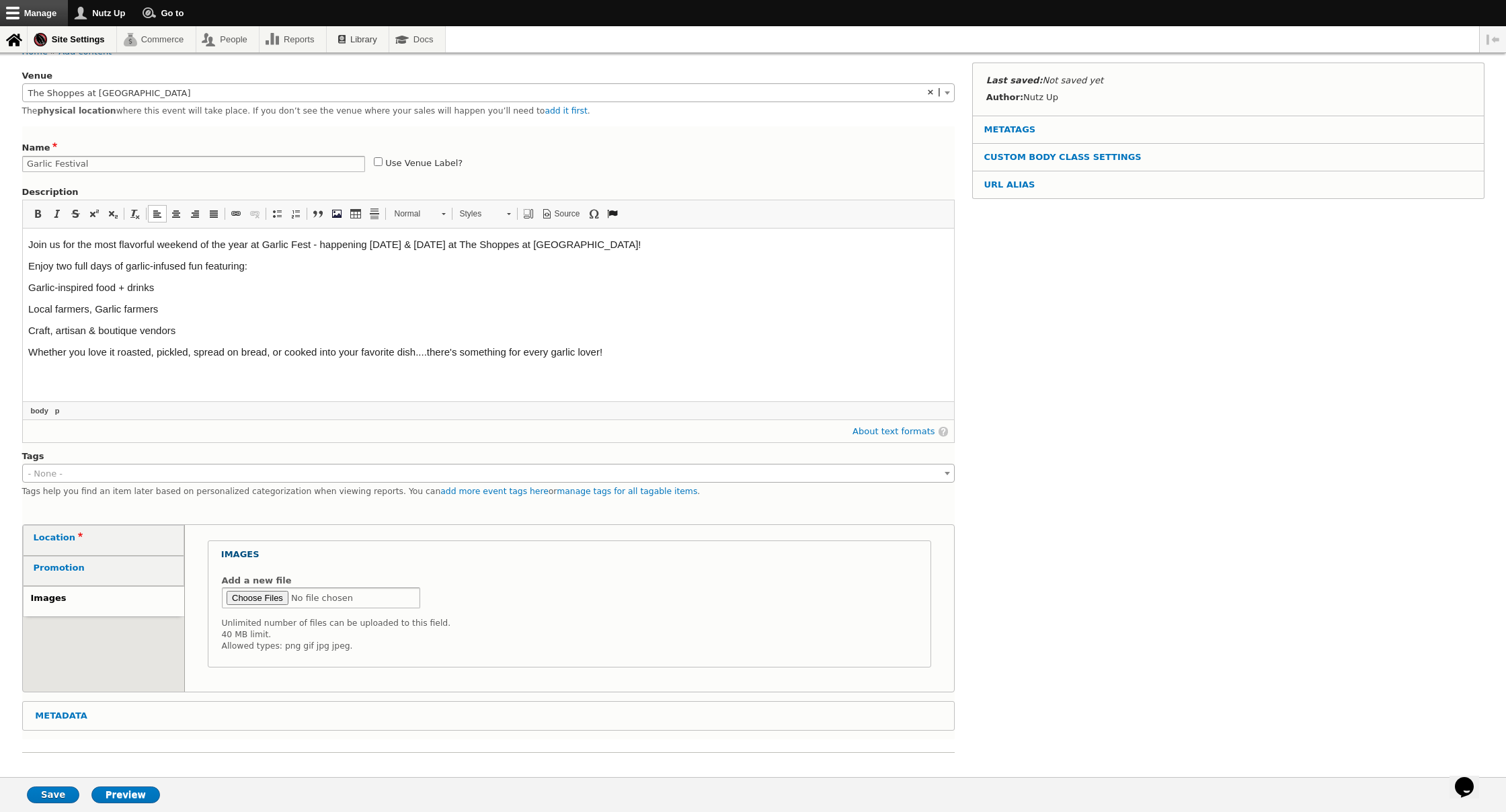
scroll to position [56, 0]
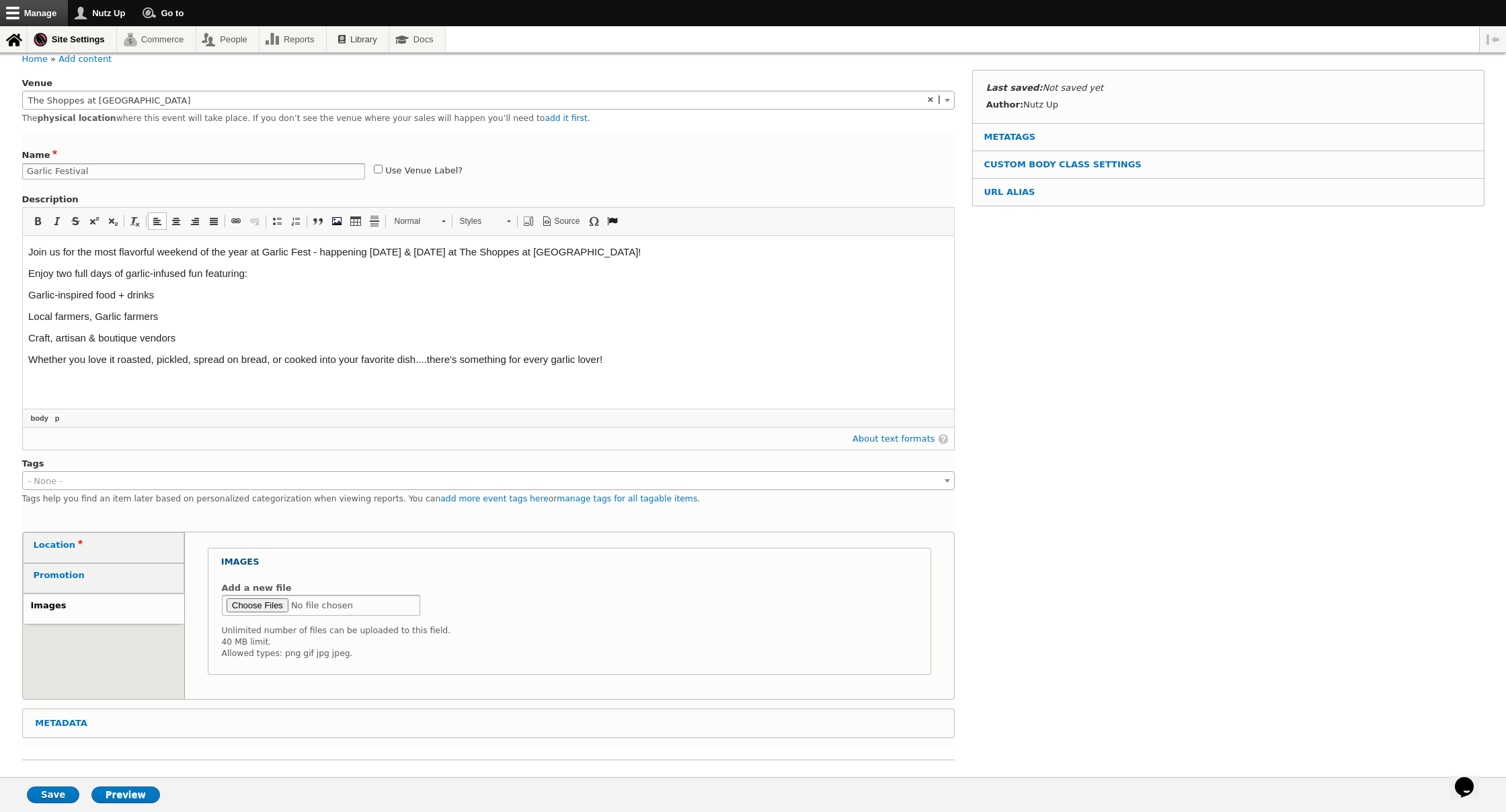
click at [245, 601] on input "Add a new file" at bounding box center [322, 606] width 199 height 21
type input "C:\fakepath\506349045_1131289419016019_3249644321985624414_n.jpg"
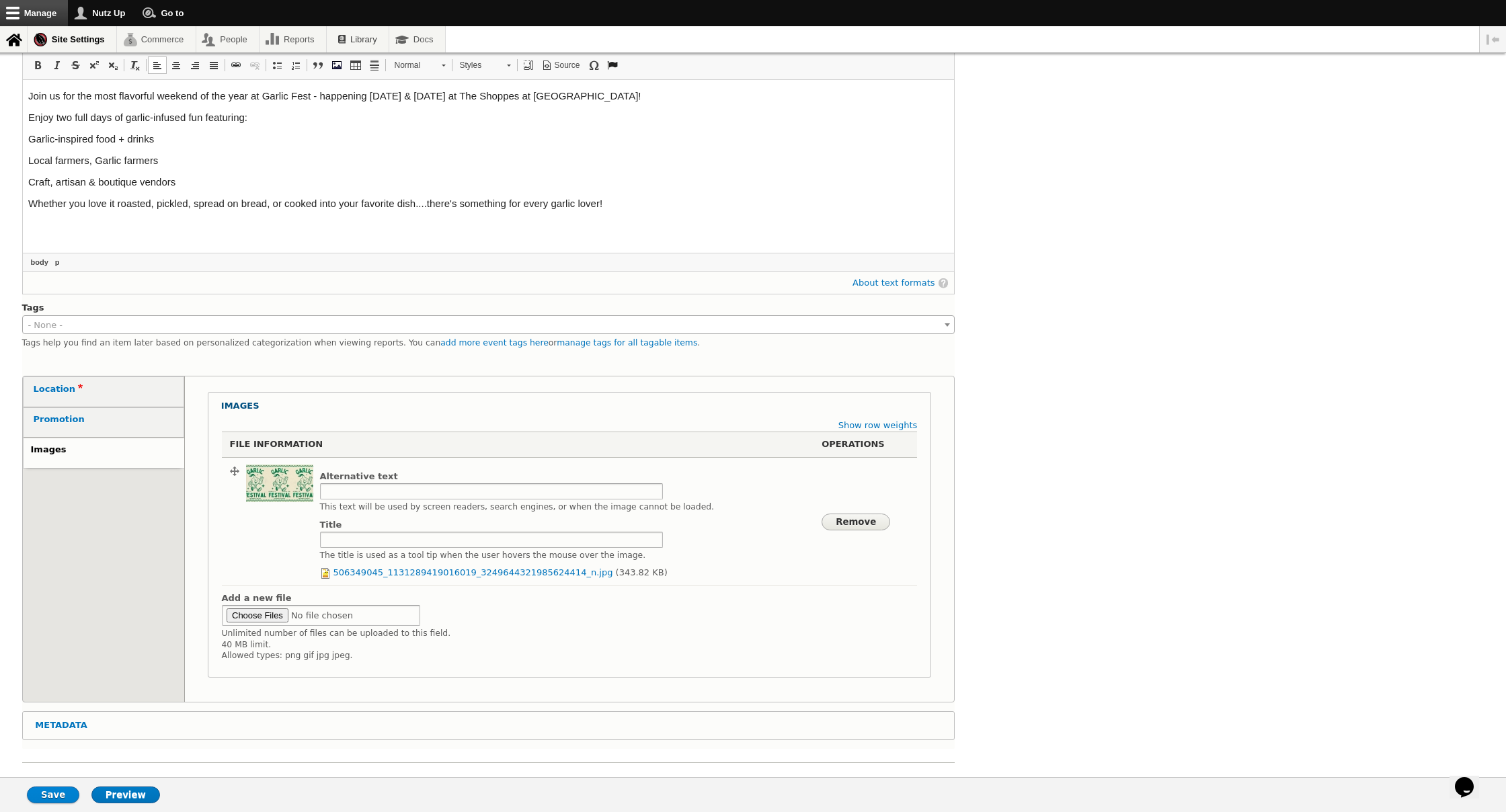
scroll to position [211, 0]
click at [50, 681] on input "Save" at bounding box center [53, 794] width 52 height 17
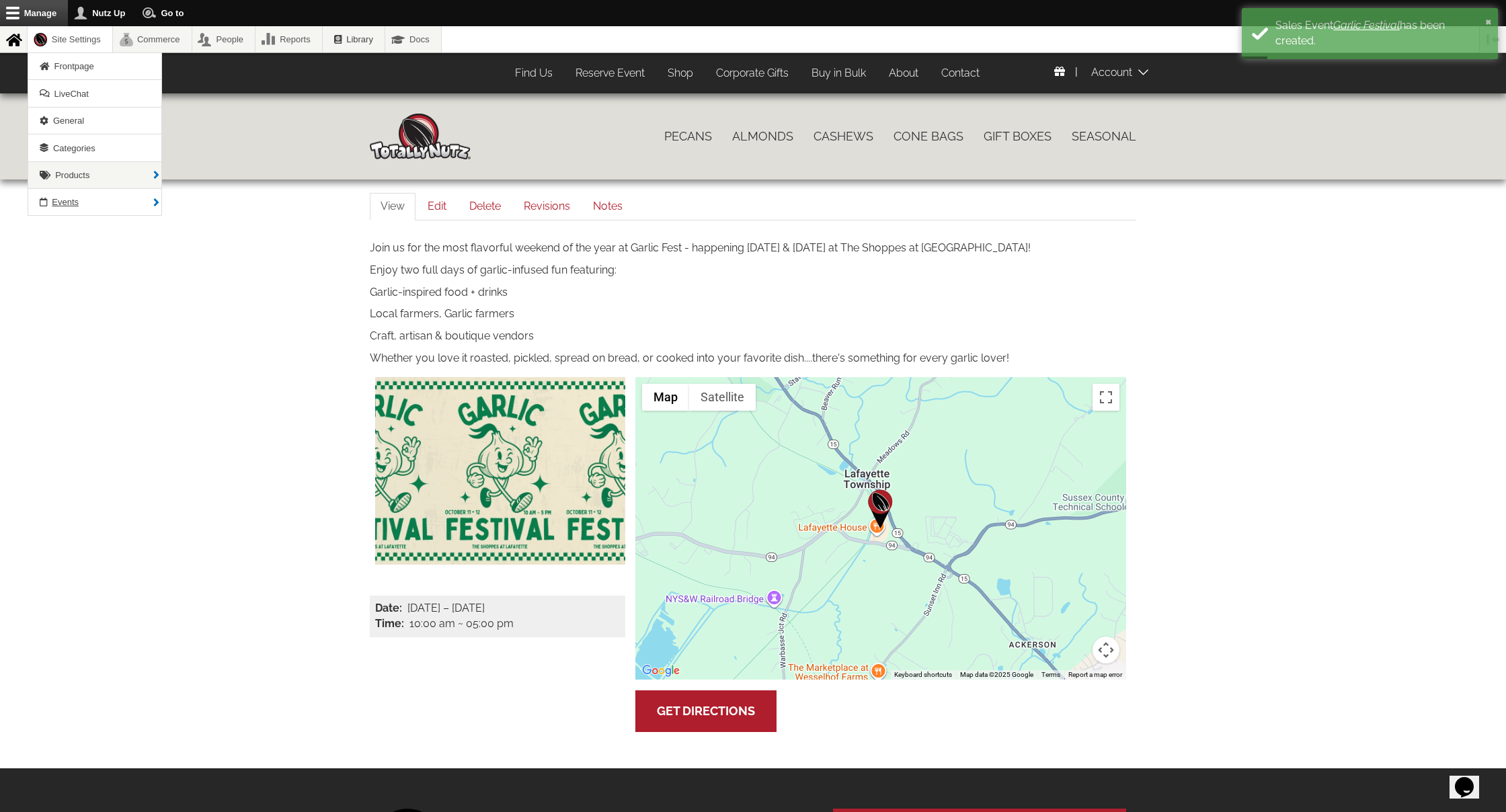
click at [73, 204] on span "Events" at bounding box center [65, 201] width 27 height 10
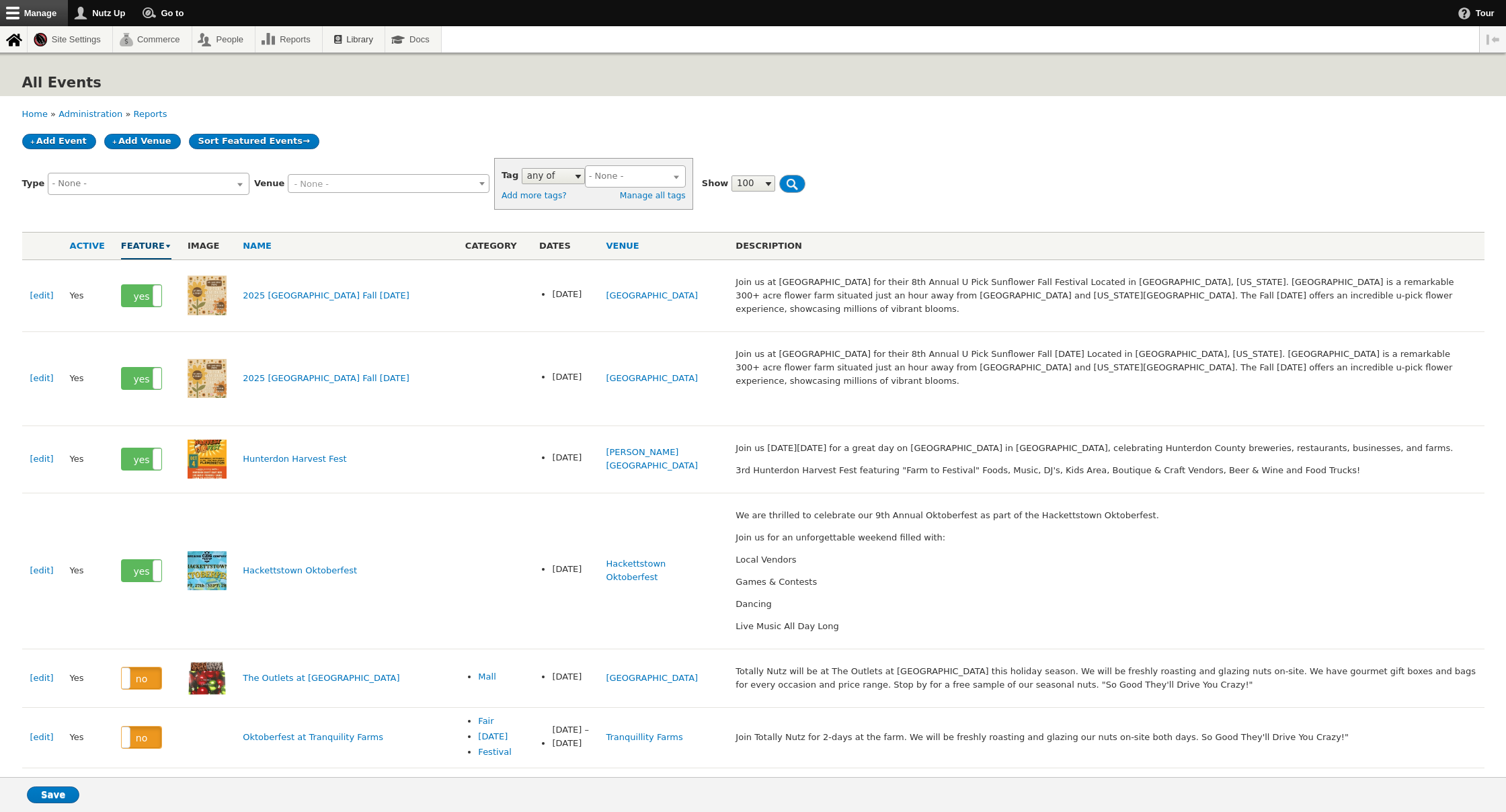
select select
click at [376, 174] on span "- None -" at bounding box center [388, 183] width 202 height 19
type input "laf"
drag, startPoint x: 362, startPoint y: 250, endPoint x: 369, endPoint y: 243, distance: 9.9
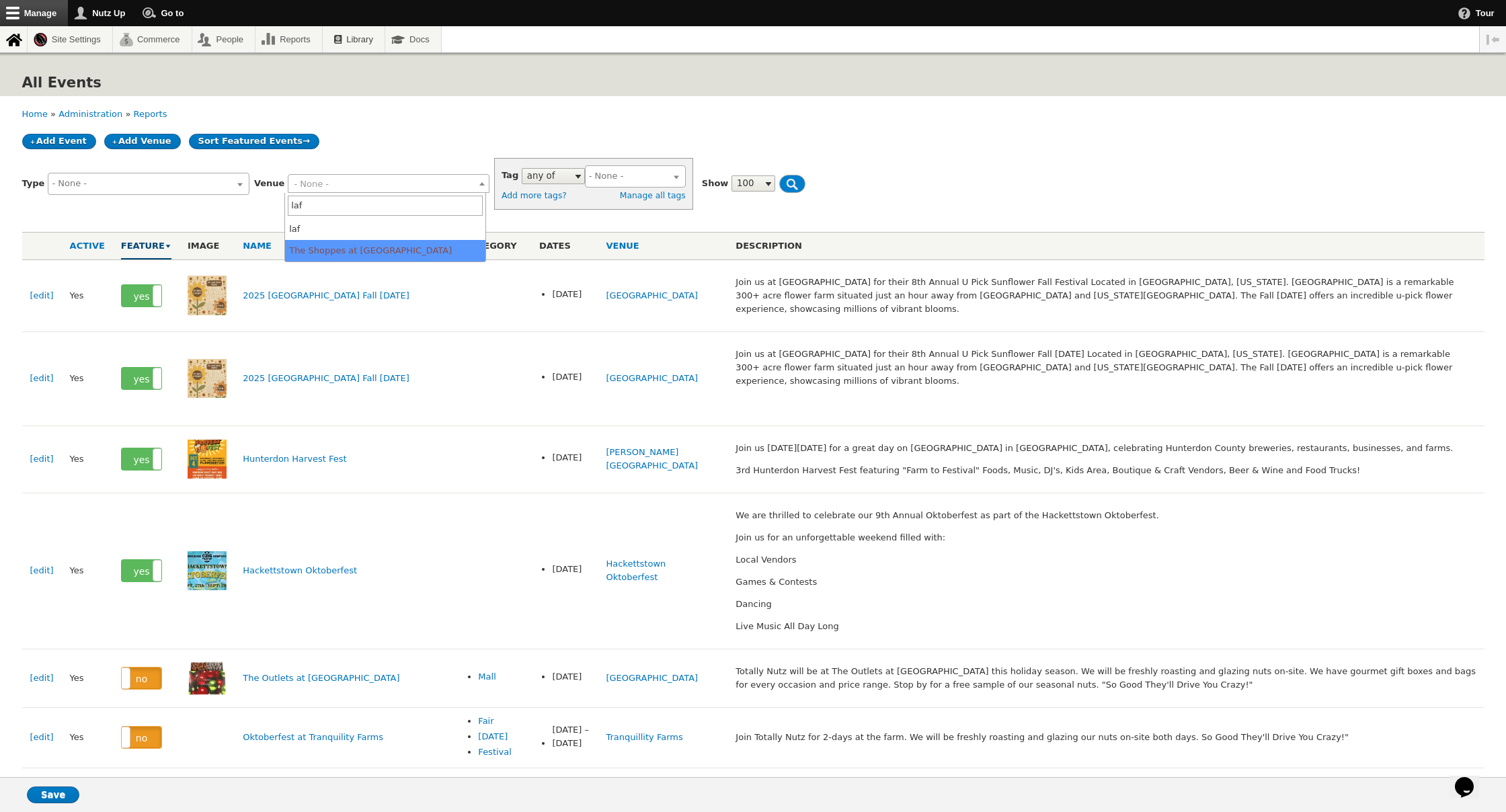
select select "1568"
click at [779, 183] on input "Filter" at bounding box center [793, 183] width 26 height 19
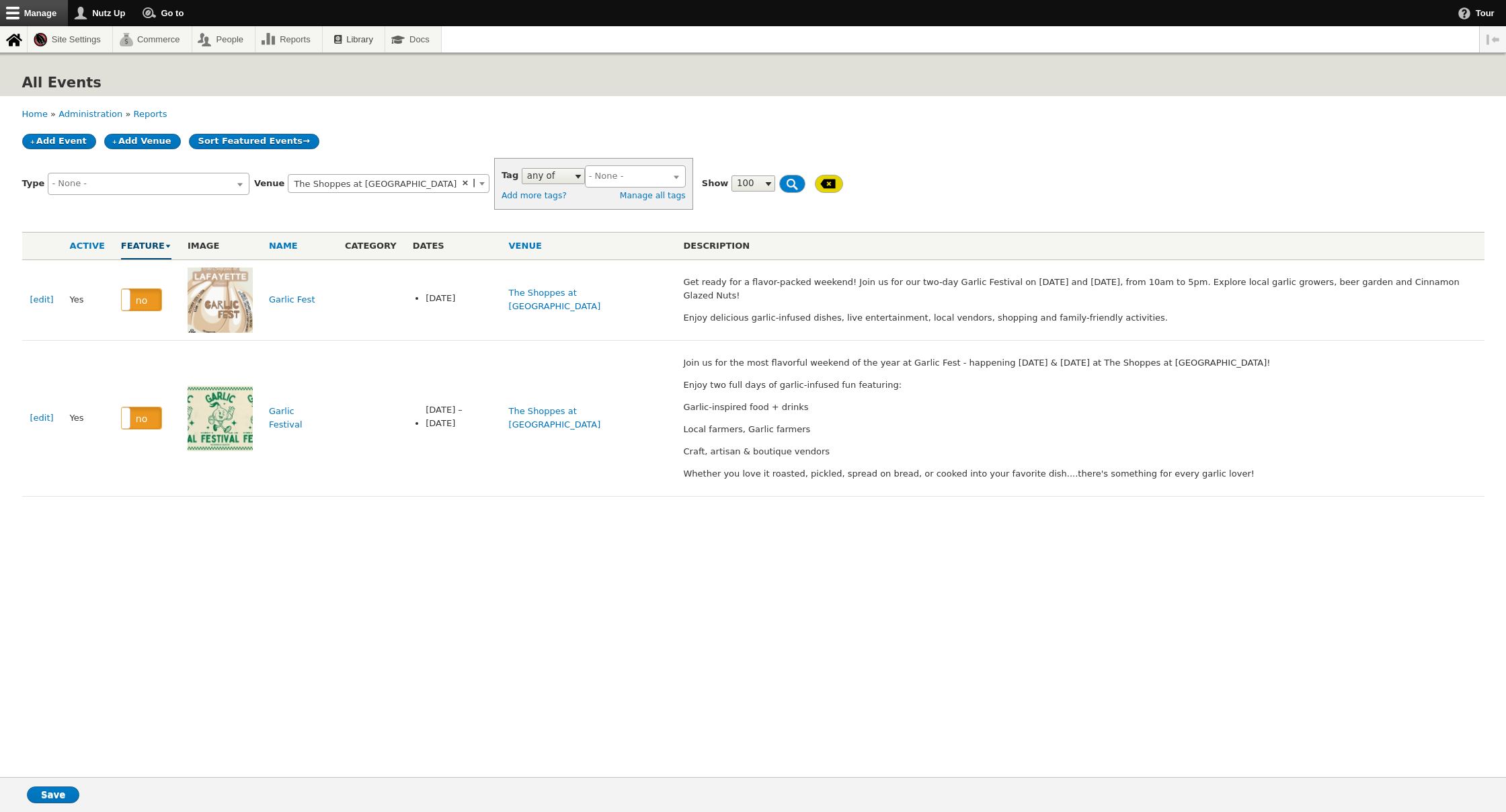
select select
click at [149, 421] on label "no" at bounding box center [141, 418] width 40 height 21
click at [42, 792] on input "Save" at bounding box center [53, 794] width 52 height 17
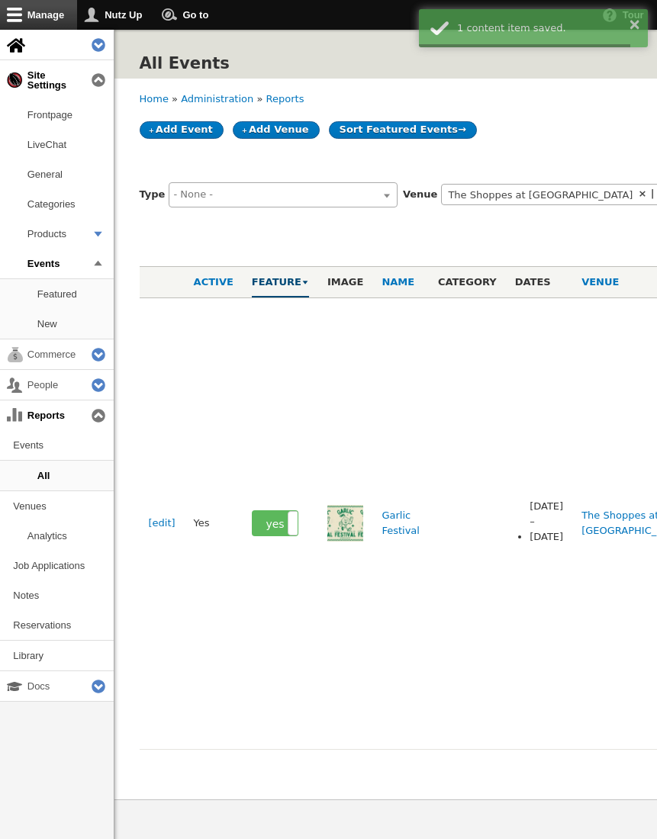
select select
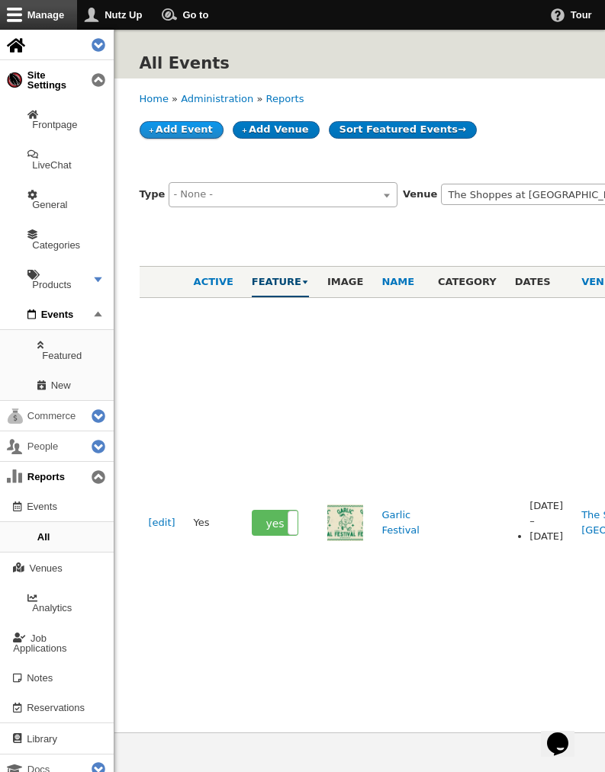
click at [191, 130] on link "Add Event" at bounding box center [182, 130] width 84 height 18
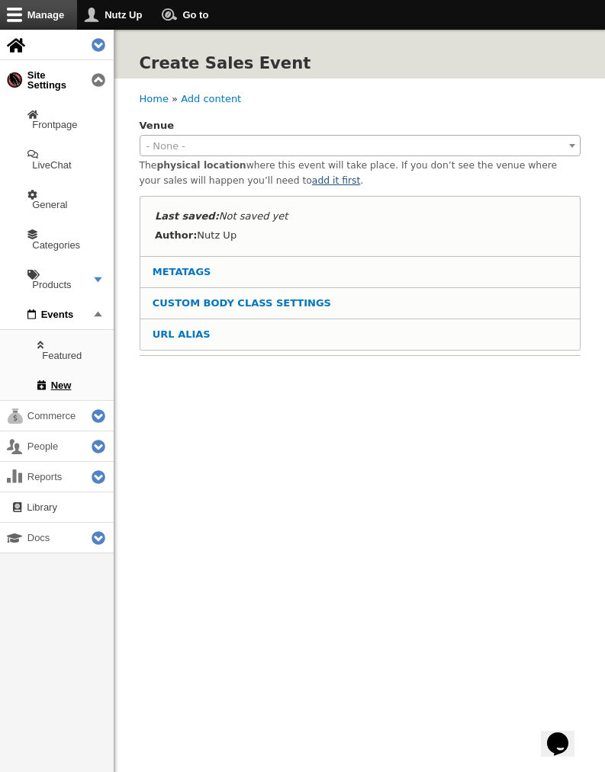
click at [319, 184] on div "The physical location where this event will take place. If you don’t see the ve…" at bounding box center [360, 173] width 441 height 31
click at [318, 182] on link "add it first" at bounding box center [336, 180] width 48 height 11
click at [202, 153] on span "- None -" at bounding box center [359, 146] width 439 height 21
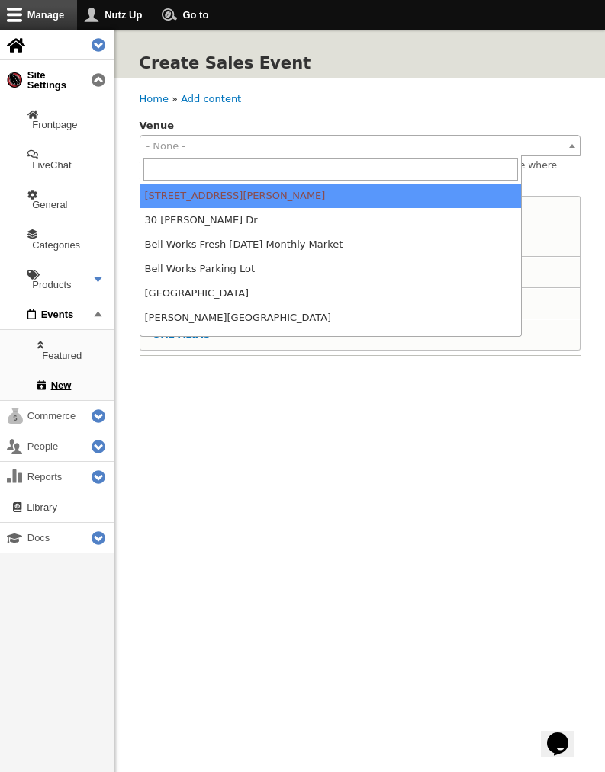
click at [310, 178] on input "search" at bounding box center [330, 169] width 375 height 23
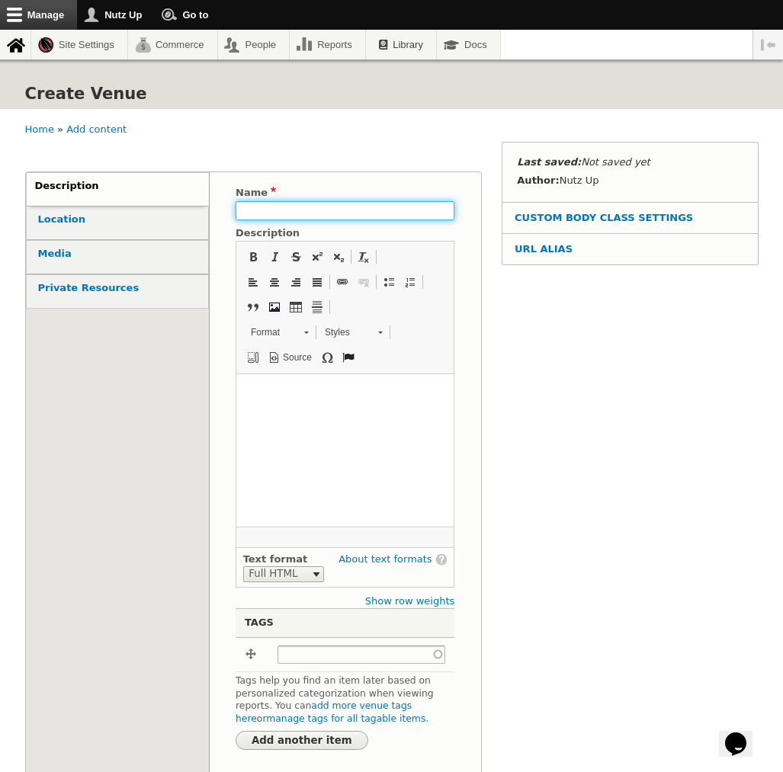
click at [340, 209] on input "Name" at bounding box center [345, 210] width 219 height 19
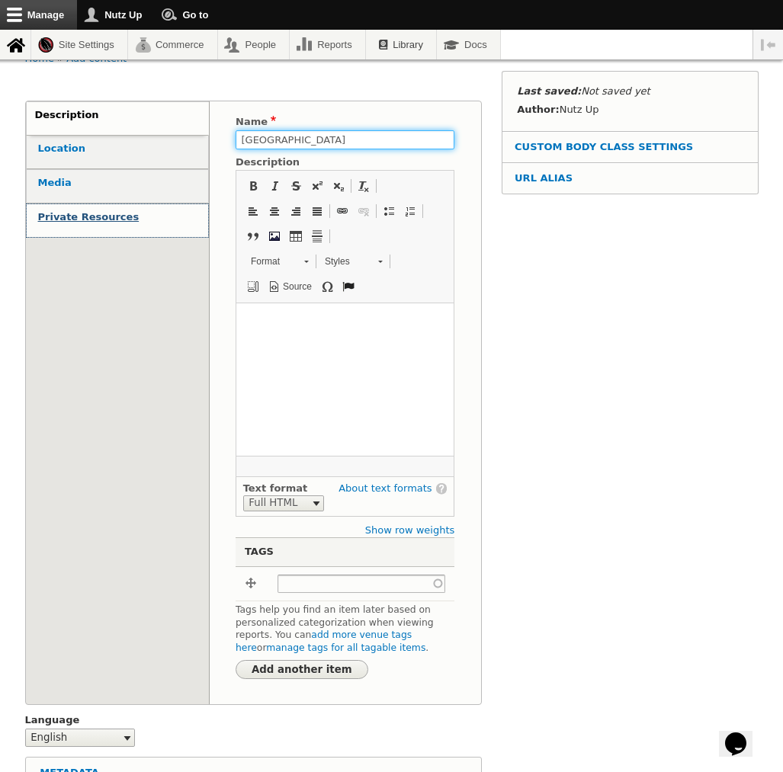
scroll to position [71, 1]
type input "[GEOGRAPHIC_DATA]"
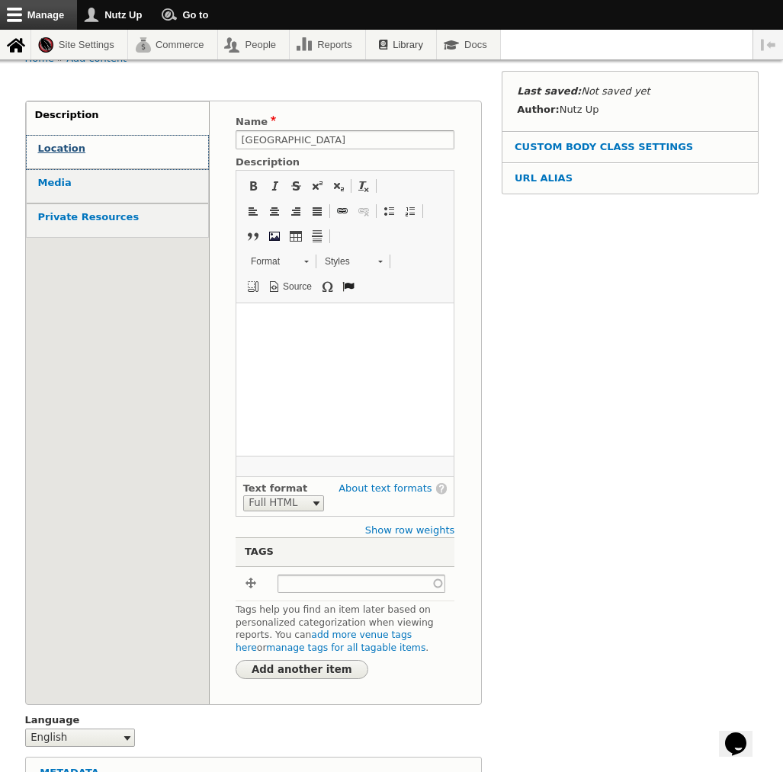
click at [59, 149] on strong "Location" at bounding box center [62, 148] width 48 height 11
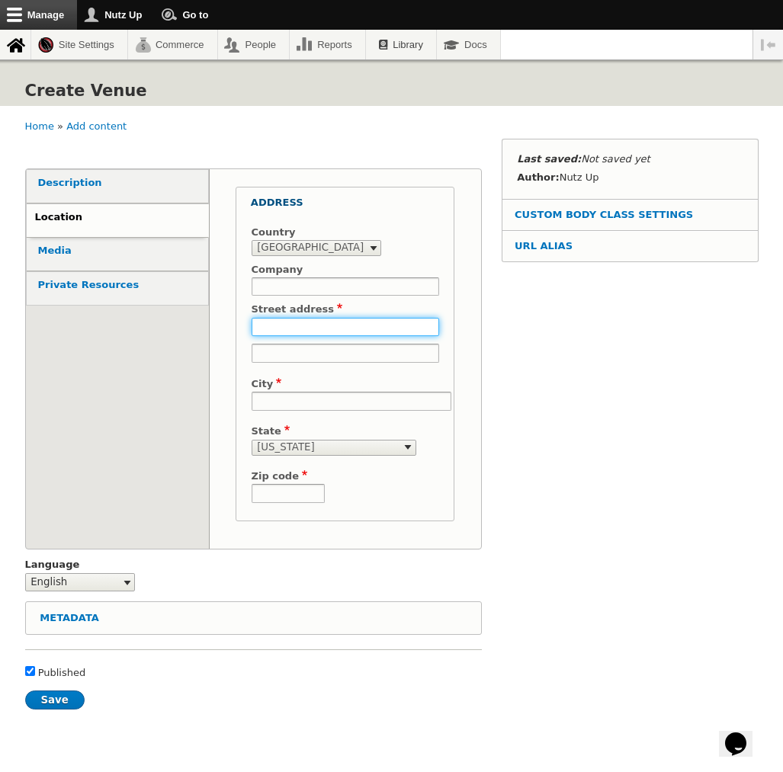
scroll to position [2, 0]
type input "72 Eyland Ave"
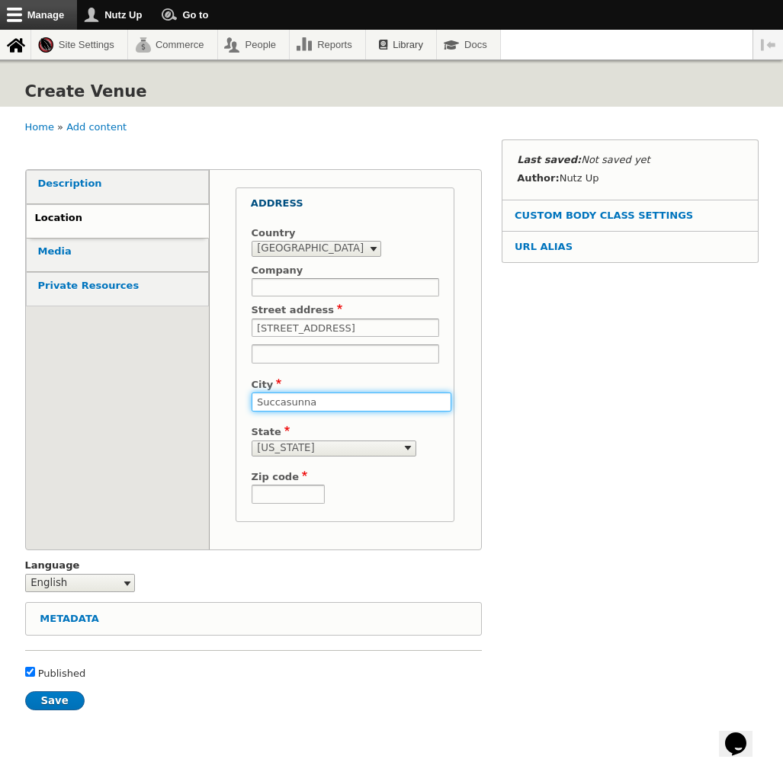
type input "Succasunna"
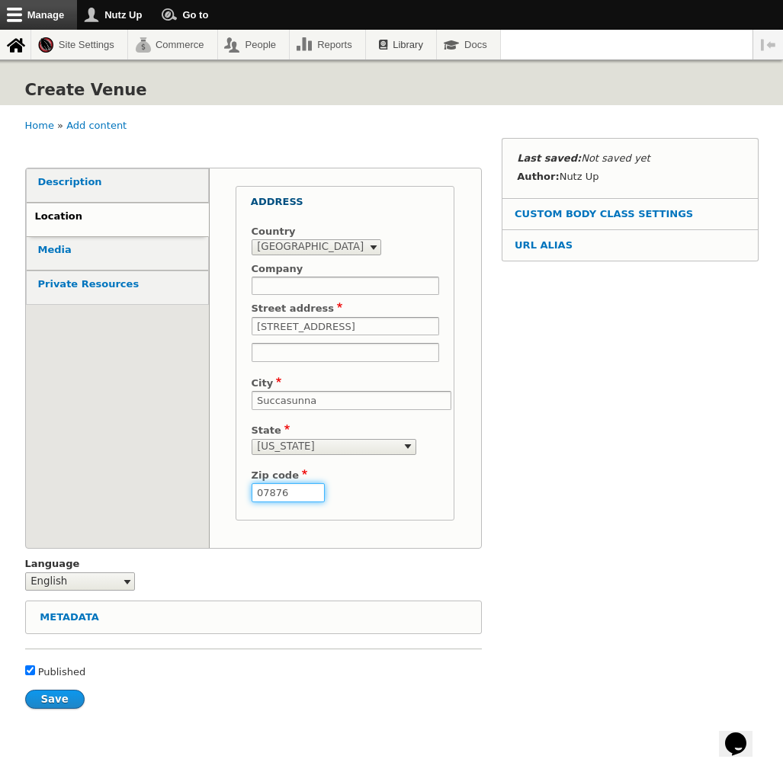
scroll to position [3, 0]
type input "07876"
click at [52, 691] on input "Save" at bounding box center [54, 700] width 59 height 19
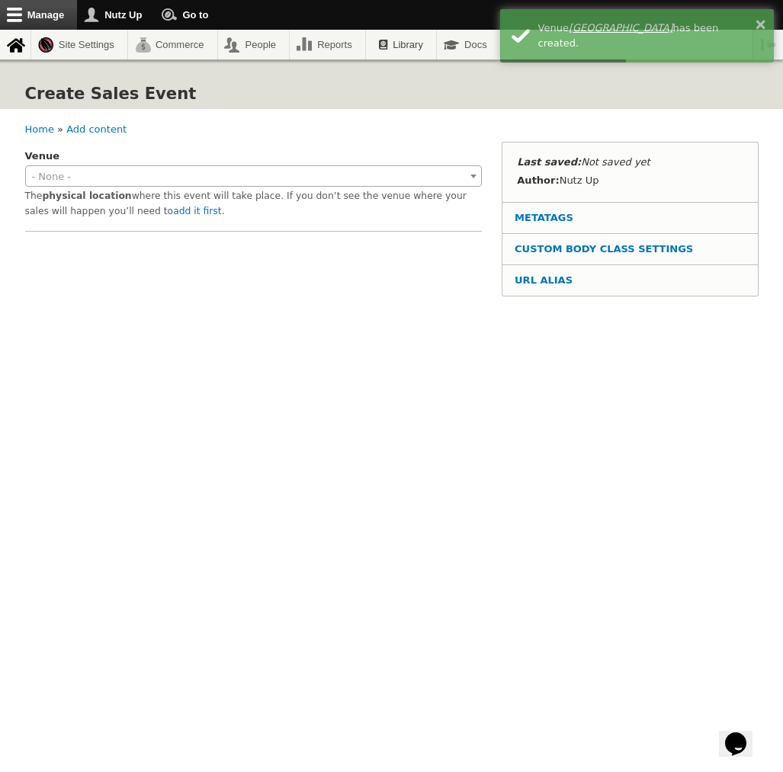
click at [214, 173] on span "- None -" at bounding box center [253, 176] width 455 height 21
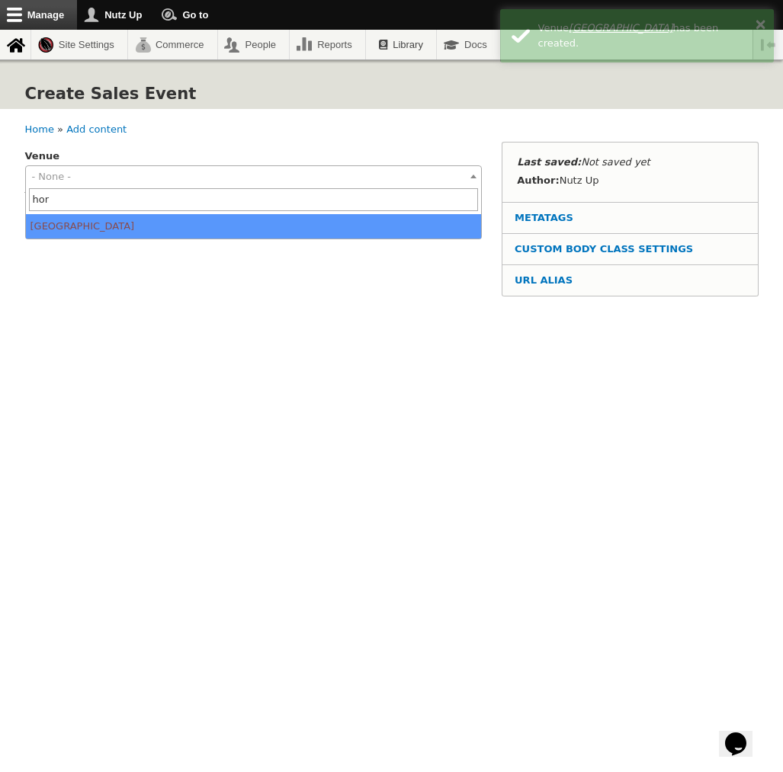
type input "hor"
select select "1606"
type input "40.8546562"
type input "-74.635947"
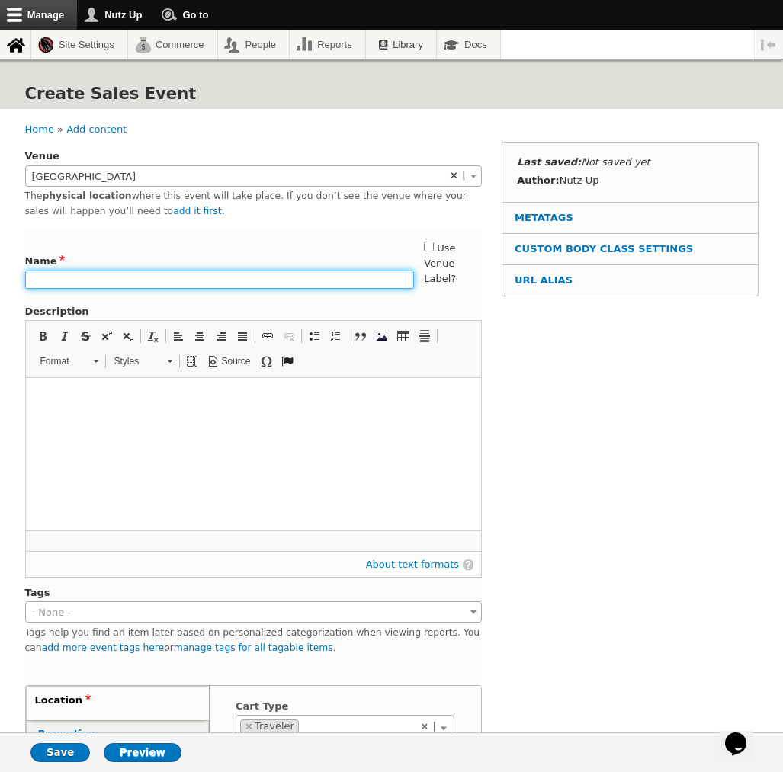
click at [136, 271] on input "Name" at bounding box center [220, 280] width 390 height 19
type input "Fall Market"
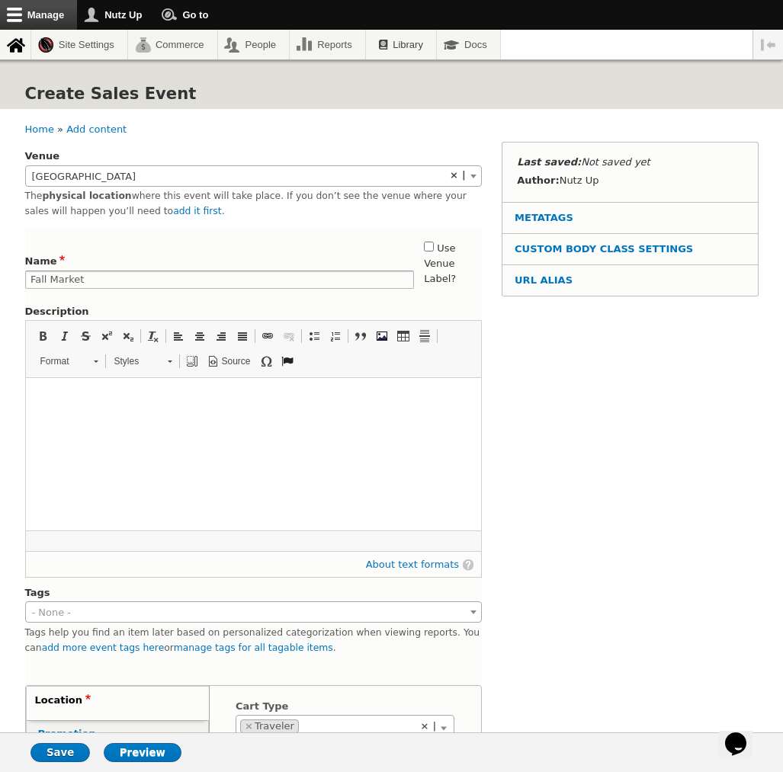
click at [204, 416] on html at bounding box center [252, 397] width 455 height 38
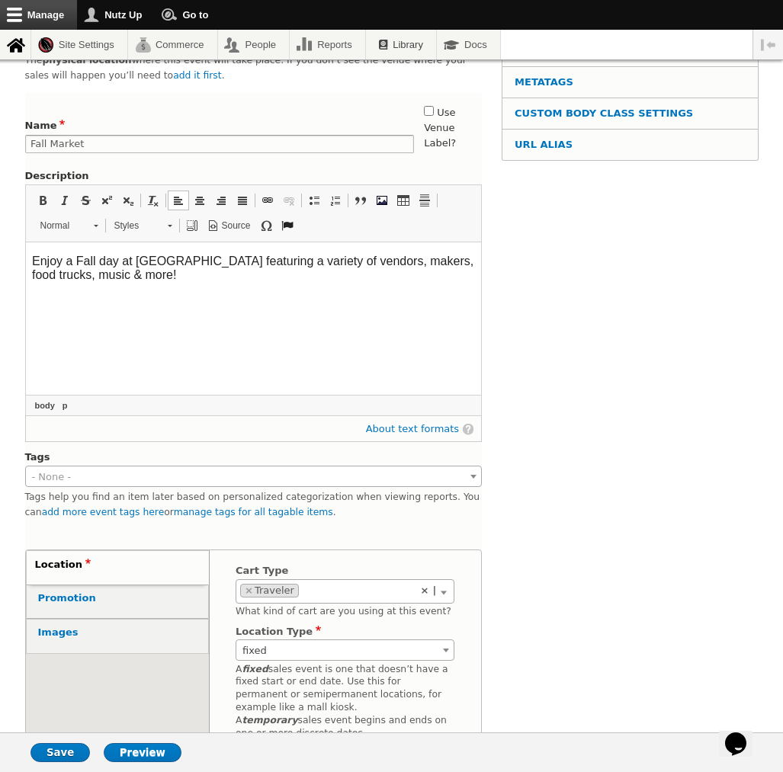
scroll to position [133, 0]
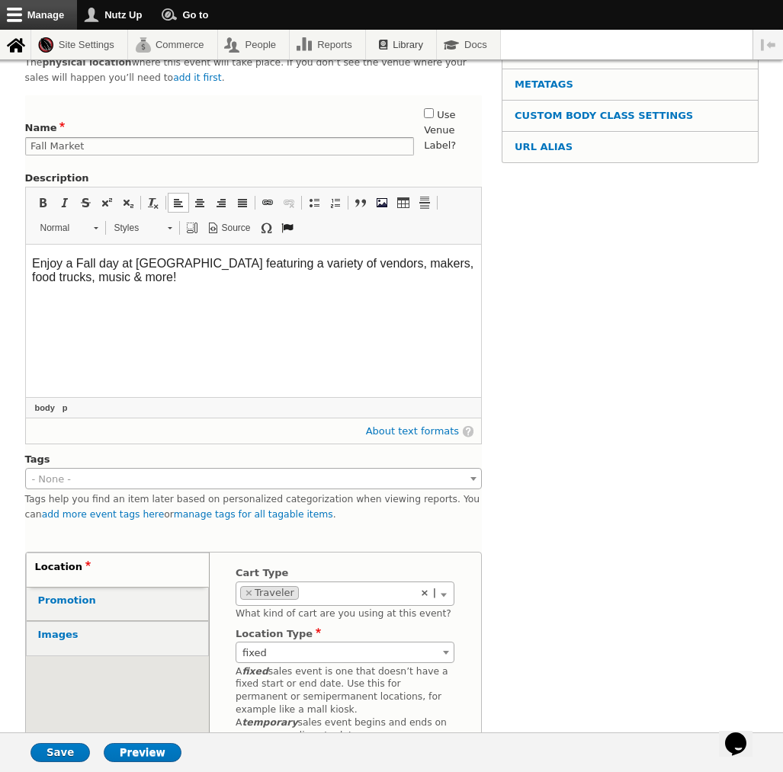
click at [442, 643] on span at bounding box center [445, 653] width 15 height 20
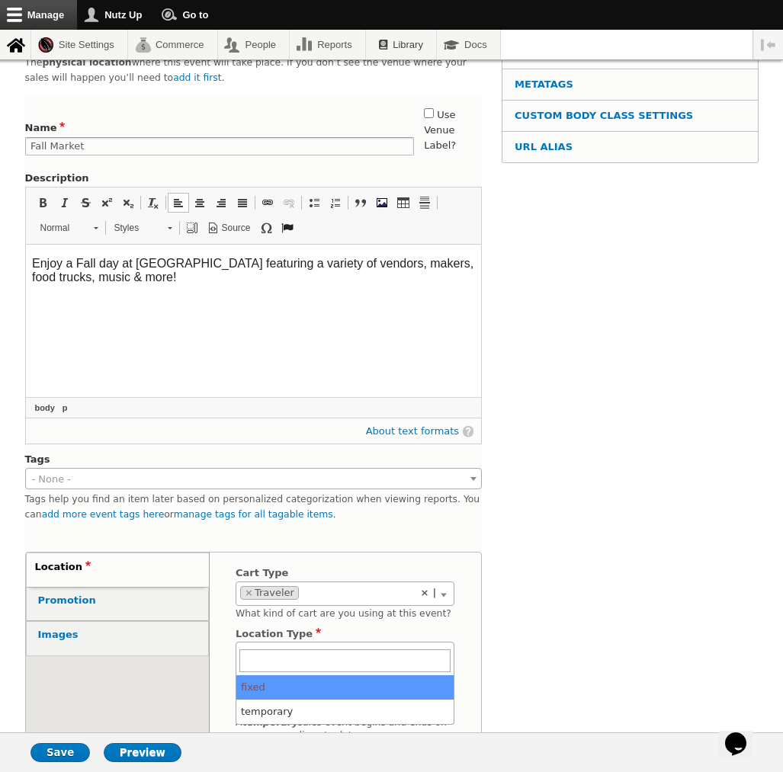
scroll to position [136, 0]
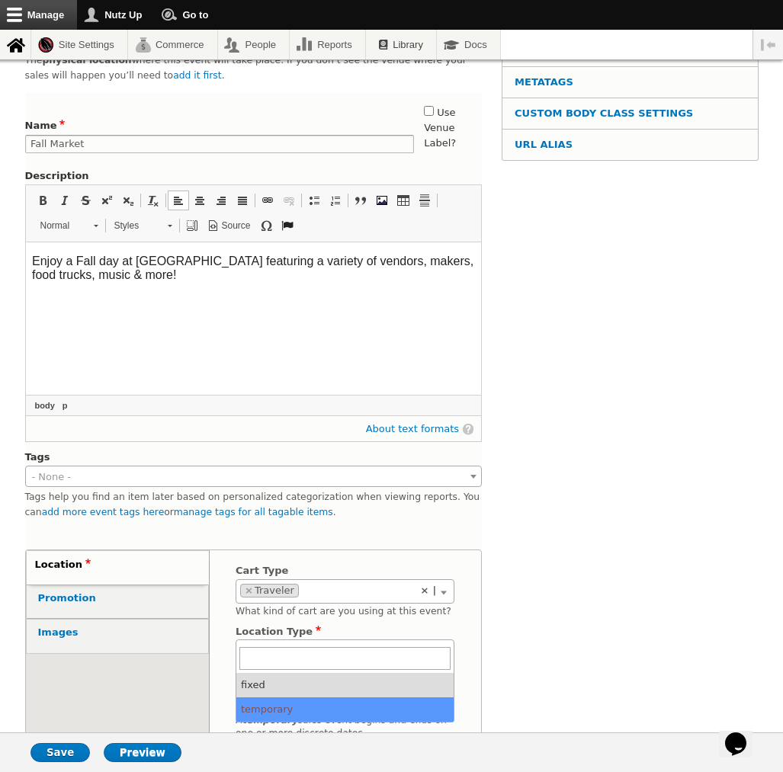
select select "temporary"
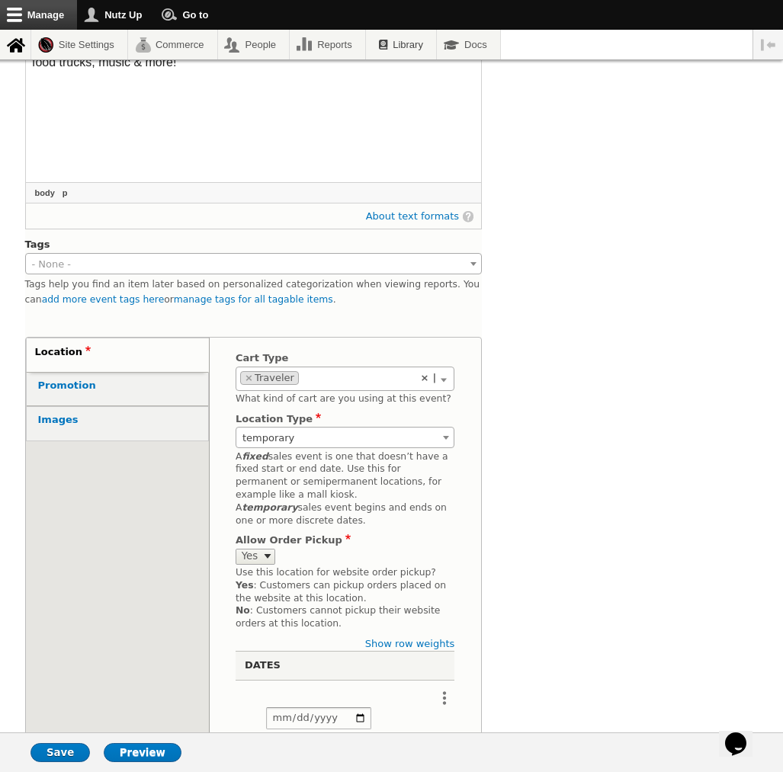
scroll to position [374, 0]
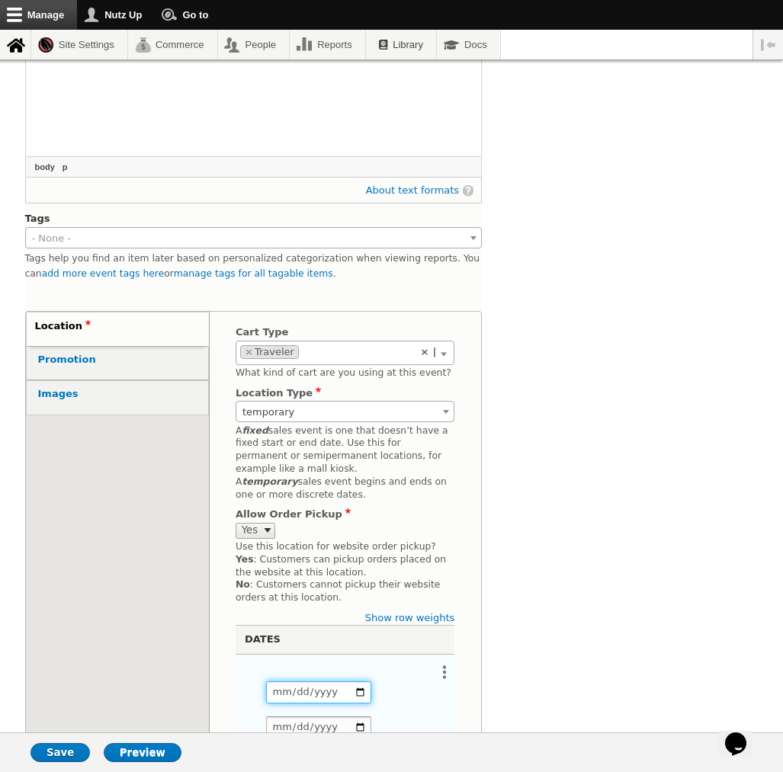
drag, startPoint x: 286, startPoint y: 665, endPoint x: 278, endPoint y: 667, distance: 8.7
click at [285, 682] on input "Date" at bounding box center [318, 693] width 105 height 22
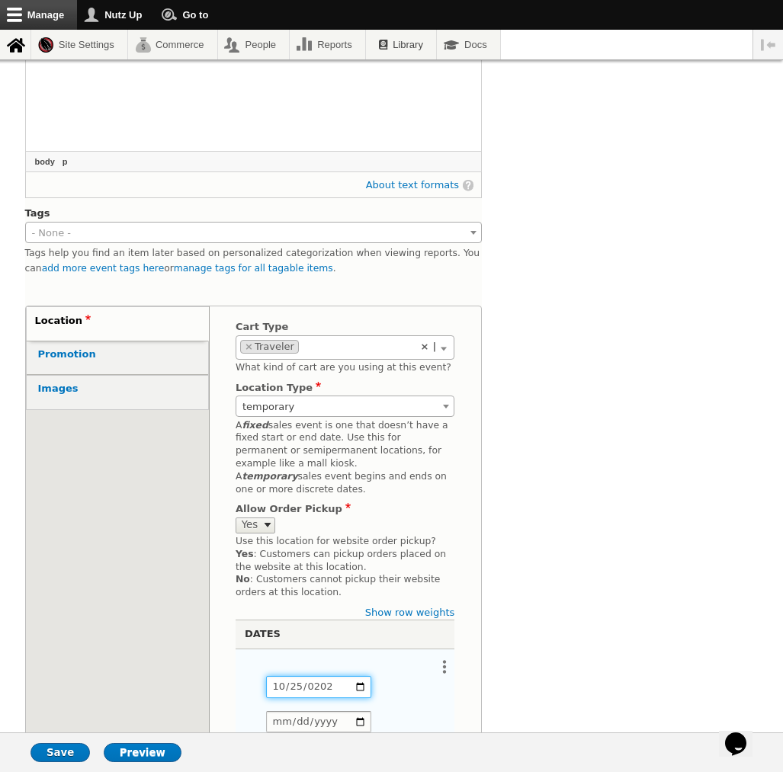
type input "2025-10-25"
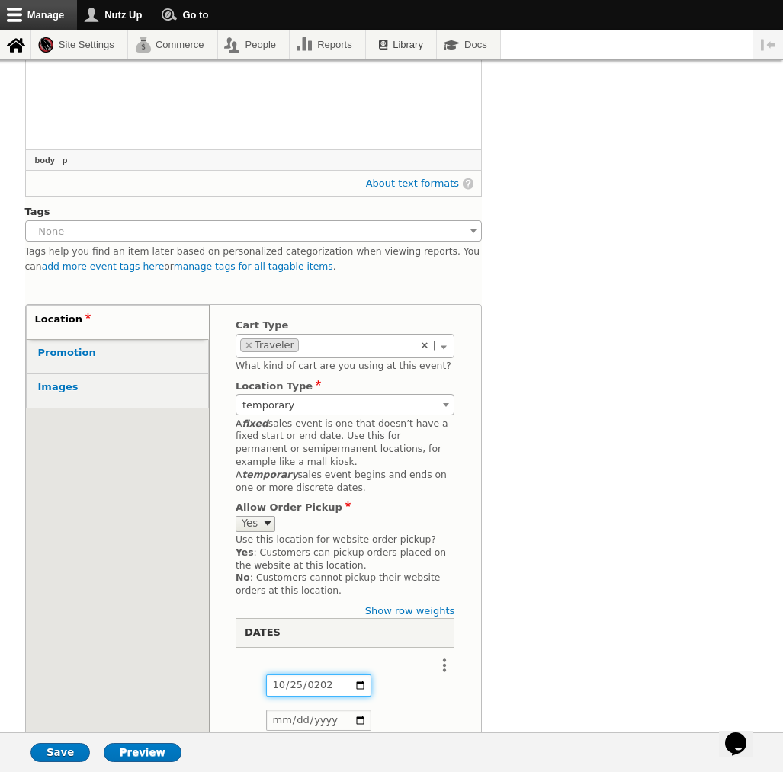
scroll to position [388, 0]
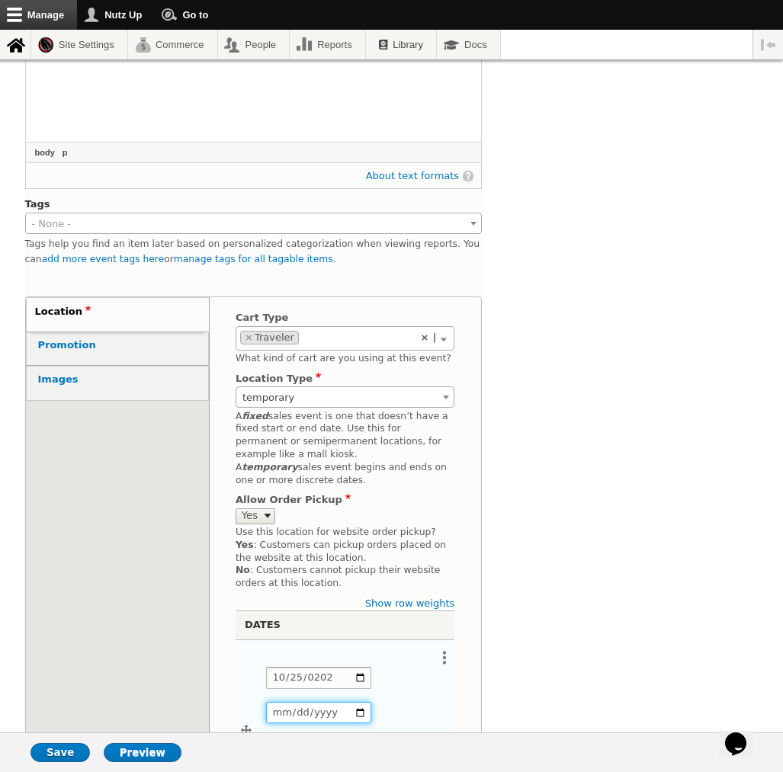
click at [268, 702] on input "Date" at bounding box center [318, 713] width 105 height 22
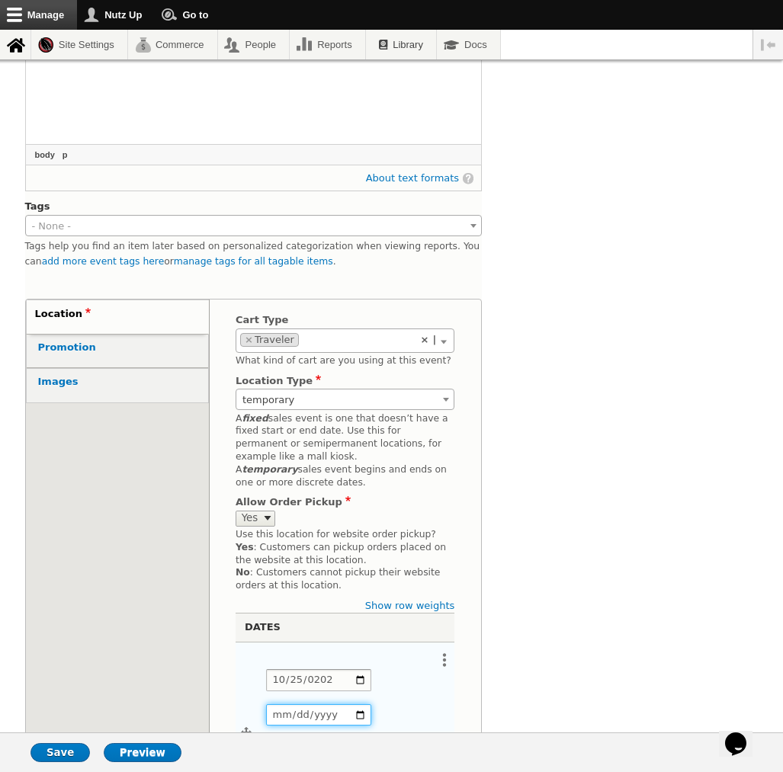
scroll to position [387, 0]
type input "2025-10-25"
type input "11:00"
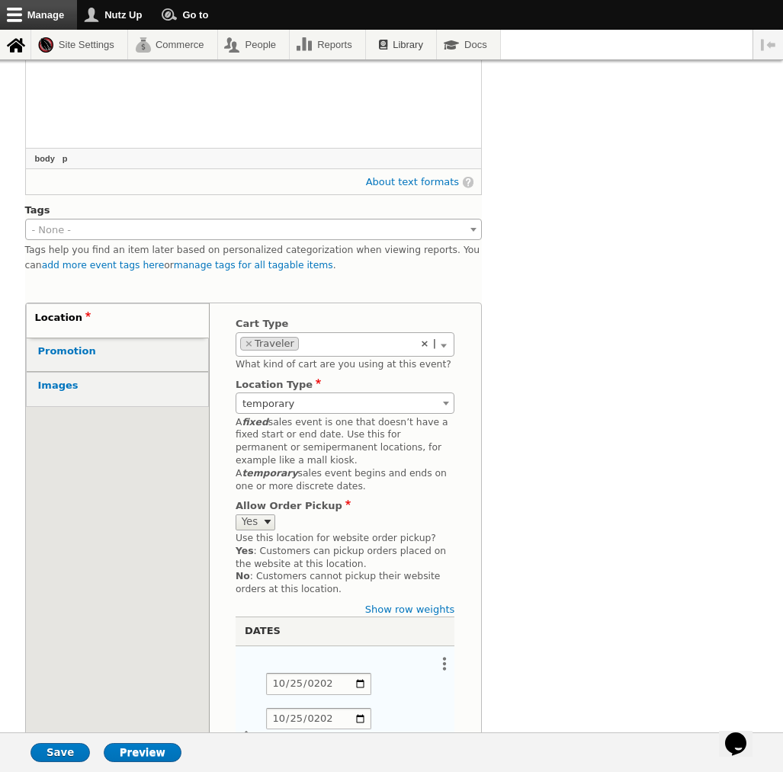
type input "16:00"
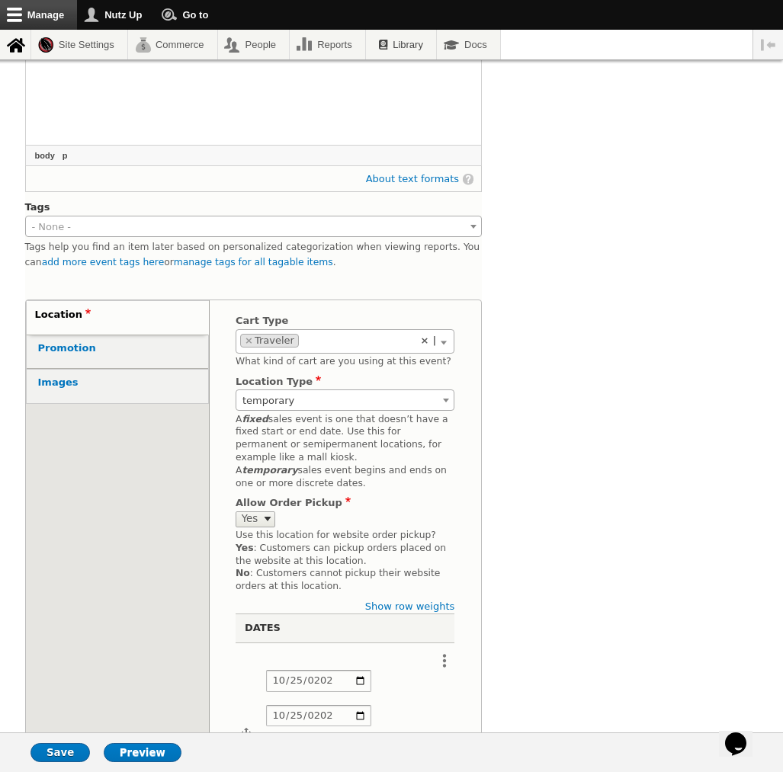
click at [589, 679] on div "Venue 1500 Brooks Blvd 30 Audrey Zapp Dr Bell Works Fresh Saturday Monthly Mark…" at bounding box center [392, 559] width 734 height 1606
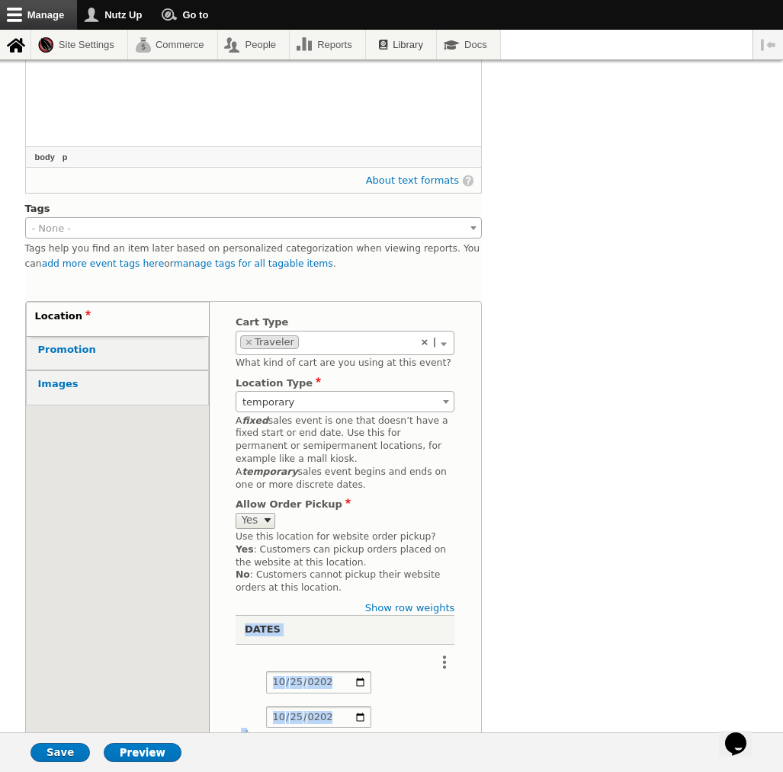
click at [589, 679] on div "Venue 1500 Brooks Blvd 30 Audrey Zapp Dr Bell Works Fresh Saturday Monthly Mark…" at bounding box center [392, 561] width 734 height 1606
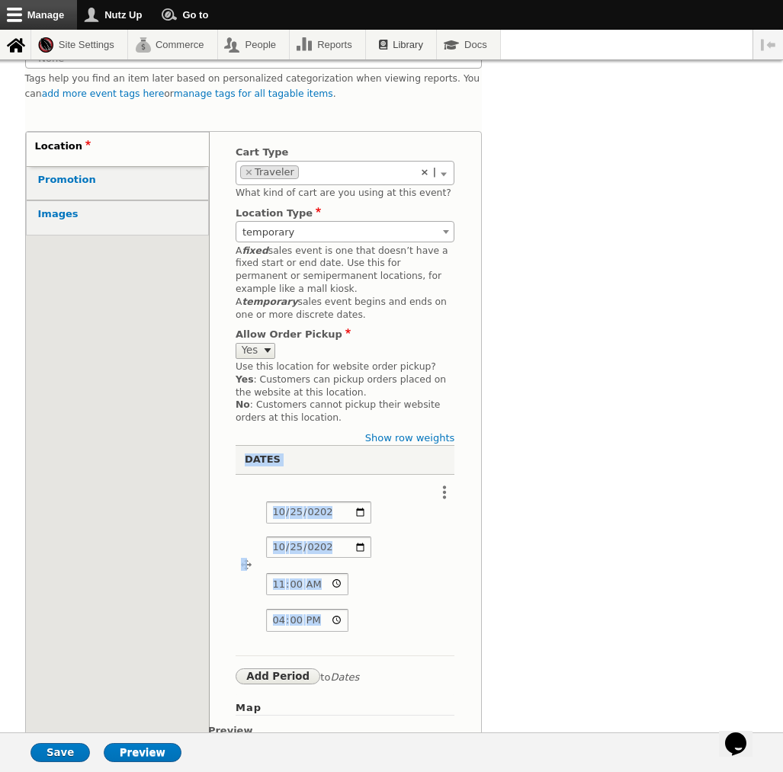
scroll to position [564, 0]
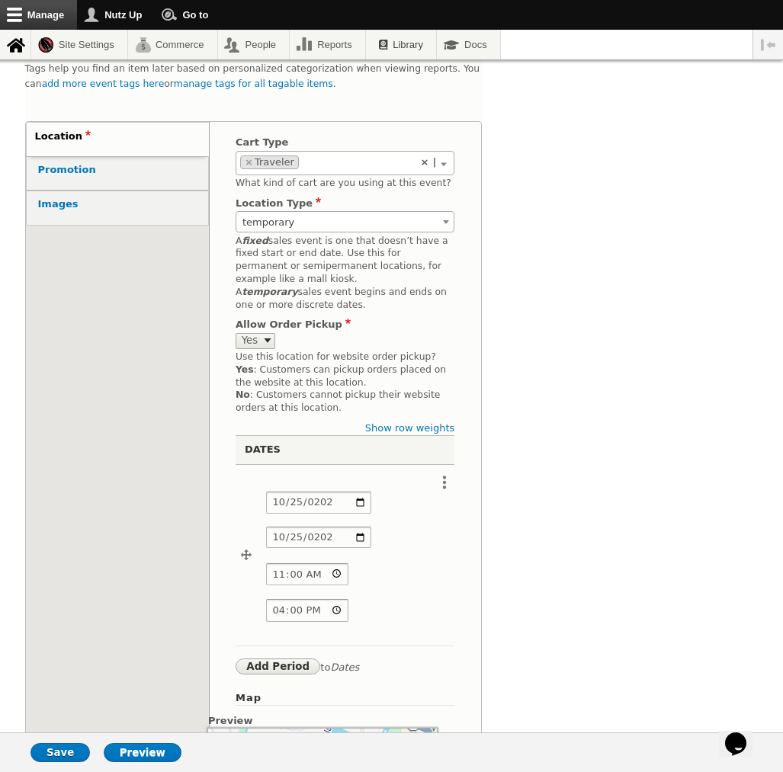
click at [585, 655] on div "Venue 1500 Brooks Blvd 30 Audrey Zapp Dr Bell Works Fresh Saturday Monthly Mark…" at bounding box center [392, 381] width 734 height 1606
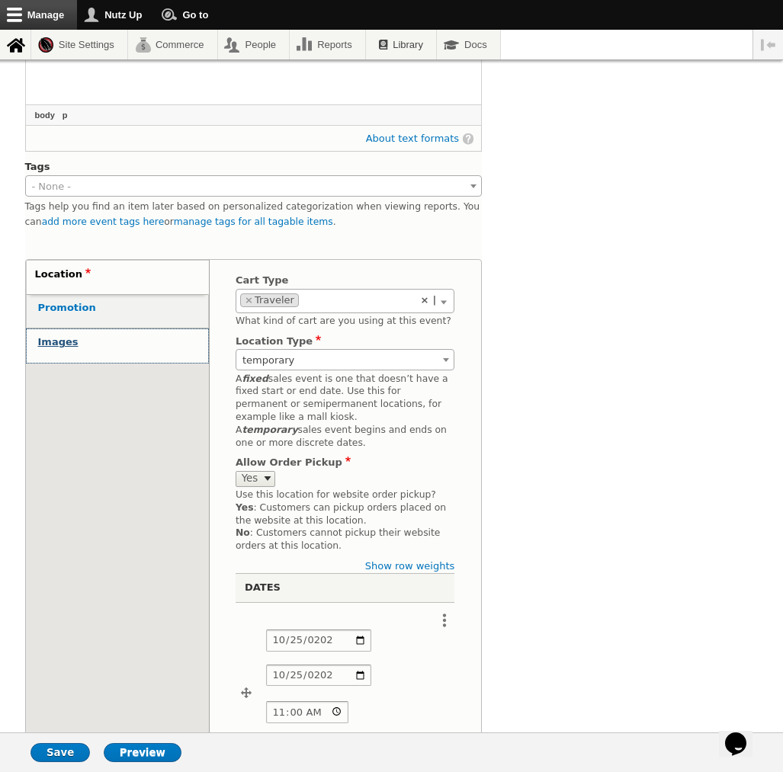
click at [59, 336] on strong "Images" at bounding box center [58, 341] width 40 height 11
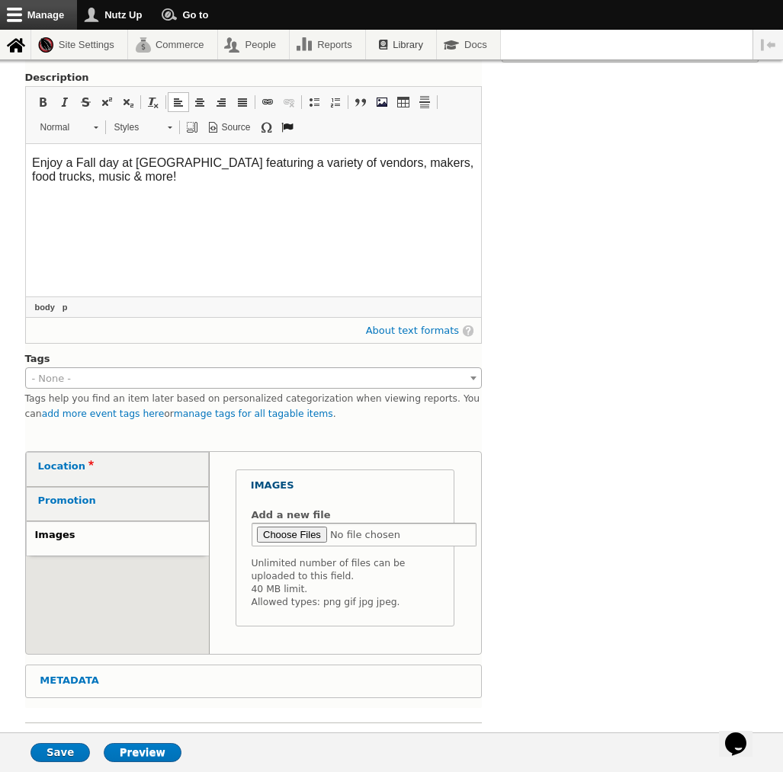
click at [291, 525] on input "Add a new file" at bounding box center [365, 535] width 226 height 24
type input "C:\fakepath\rs=w-984,h-984.webp"
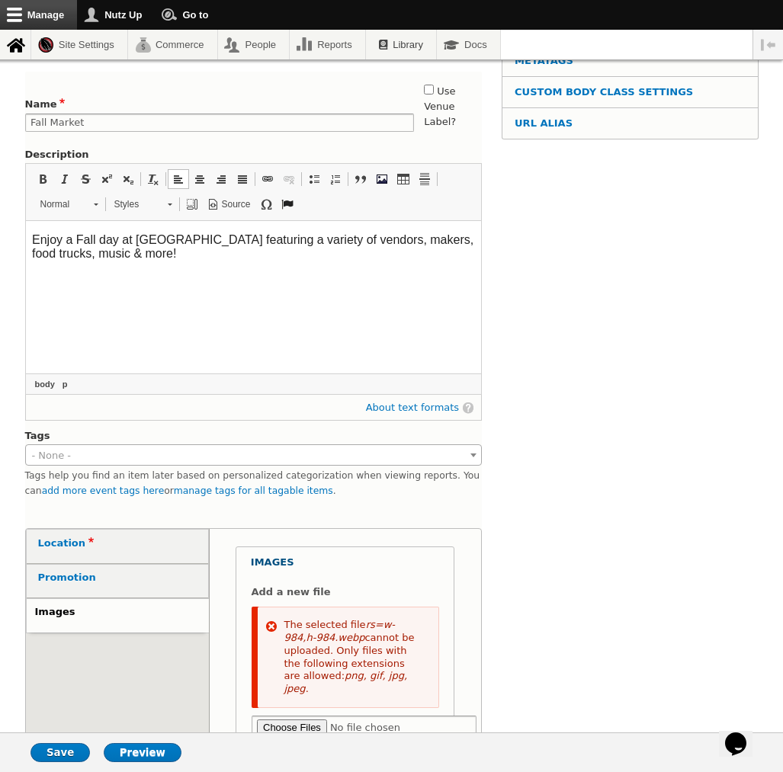
scroll to position [256, 0]
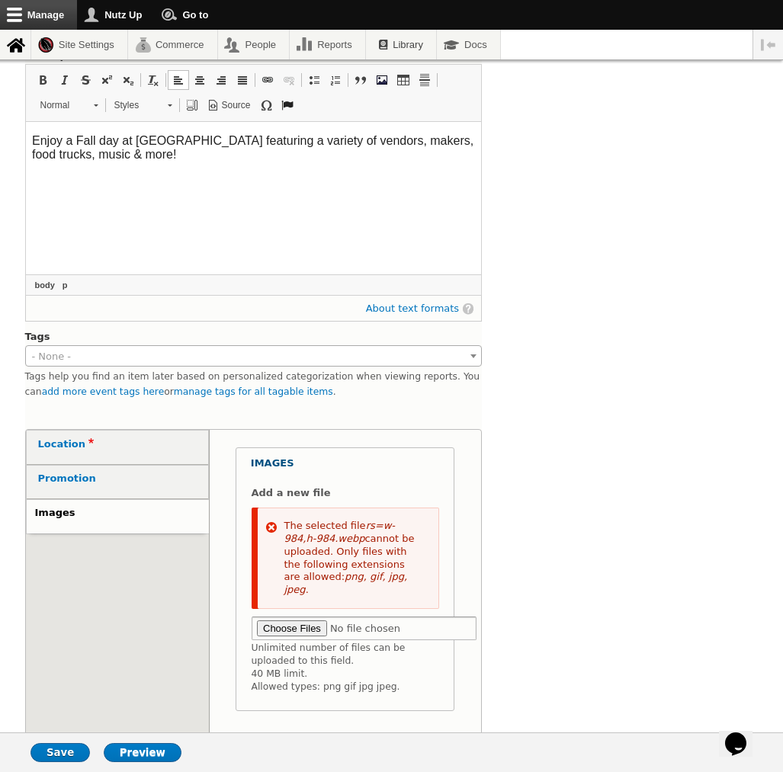
click at [284, 617] on input "Add a new file" at bounding box center [365, 629] width 226 height 24
type input "C:\fakepath\rs=w-984,h-984.webp"
click at [275, 617] on input "Add a new file" at bounding box center [365, 629] width 226 height 24
type input "C:\fakepath\Horseshoe-Fall.png.webp"
click at [282, 617] on input "Add a new file" at bounding box center [365, 629] width 226 height 24
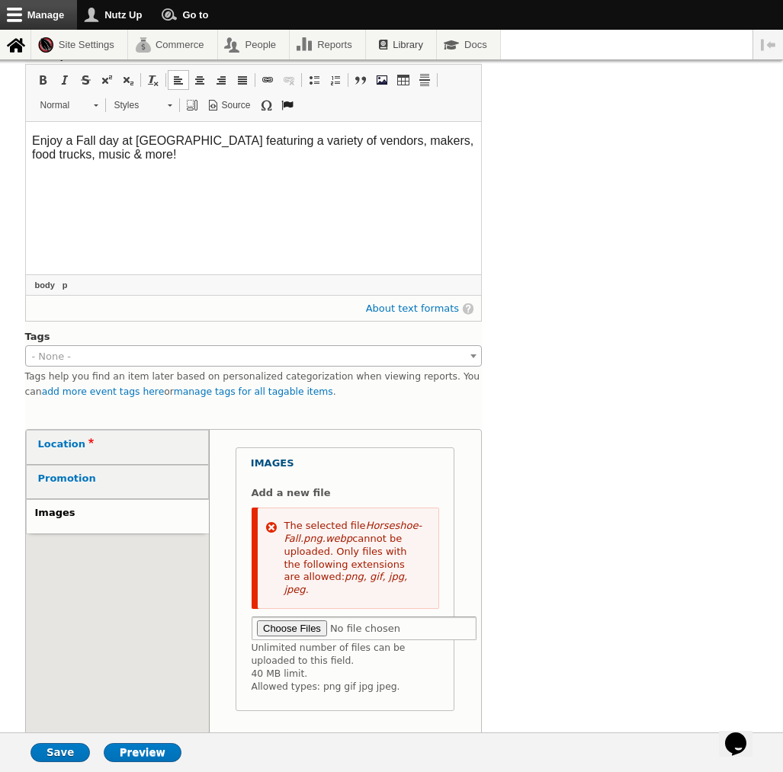
type input "C:\fakepath\Horseshoe-Fall.png.webp"
click at [281, 617] on input "Add a new file" at bounding box center [365, 629] width 226 height 24
type input "C:\fakepath\480745965_1446787820062462_6772285765520617148_n.jpg"
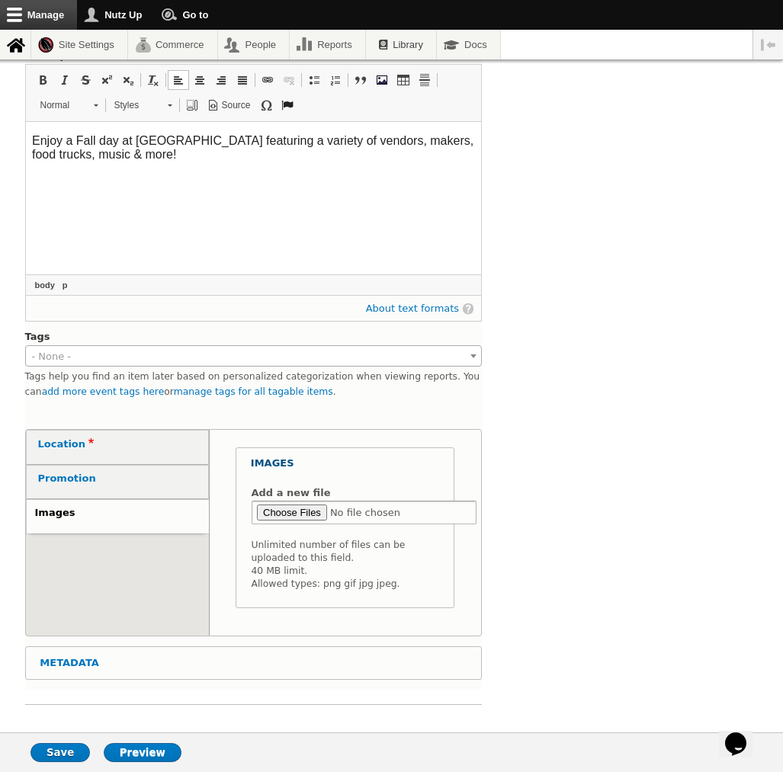
scroll to position [236, 0]
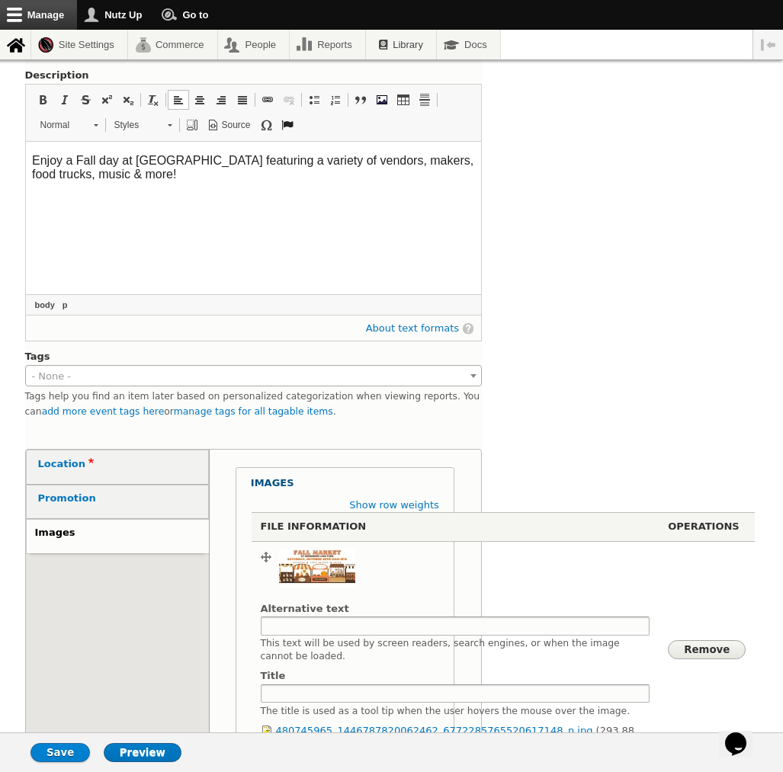
click at [50, 752] on input "Save" at bounding box center [60, 752] width 59 height 19
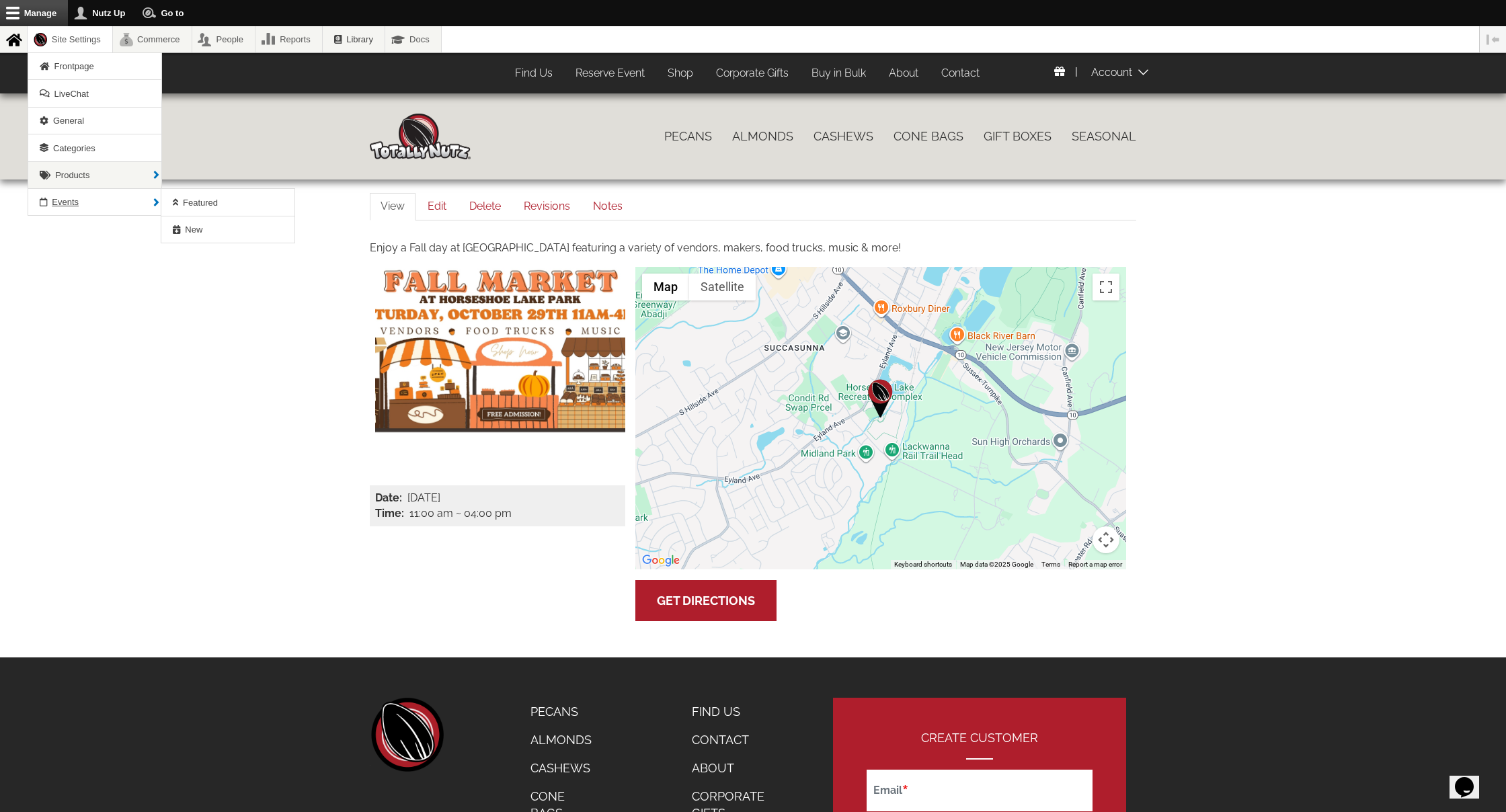
click at [85, 201] on link "Events" at bounding box center [94, 202] width 133 height 26
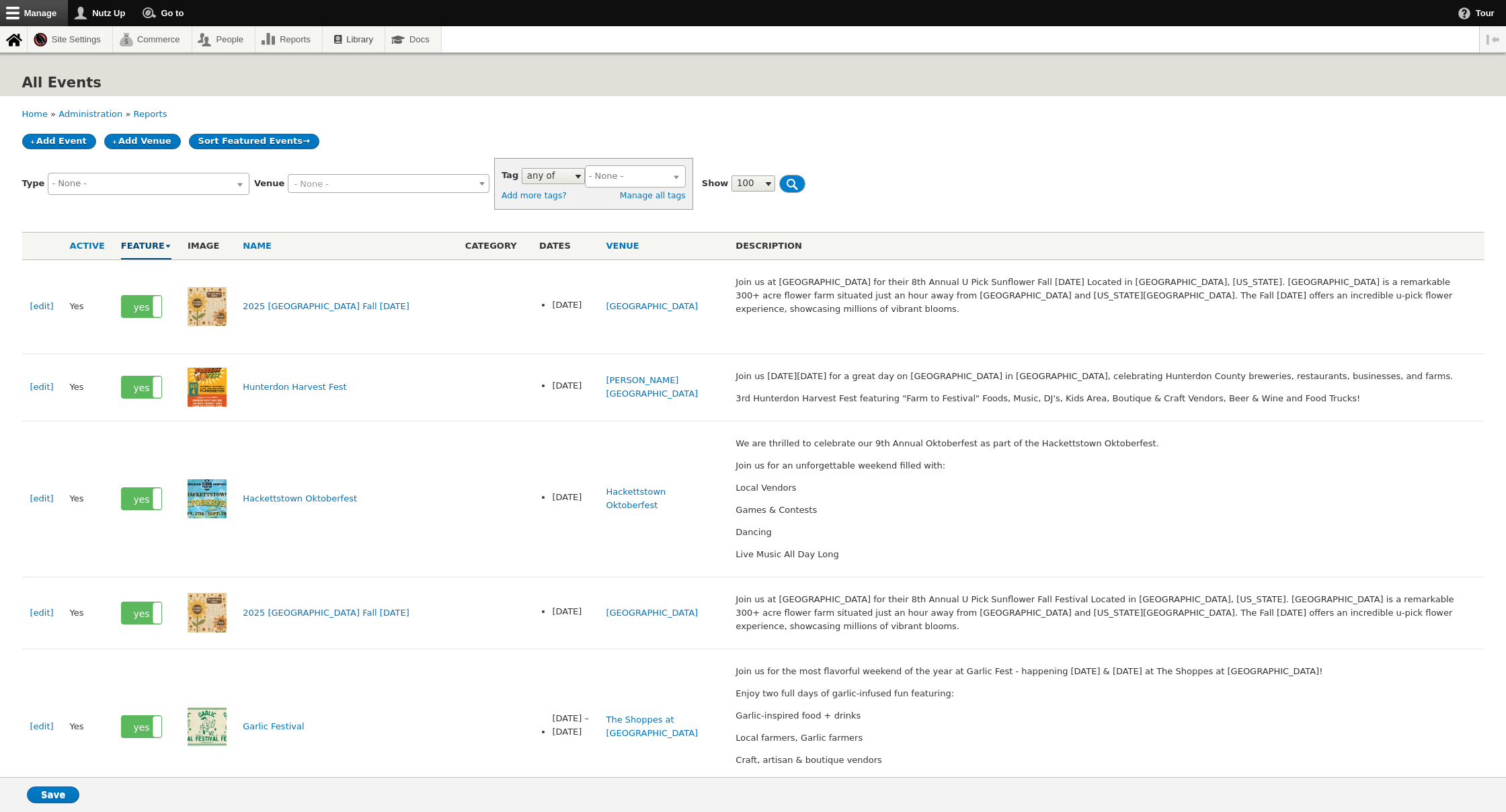
select select
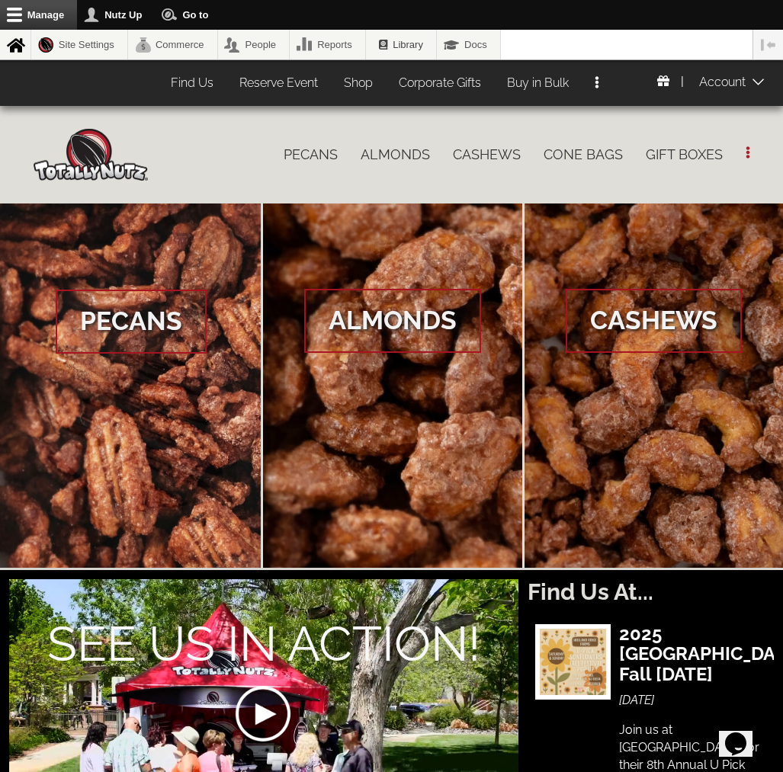
click at [189, 87] on link "Find Us" at bounding box center [192, 84] width 66 height 30
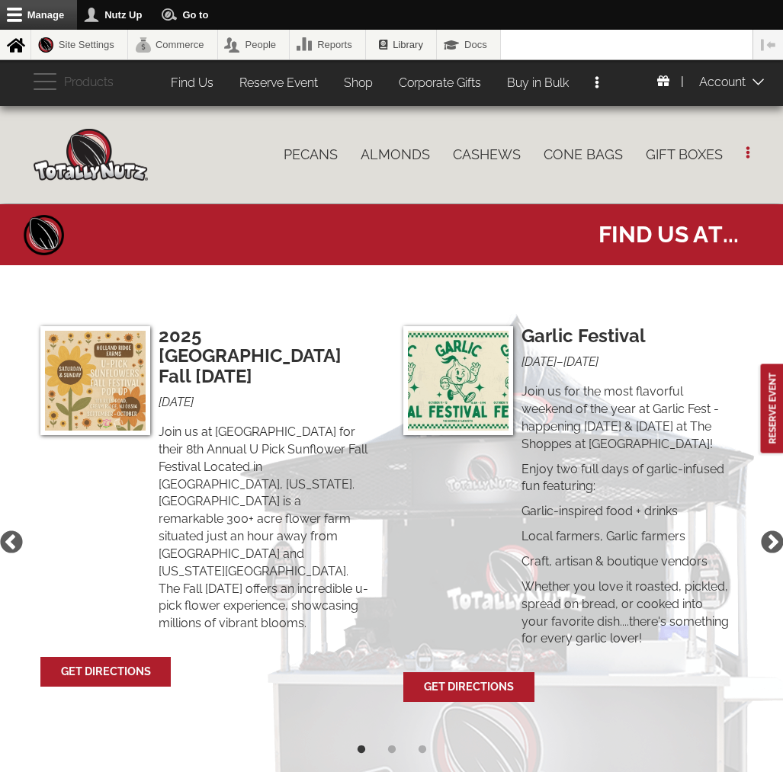
select select
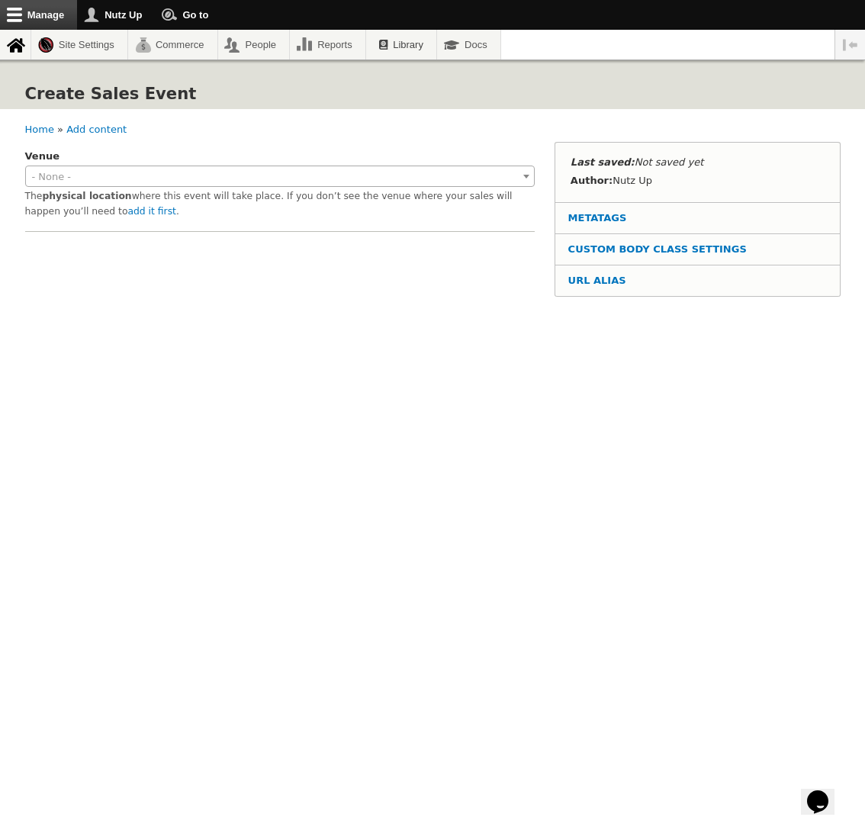
scroll to position [1, 0]
click at [127, 210] on link "add it first" at bounding box center [151, 211] width 48 height 11
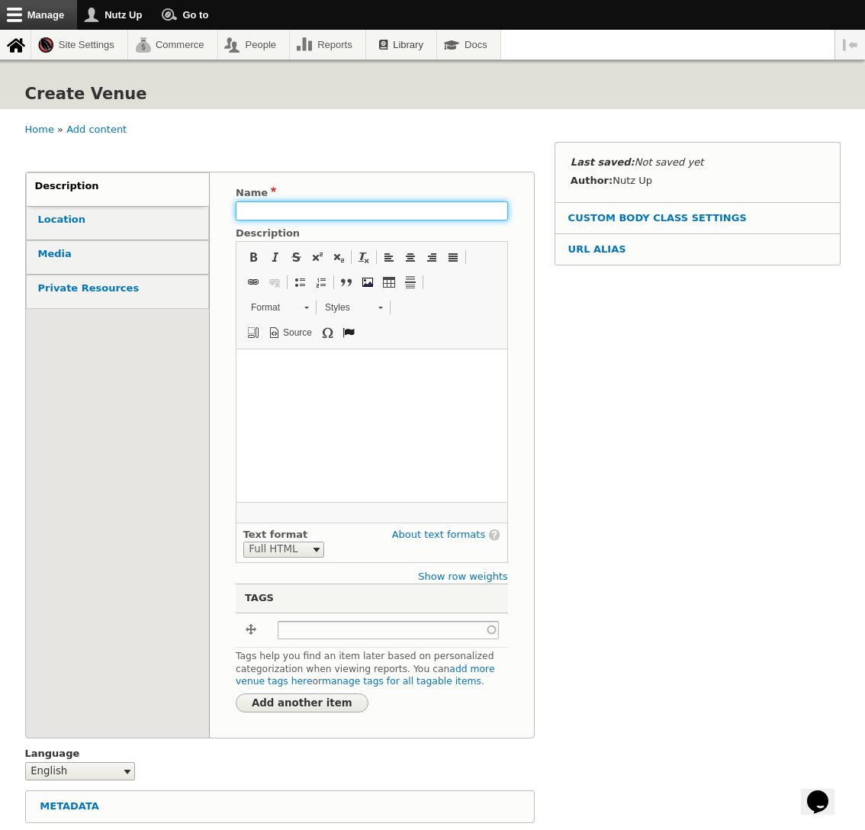
click at [323, 207] on input "Name" at bounding box center [372, 210] width 272 height 19
click at [324, 206] on input "Name" at bounding box center [372, 210] width 272 height 19
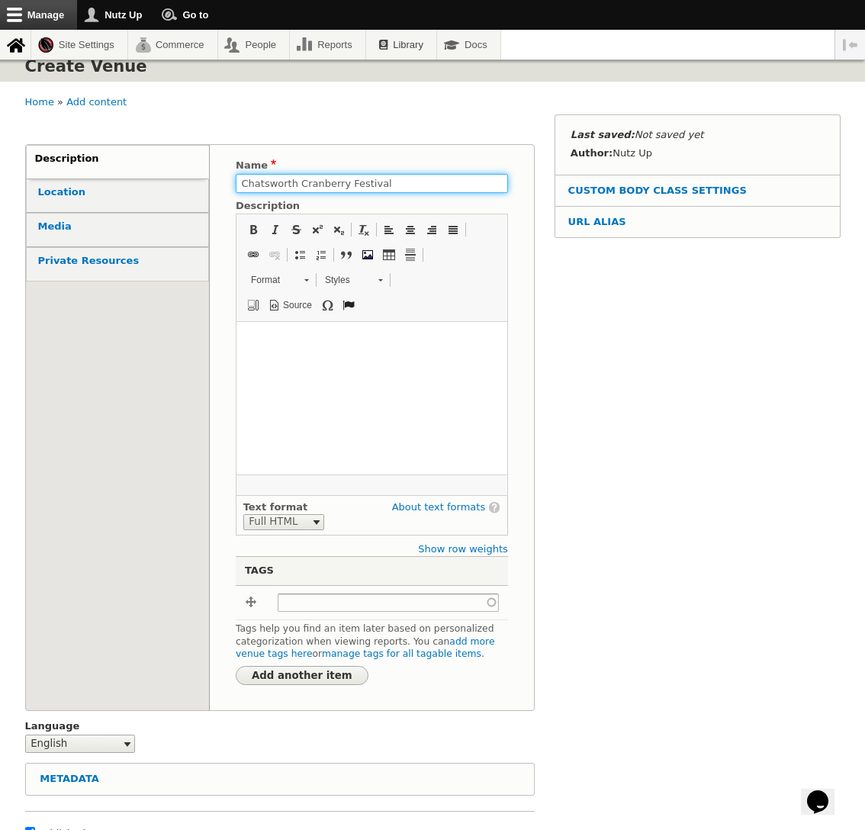
type input "Chatsworth Cranberry Festival"
click at [713, 503] on div "Description (active tab) Location Media Private Resources Description Name Chat…" at bounding box center [432, 497] width 815 height 766
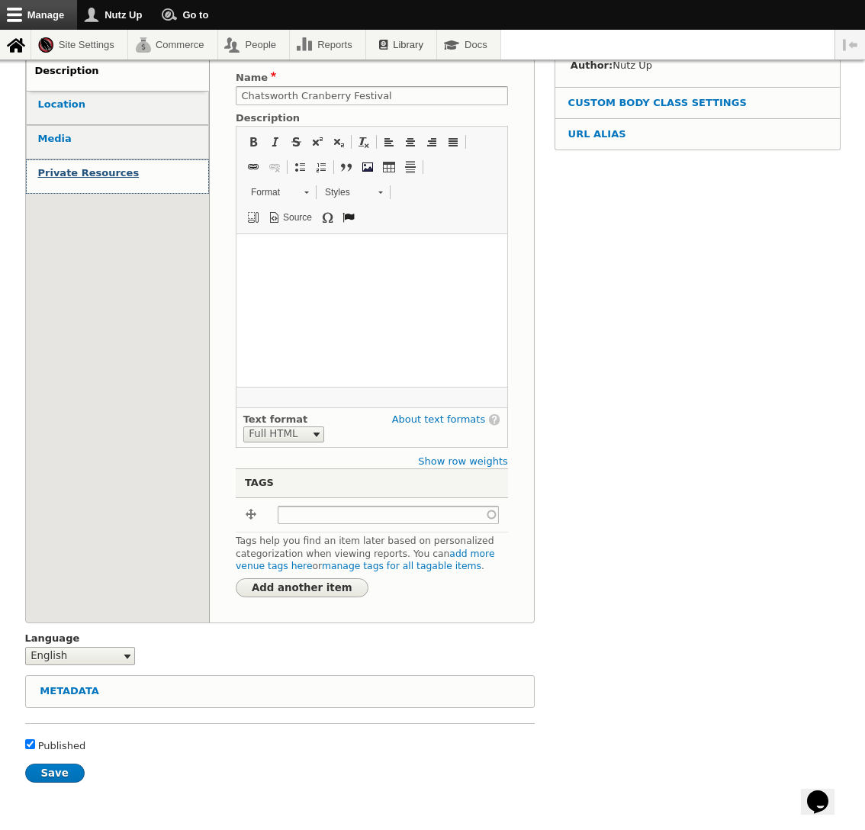
scroll to position [114, 0]
click at [87, 102] on link "Location" at bounding box center [117, 109] width 181 height 34
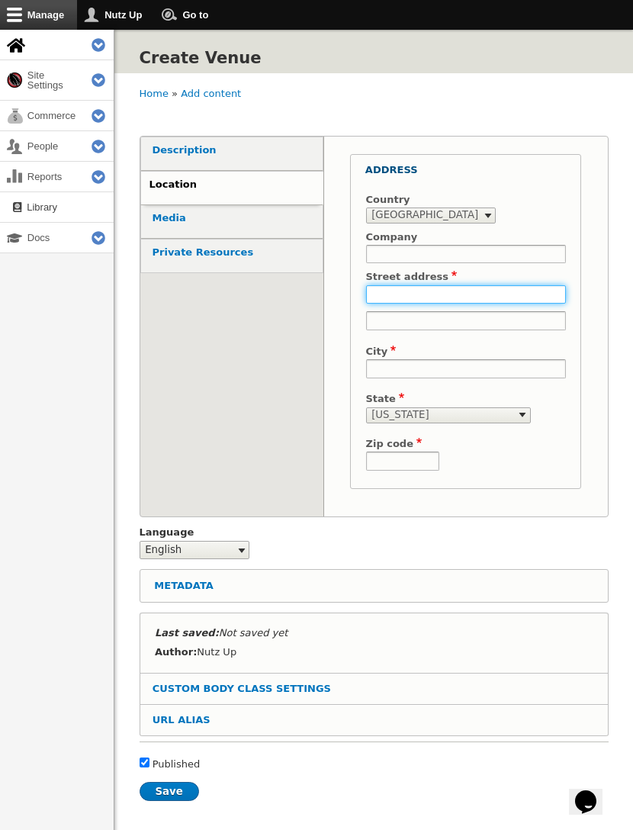
scroll to position [7, 0]
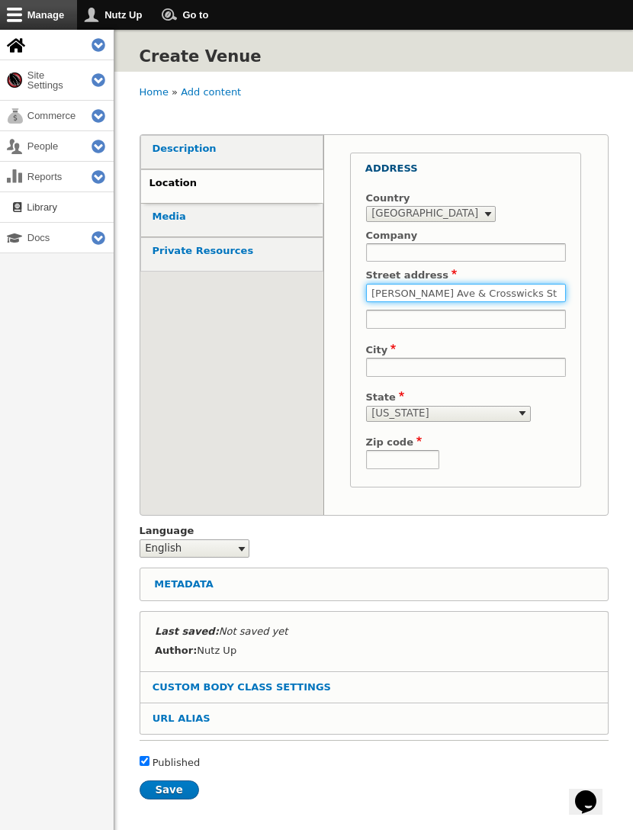
type input "Farnsworth Ave & Crosswicks St"
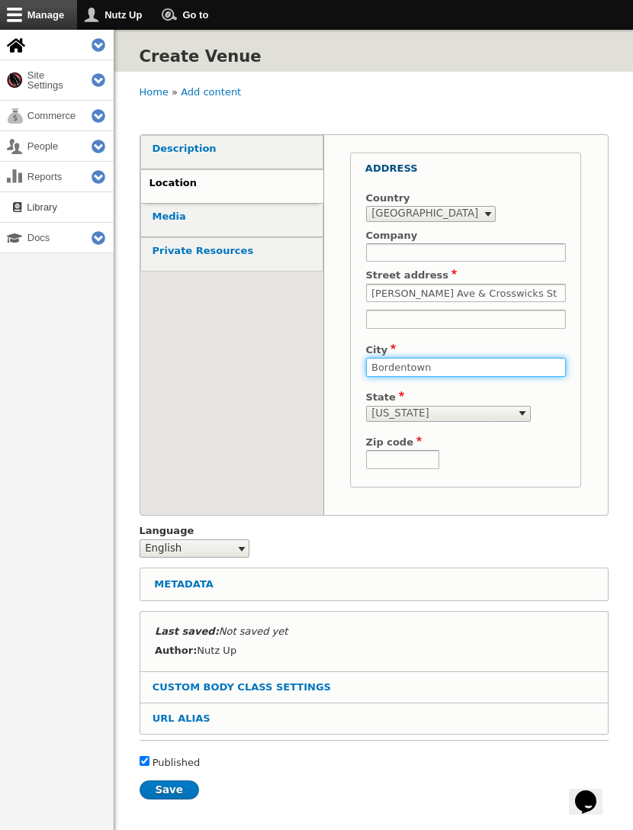
type input "Bordentown"
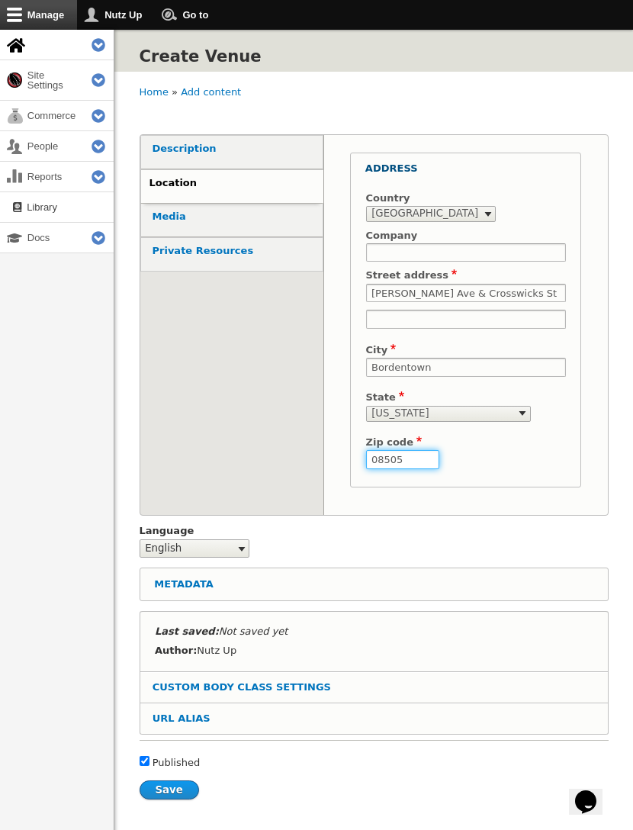
type input "08505"
click at [165, 780] on input "Save" at bounding box center [169, 789] width 59 height 19
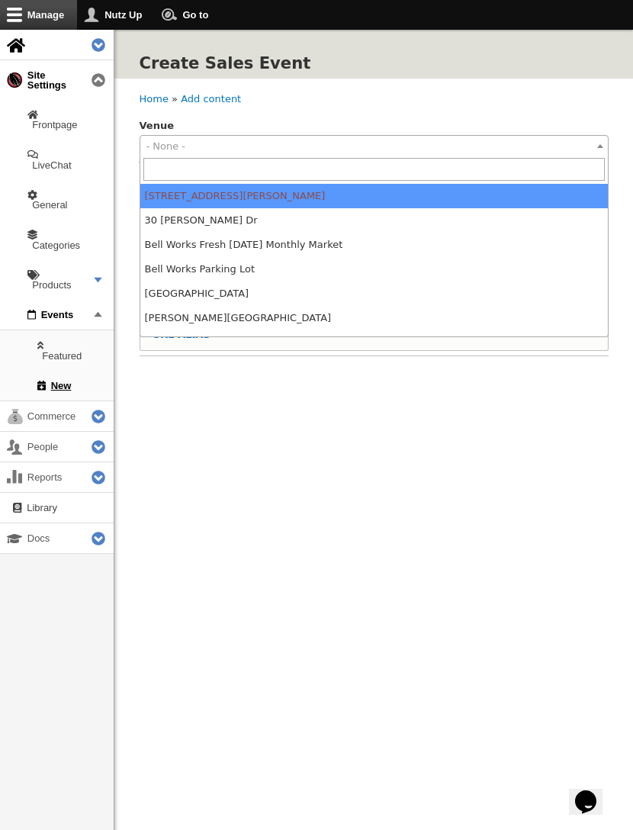
click at [204, 146] on span "- None -" at bounding box center [373, 146] width 467 height 21
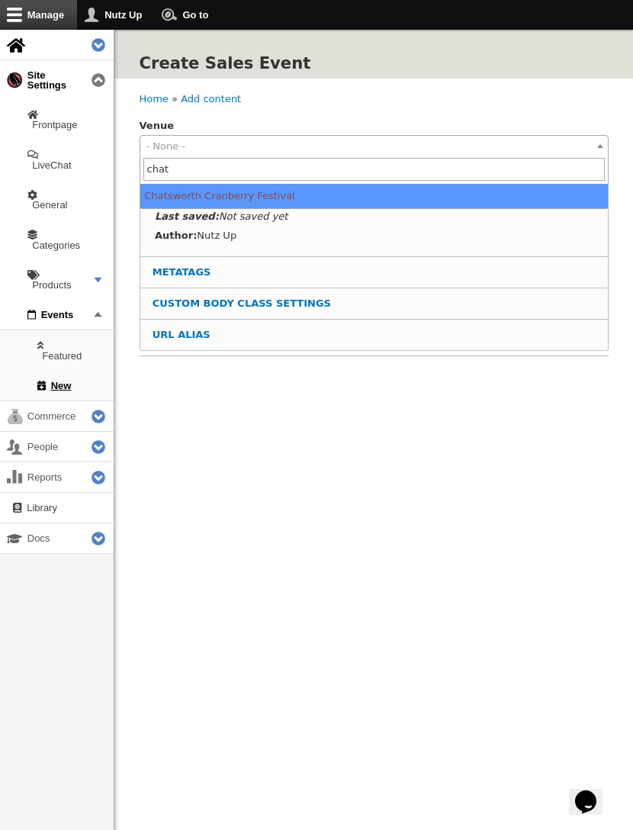
type input "chat"
select select "1608"
type input "40.1463091"
type input "-74.71192669999999"
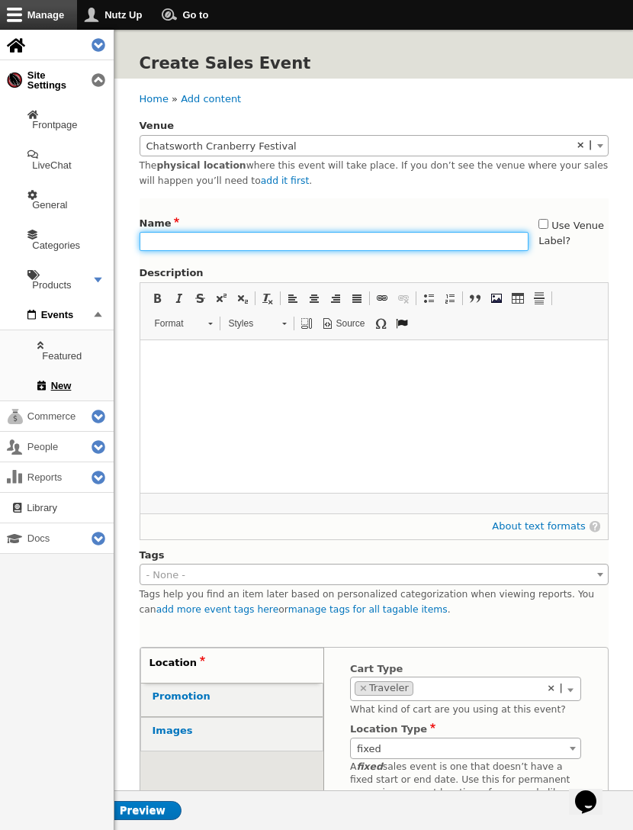
click at [202, 236] on input "Name" at bounding box center [335, 241] width 390 height 19
type input "Chatsworth Cranberry Festival"
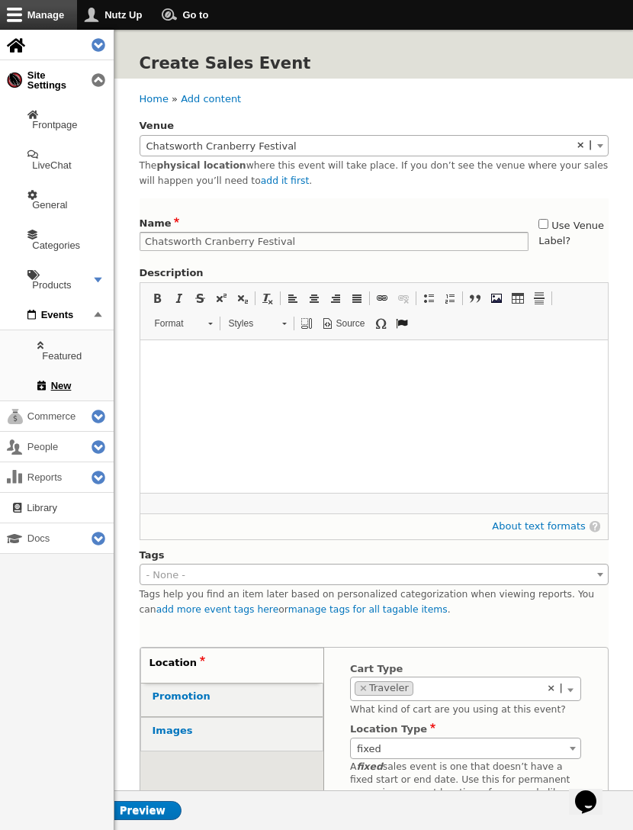
drag, startPoint x: 402, startPoint y: 422, endPoint x: 285, endPoint y: 423, distance: 116.7
click at [401, 375] on html at bounding box center [373, 357] width 467 height 36
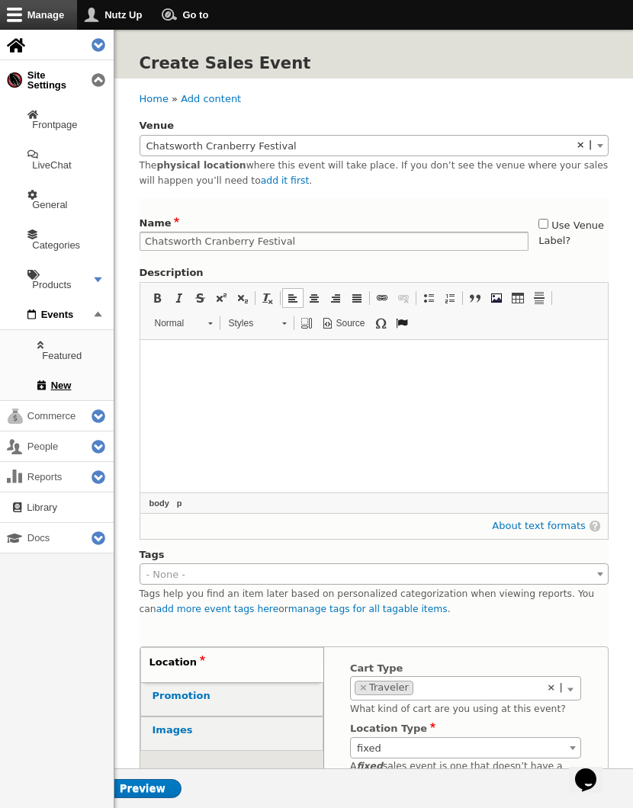
click at [308, 375] on html at bounding box center [373, 357] width 467 height 36
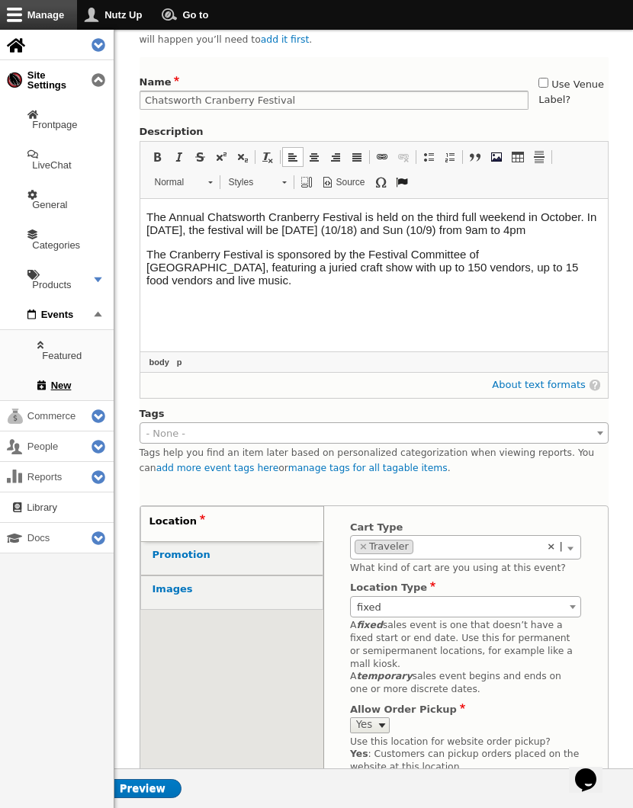
scroll to position [274, 0]
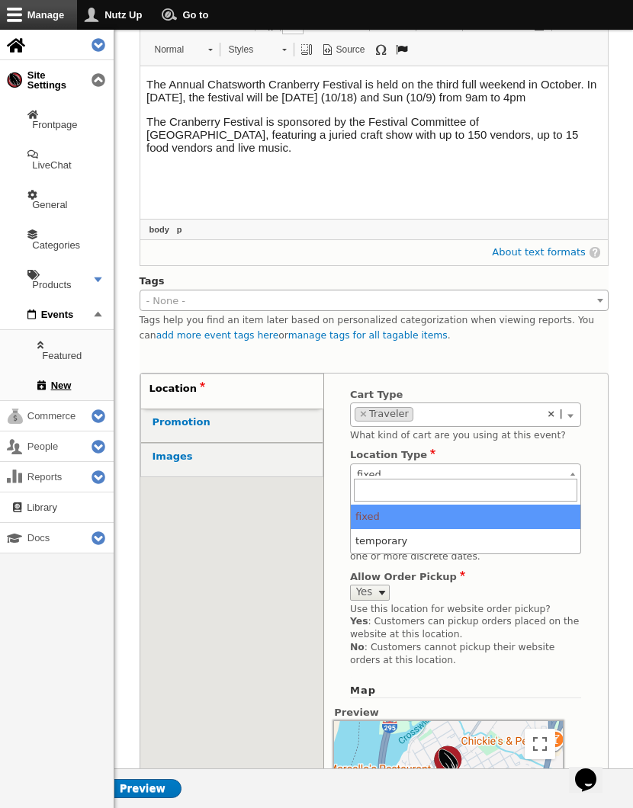
click at [397, 467] on span "fixed" at bounding box center [466, 474] width 230 height 21
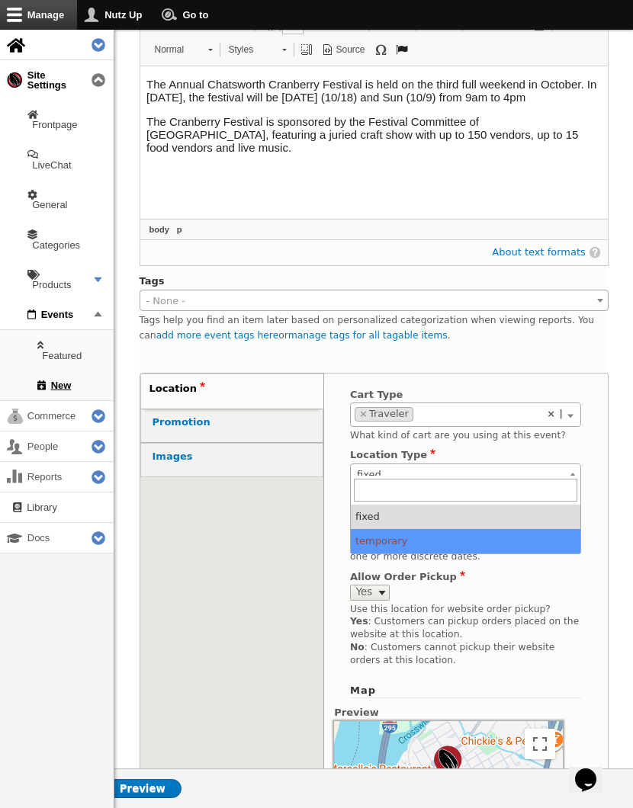
select select "temporary"
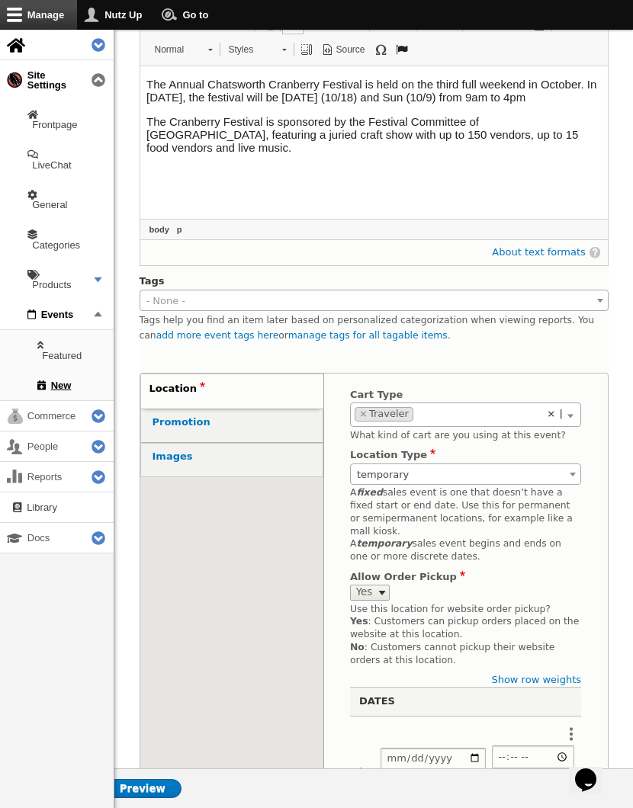
scroll to position [342, 0]
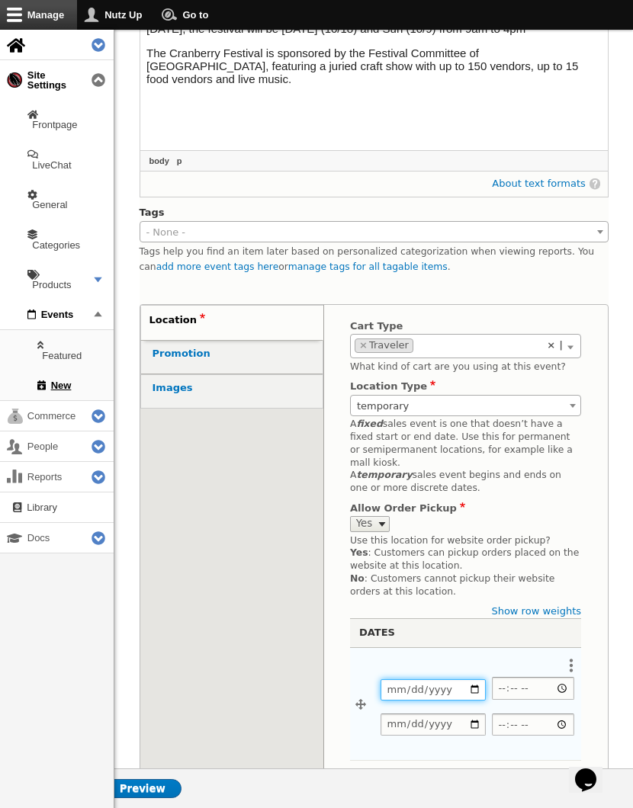
click at [395, 679] on input "Date" at bounding box center [433, 690] width 105 height 22
type input "2025-10-18"
type input "2025-10-19"
type input "09:00"
type input "16:00"
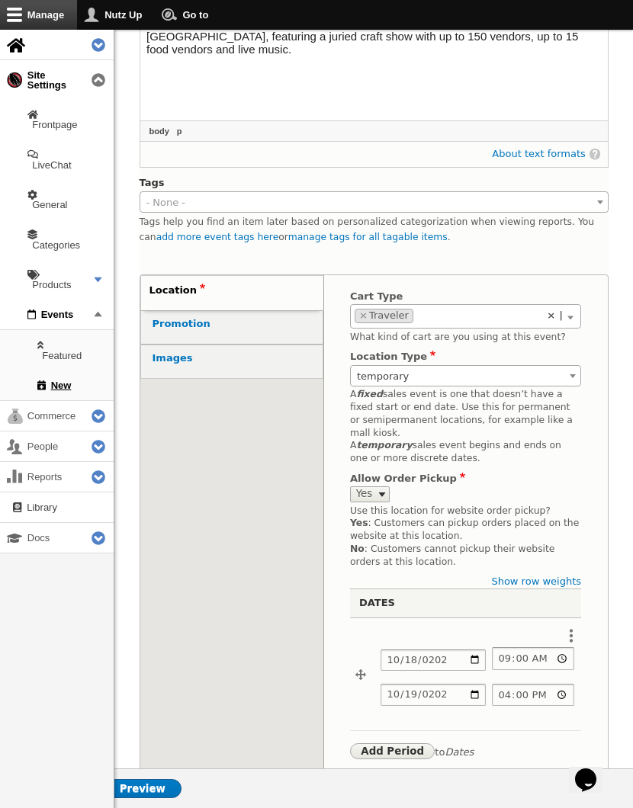
click at [279, 577] on div "Location (active tab) Promotion Images Location Cart Type - None - Traveler Roa…" at bounding box center [374, 728] width 469 height 907
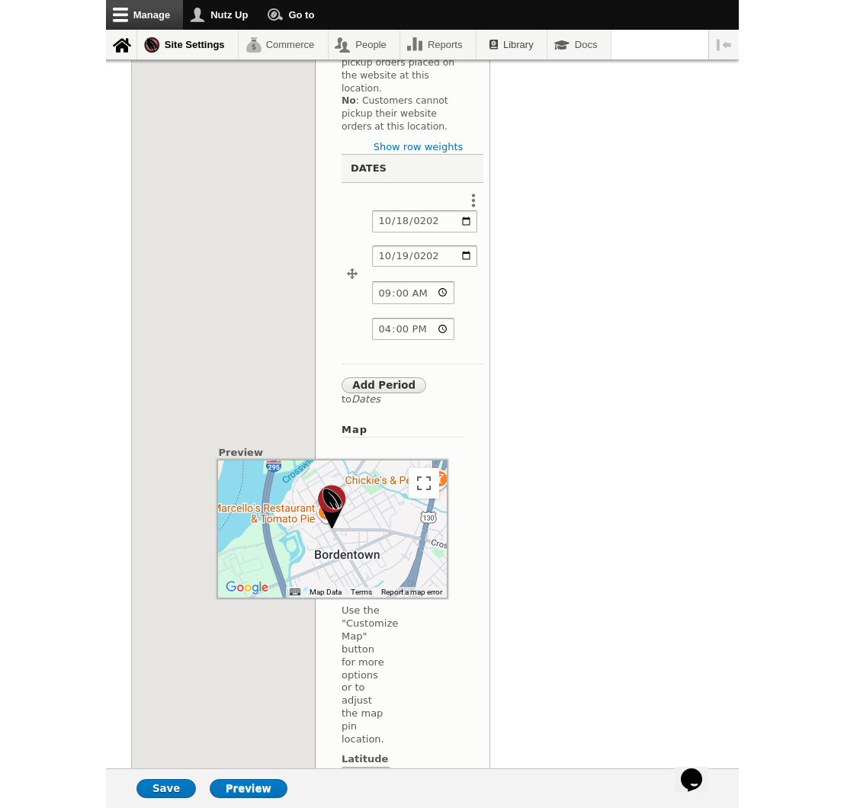
scroll to position [486, 0]
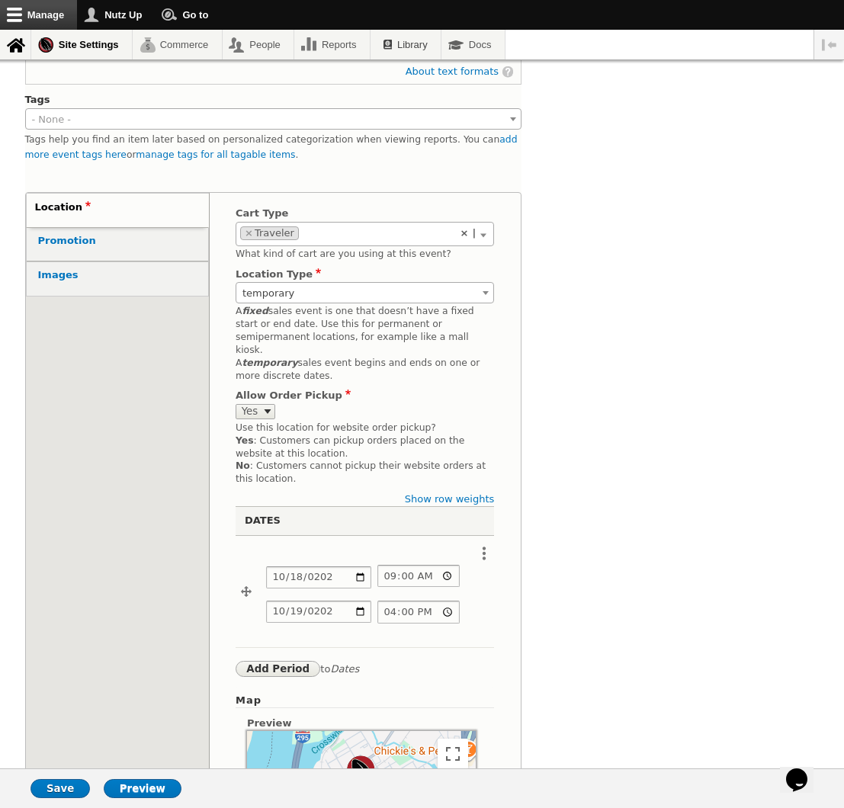
drag, startPoint x: 48, startPoint y: 270, endPoint x: 207, endPoint y: 353, distance: 179.7
click at [55, 273] on strong "Images" at bounding box center [58, 274] width 40 height 11
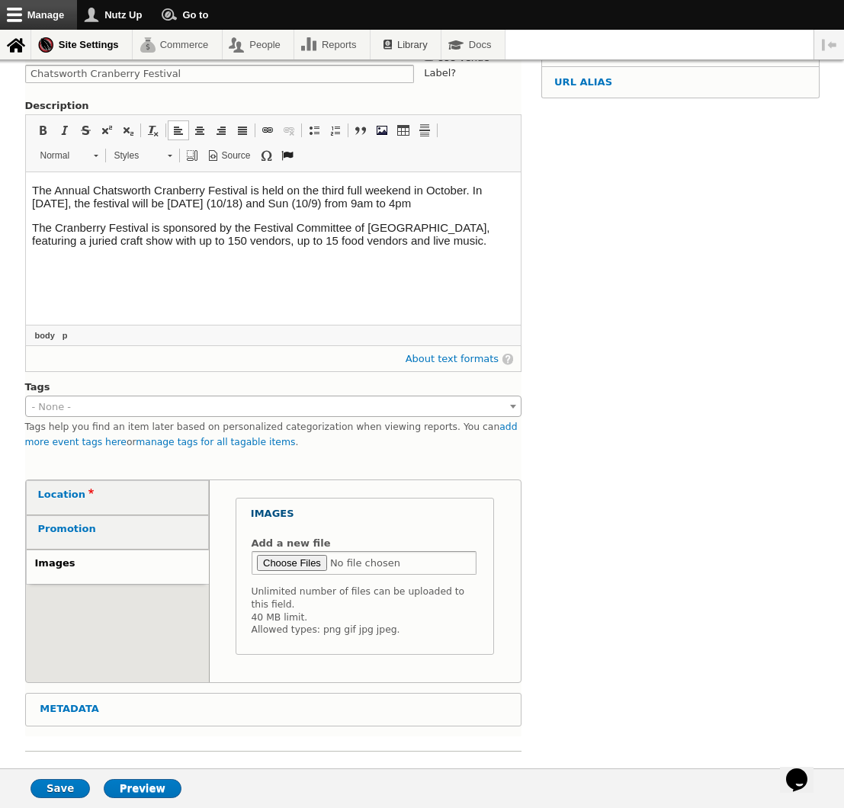
click at [305, 552] on input "Add a new file" at bounding box center [365, 563] width 226 height 24
type input "C:\fakepath\attachment-Untitled-design-6.jpg.webp"
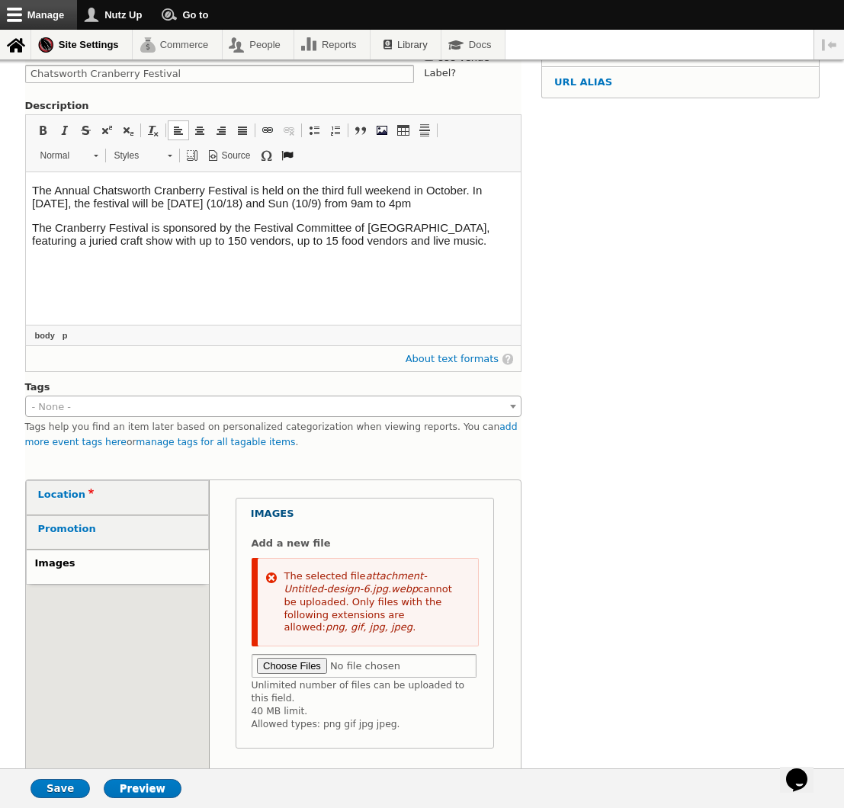
click at [291, 655] on input "Add a new file" at bounding box center [365, 666] width 226 height 24
type input "C:\fakepath\Chatsworth-Cranberry-Festival-New-Jersey-1.jpg"
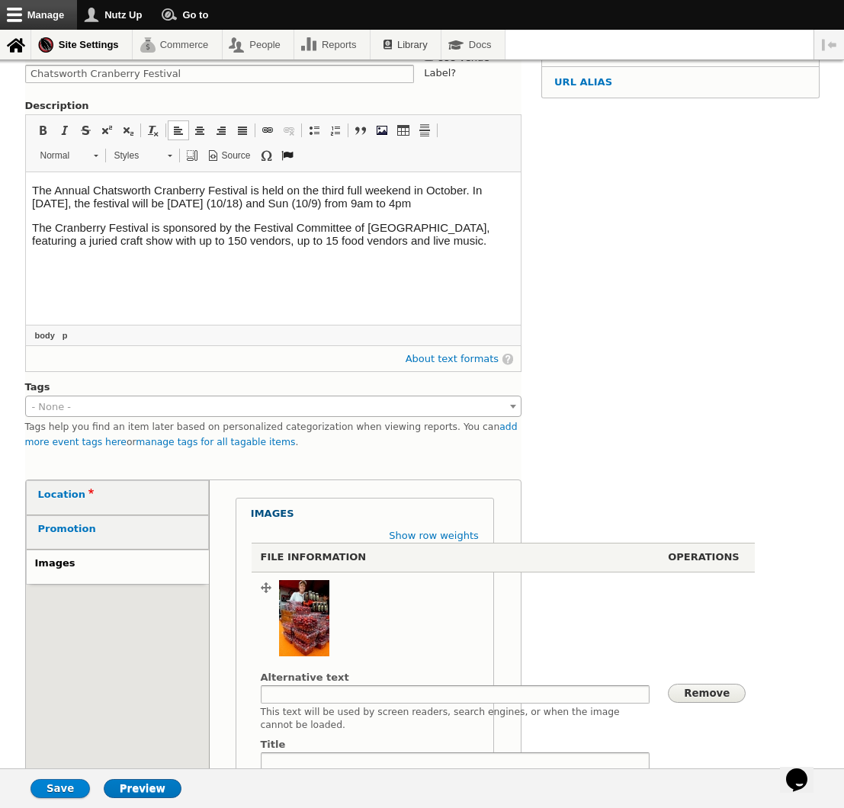
click at [59, 785] on input "Save" at bounding box center [60, 788] width 59 height 19
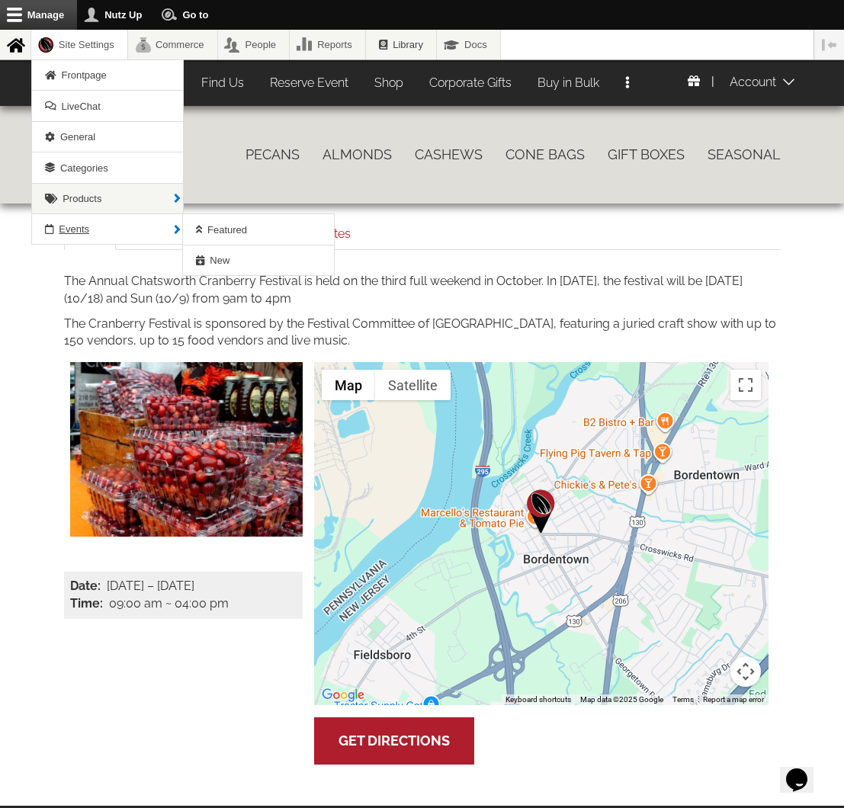
click at [98, 236] on link "Events" at bounding box center [107, 229] width 151 height 30
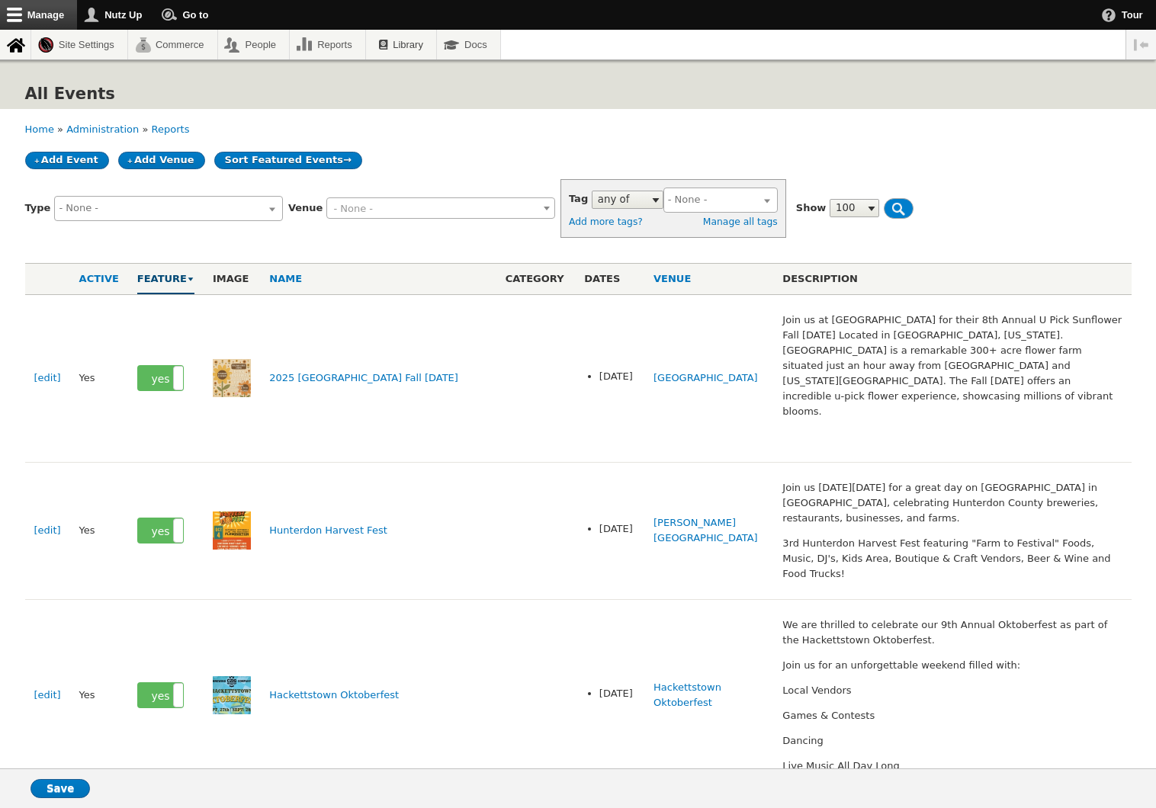
select select
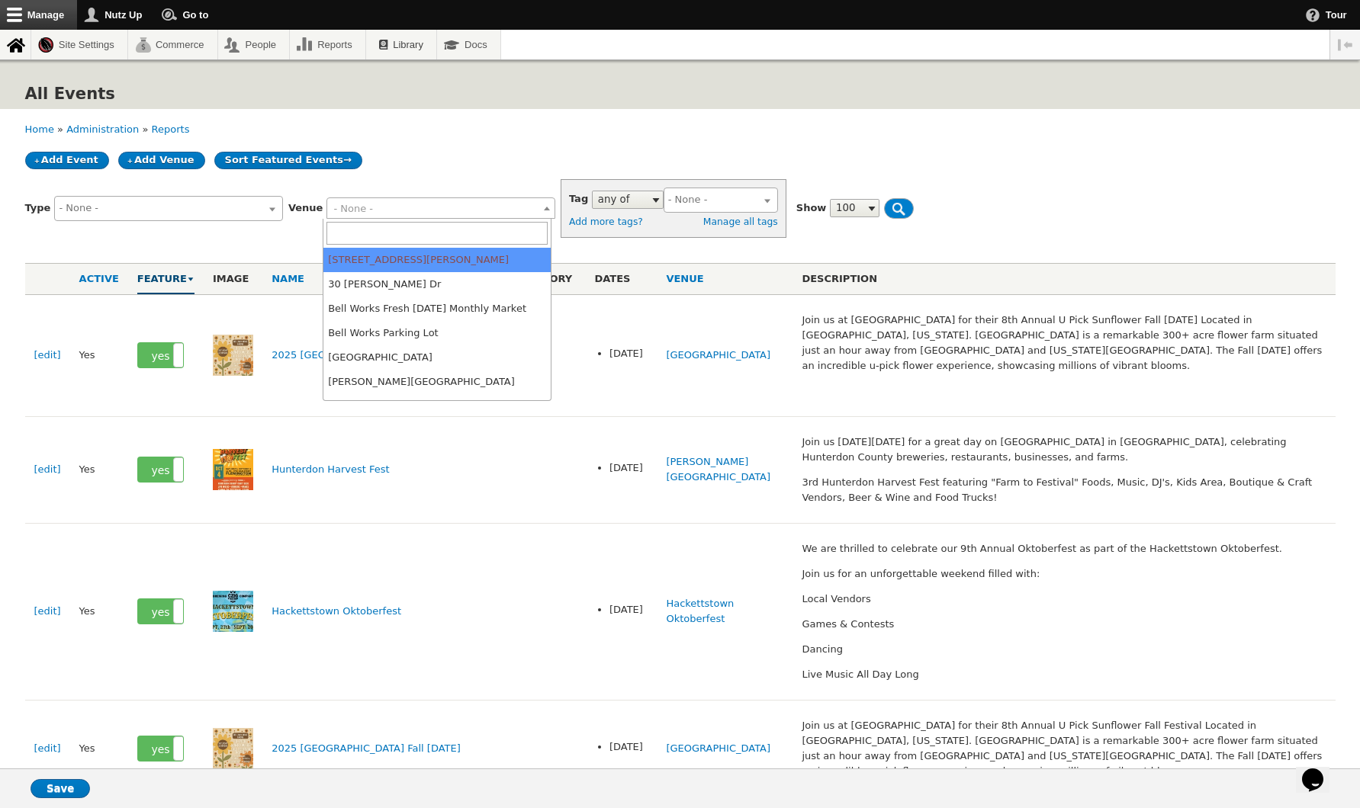
click at [409, 204] on span "- None -" at bounding box center [440, 208] width 227 height 21
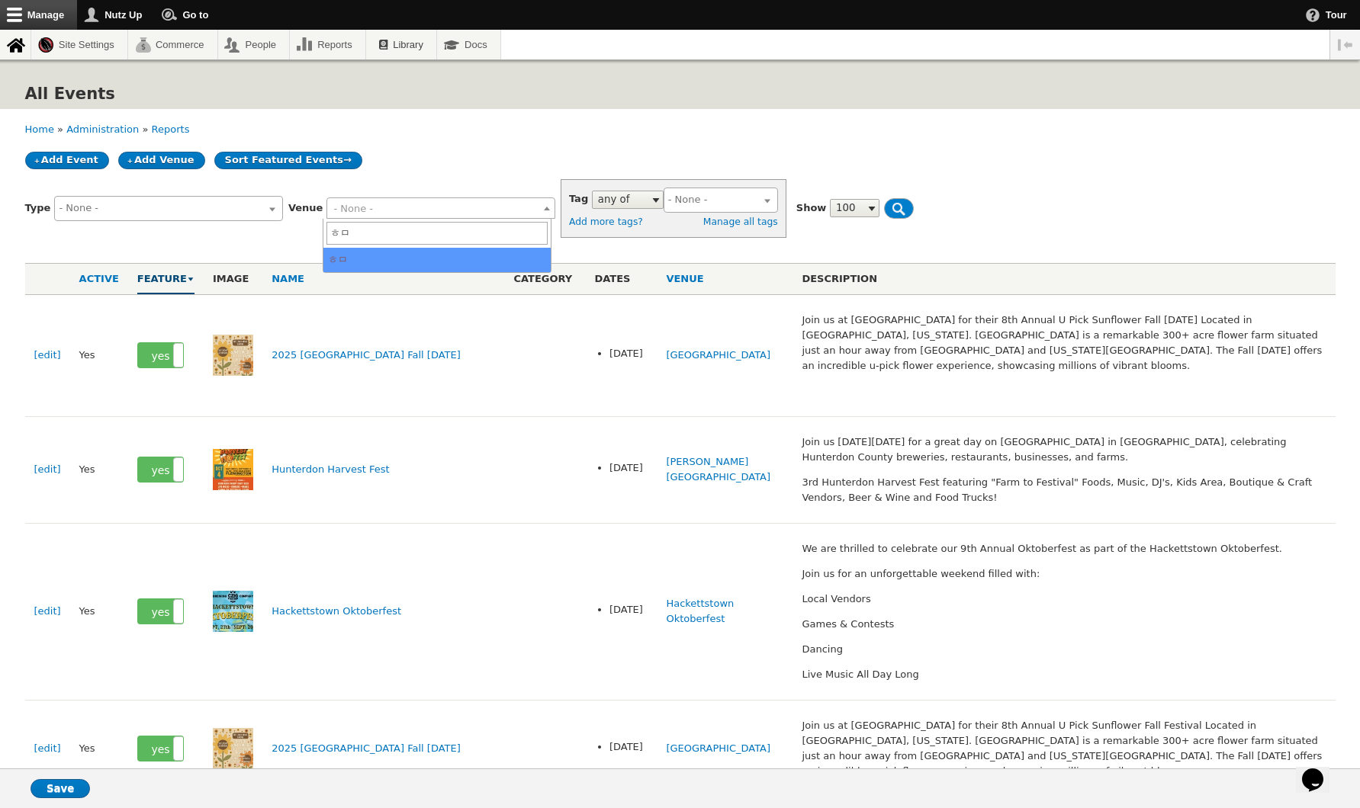
type input "ㅎ"
type input "g"
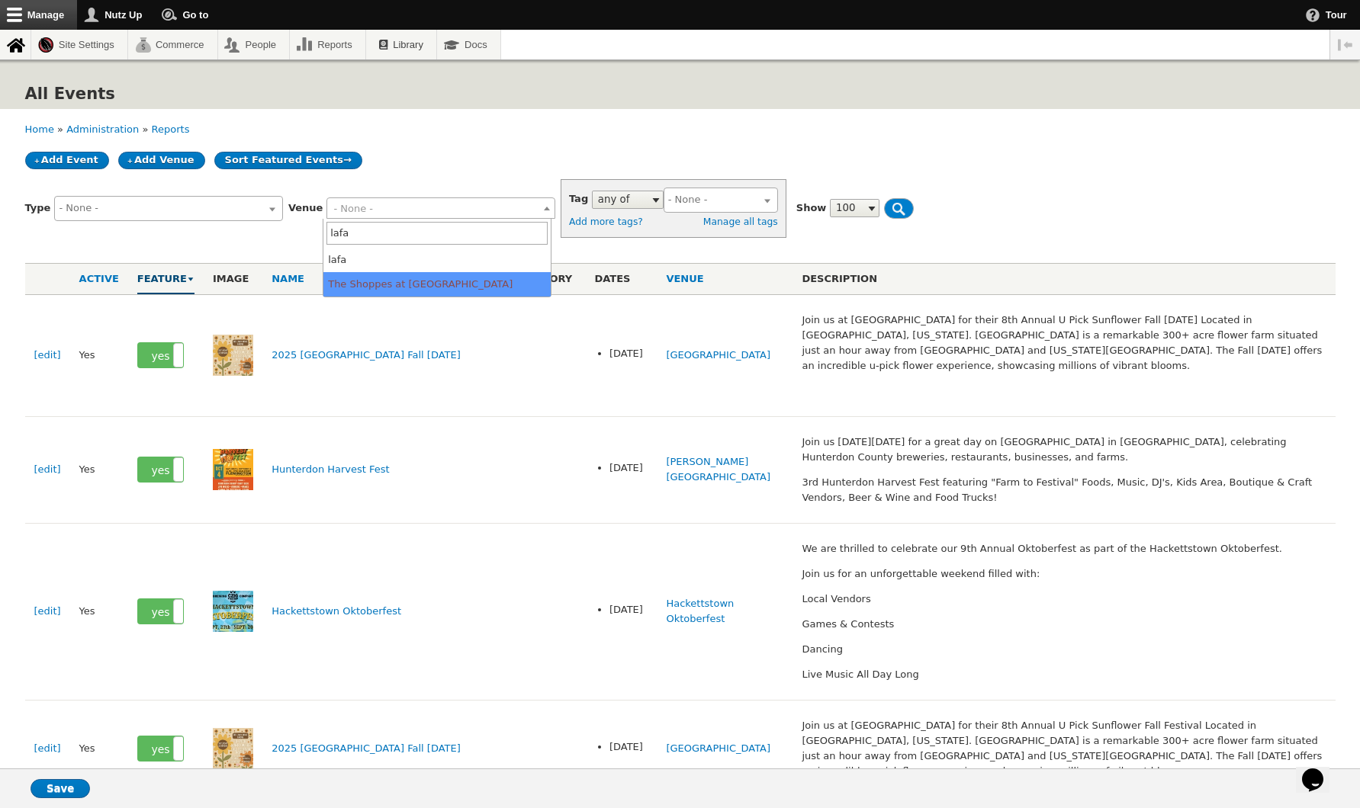
type input "lafa"
select select "1568"
click at [884, 207] on input "Filter" at bounding box center [899, 208] width 30 height 21
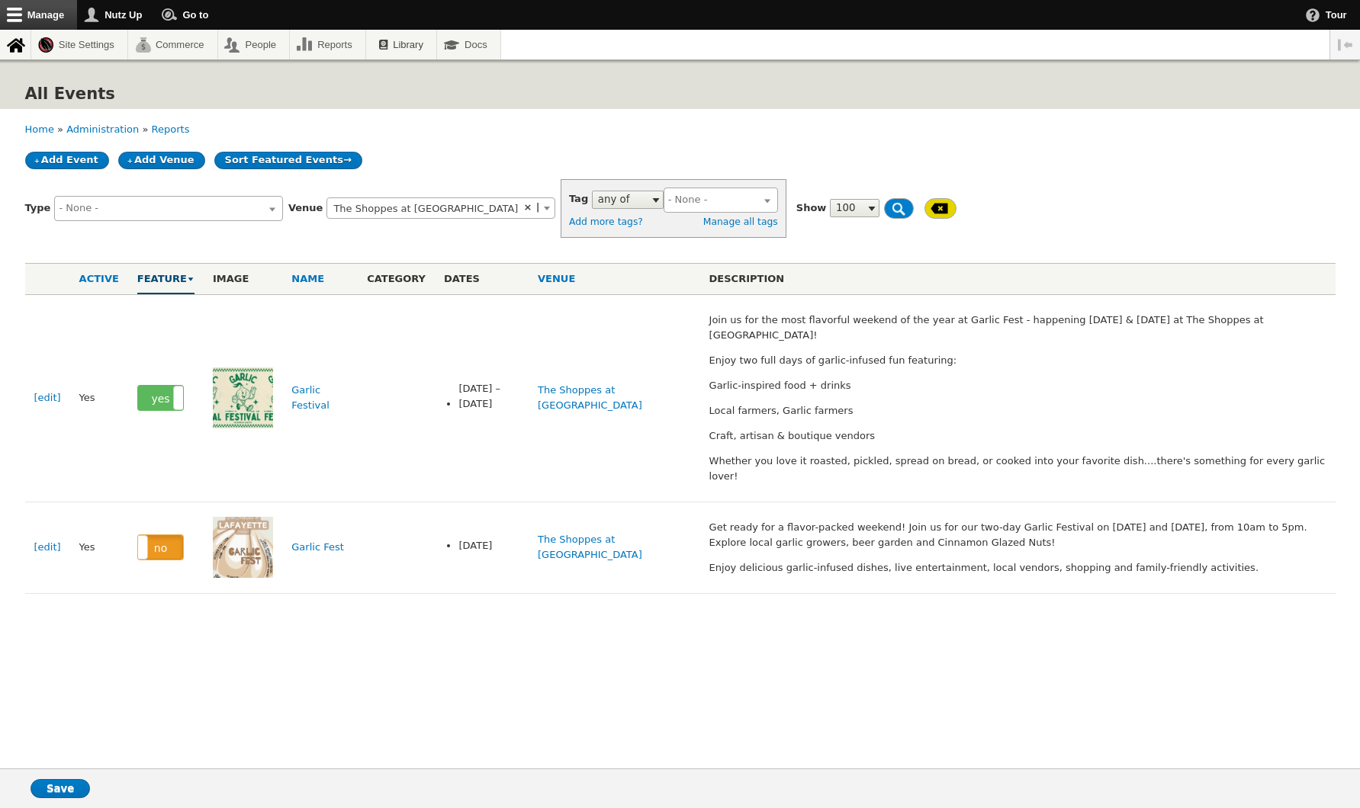
select select
click at [468, 214] on span "× The Shoppes at [GEOGRAPHIC_DATA]" at bounding box center [440, 208] width 227 height 21
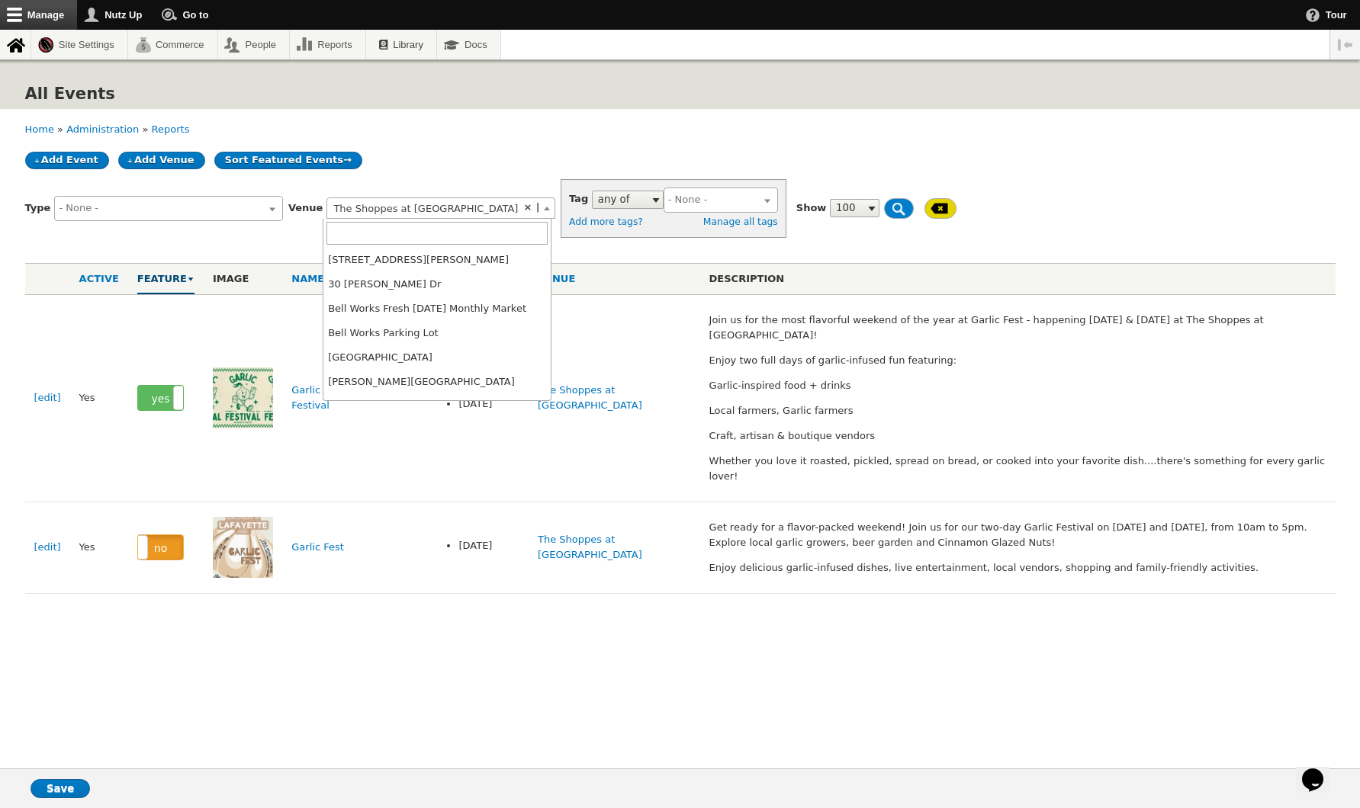
scroll to position [1158, 0]
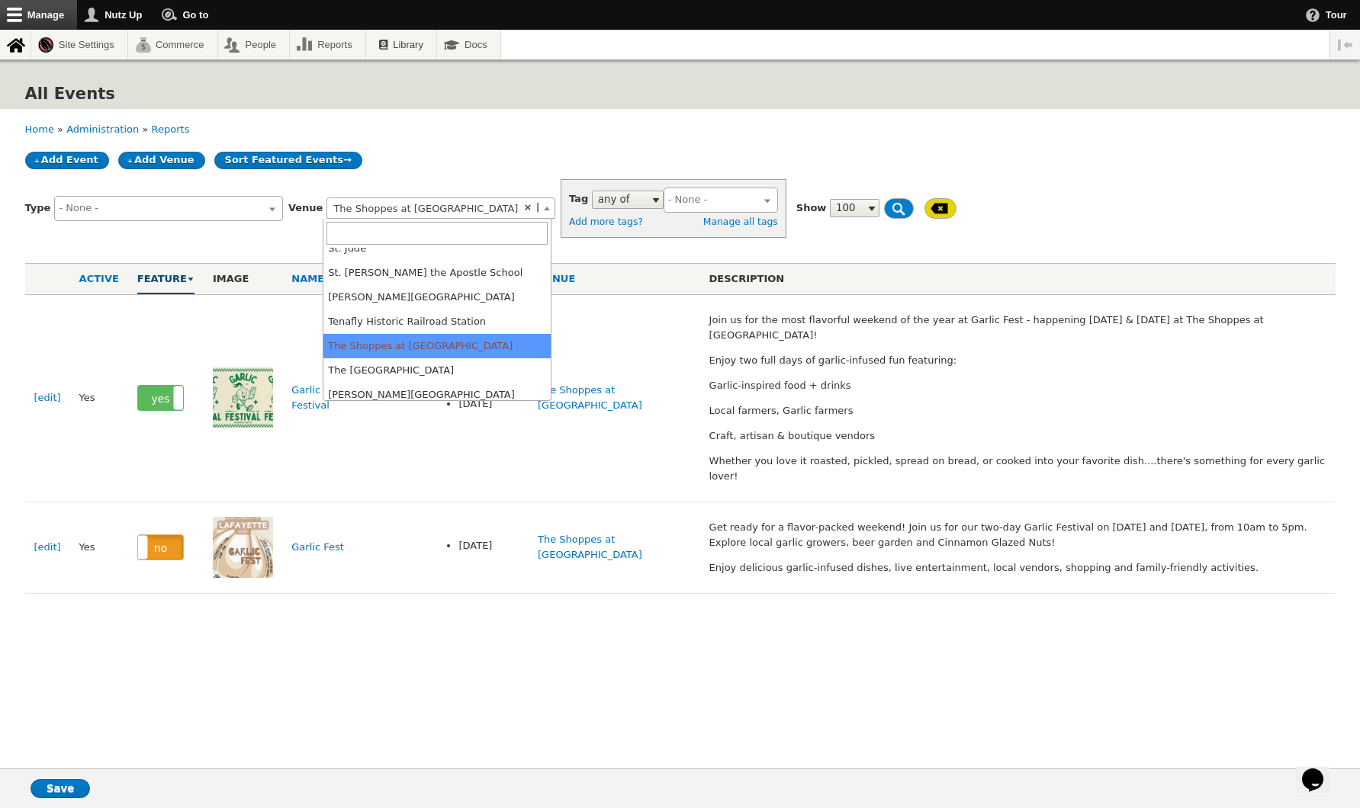
select select
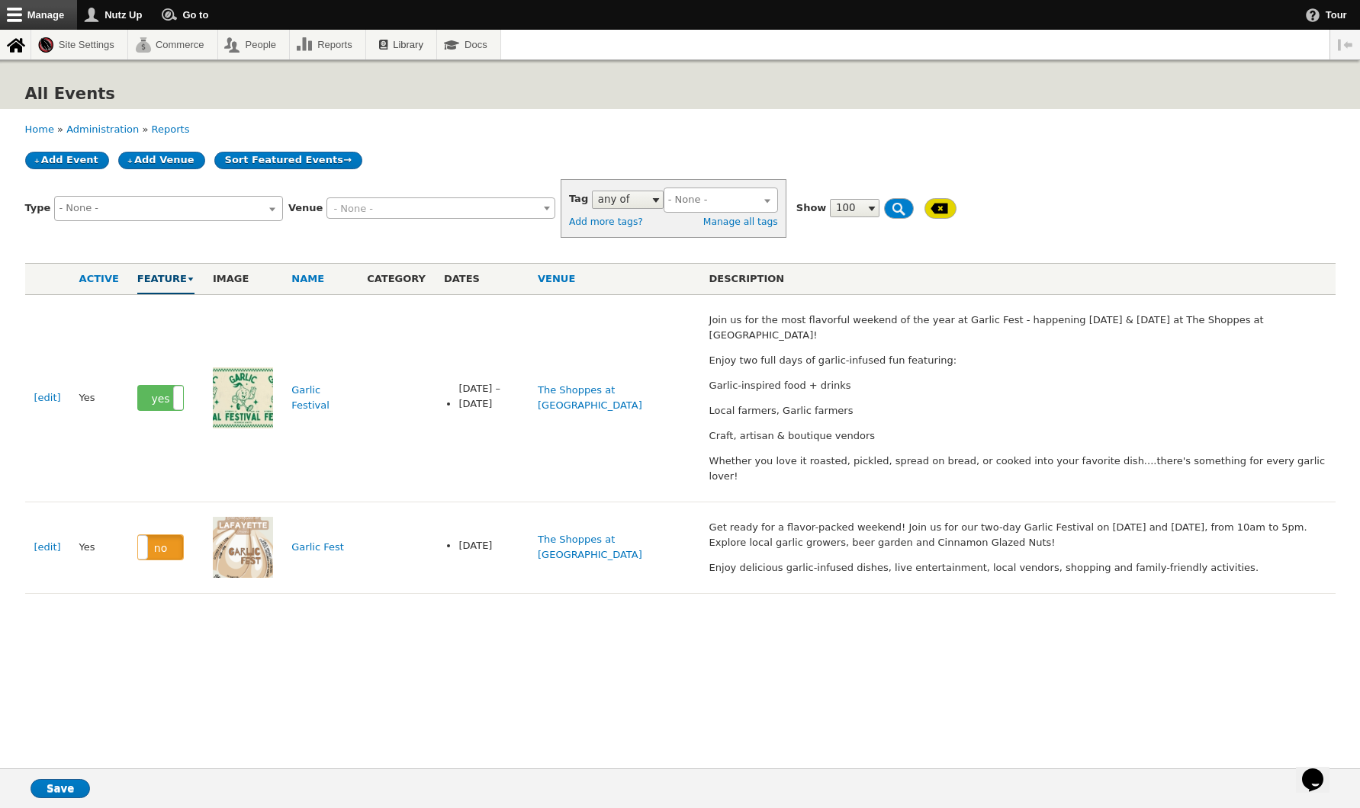
click at [463, 209] on span "- None -" at bounding box center [440, 208] width 227 height 21
click at [445, 210] on span "- None -" at bounding box center [440, 208] width 227 height 21
type input "chat"
drag, startPoint x: 388, startPoint y: 300, endPoint x: 390, endPoint y: 292, distance: 7.8
click at [387, 297] on td at bounding box center [396, 397] width 77 height 207
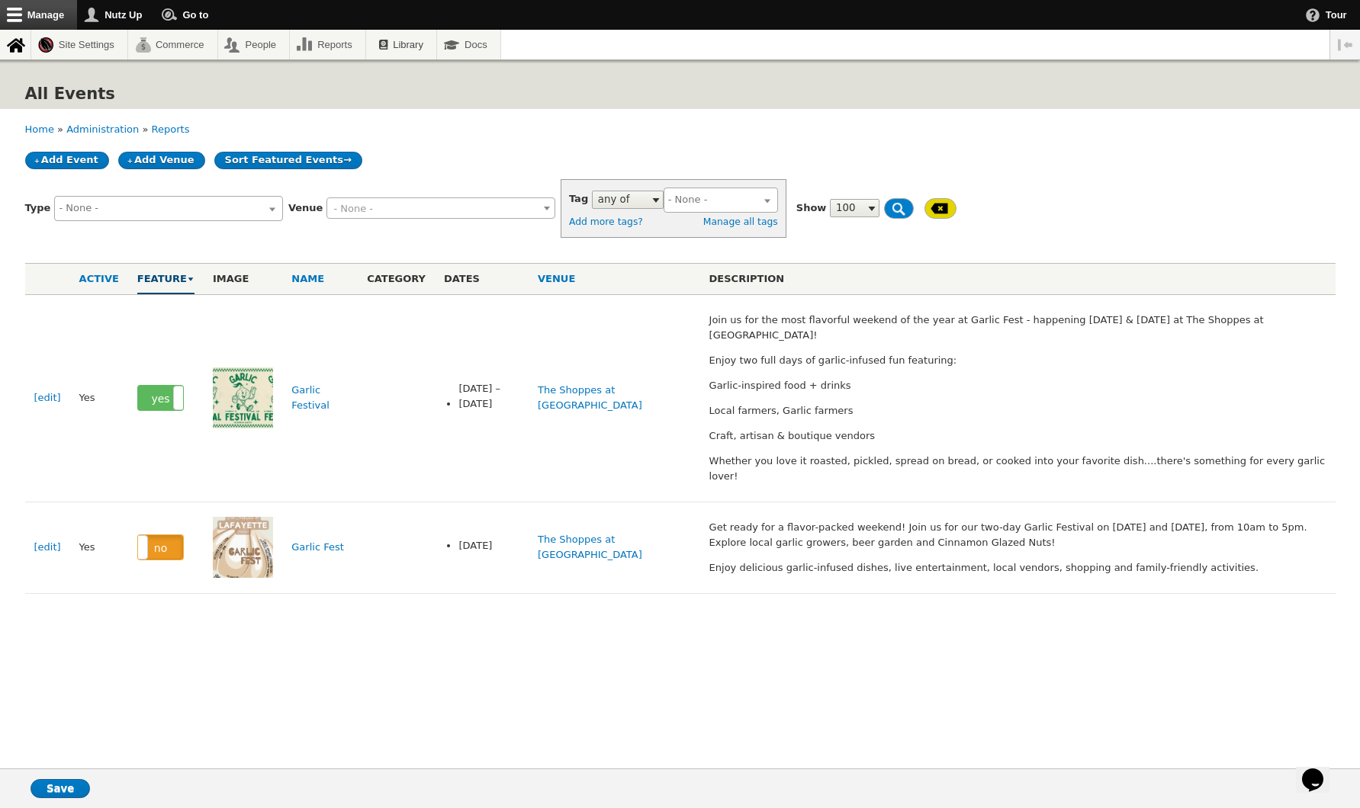
click at [395, 219] on div "Venue [GEOGRAPHIC_DATA][PERSON_NAME] 30 [PERSON_NAME] [PERSON_NAME] Works Fresh…" at bounding box center [422, 208] width 268 height 44
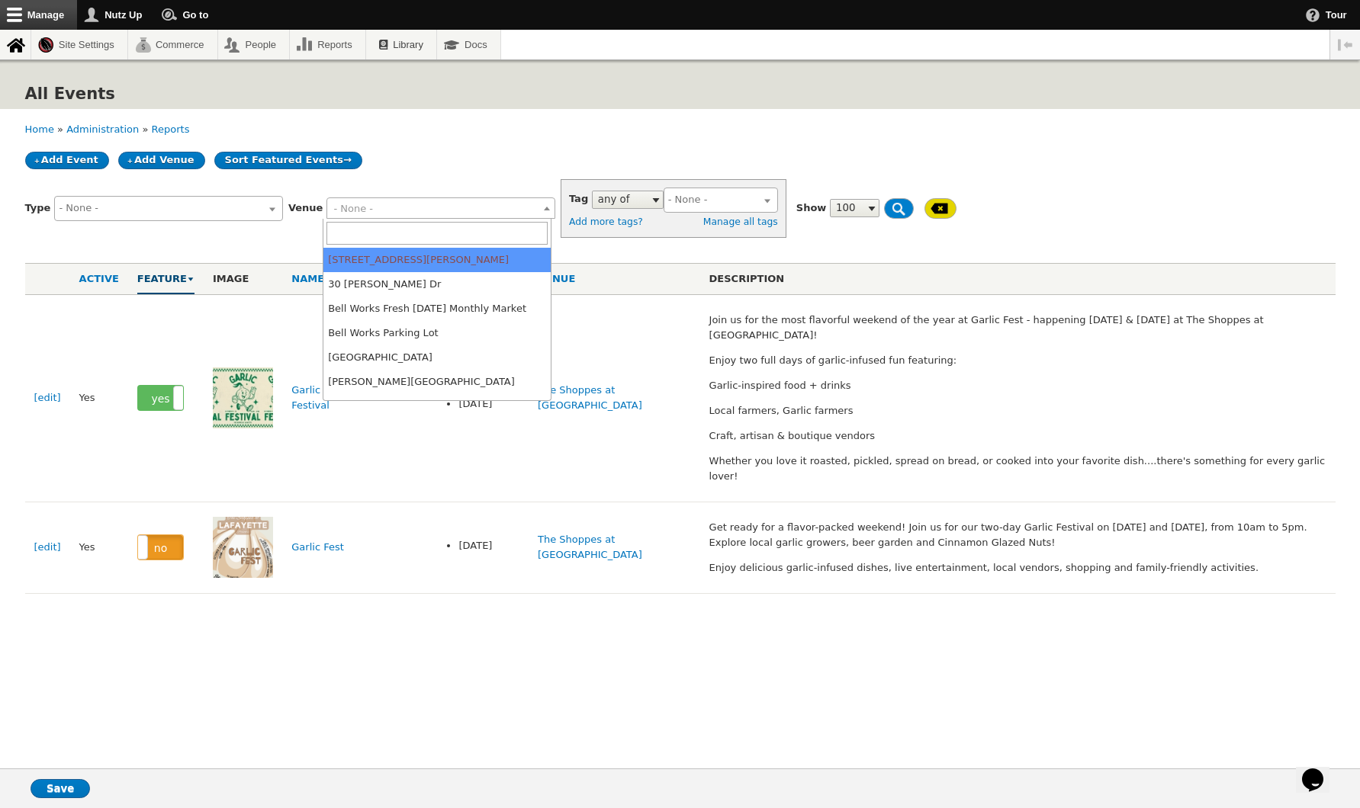
click at [399, 209] on span "- None -" at bounding box center [440, 208] width 227 height 21
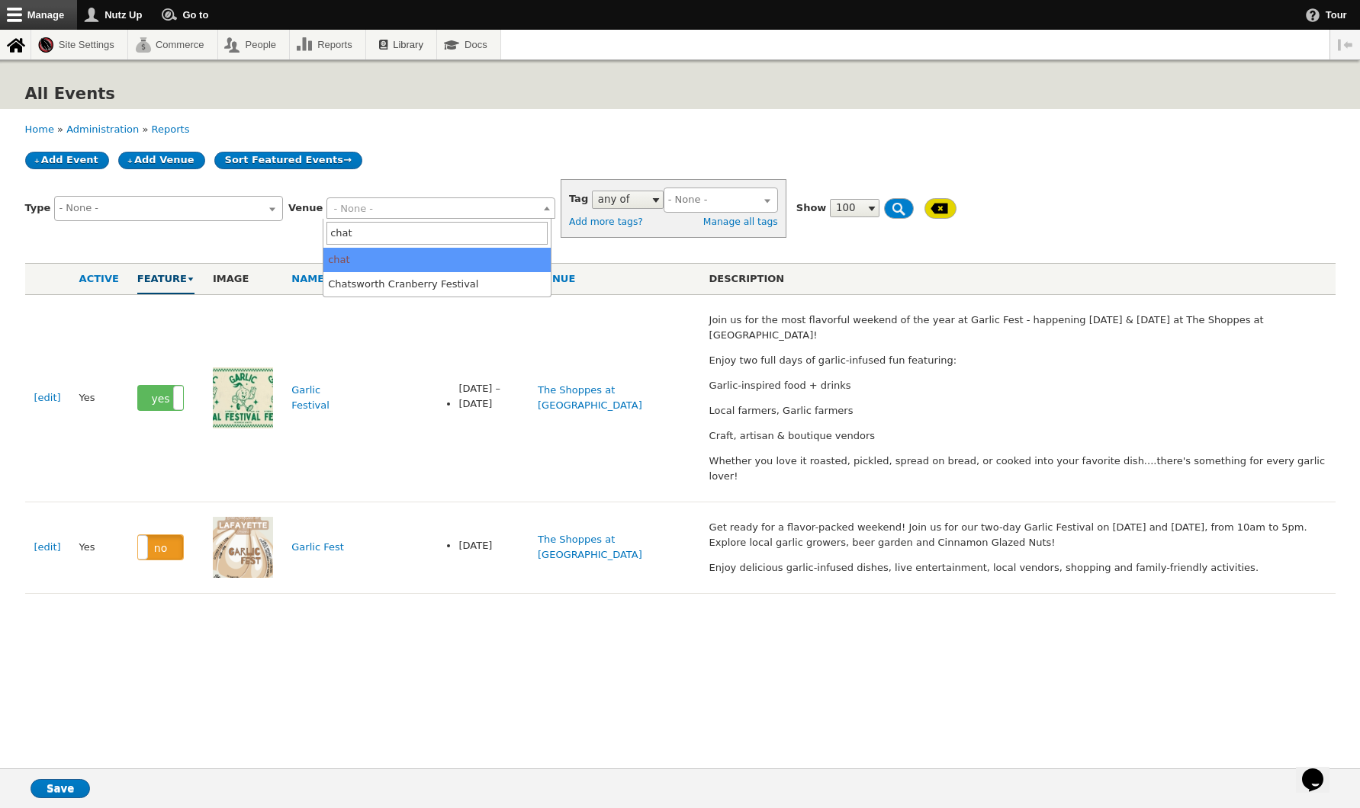
scroll to position [0, 0]
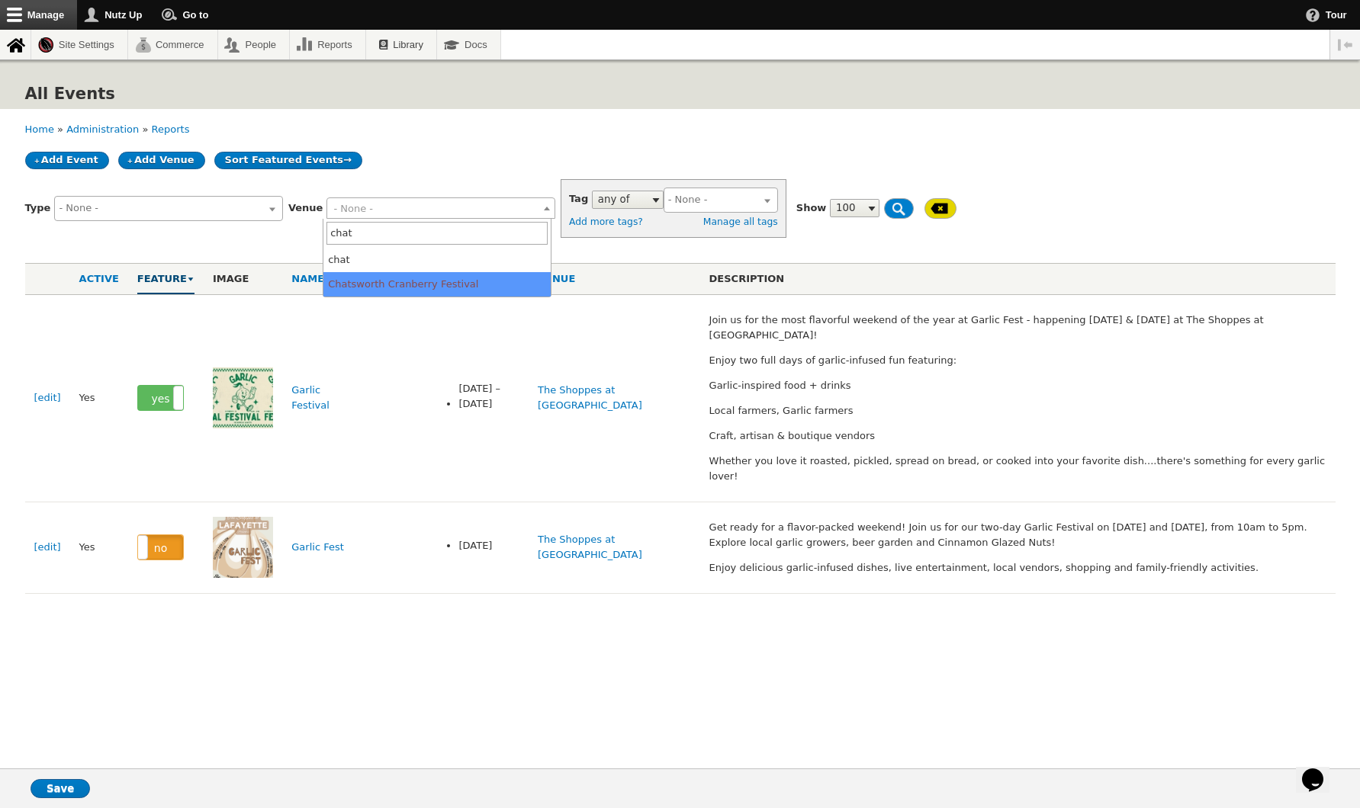
type input "chat"
select select "1608"
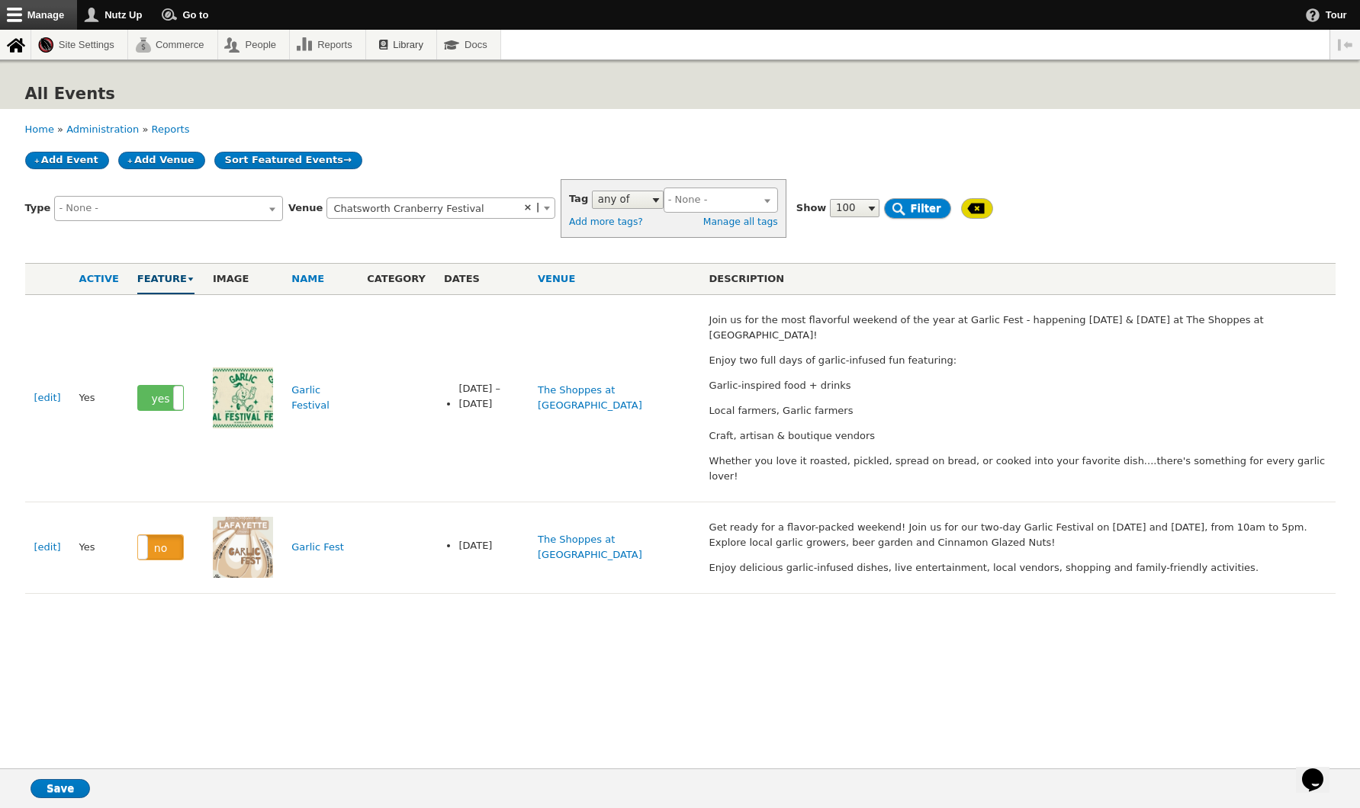
click at [884, 208] on input "Filter" at bounding box center [917, 208] width 66 height 21
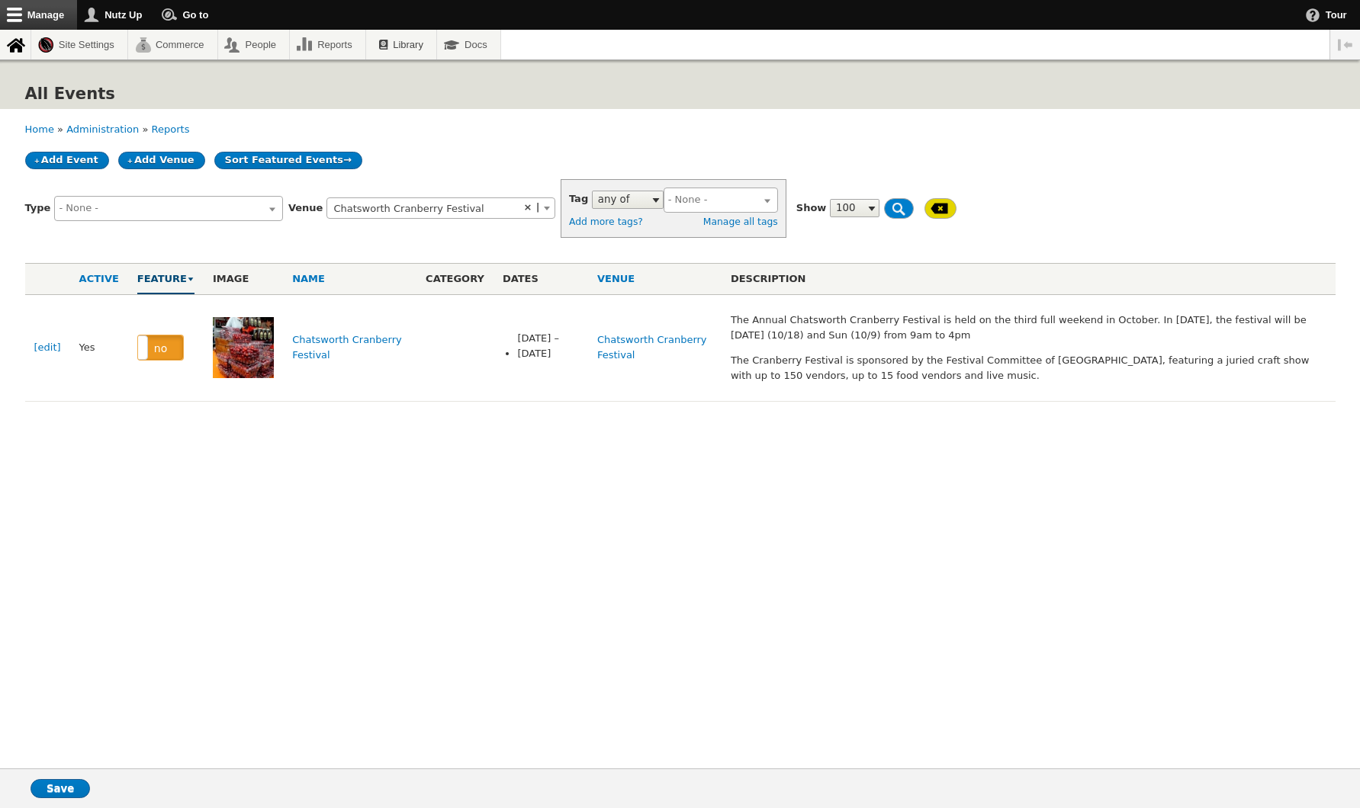
select select
click at [162, 347] on label "no" at bounding box center [160, 348] width 45 height 24
click at [55, 785] on input "Save" at bounding box center [60, 788] width 59 height 19
select select
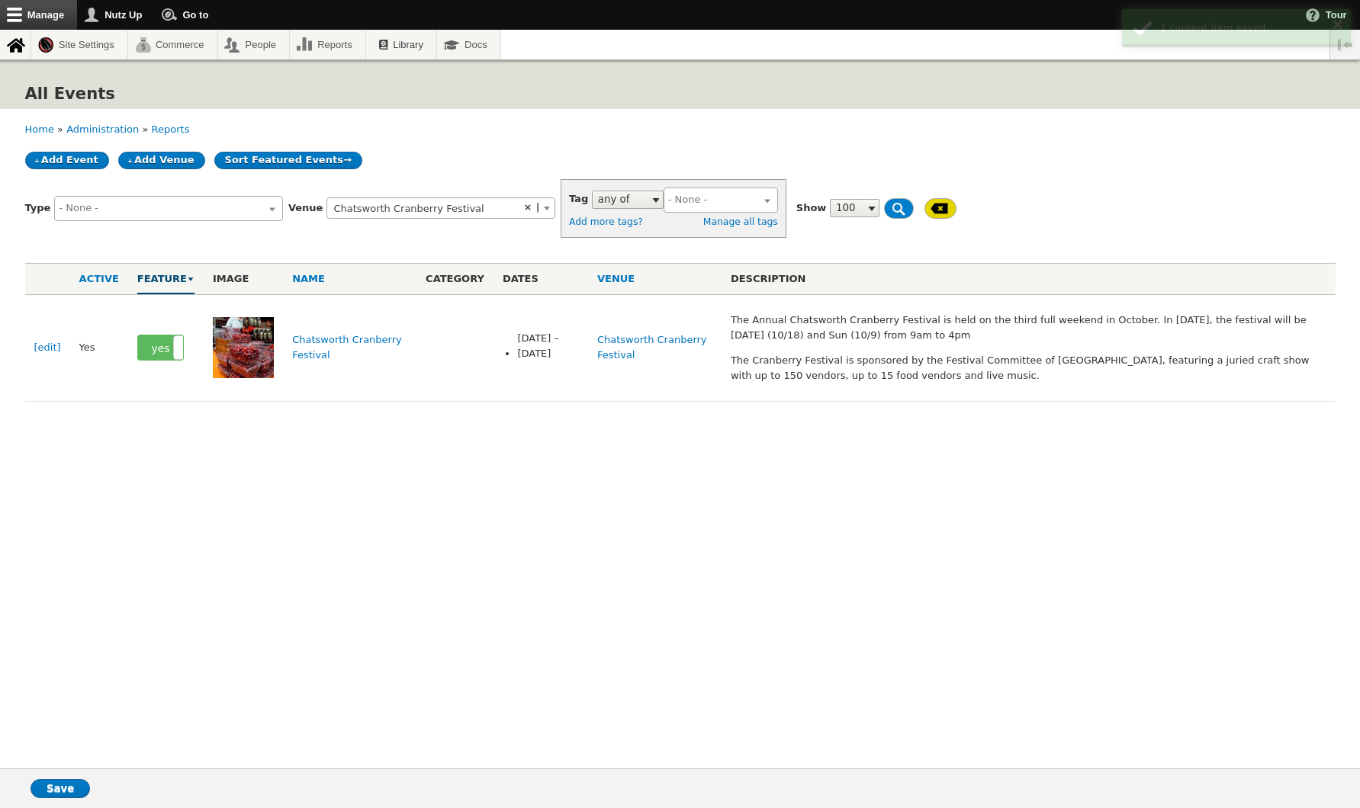
select select
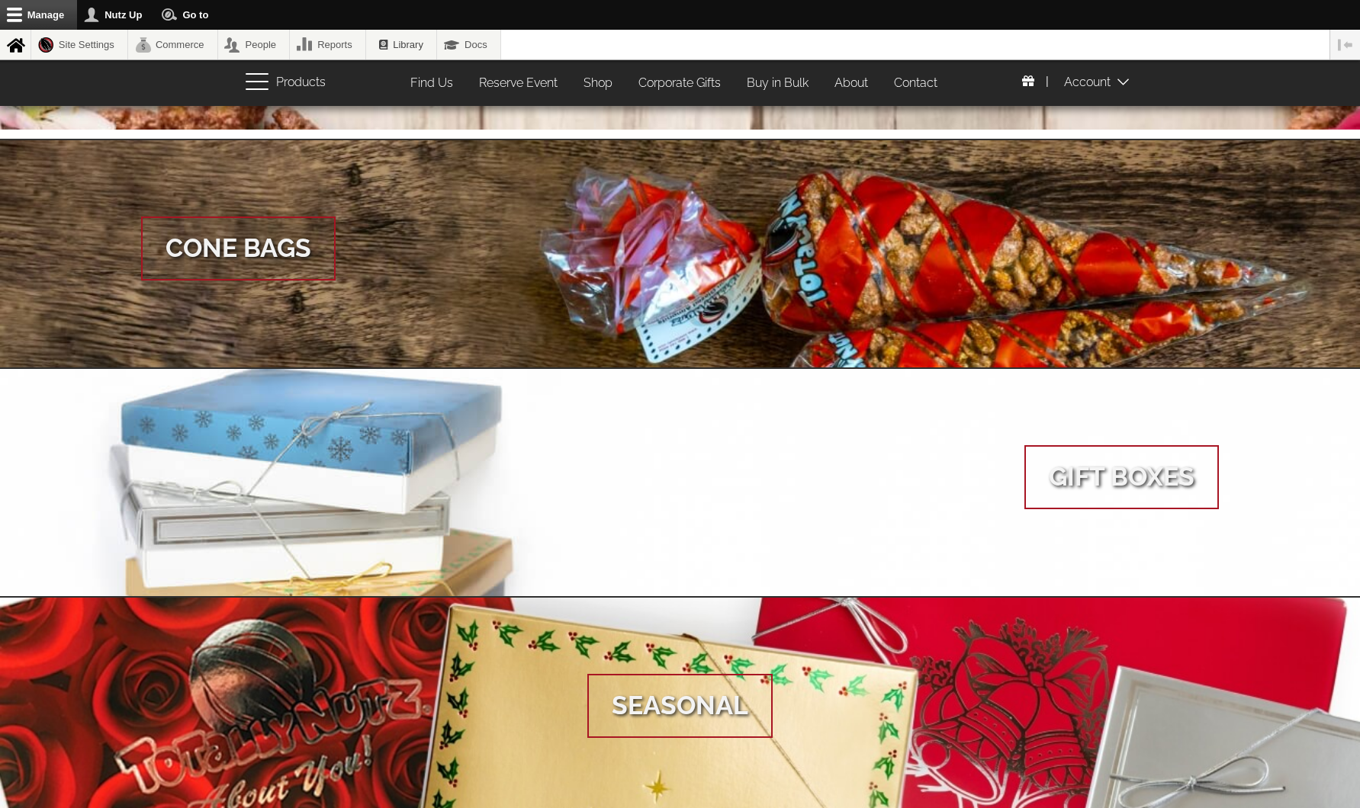
scroll to position [1476, 0]
